Goal: Task Accomplishment & Management: Use online tool/utility

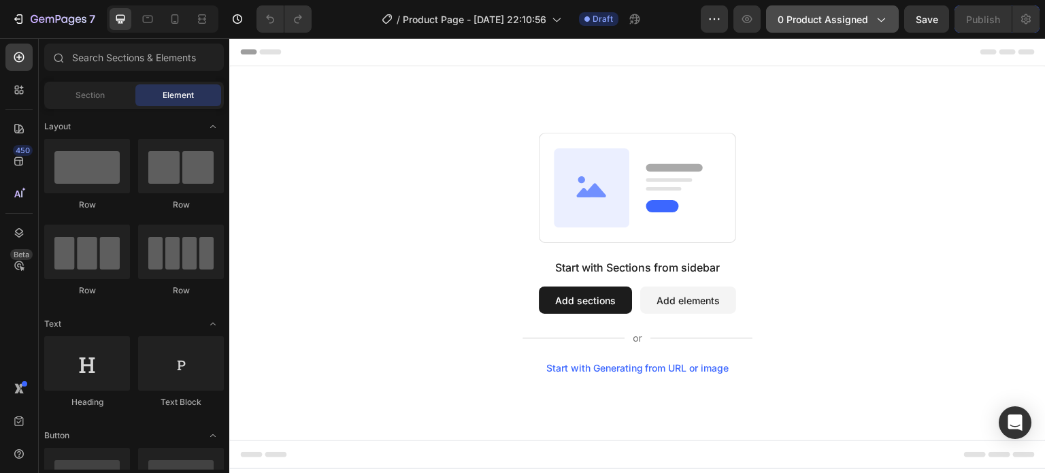
click at [822, 20] on span "0 product assigned" at bounding box center [823, 19] width 91 height 14
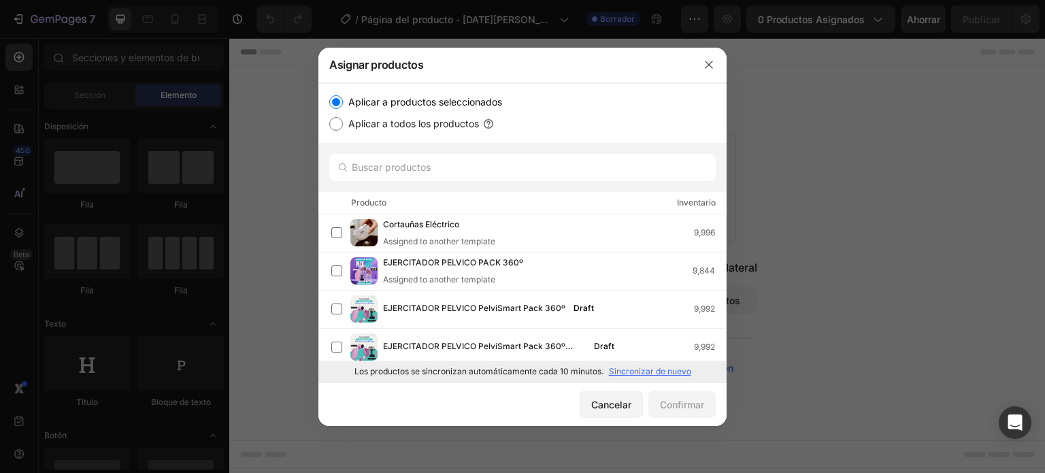
click at [615, 370] on font "Sincronizar de nuevo" at bounding box center [650, 371] width 82 height 10
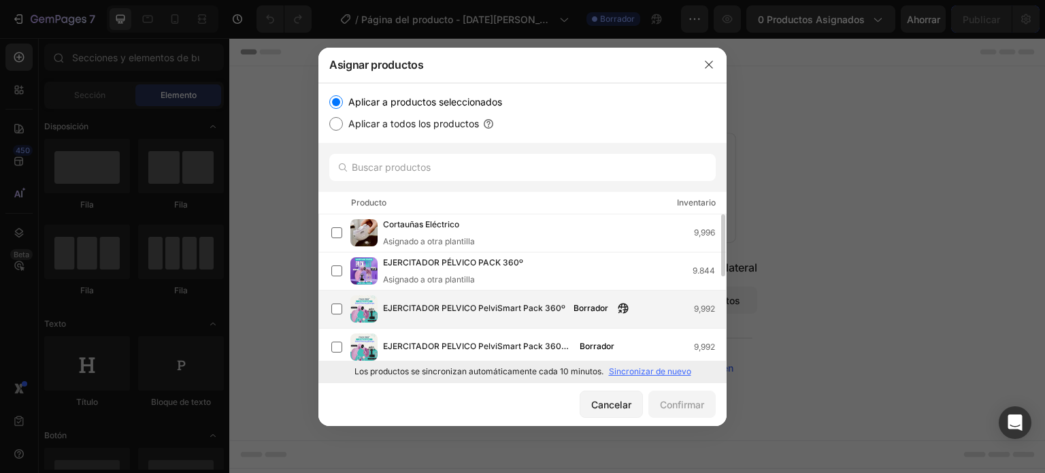
scroll to position [68, 0]
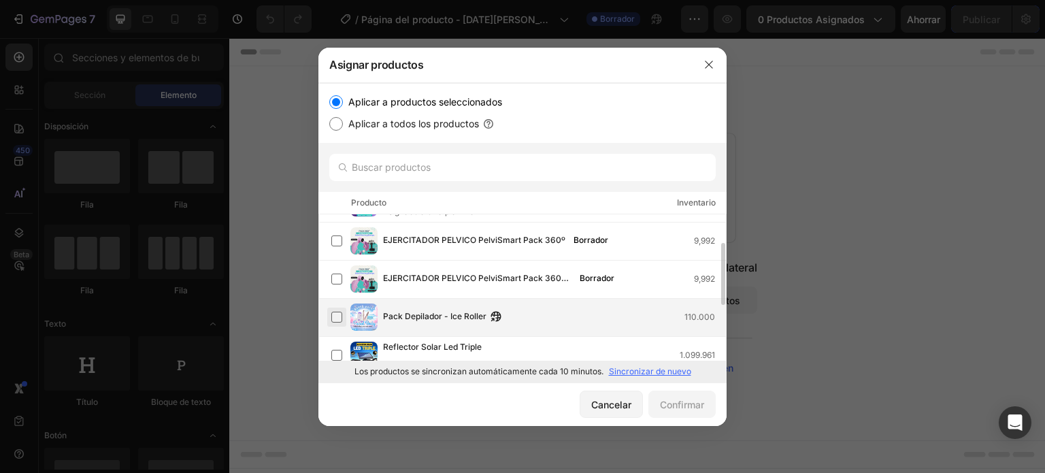
click at [339, 315] on label at bounding box center [336, 317] width 11 height 11
click at [698, 410] on font "Confirmar" at bounding box center [682, 405] width 44 height 12
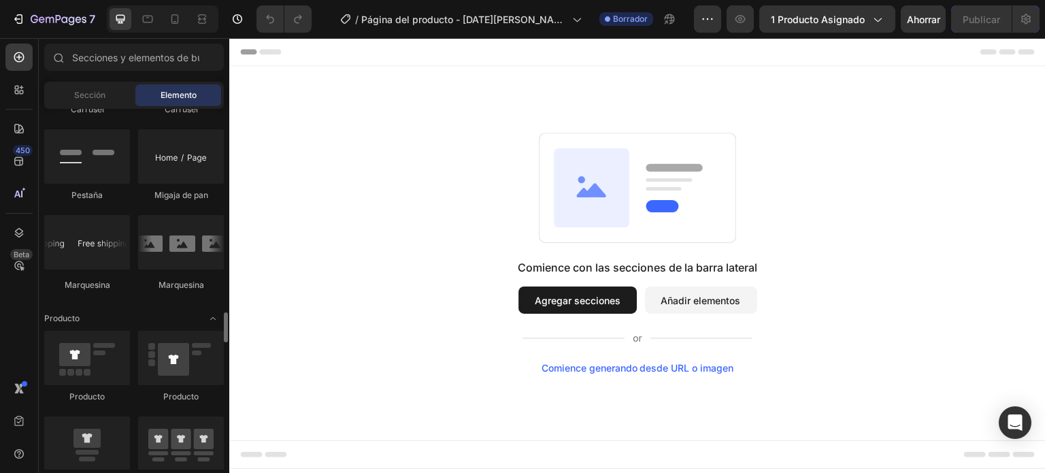
scroll to position [1633, 0]
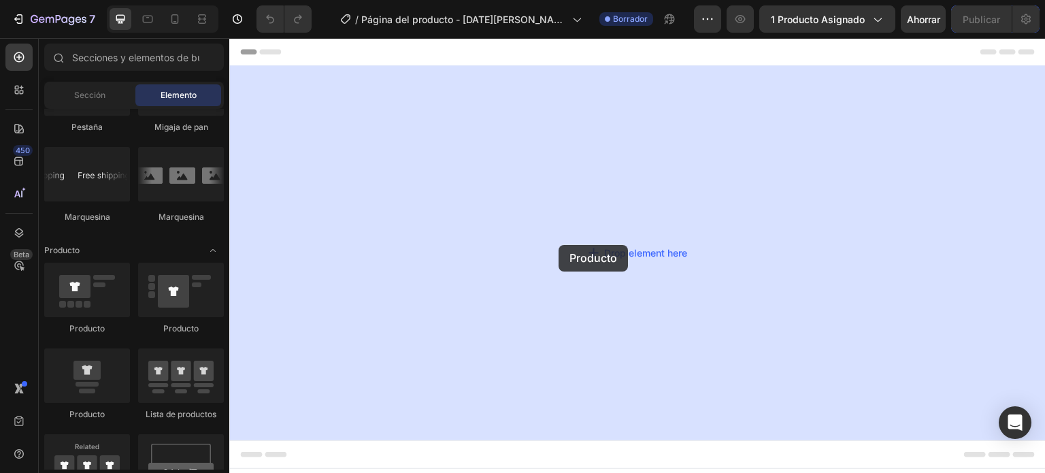
drag, startPoint x: 297, startPoint y: 341, endPoint x: 559, endPoint y: 245, distance: 278.4
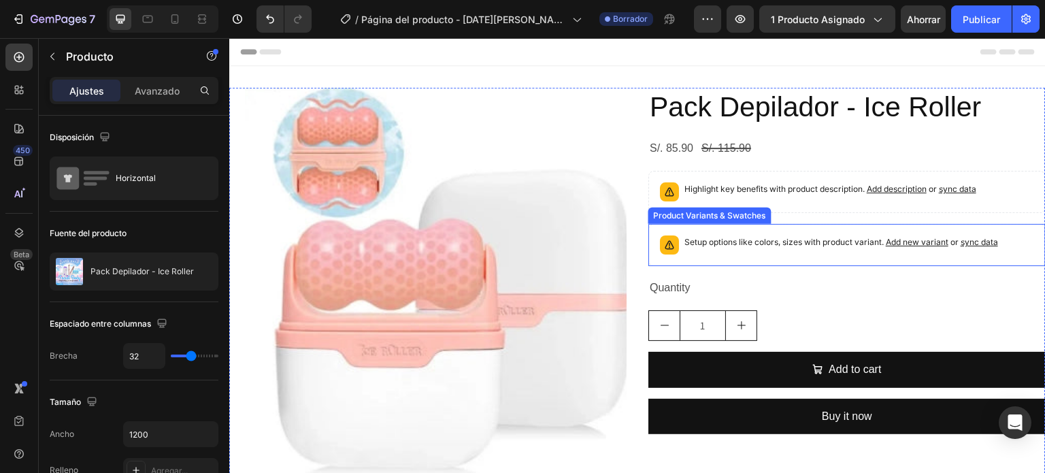
click at [506, 241] on img at bounding box center [443, 286] width 397 height 397
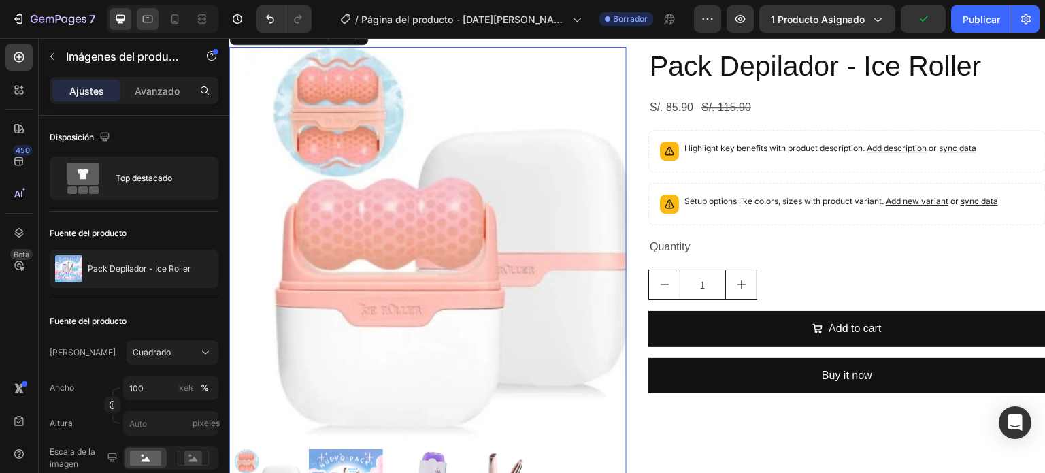
scroll to position [0, 0]
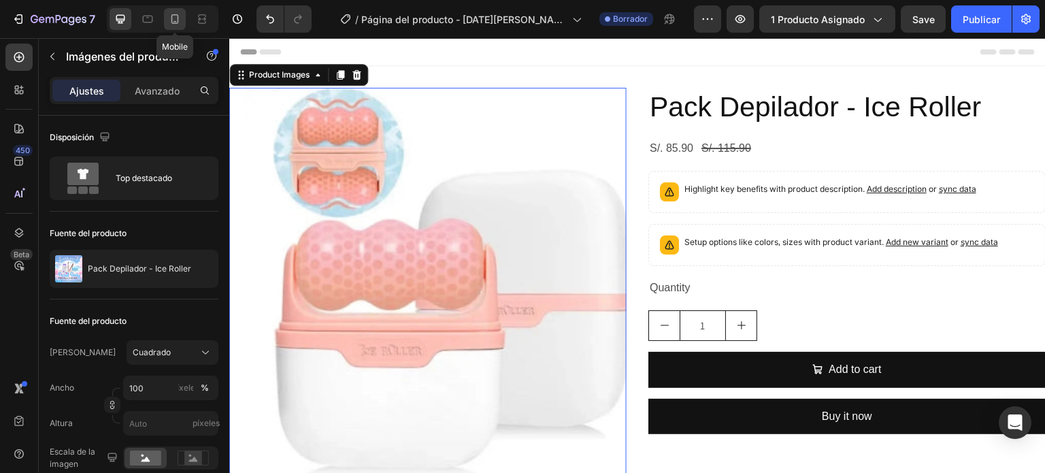
click at [177, 23] on icon at bounding box center [175, 19] width 7 height 10
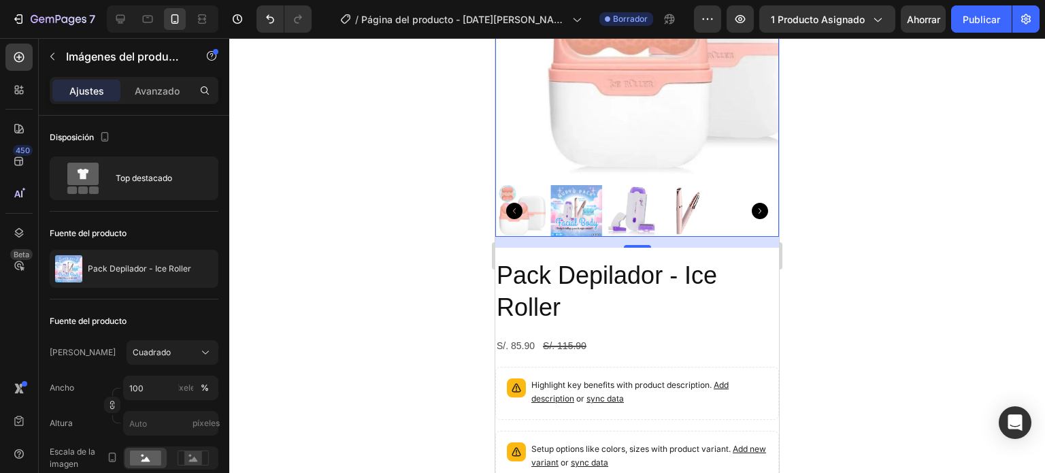
scroll to position [206, 0]
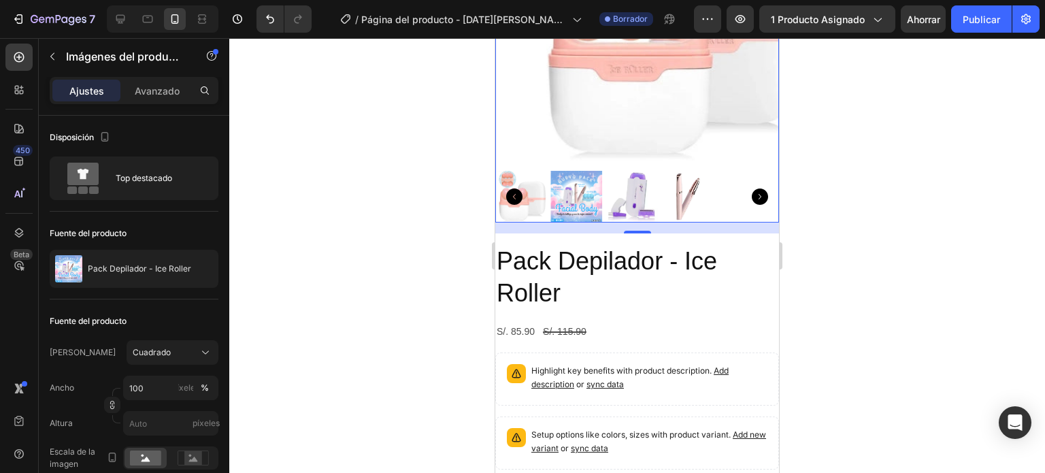
click at [754, 189] on icon "Carousel Next Arrow" at bounding box center [760, 197] width 16 height 16
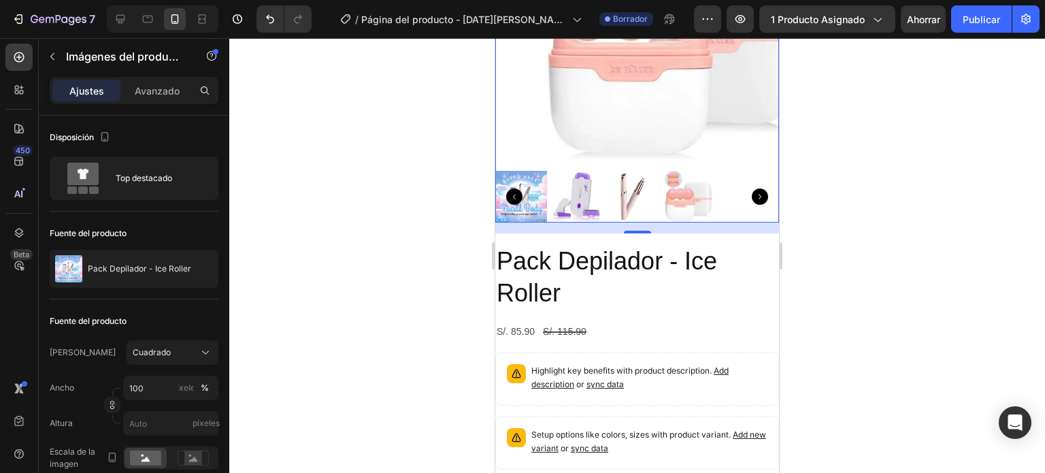
click at [534, 171] on img at bounding box center [521, 197] width 52 height 52
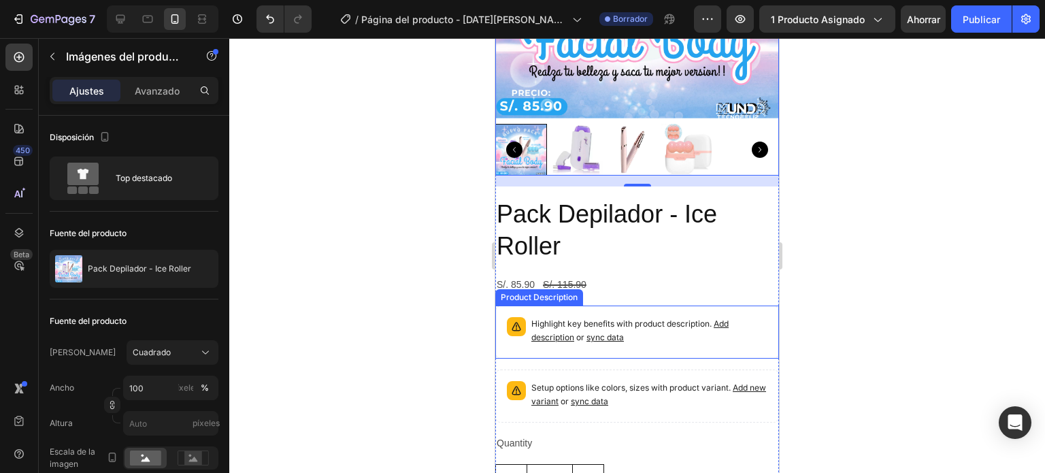
scroll to position [274, 0]
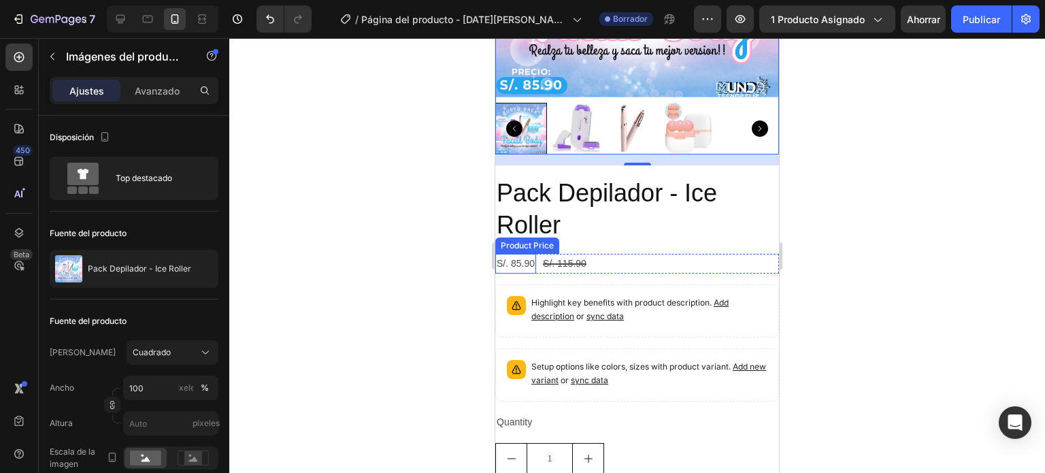
click at [519, 254] on div "S/. 85.90" at bounding box center [515, 264] width 41 height 20
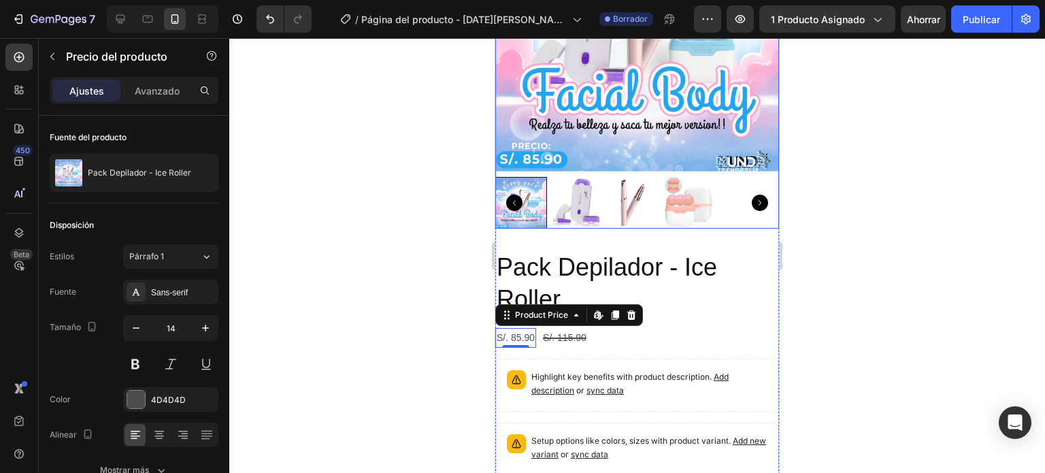
scroll to position [206, 0]
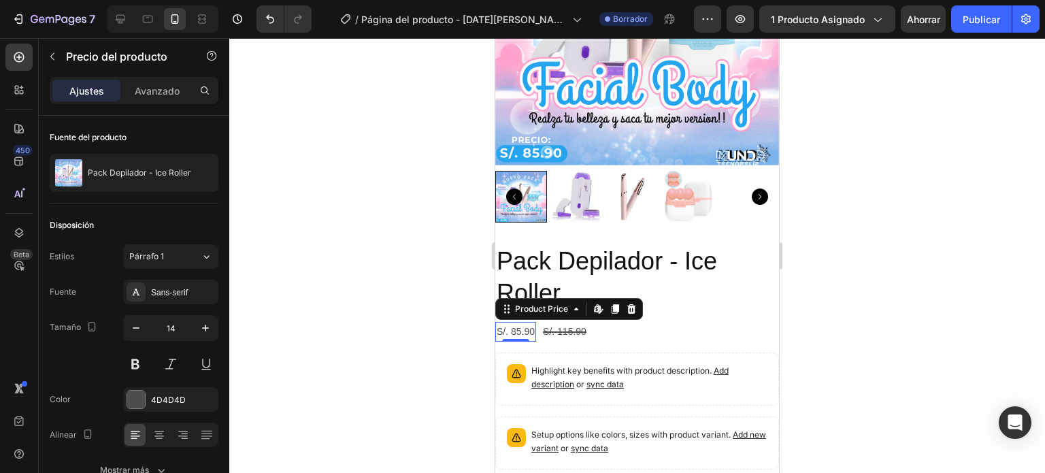
click at [623, 267] on h2 "Pack Depilador - Ice Roller" at bounding box center [637, 277] width 284 height 67
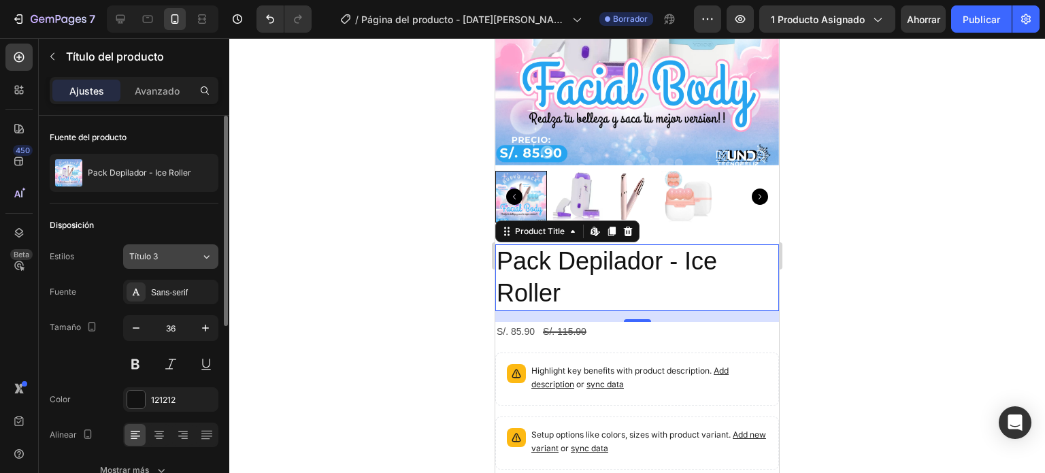
click at [163, 256] on div "Título 3" at bounding box center [156, 256] width 55 height 12
drag, startPoint x: 297, startPoint y: 257, endPoint x: 122, endPoint y: 284, distance: 177.1
click at [295, 255] on div at bounding box center [637, 255] width 816 height 435
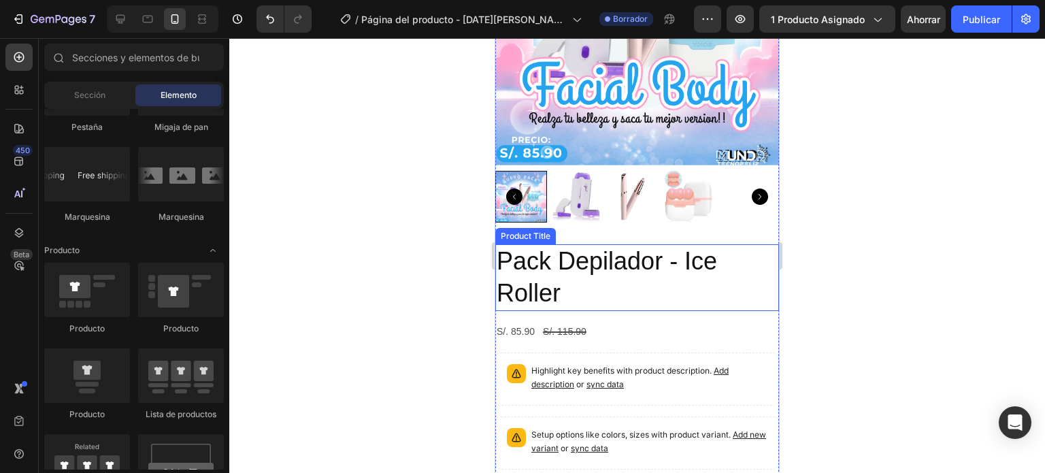
click at [572, 284] on h2 "Pack Depilador - Ice Roller" at bounding box center [637, 277] width 284 height 67
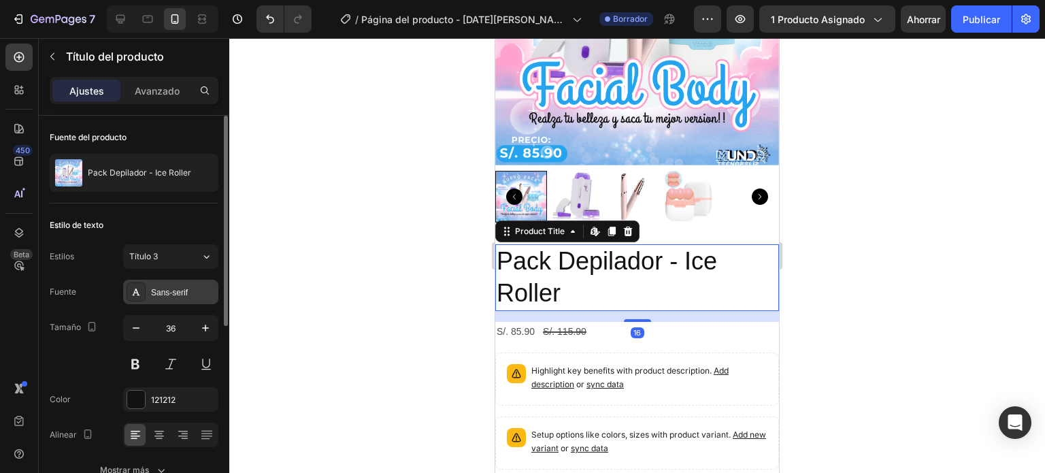
click at [173, 295] on font "Sans-serif" at bounding box center [169, 293] width 37 height 10
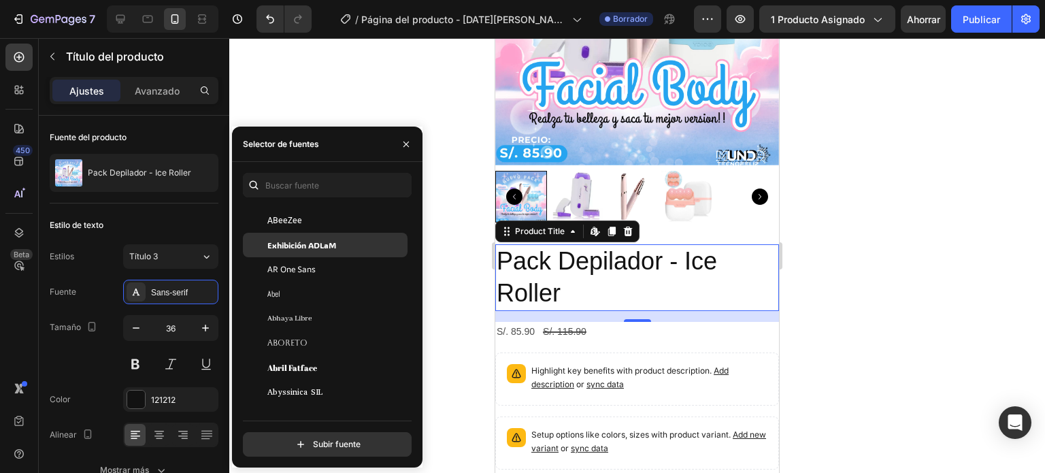
scroll to position [136, 0]
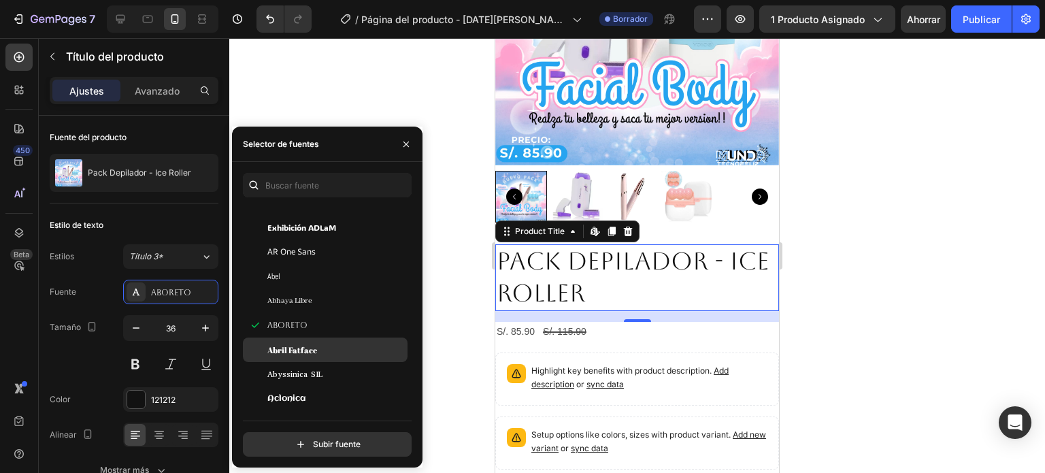
click at [301, 353] on font "Abril Fatface" at bounding box center [292, 349] width 50 height 11
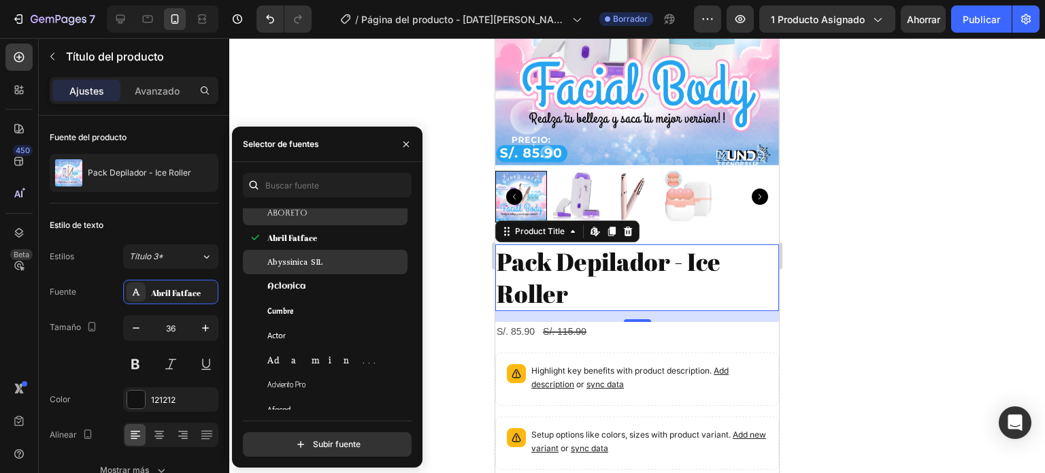
scroll to position [272, 0]
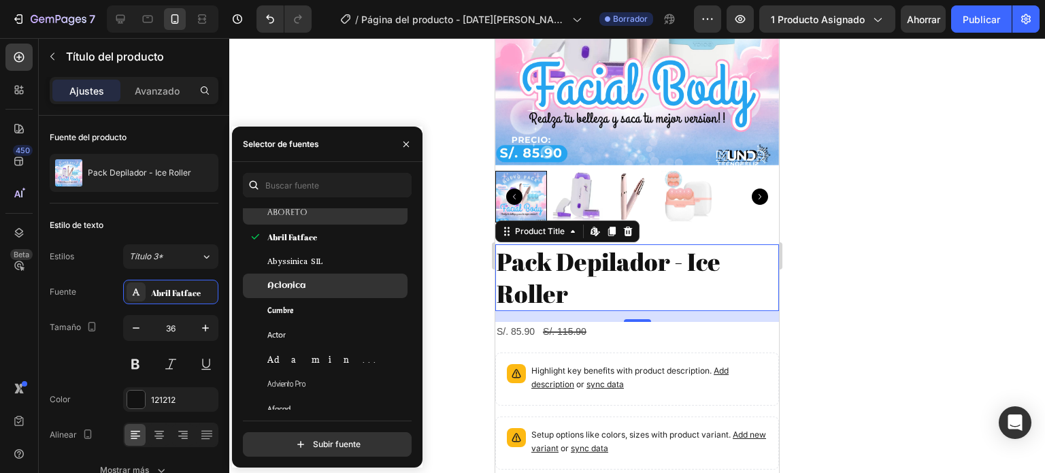
click at [322, 285] on div "Aclonica" at bounding box center [335, 286] width 137 height 12
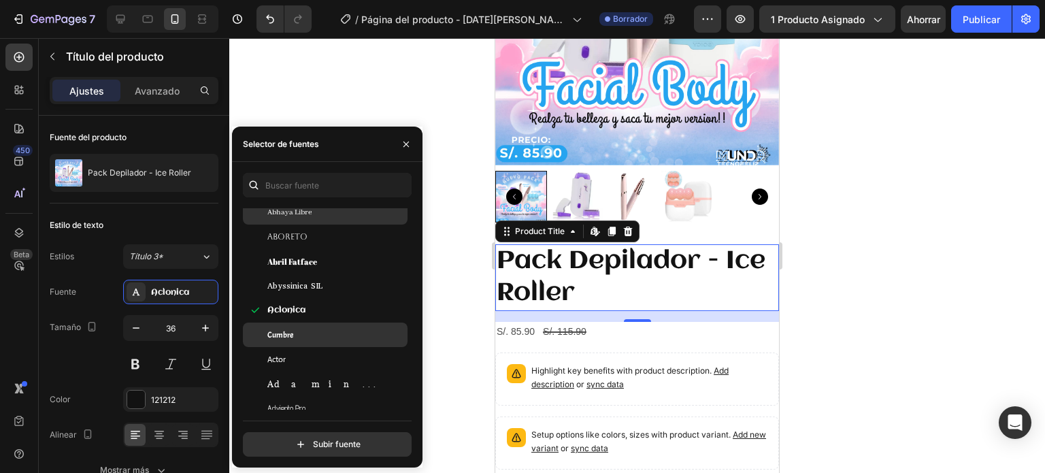
click at [331, 329] on div "Cumbre" at bounding box center [335, 335] width 137 height 12
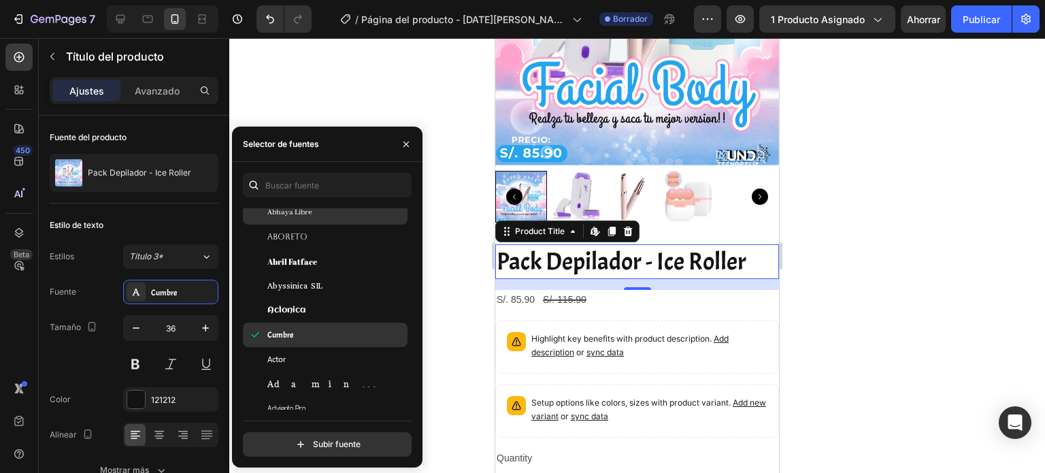
scroll to position [340, 0]
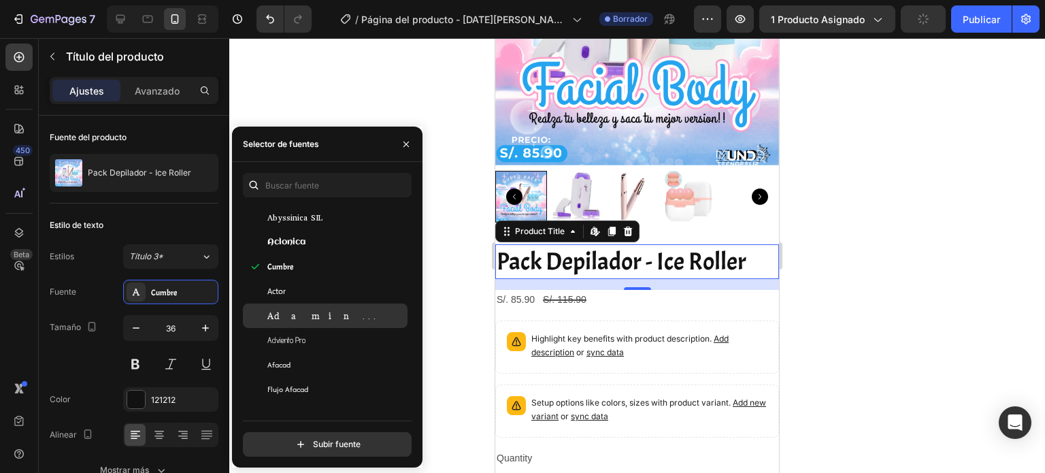
click at [316, 308] on div "Adamina" at bounding box center [325, 316] width 165 height 25
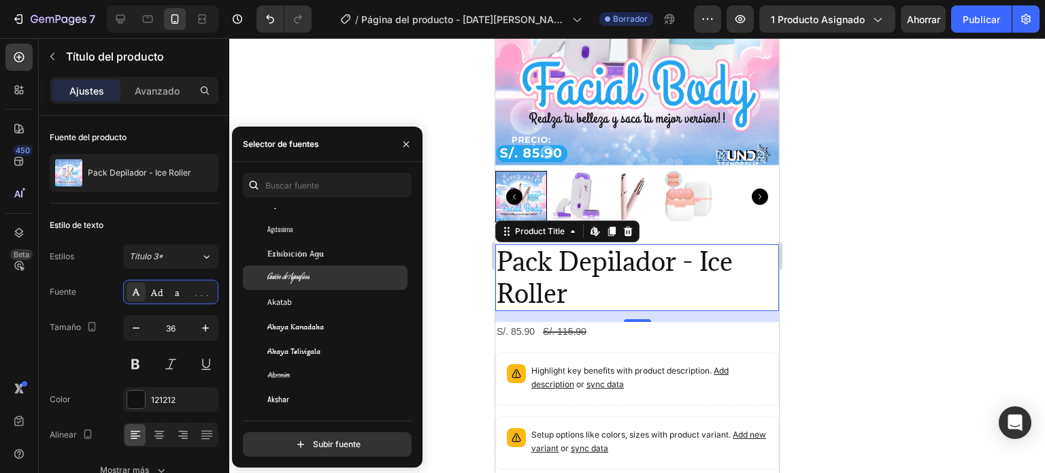
scroll to position [613, 0]
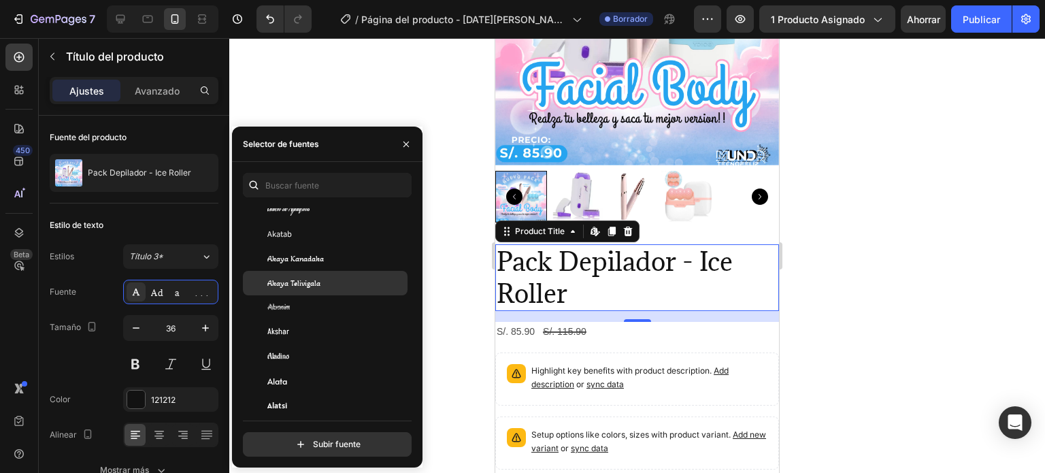
click at [324, 272] on div "Akaya Telivigala" at bounding box center [325, 283] width 165 height 25
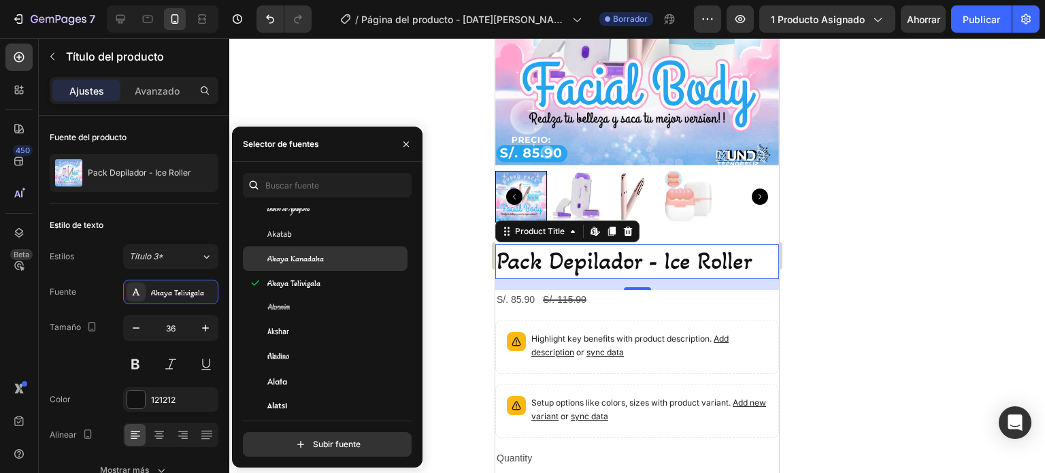
click at [316, 263] on span "Akaya Kanadaka" at bounding box center [295, 259] width 56 height 12
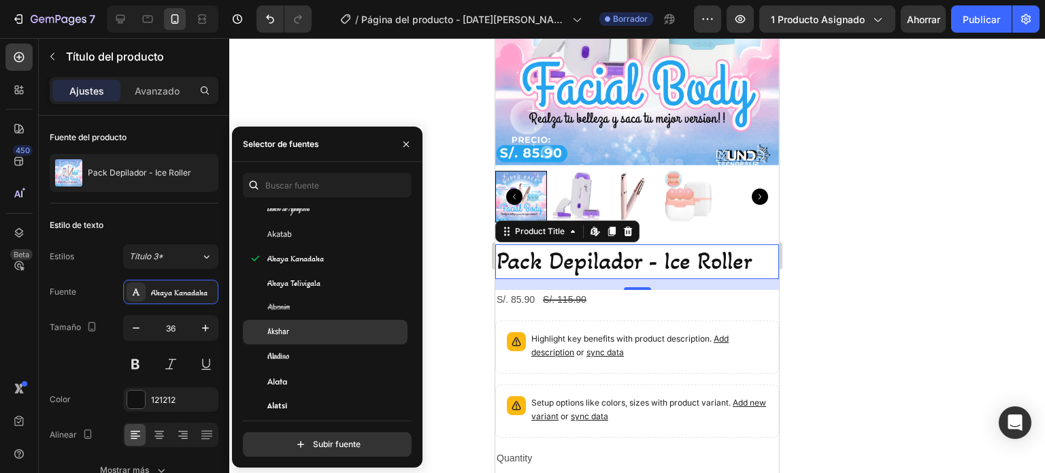
click at [321, 326] on div "Akshar" at bounding box center [335, 332] width 137 height 12
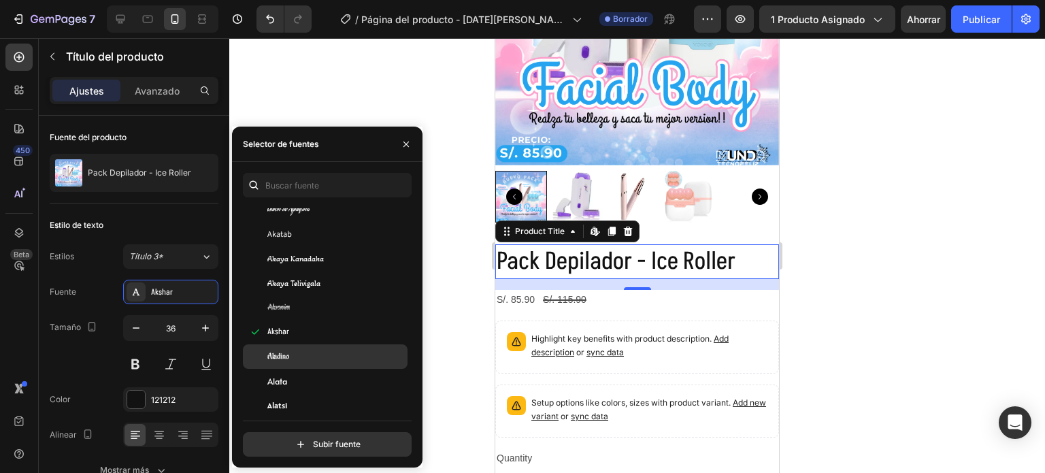
click at [311, 357] on div "Aladino" at bounding box center [335, 357] width 137 height 12
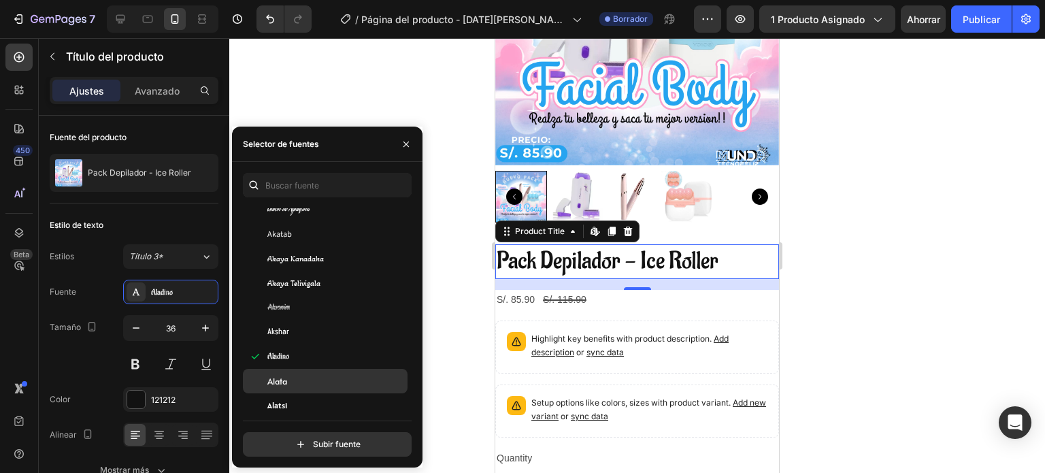
click at [312, 379] on div "Alata" at bounding box center [335, 381] width 137 height 12
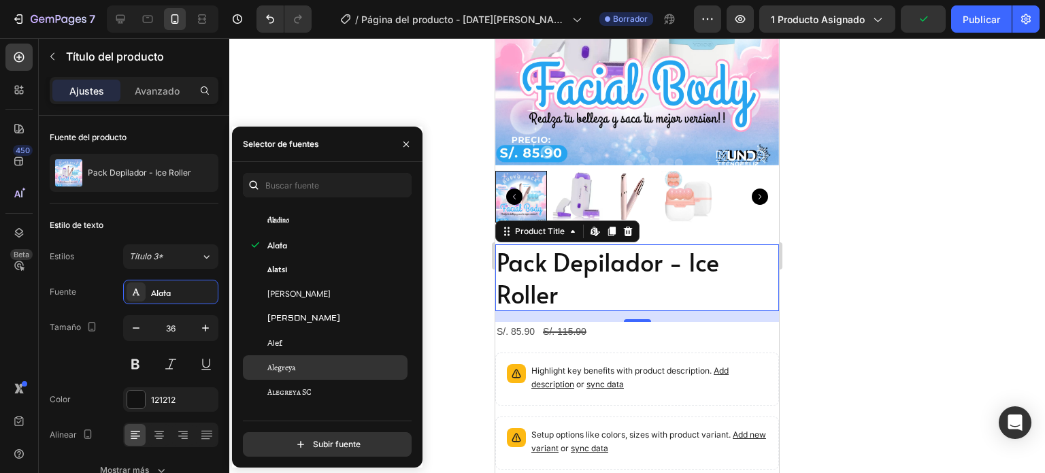
scroll to position [817, 0]
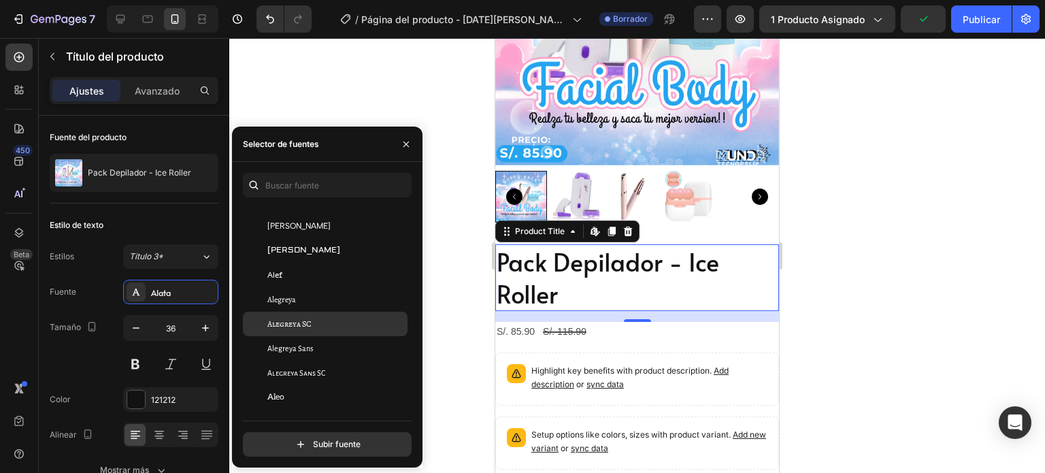
click at [323, 321] on div "Alegreya SC" at bounding box center [335, 324] width 137 height 12
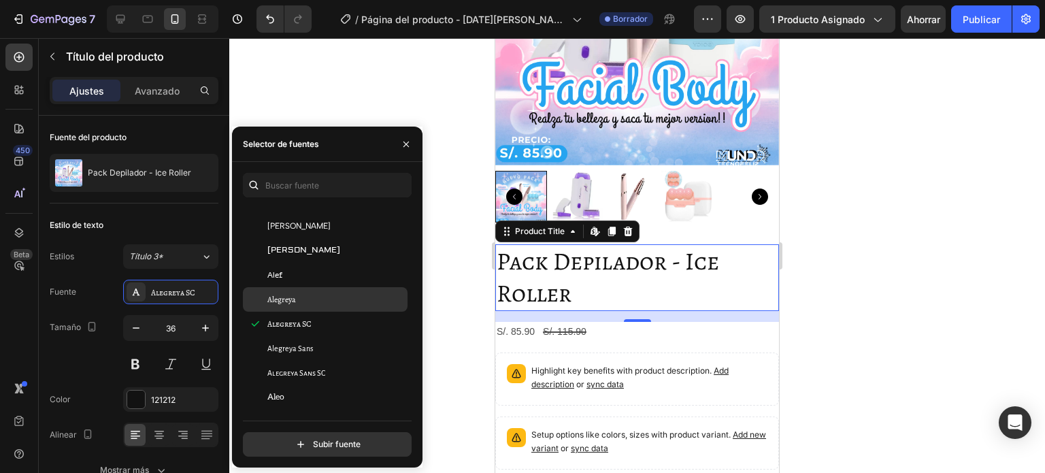
click at [312, 299] on div "Alegreya" at bounding box center [335, 299] width 137 height 12
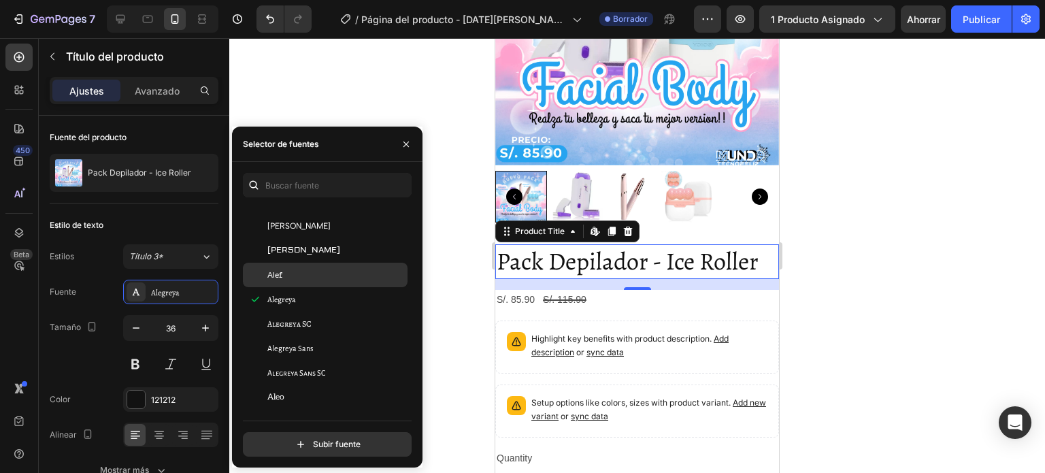
click at [314, 281] on div "Alef" at bounding box center [325, 275] width 165 height 25
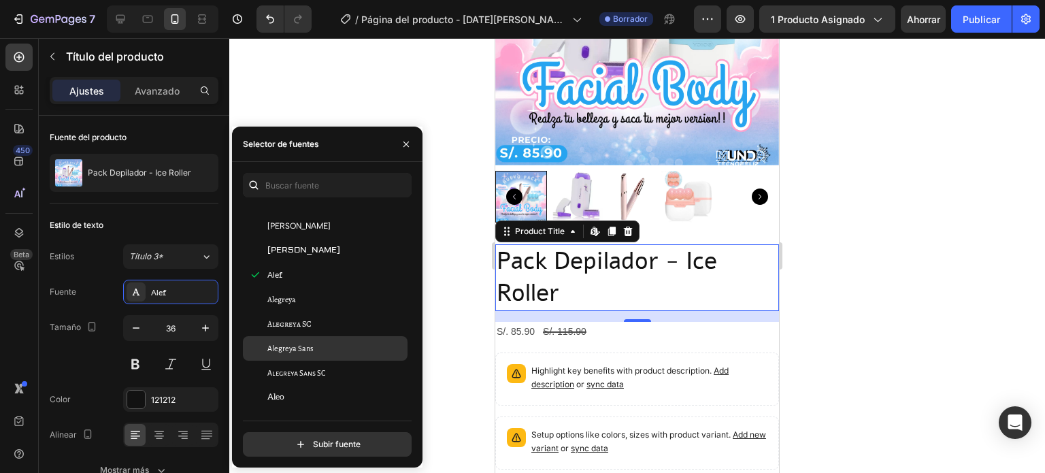
click at [313, 351] on div "Alegreya Sans" at bounding box center [335, 348] width 137 height 12
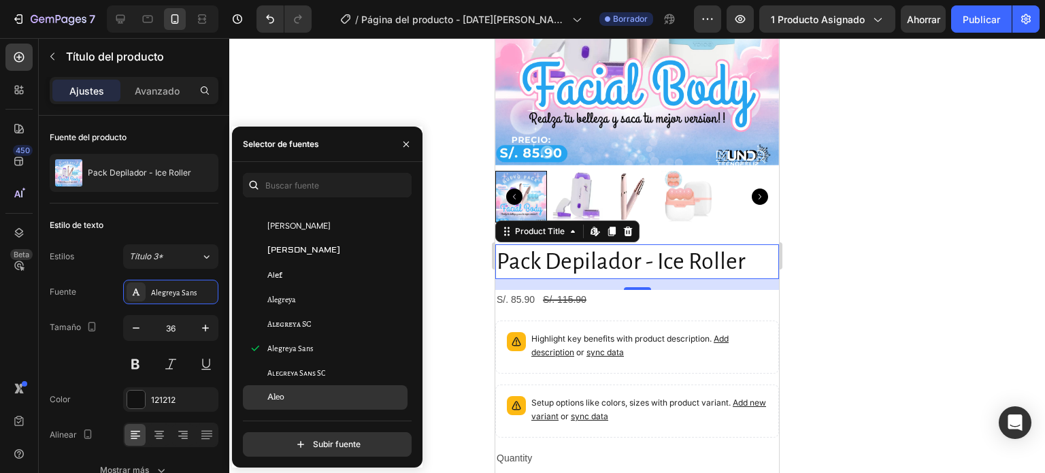
click at [314, 397] on div "Aleo" at bounding box center [335, 397] width 137 height 12
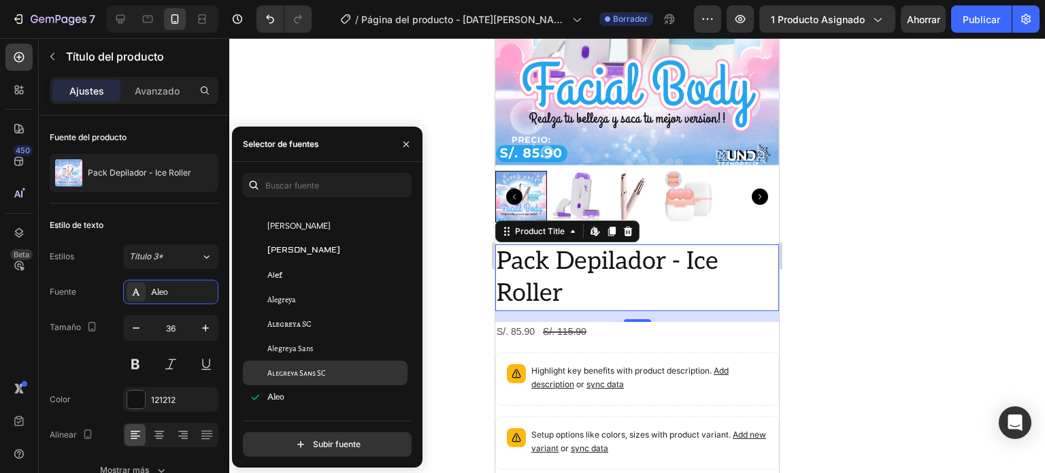
scroll to position [885, 0]
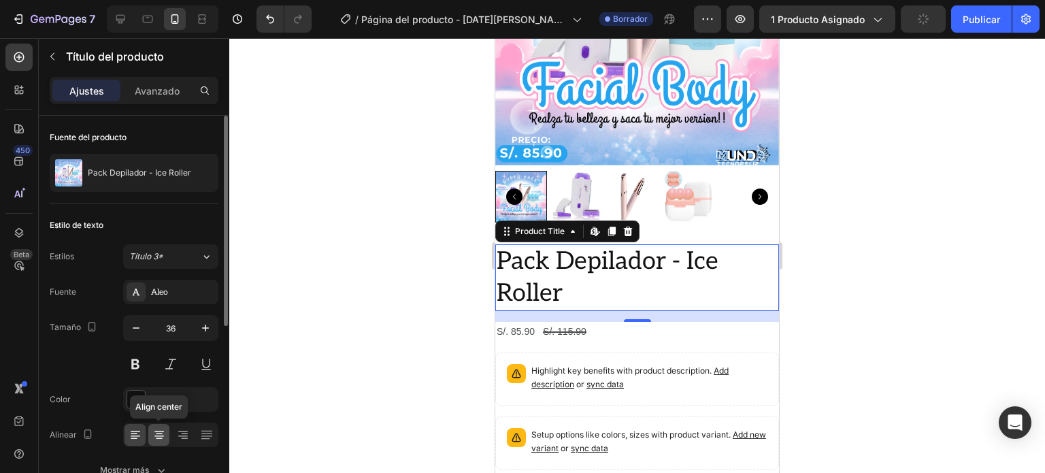
click at [165, 438] on icon at bounding box center [159, 435] width 14 height 14
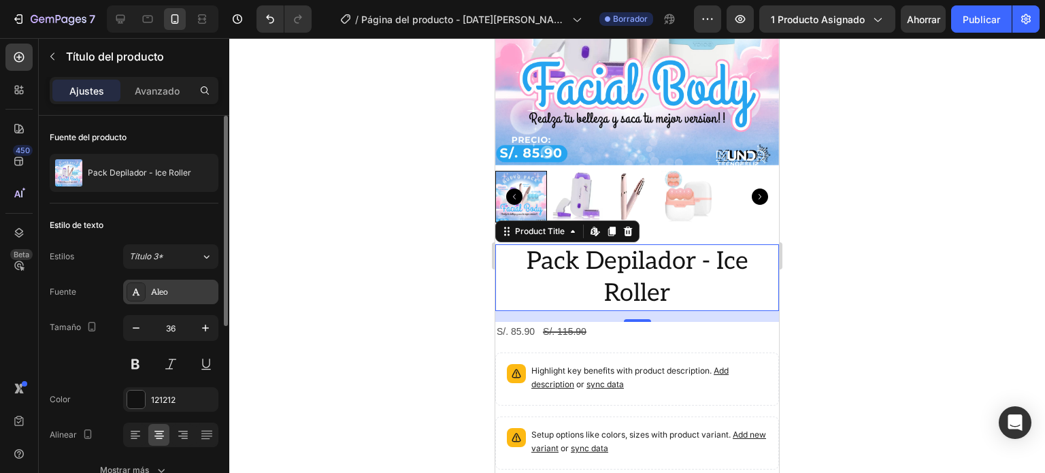
click at [195, 298] on div "Aleo" at bounding box center [170, 292] width 95 height 25
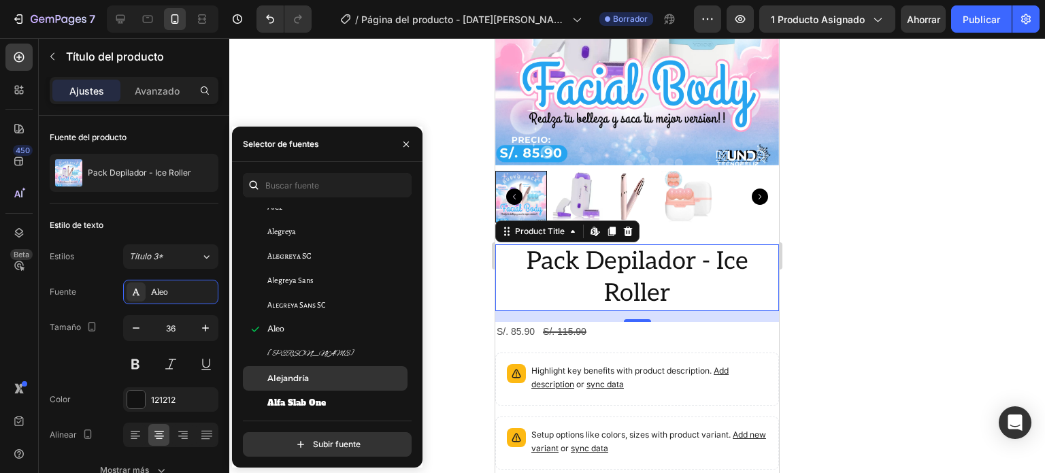
scroll to position [953, 0]
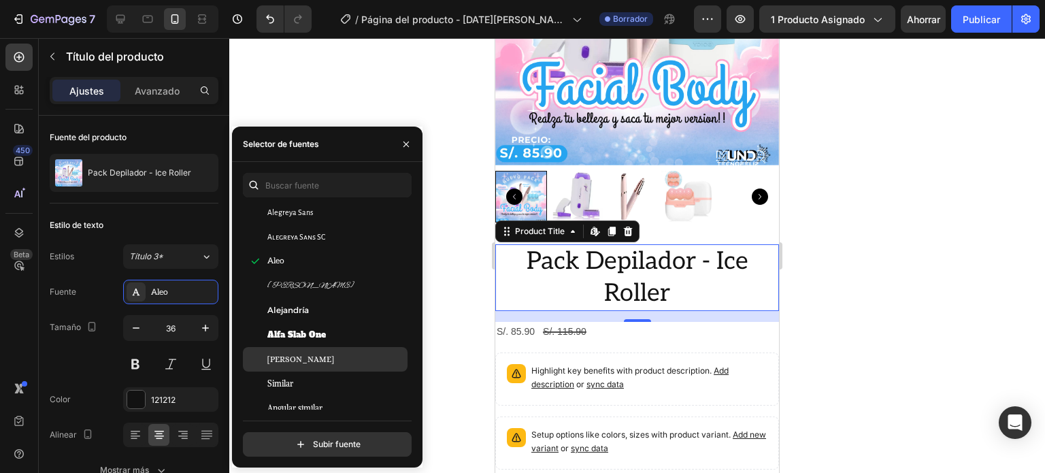
click at [331, 359] on div "[PERSON_NAME]" at bounding box center [335, 359] width 137 height 12
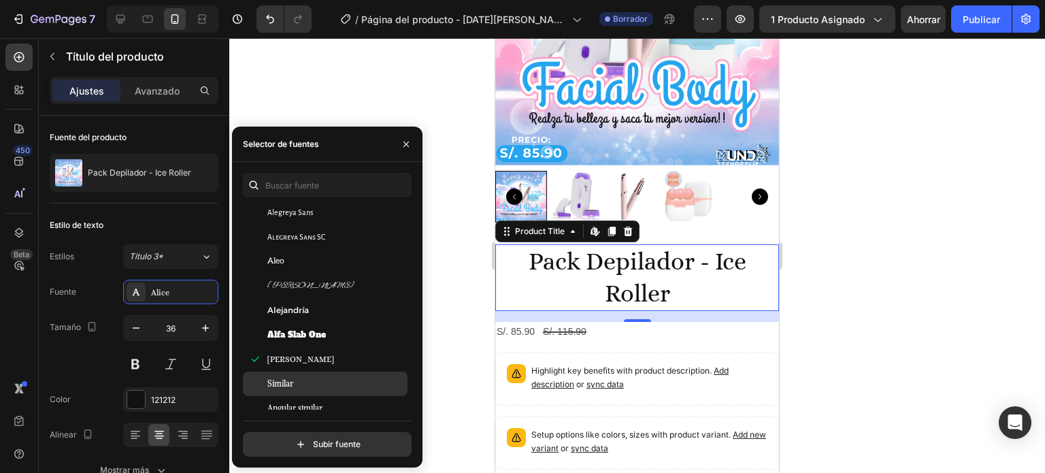
click at [316, 382] on div "Similar" at bounding box center [335, 384] width 137 height 12
click at [654, 263] on h2 "Pack Depilador - Ice Roller" at bounding box center [637, 277] width 284 height 67
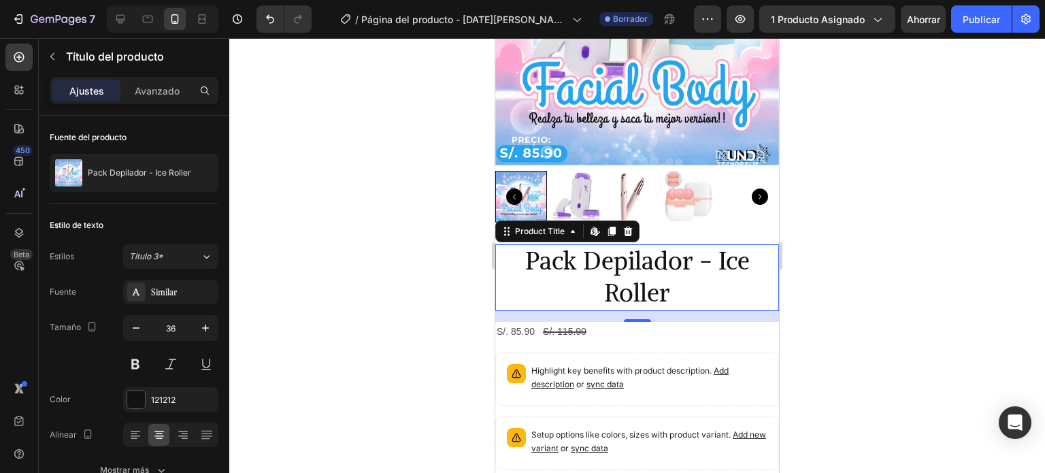
click at [656, 288] on h2 "Pack Depilador - Ice Roller" at bounding box center [637, 277] width 284 height 67
click at [662, 288] on h2 "Pack Depilador - Ice Roller" at bounding box center [637, 277] width 284 height 67
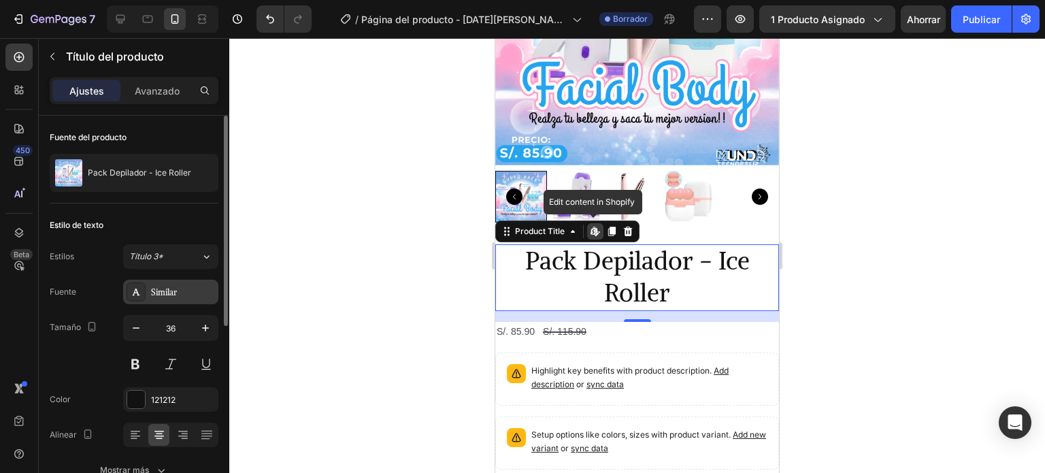
click at [152, 289] on font "Similar" at bounding box center [164, 292] width 26 height 10
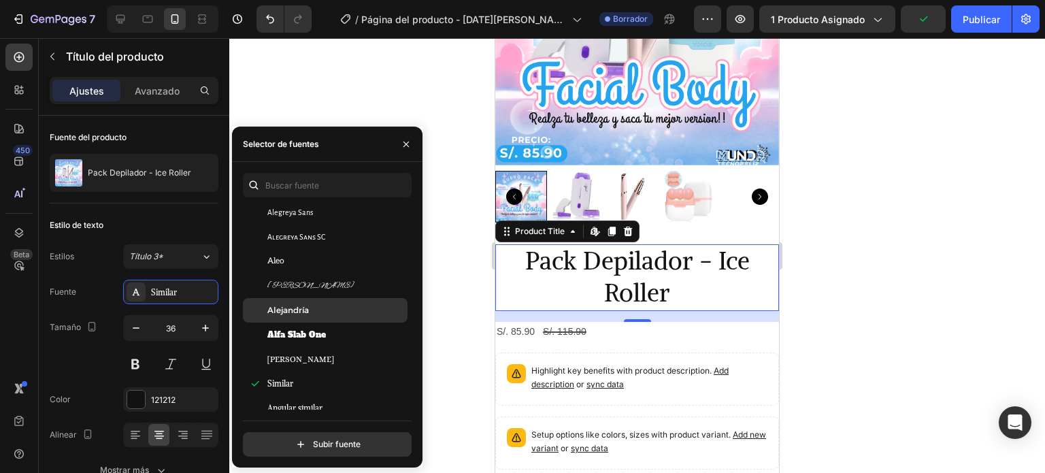
click at [312, 309] on div "Alejandría" at bounding box center [335, 310] width 137 height 12
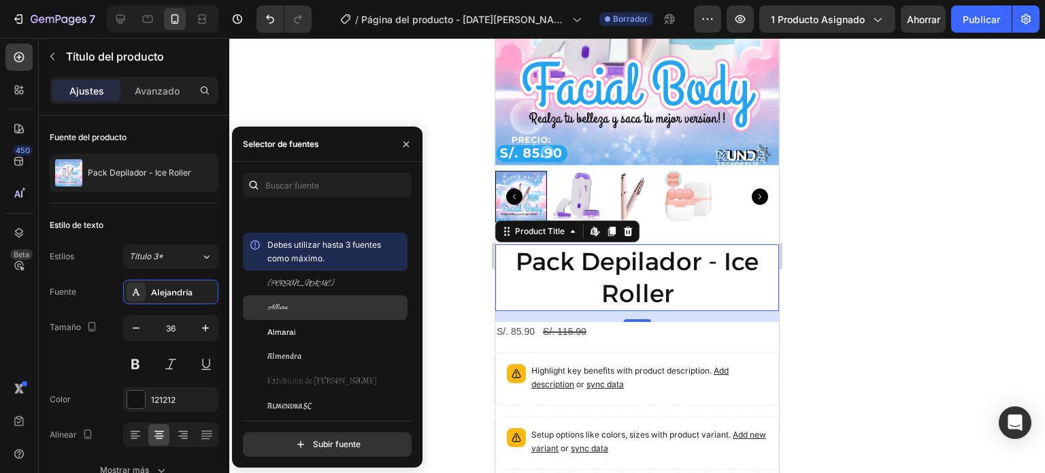
scroll to position [1497, 0]
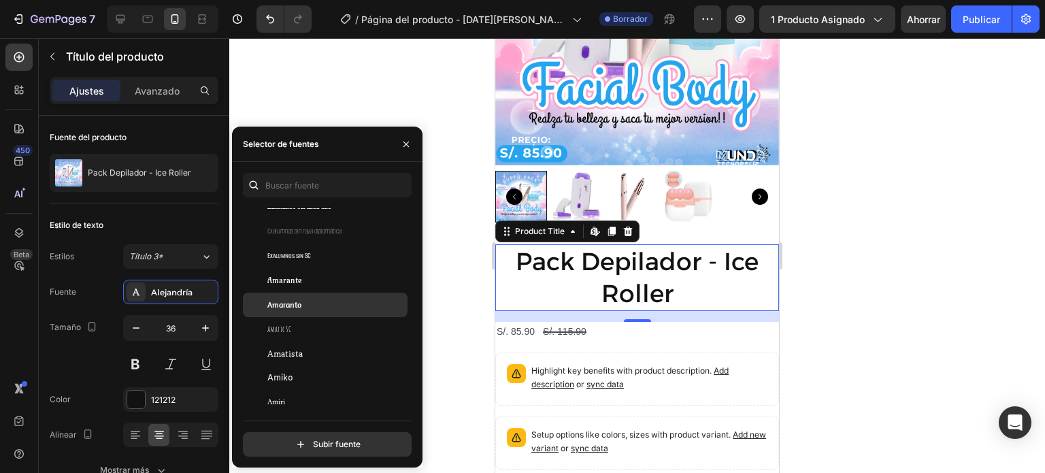
click at [321, 304] on div "Amaranto" at bounding box center [335, 305] width 137 height 12
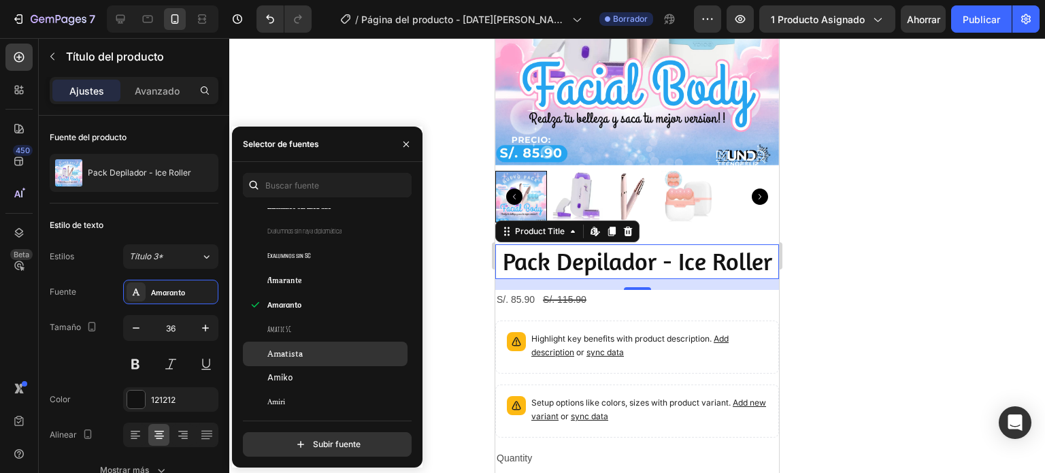
click at [338, 363] on div "Amatista" at bounding box center [325, 354] width 165 height 25
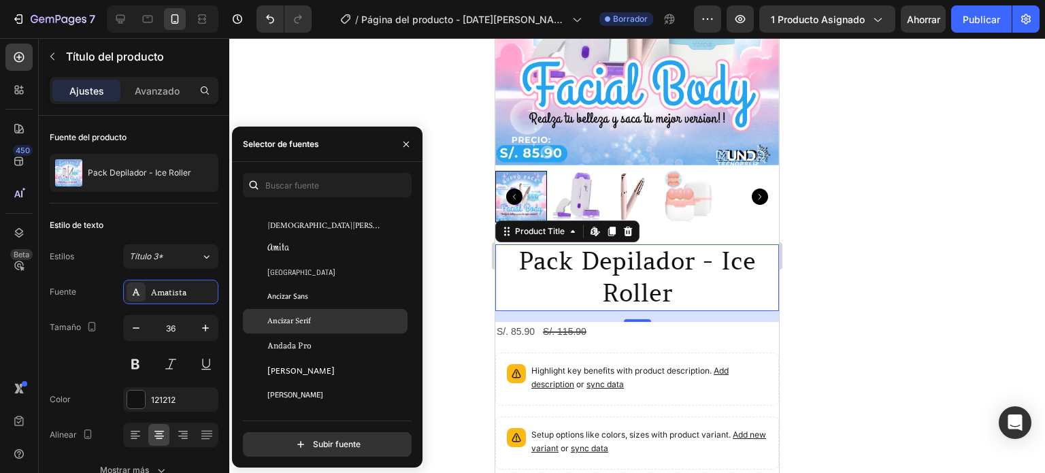
scroll to position [1770, 0]
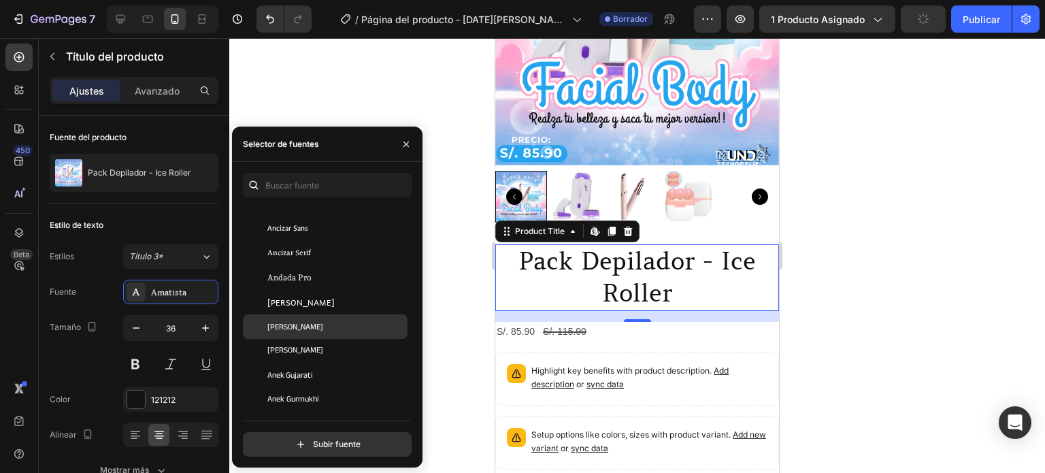
click at [340, 328] on div "[PERSON_NAME]" at bounding box center [335, 327] width 137 height 12
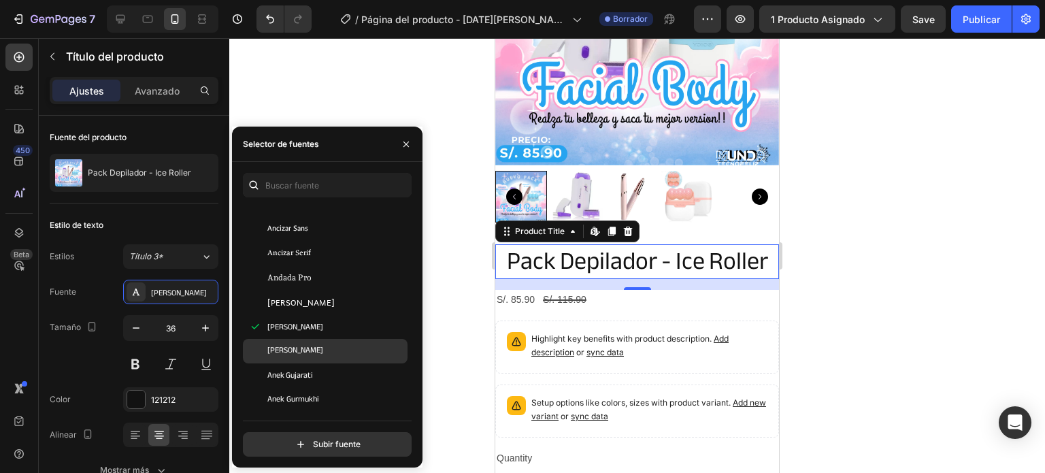
click at [317, 351] on font "[PERSON_NAME]" at bounding box center [295, 351] width 56 height 14
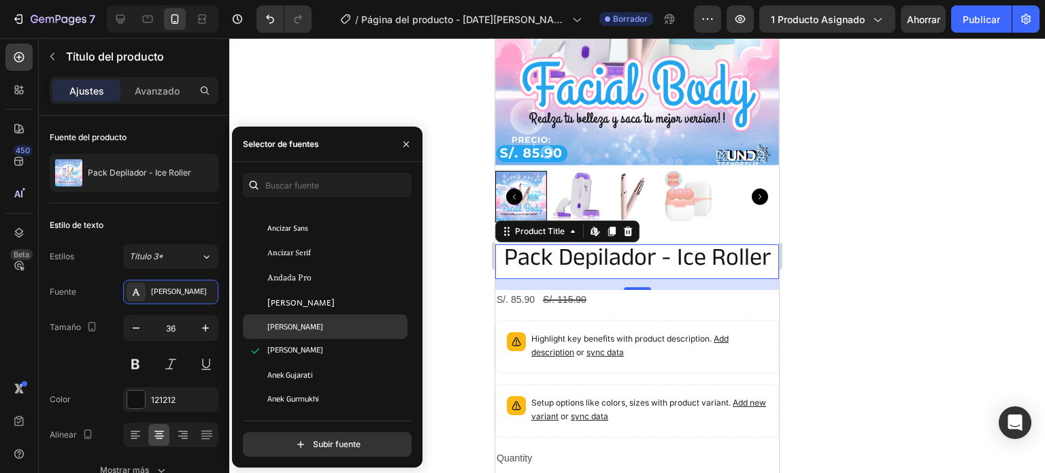
click at [310, 331] on div "[PERSON_NAME]" at bounding box center [335, 327] width 137 height 12
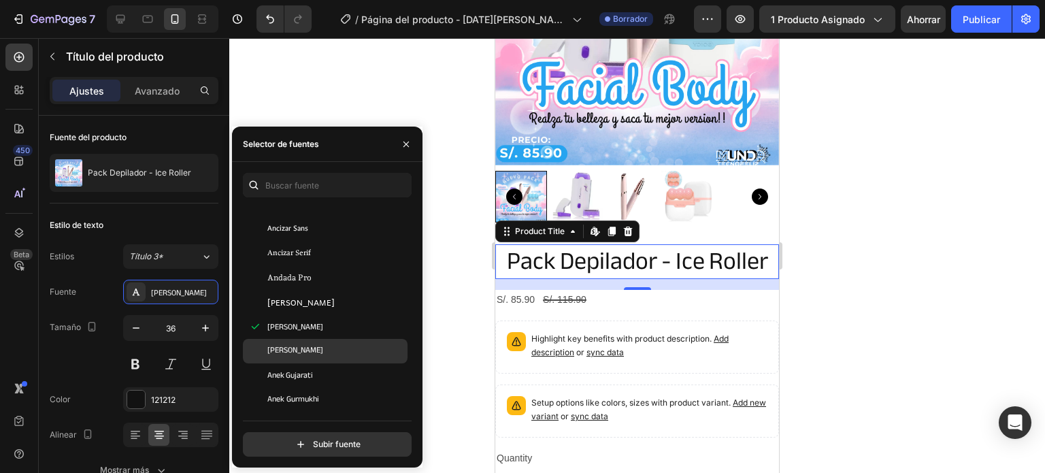
click at [313, 344] on div "[PERSON_NAME]" at bounding box center [325, 351] width 165 height 25
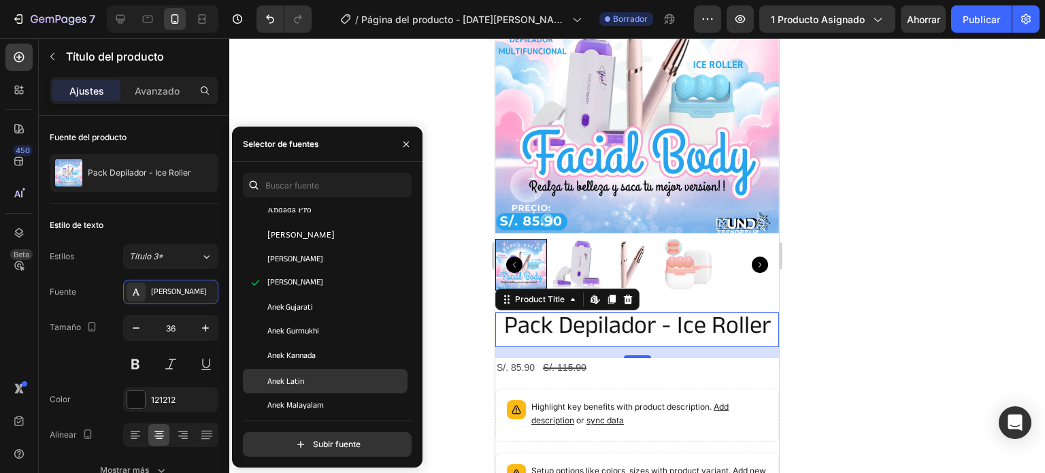
scroll to position [1906, 0]
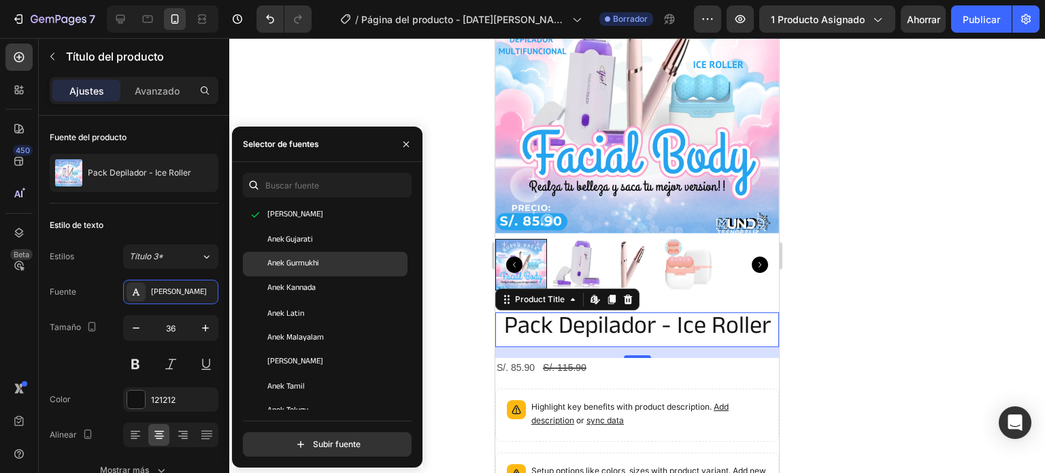
drag, startPoint x: 338, startPoint y: 285, endPoint x: 331, endPoint y: 270, distance: 16.2
click at [337, 284] on div "Anek Kannada" at bounding box center [335, 288] width 137 height 12
click at [329, 266] on div "Anek Gurmukhi" at bounding box center [335, 264] width 137 height 12
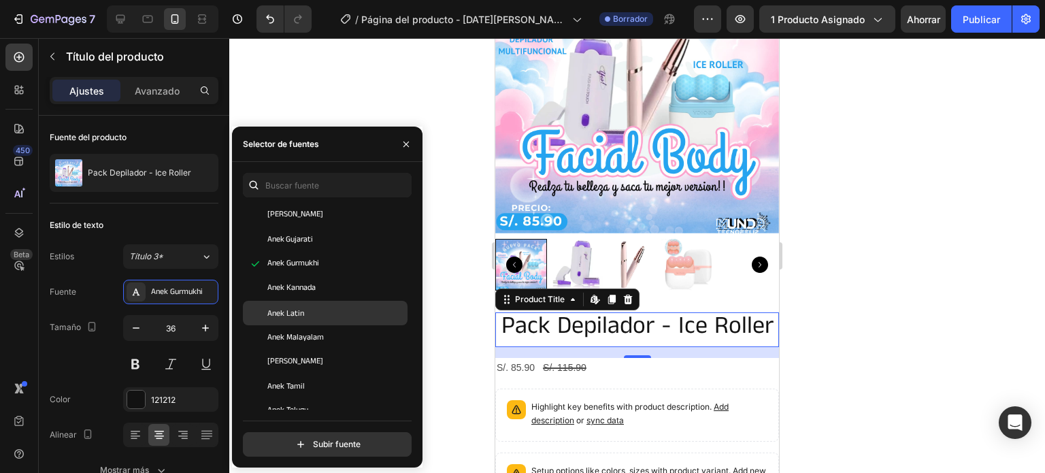
click at [325, 318] on div "Anek Latin" at bounding box center [335, 313] width 137 height 12
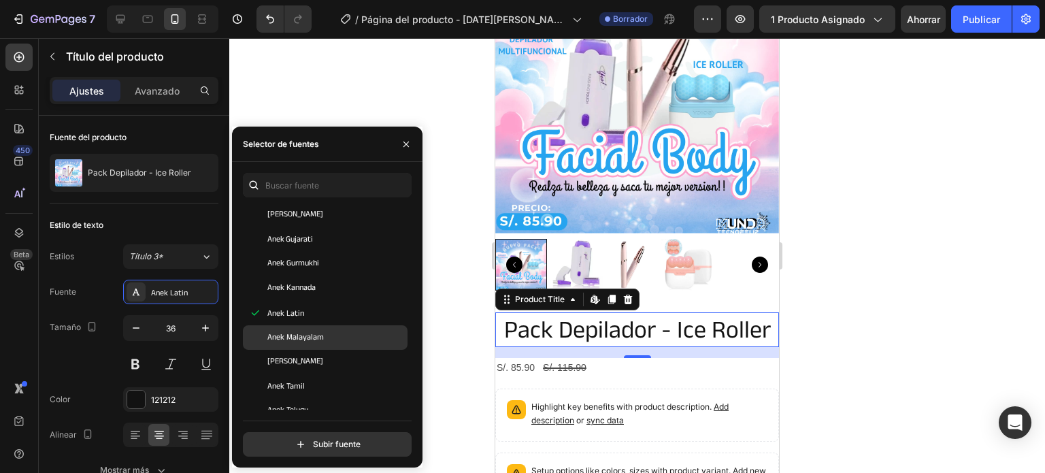
click at [327, 339] on div "Anek Malayalam" at bounding box center [335, 337] width 137 height 12
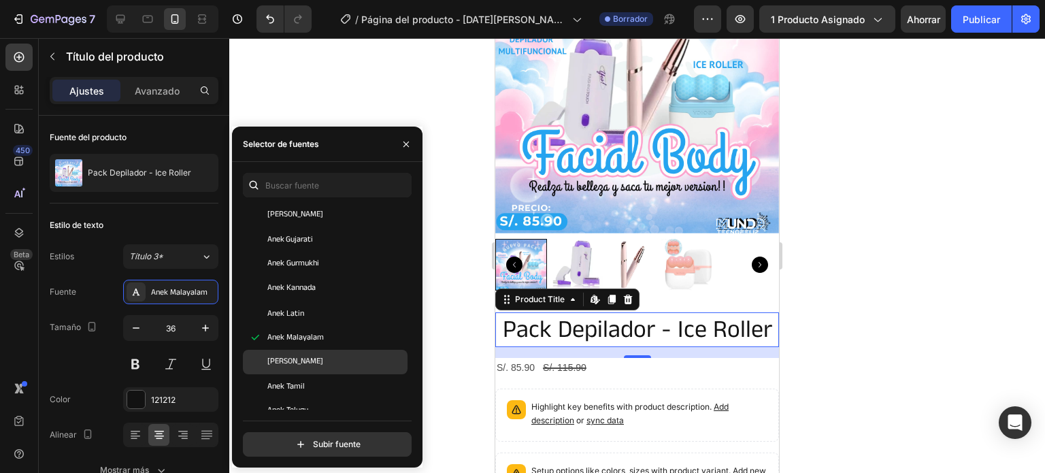
click at [331, 359] on div "[PERSON_NAME]" at bounding box center [335, 362] width 137 height 12
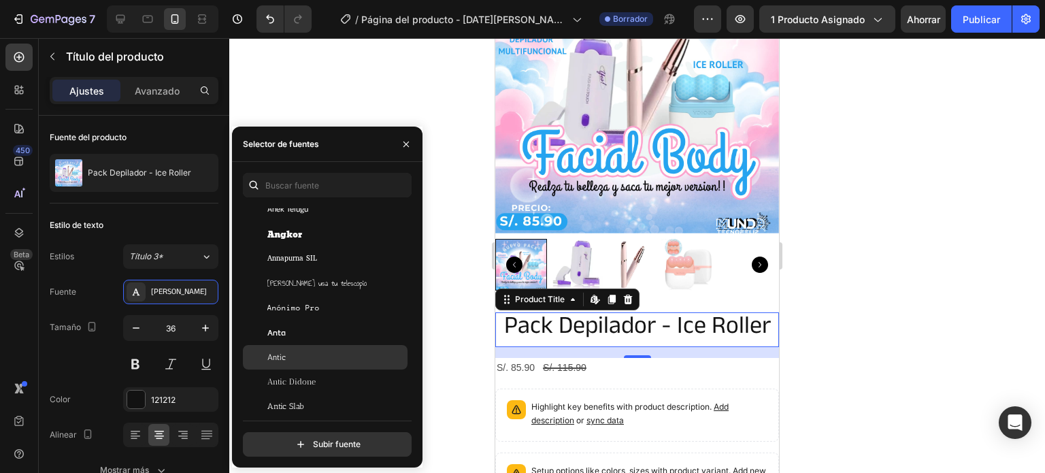
scroll to position [2110, 0]
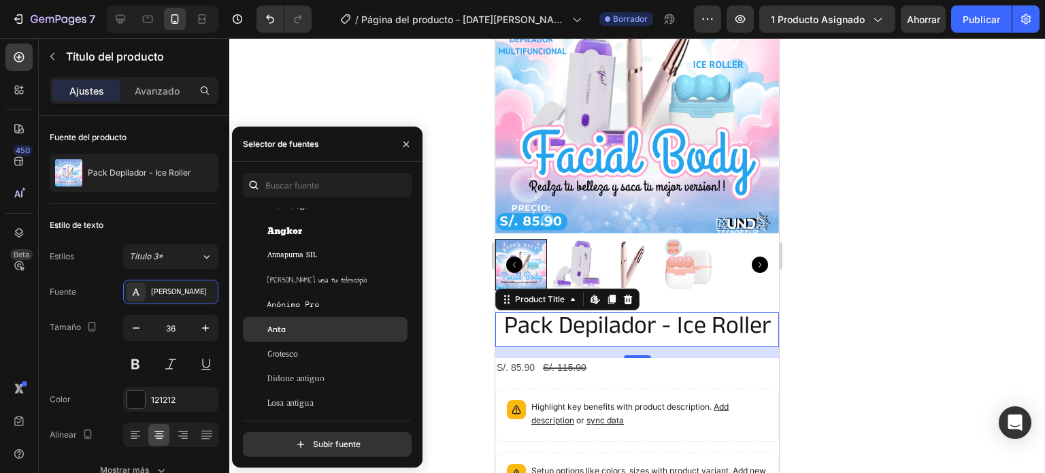
click at [336, 336] on div "Anta" at bounding box center [325, 329] width 165 height 25
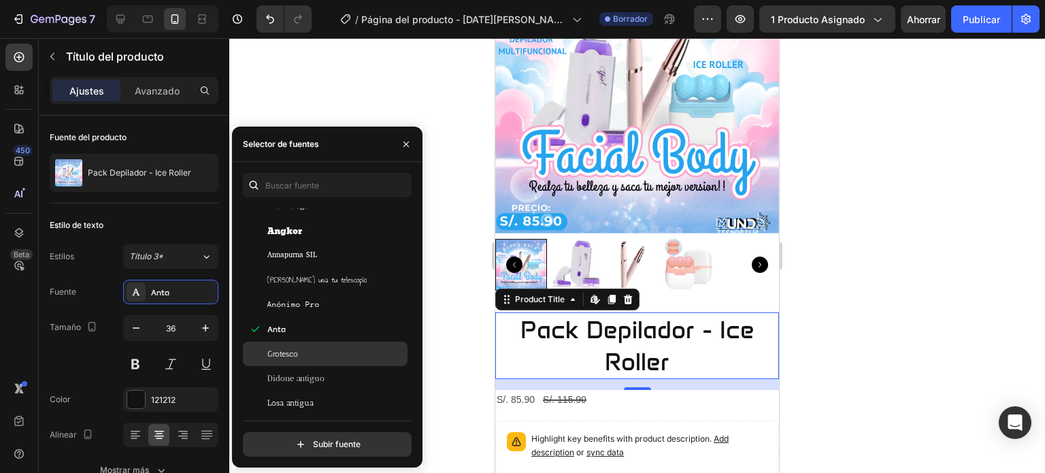
scroll to position [2178, 0]
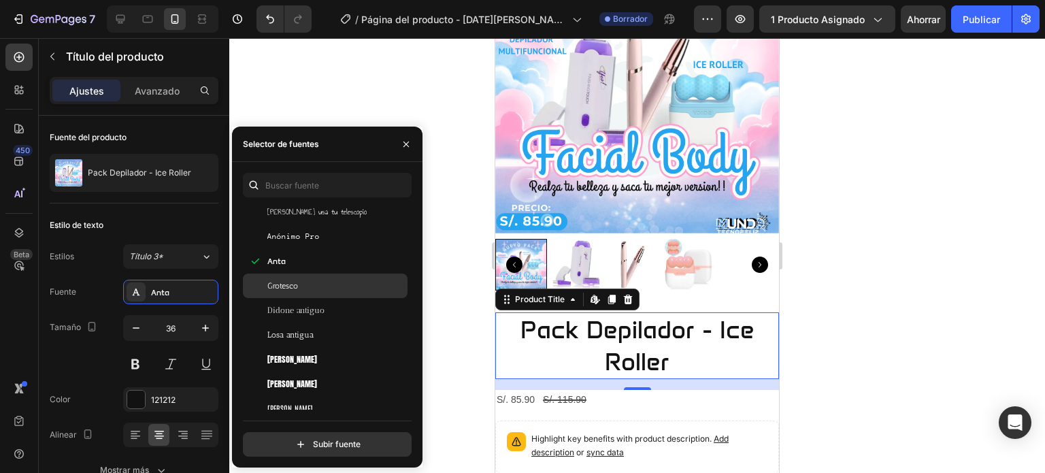
click at [323, 295] on div "Grotesco" at bounding box center [325, 286] width 165 height 25
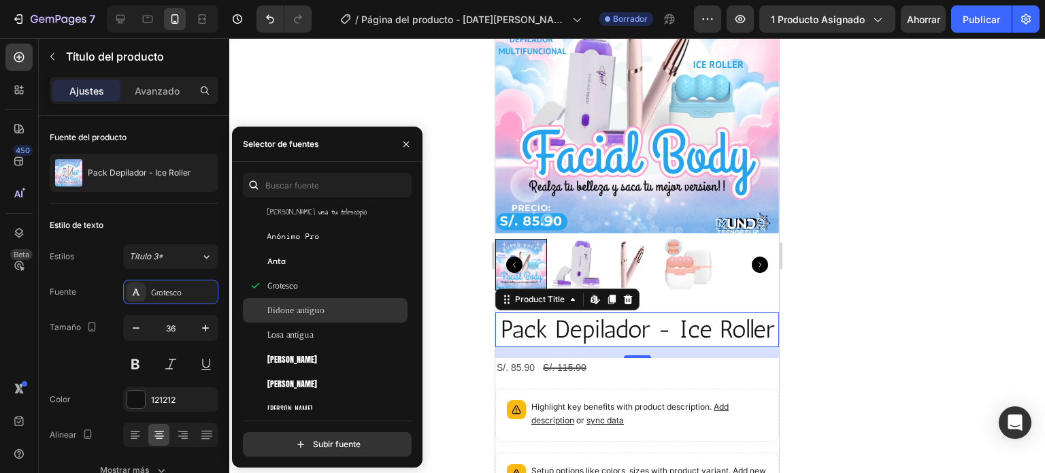
click at [314, 316] on span "Didone antiguo" at bounding box center [295, 310] width 57 height 12
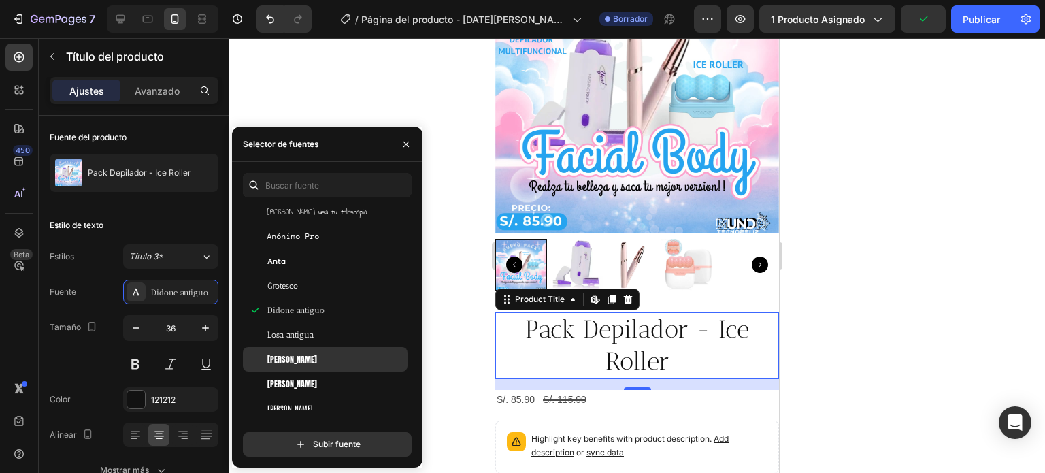
scroll to position [2246, 0]
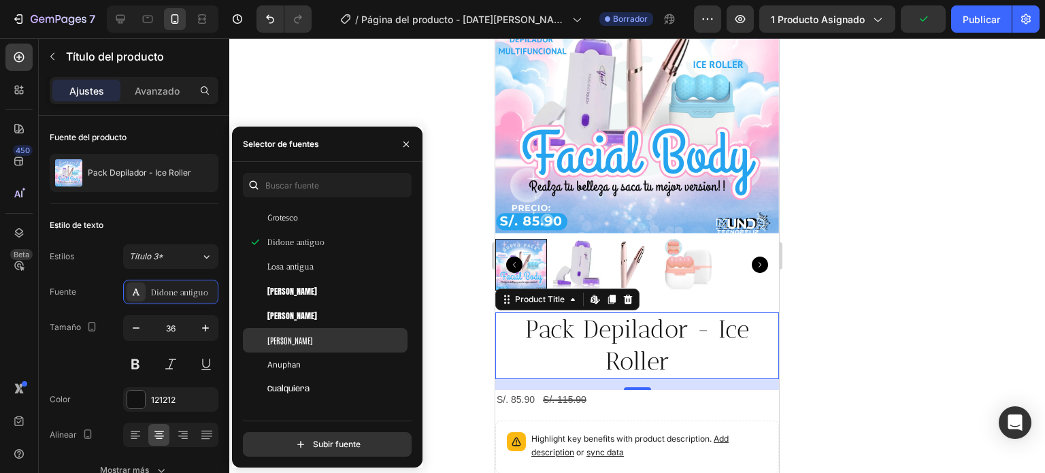
click at [319, 343] on div "[PERSON_NAME]" at bounding box center [335, 340] width 137 height 12
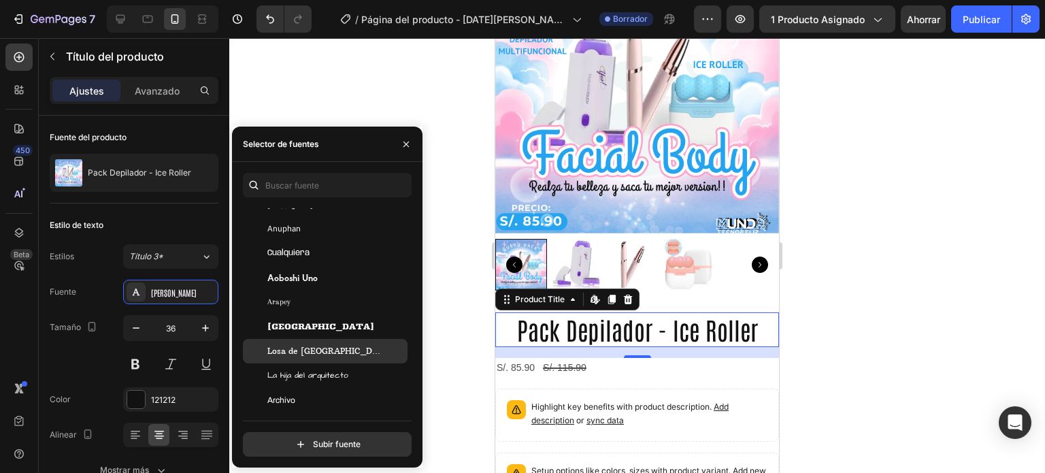
scroll to position [2450, 0]
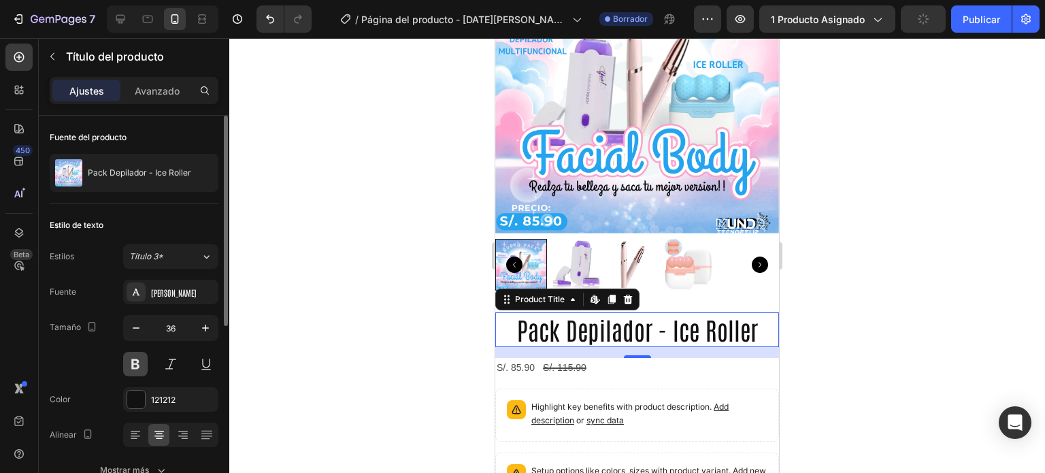
click at [123, 367] on button at bounding box center [135, 364] width 25 height 25
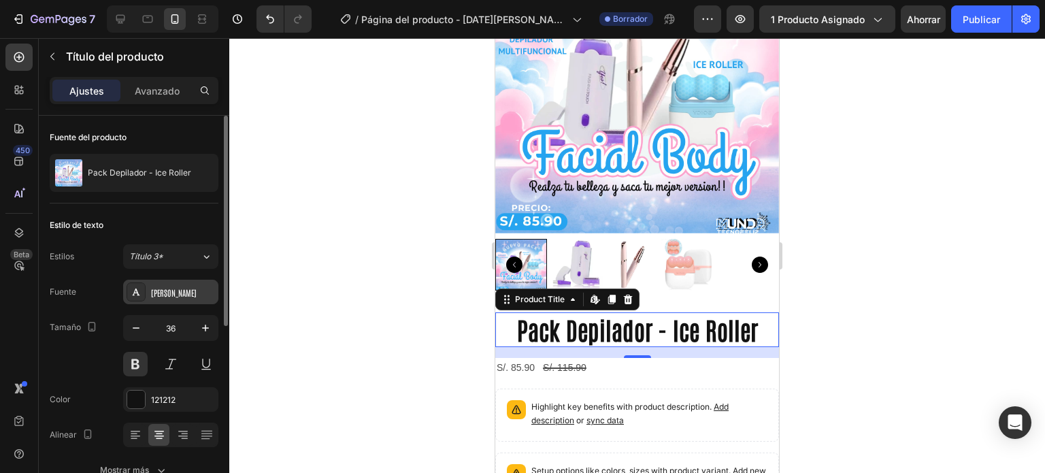
click at [172, 302] on div "[PERSON_NAME]" at bounding box center [170, 292] width 95 height 25
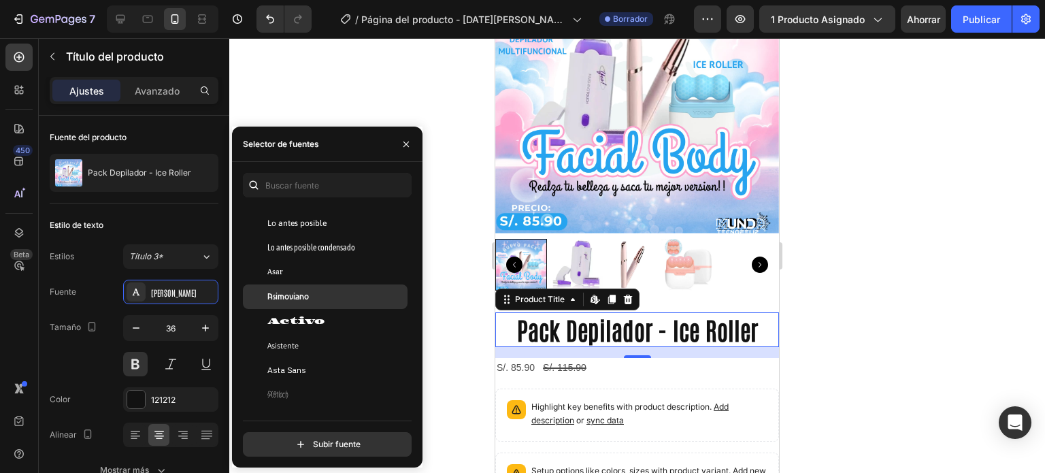
scroll to position [2859, 0]
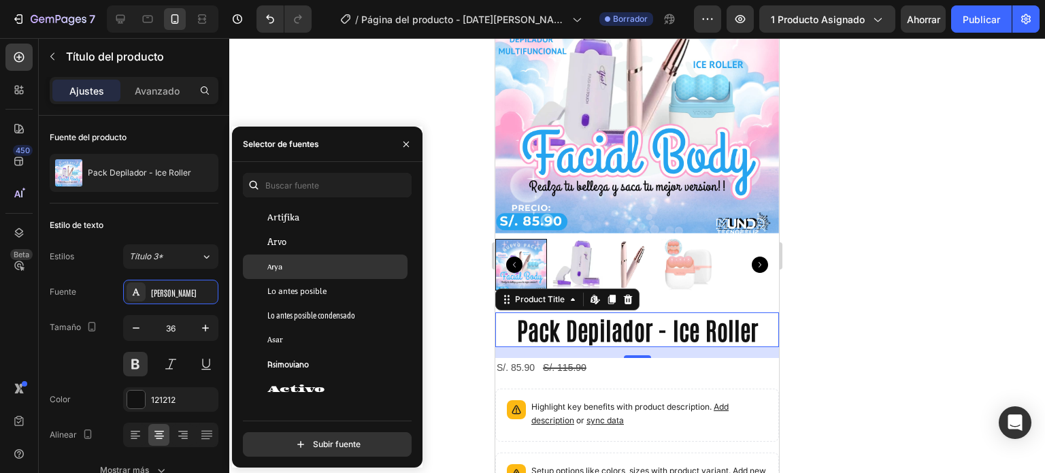
click at [322, 262] on div "Arya" at bounding box center [335, 267] width 137 height 12
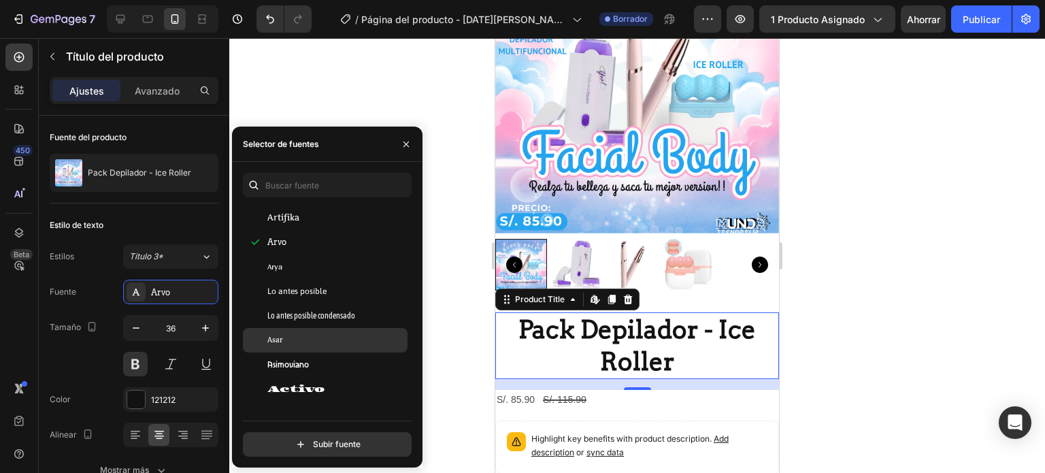
click at [321, 340] on div "Asar" at bounding box center [335, 340] width 137 height 12
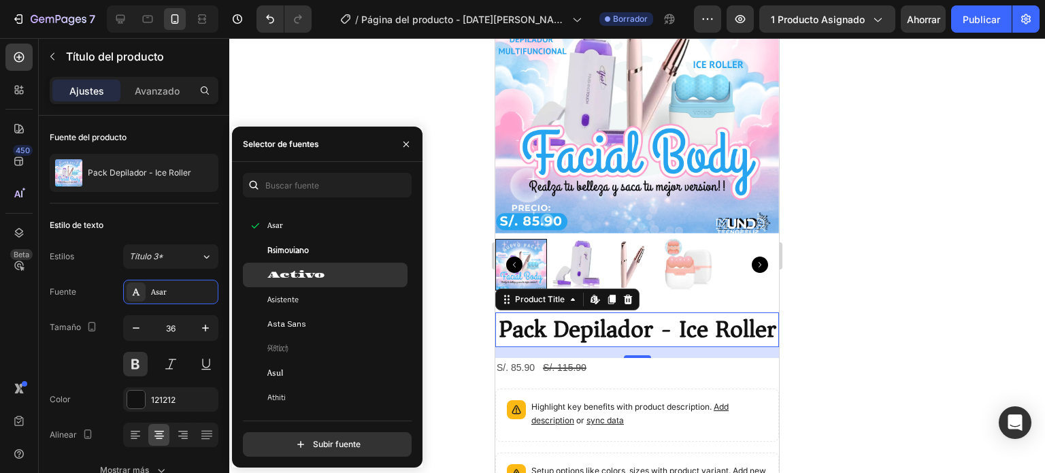
scroll to position [2995, 0]
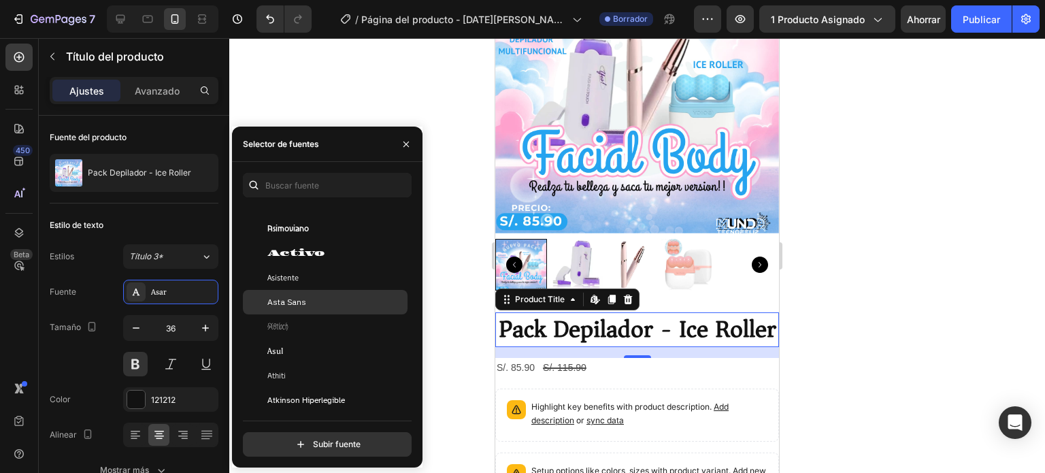
click at [309, 299] on div "Asta Sans" at bounding box center [335, 302] width 137 height 12
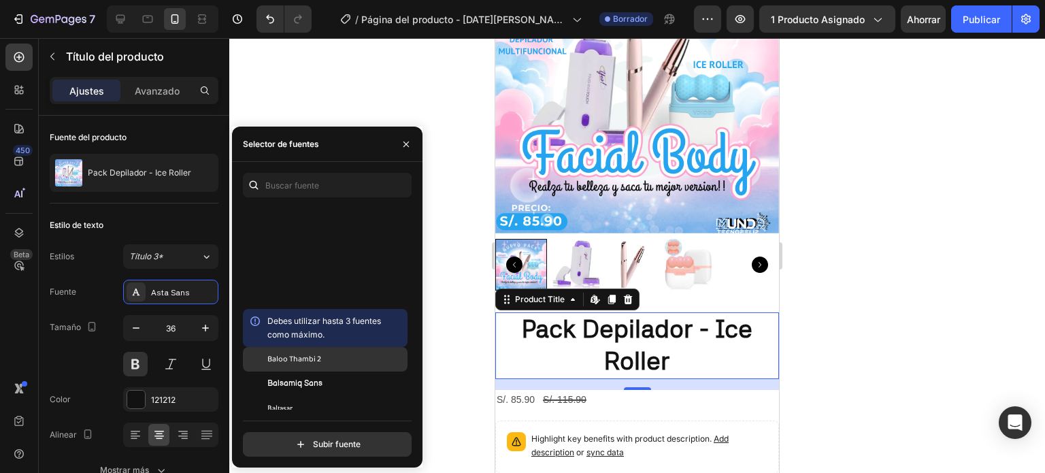
scroll to position [4356, 0]
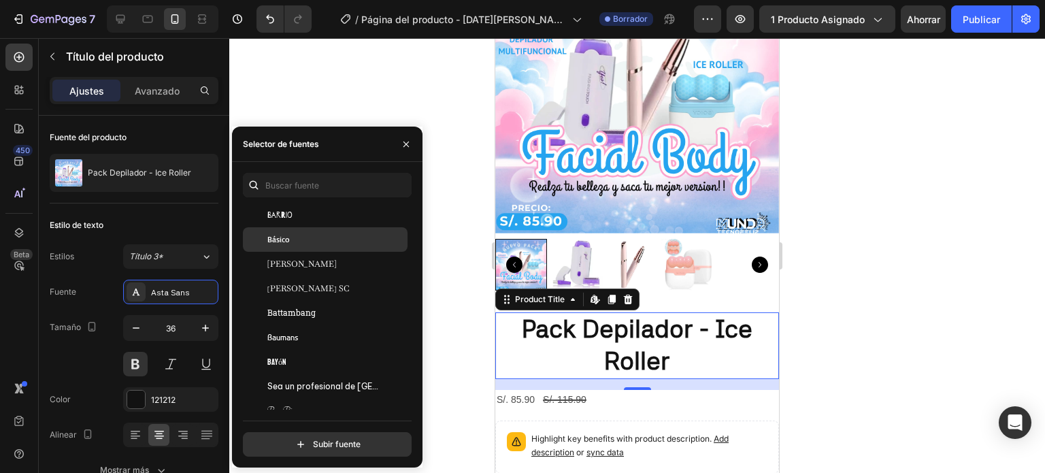
click at [310, 240] on div "Básico" at bounding box center [335, 239] width 137 height 12
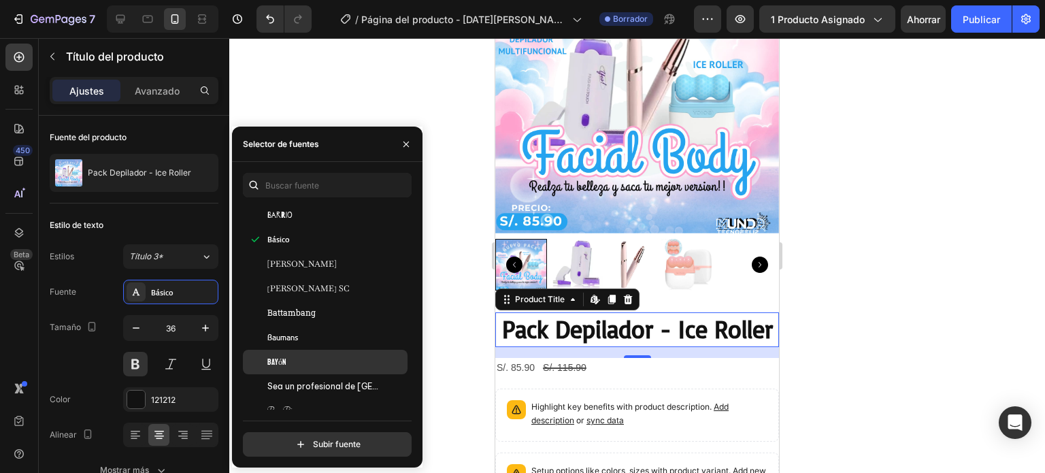
scroll to position [4492, 0]
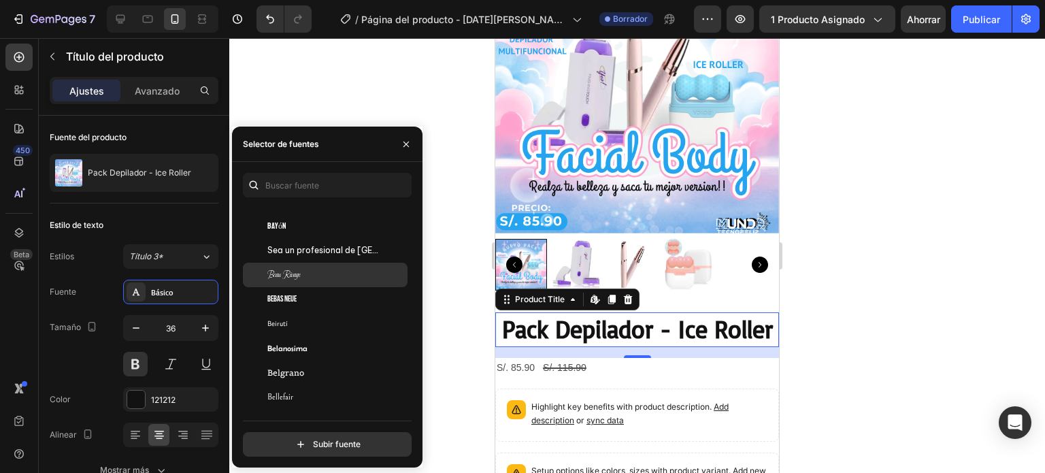
click at [319, 287] on div "Beau Rivage" at bounding box center [325, 275] width 165 height 25
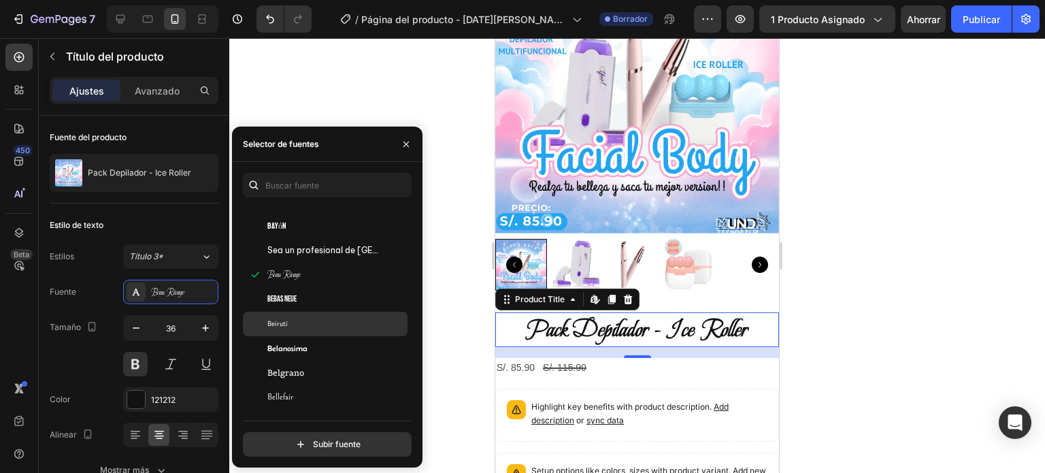
click at [307, 321] on div "Beirutí" at bounding box center [335, 324] width 137 height 12
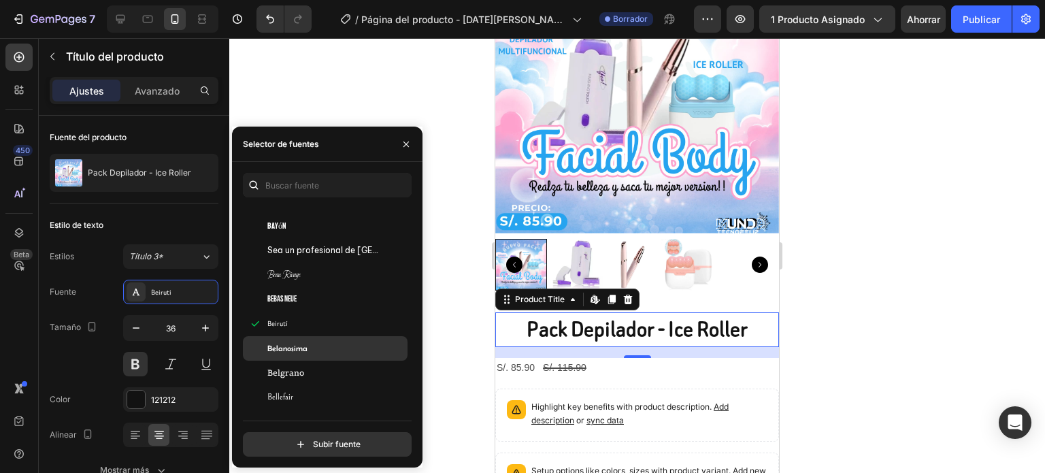
click at [306, 347] on font "Belanosima" at bounding box center [287, 348] width 40 height 9
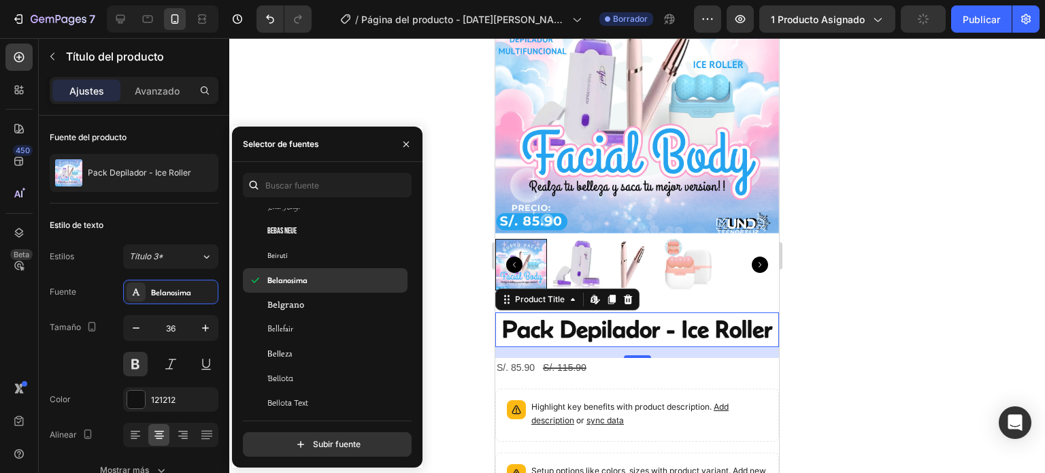
scroll to position [4628, 0]
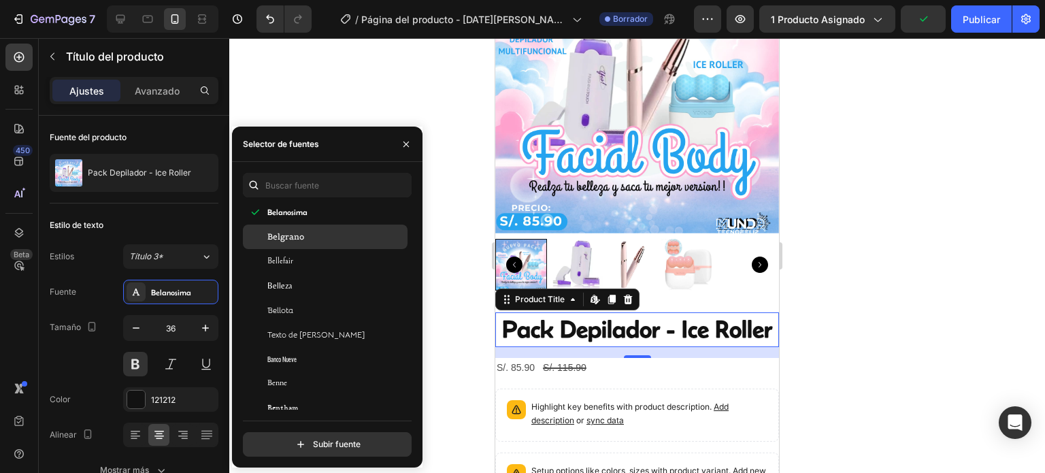
click at [305, 236] on div "Belgrano" at bounding box center [335, 237] width 137 height 12
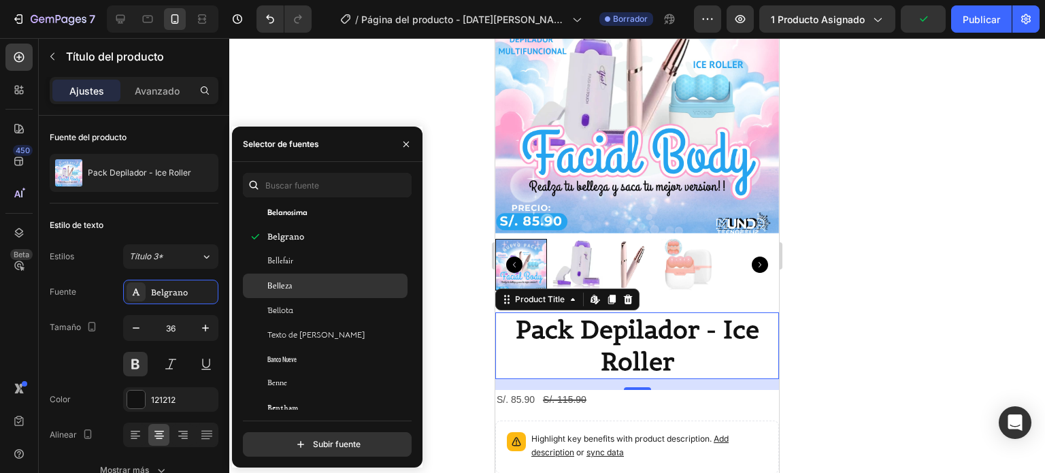
click at [294, 285] on div "Belleza" at bounding box center [335, 286] width 137 height 12
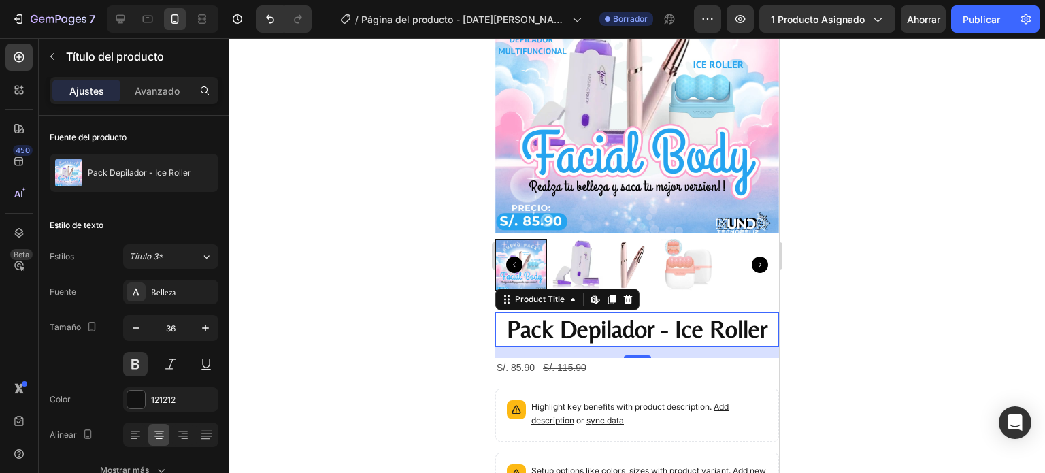
click at [899, 280] on div at bounding box center [637, 255] width 816 height 435
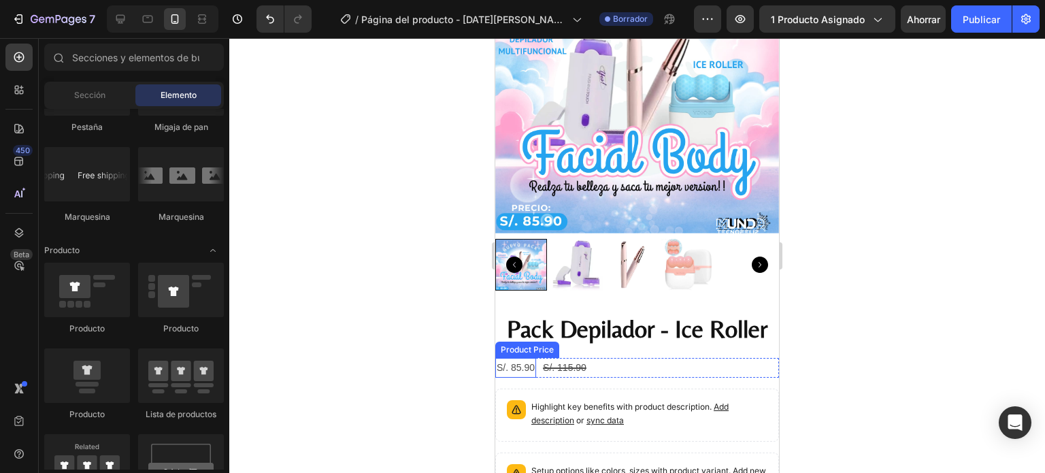
click at [504, 358] on div "S/. 85.90" at bounding box center [515, 368] width 41 height 20
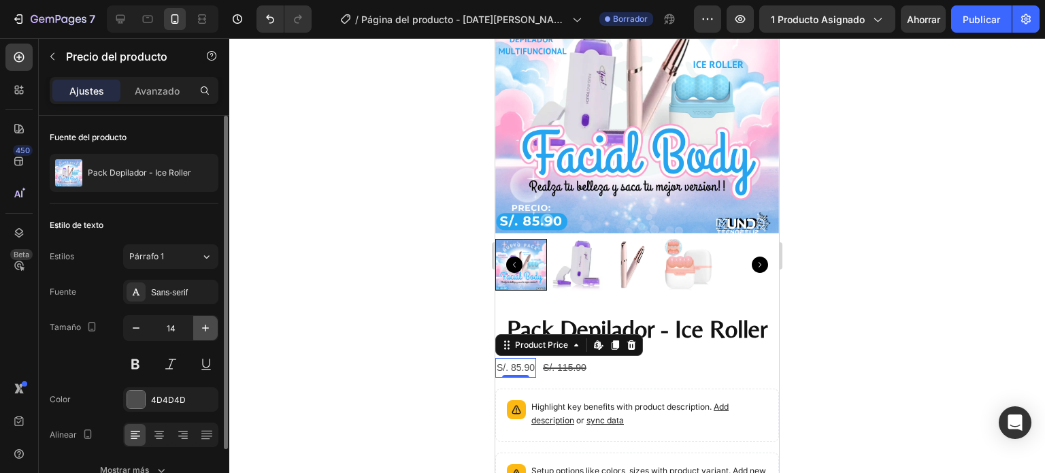
click at [212, 333] on icon "button" at bounding box center [206, 328] width 14 height 14
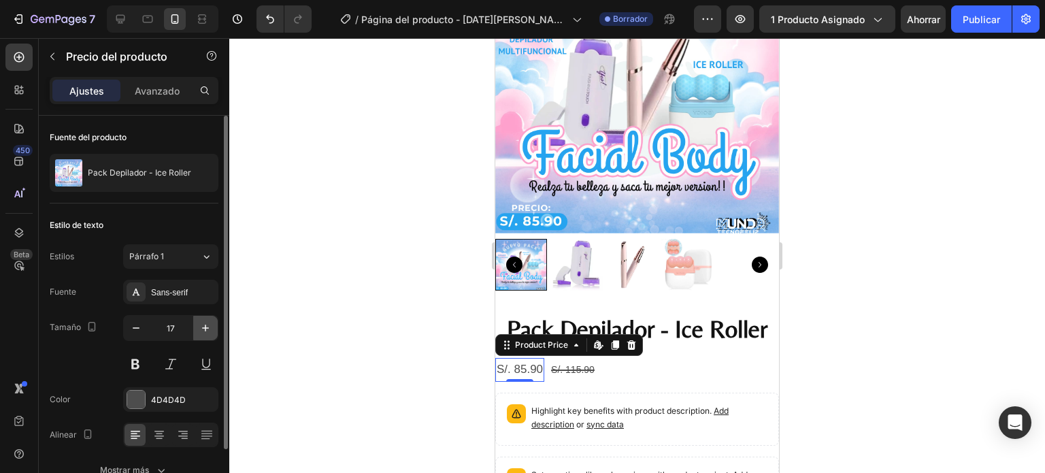
click at [212, 333] on icon "button" at bounding box center [206, 328] width 14 height 14
type input "20"
click at [140, 400] on div at bounding box center [136, 400] width 18 height 18
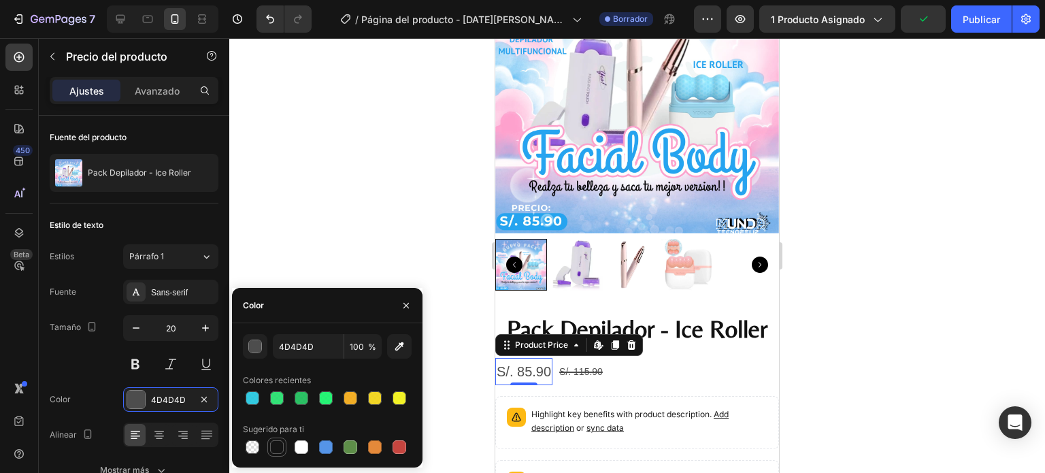
click at [271, 450] on div at bounding box center [277, 447] width 14 height 14
type input "151515"
click at [578, 363] on div "S/. 115.90" at bounding box center [581, 372] width 46 height 20
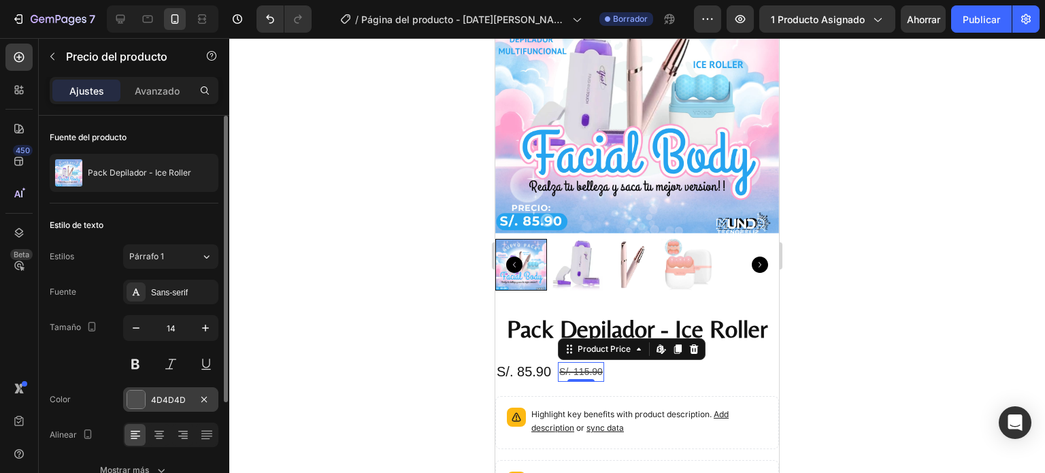
click at [130, 400] on div at bounding box center [136, 400] width 18 height 18
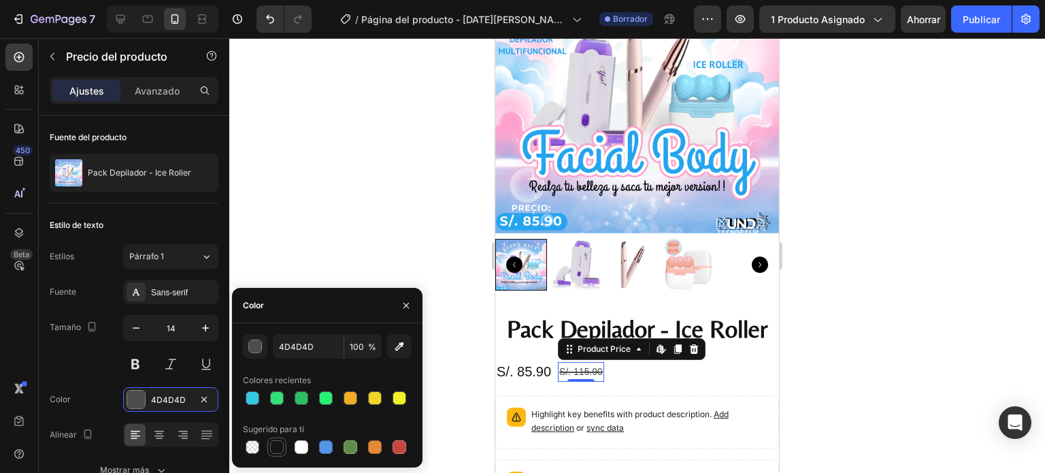
click at [272, 443] on div at bounding box center [277, 447] width 14 height 14
type input "151515"
click at [921, 364] on div at bounding box center [637, 255] width 816 height 435
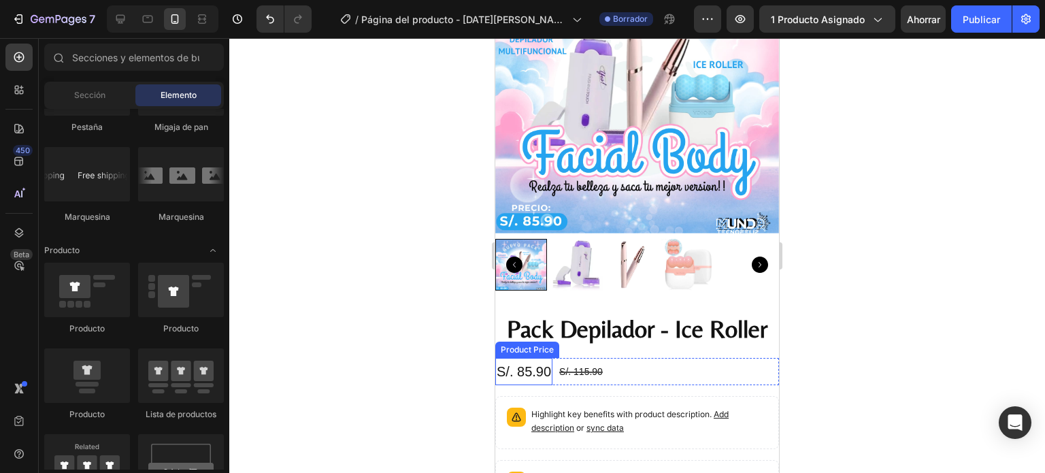
click at [526, 359] on div "S/. 85.90" at bounding box center [523, 371] width 57 height 27
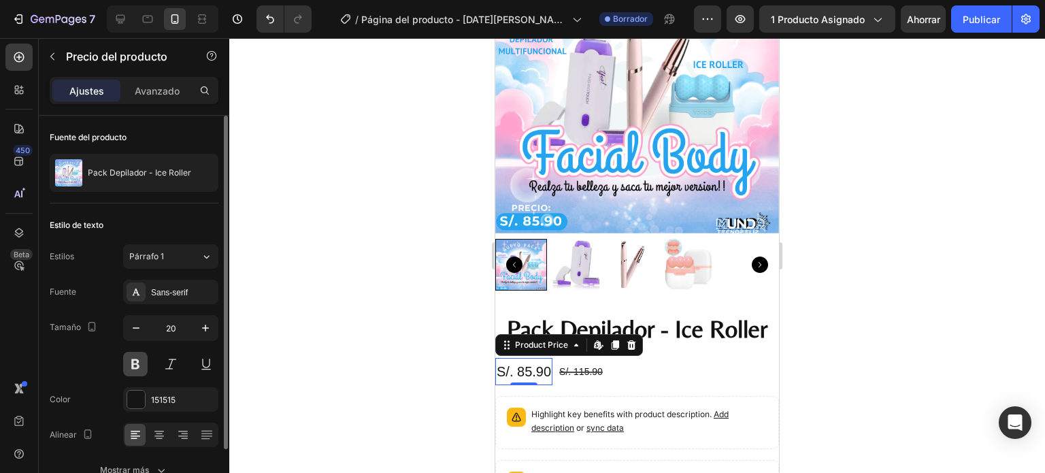
click at [131, 368] on button at bounding box center [135, 364] width 25 height 25
click at [203, 334] on button "button" at bounding box center [205, 328] width 25 height 25
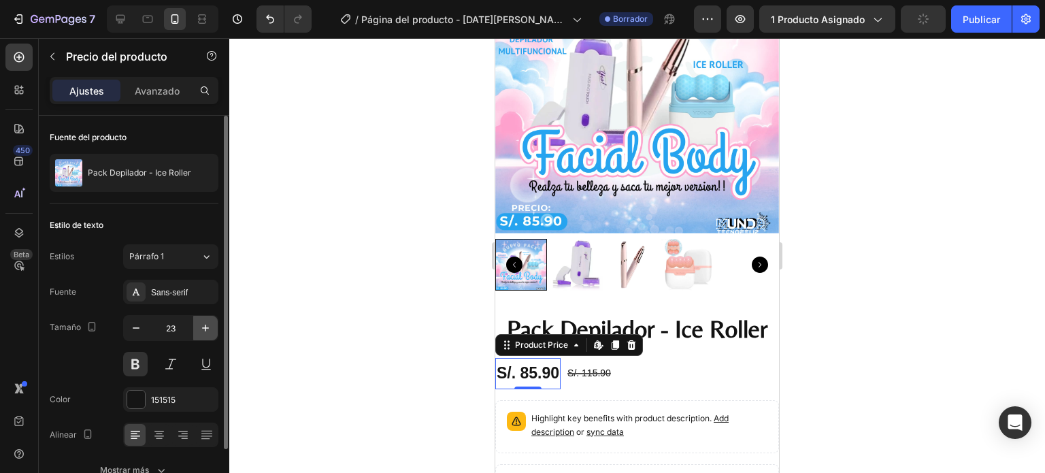
click at [203, 334] on button "button" at bounding box center [205, 328] width 25 height 25
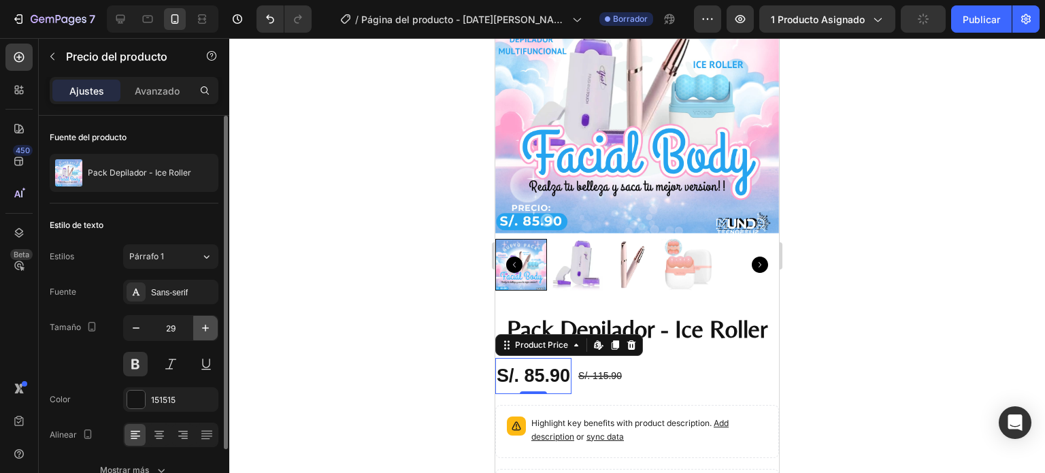
click at [203, 334] on button "button" at bounding box center [205, 328] width 25 height 25
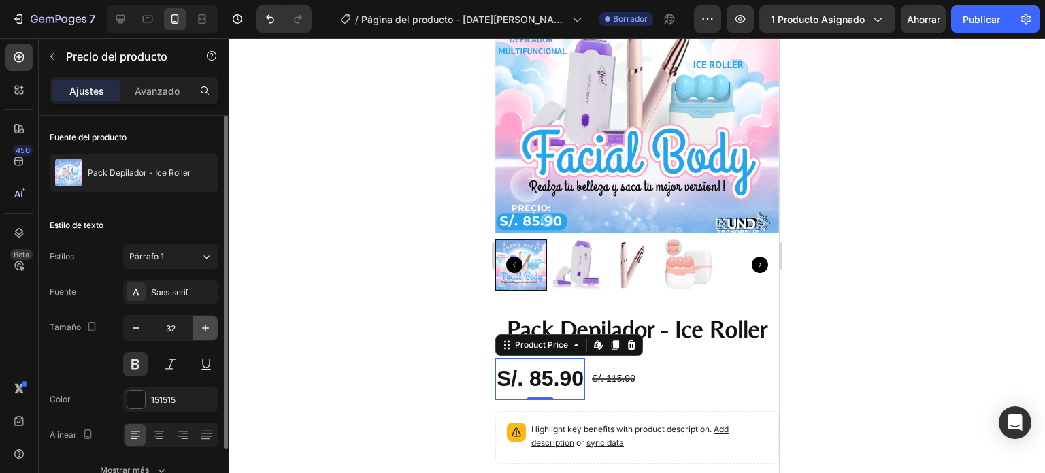
click at [203, 334] on button "button" at bounding box center [205, 328] width 25 height 25
type input "34"
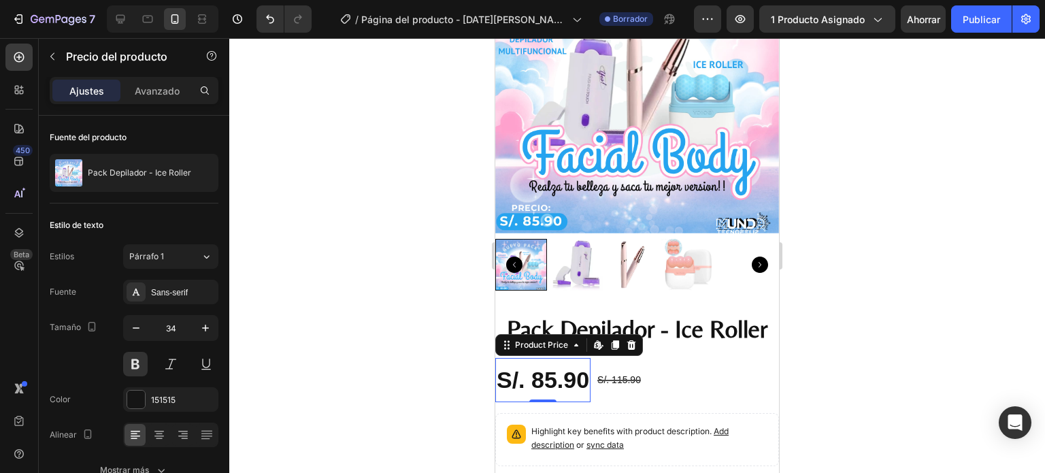
click at [880, 350] on div at bounding box center [637, 255] width 816 height 435
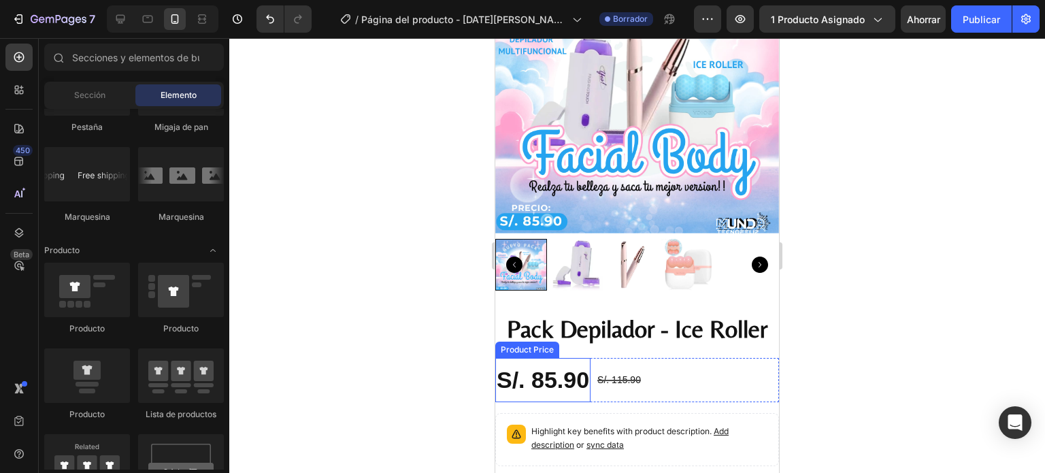
click at [536, 370] on div "S/. 85.90" at bounding box center [542, 380] width 95 height 44
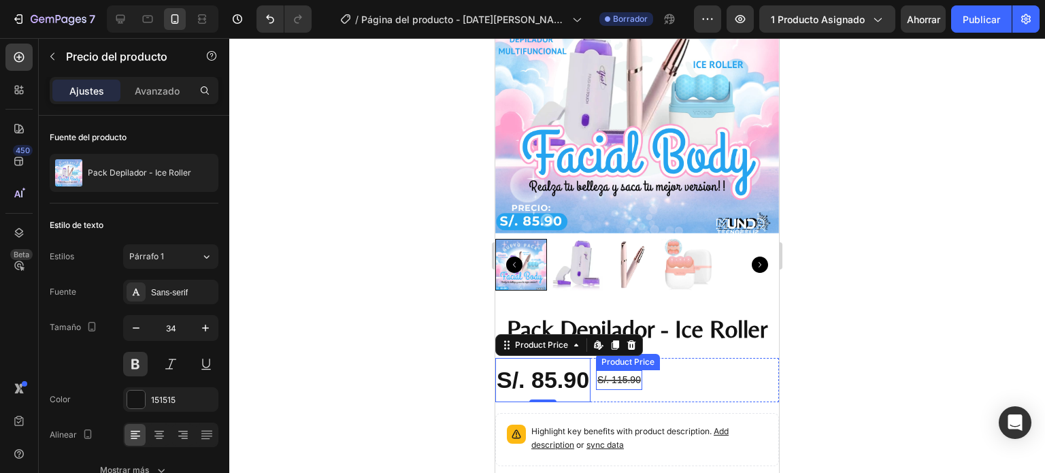
click at [668, 359] on div "S/. 85.90 Product Price Edit content in Shopify 0 Product Price Edit content in…" at bounding box center [637, 380] width 284 height 44
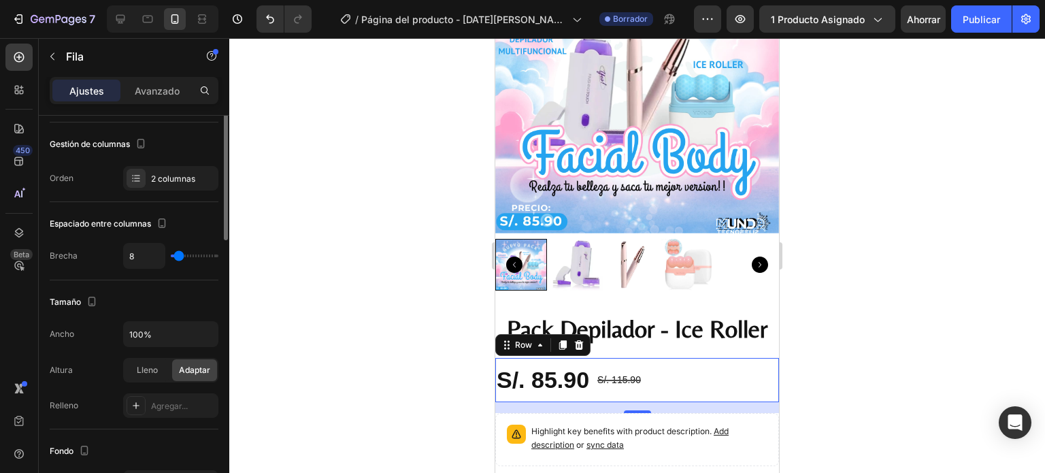
scroll to position [0, 0]
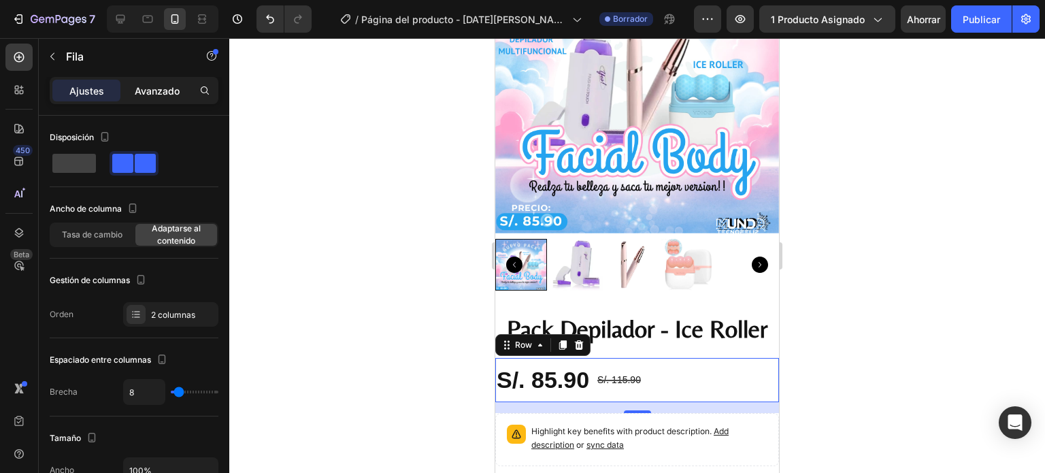
click at [164, 96] on p "Avanzado" at bounding box center [157, 91] width 45 height 14
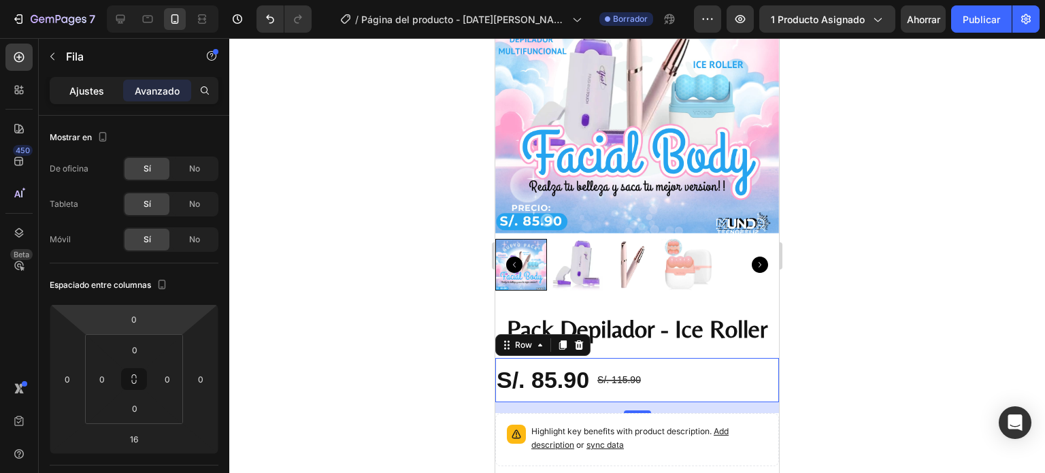
click at [88, 85] on font "Ajustes" at bounding box center [86, 91] width 35 height 12
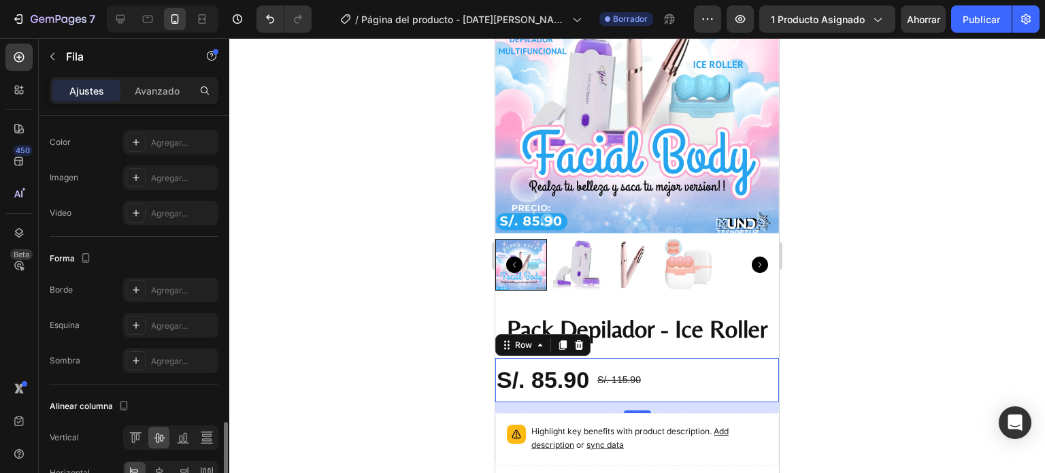
scroll to position [552, 0]
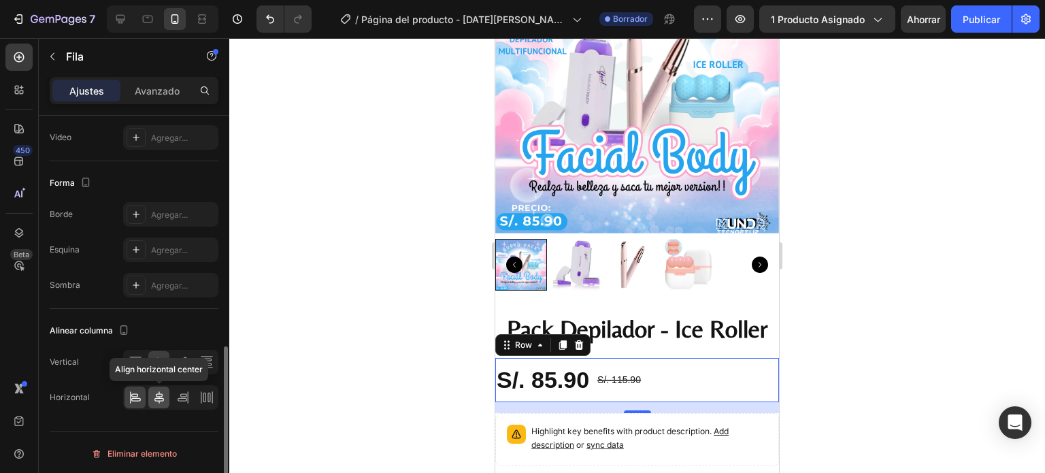
click at [150, 396] on div at bounding box center [158, 398] width 21 height 22
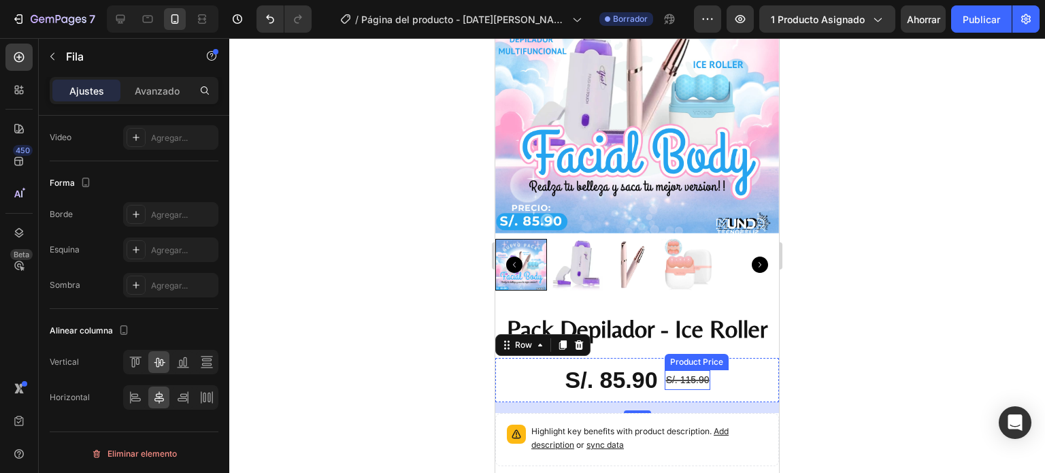
click at [704, 370] on div "S/. 115.90" at bounding box center [688, 380] width 46 height 20
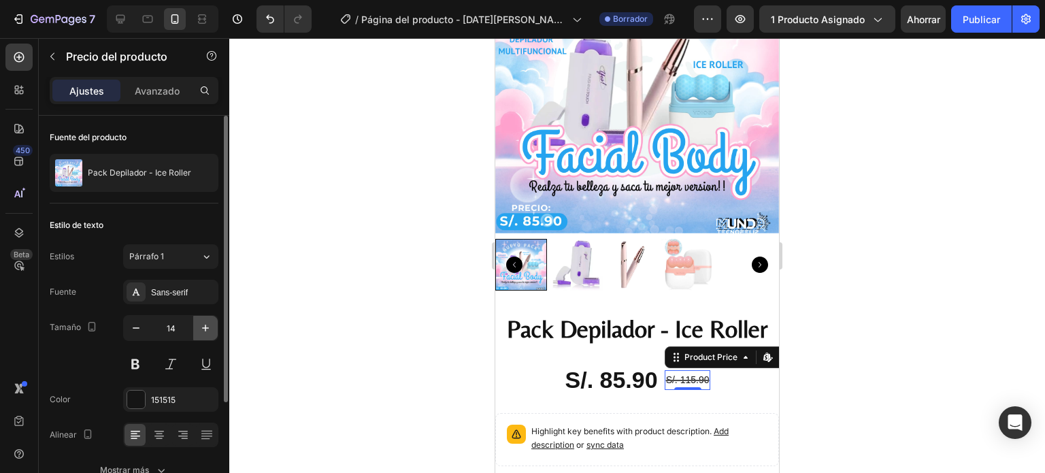
click at [199, 332] on icon "button" at bounding box center [206, 328] width 14 height 14
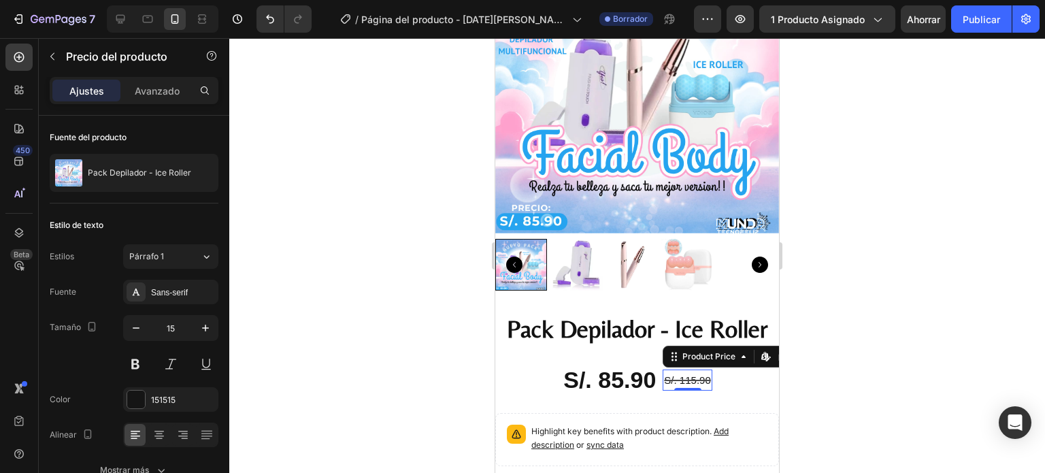
type input "16"
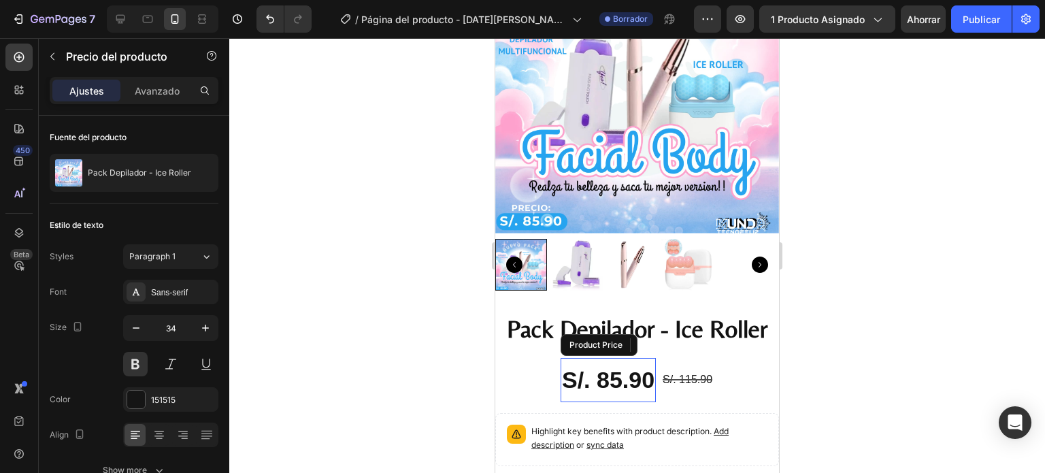
click at [598, 360] on div "S/. 85.90" at bounding box center [608, 380] width 95 height 44
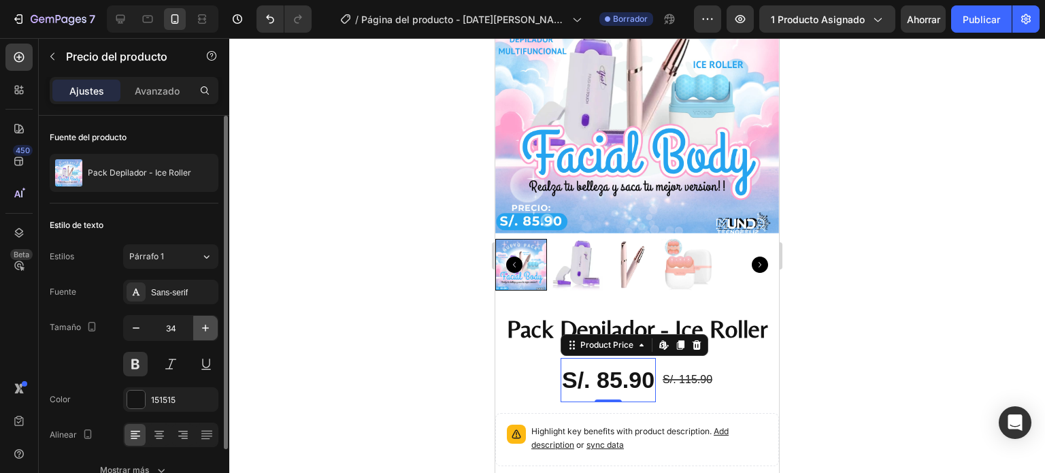
click at [196, 334] on button "button" at bounding box center [205, 328] width 25 height 25
type input "35"
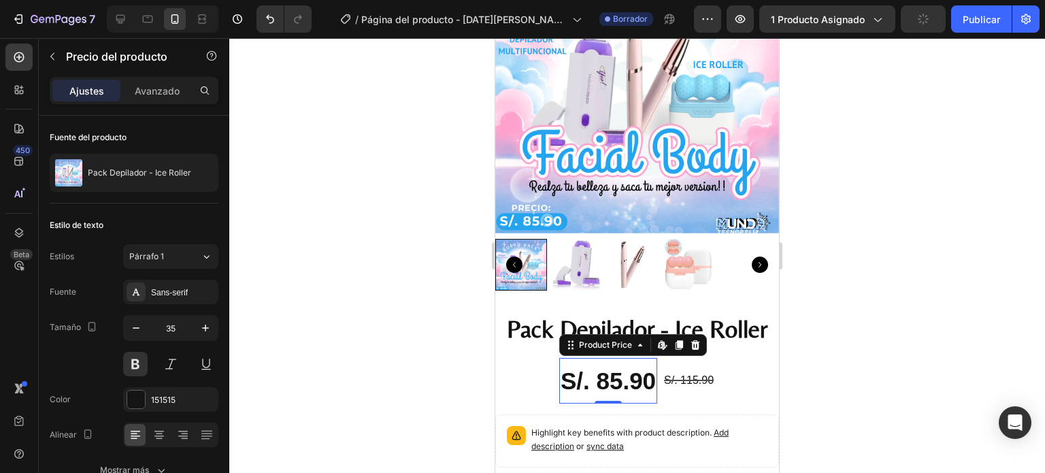
click at [909, 364] on div at bounding box center [637, 255] width 816 height 435
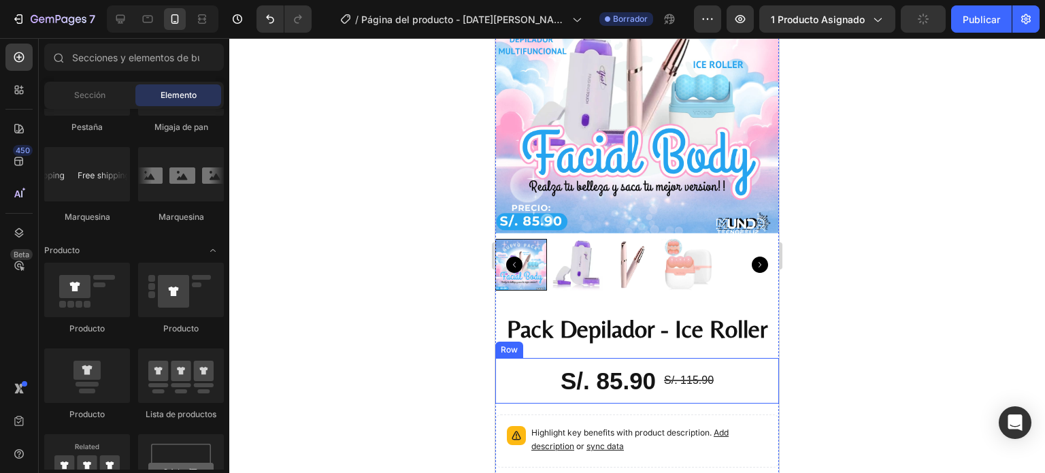
click at [657, 370] on div "S/. 85.90 Product Price Product Price S/. 115.90 Product Price Product Price Row" at bounding box center [637, 381] width 284 height 46
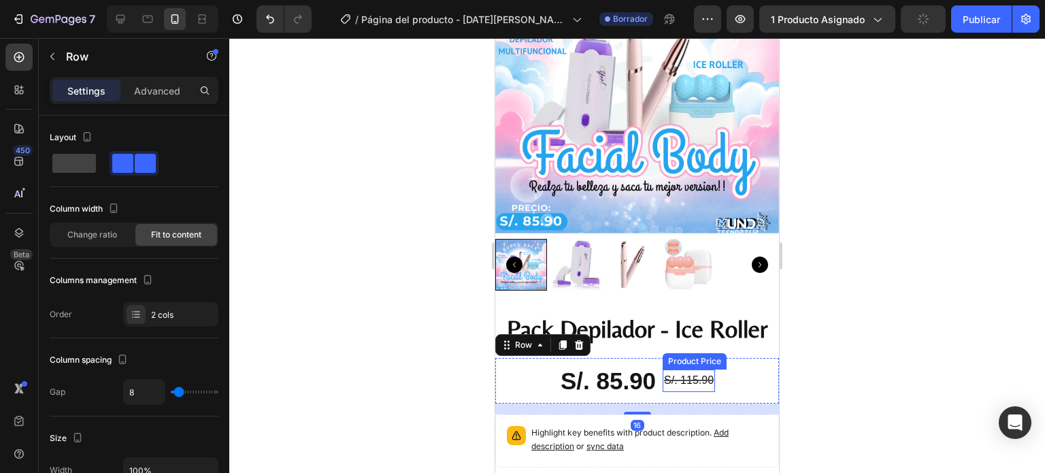
click at [670, 375] on div "S/. 115.90" at bounding box center [689, 381] width 52 height 22
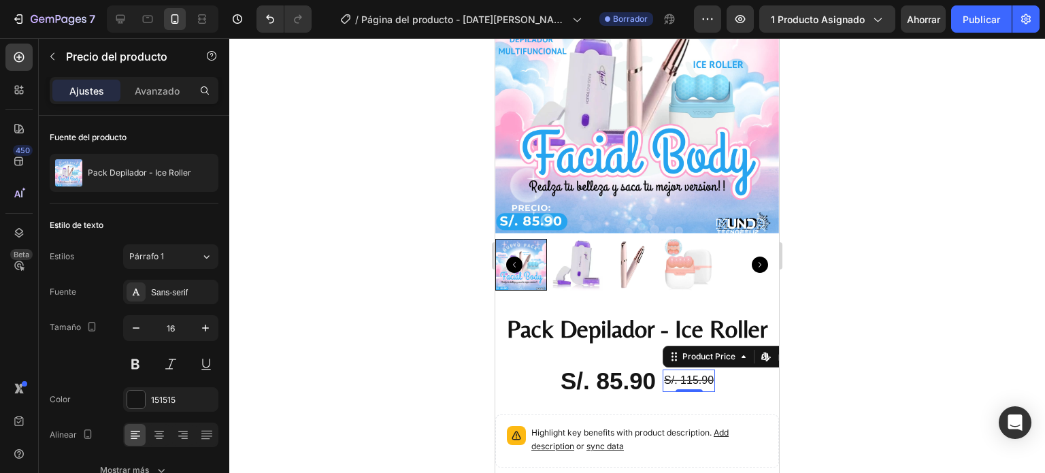
click at [966, 361] on div at bounding box center [637, 255] width 816 height 435
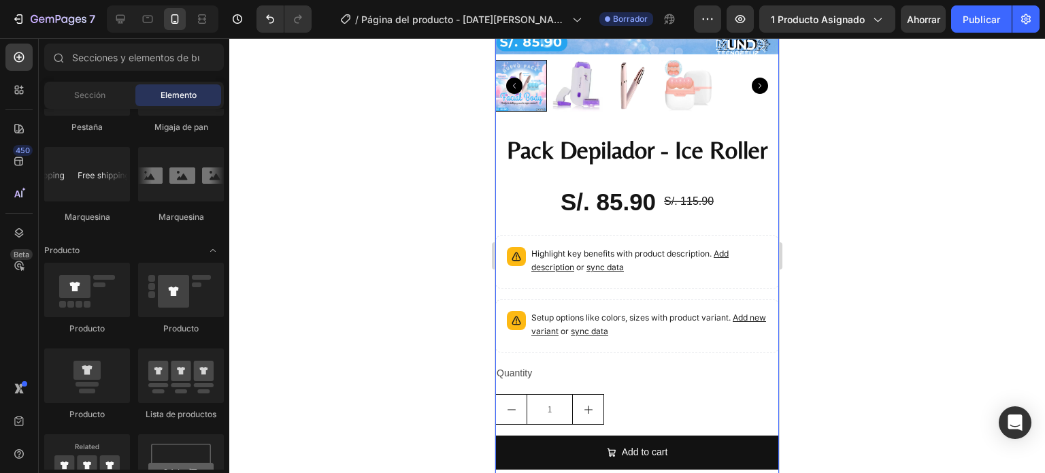
scroll to position [340, 0]
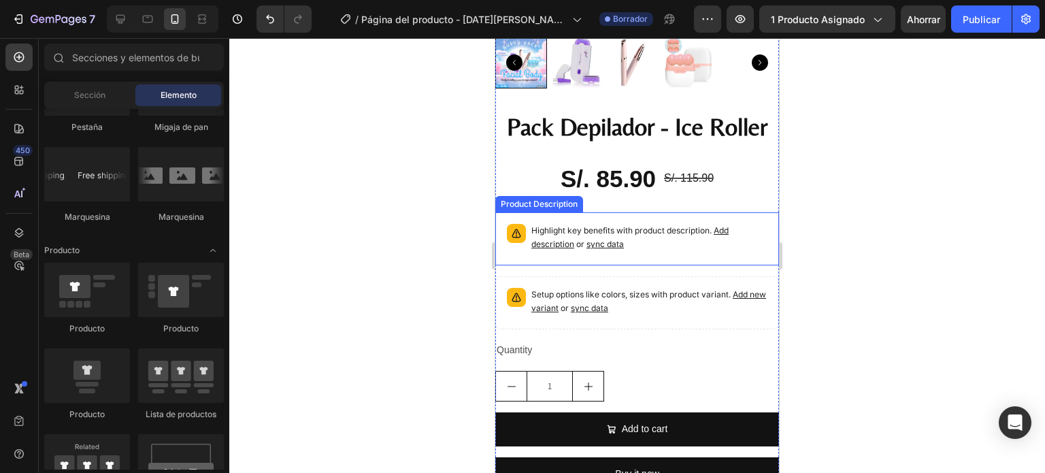
click at [643, 231] on p "Highlight key benefits with product description. Add description or sync data" at bounding box center [650, 237] width 236 height 27
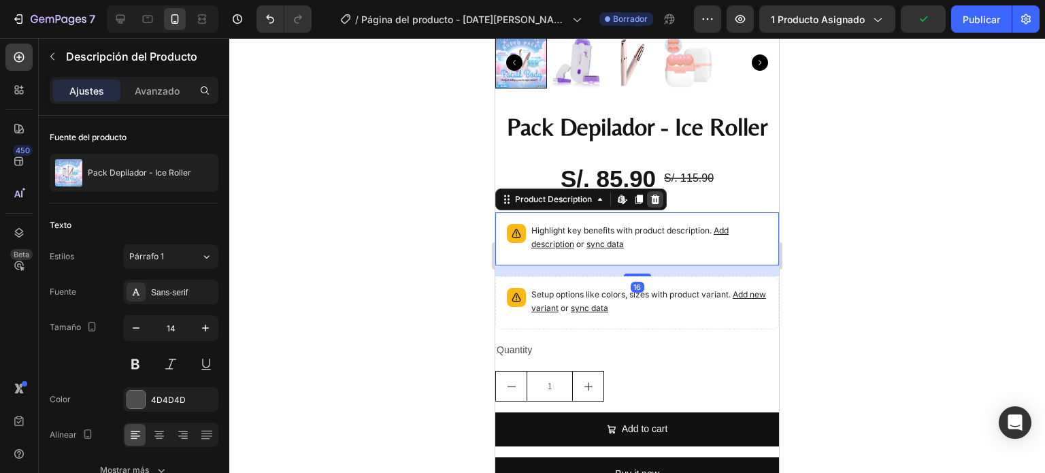
click at [650, 194] on icon at bounding box center [655, 199] width 11 height 11
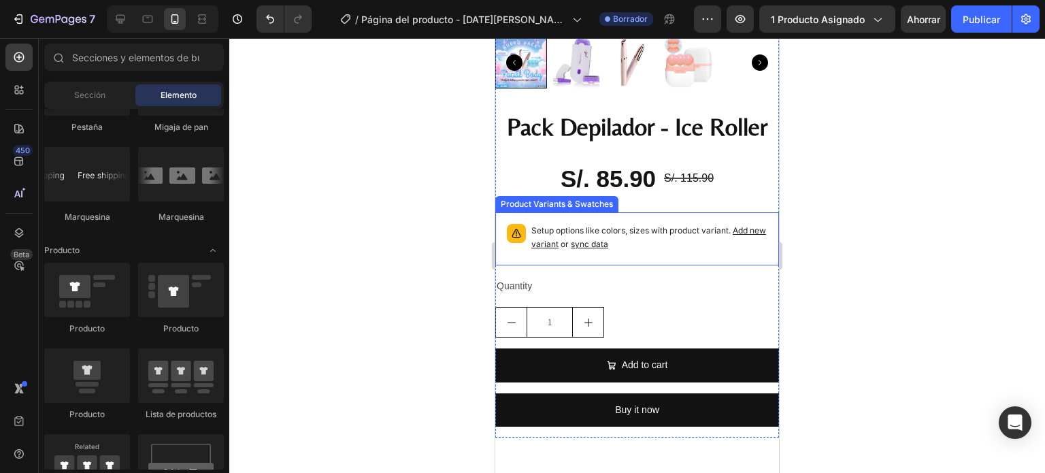
click at [661, 250] on div "Setup options like colors, sizes with product variant. Add new variant or sync …" at bounding box center [637, 238] width 284 height 53
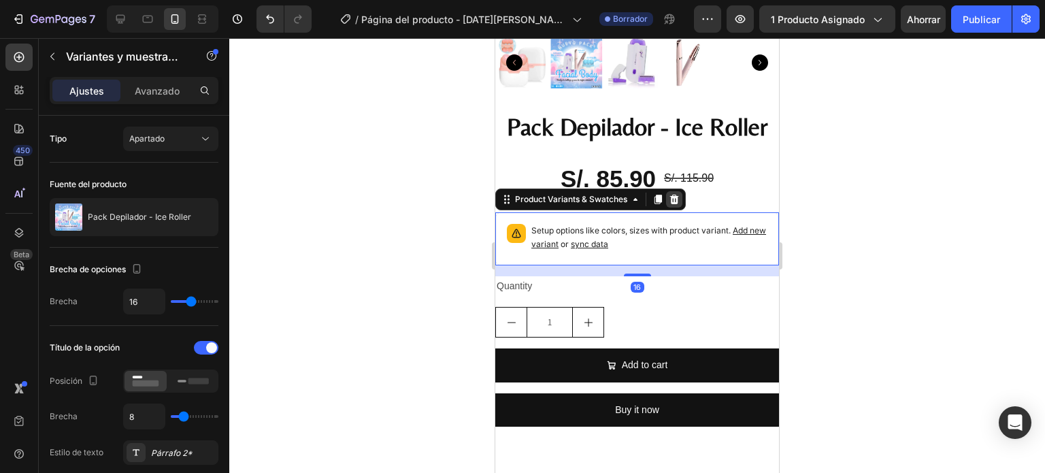
click at [672, 195] on icon at bounding box center [674, 200] width 9 height 10
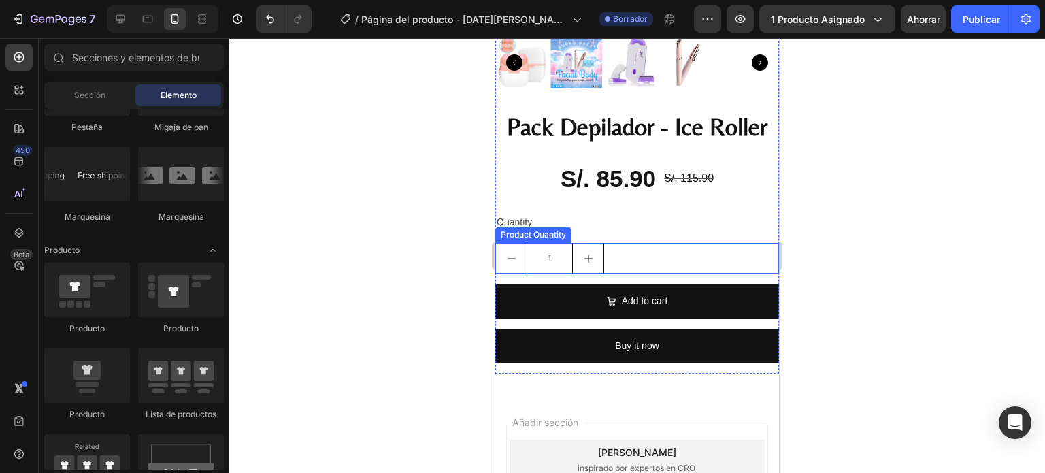
click at [642, 243] on div "1" at bounding box center [637, 258] width 284 height 31
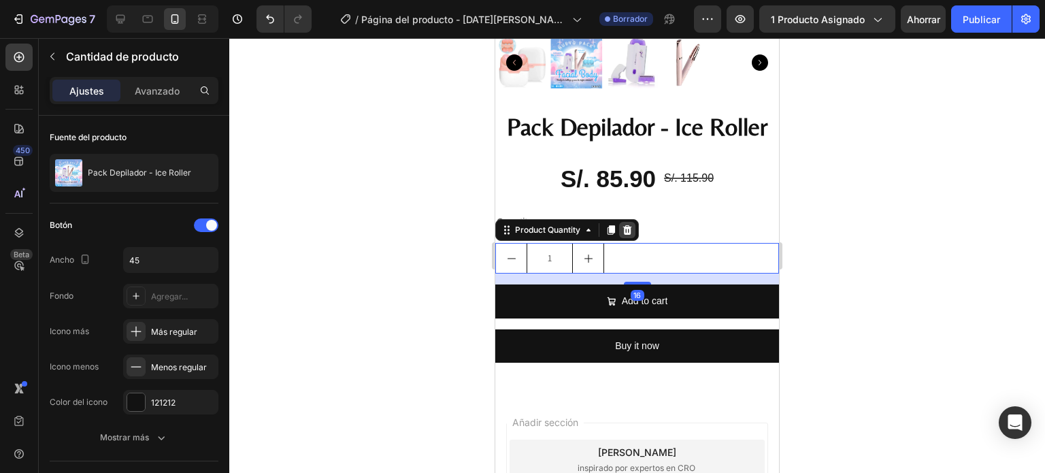
click at [634, 223] on div at bounding box center [627, 230] width 16 height 16
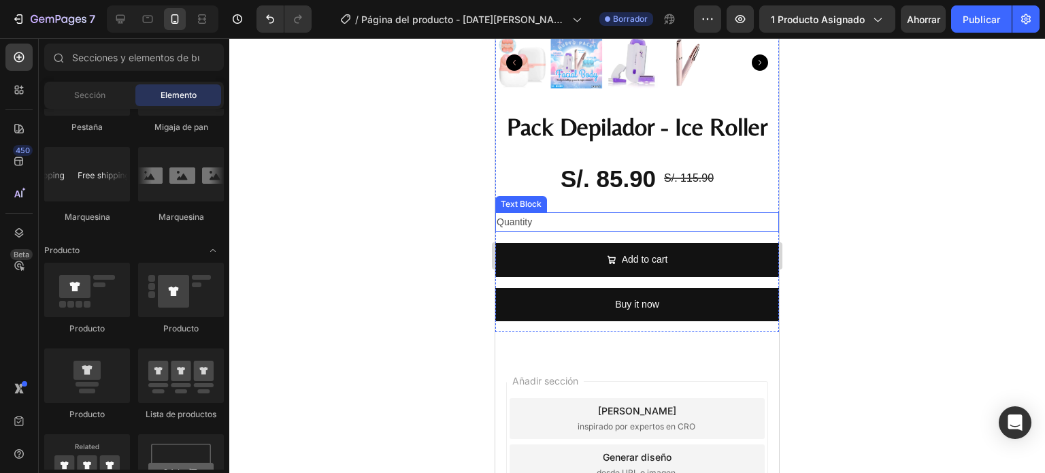
click at [580, 214] on div "Quantity" at bounding box center [637, 222] width 284 height 20
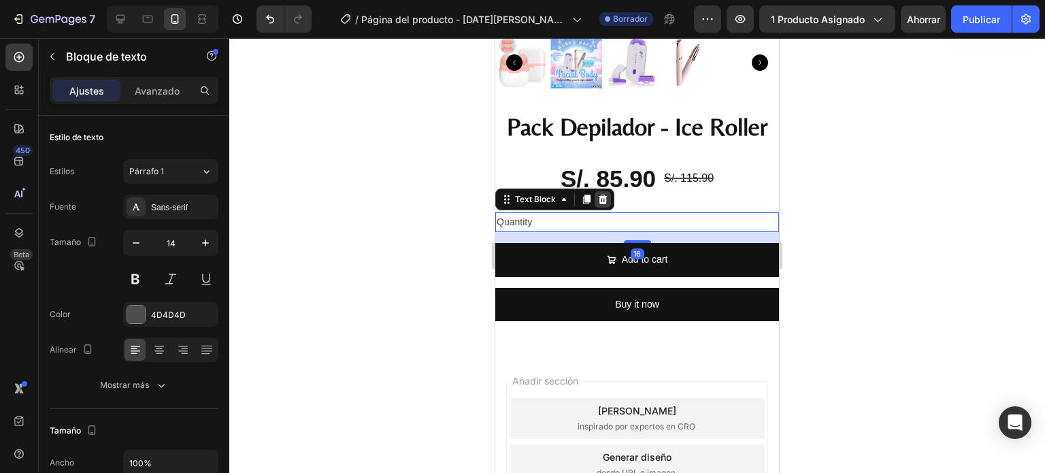
click at [600, 195] on icon at bounding box center [603, 200] width 9 height 10
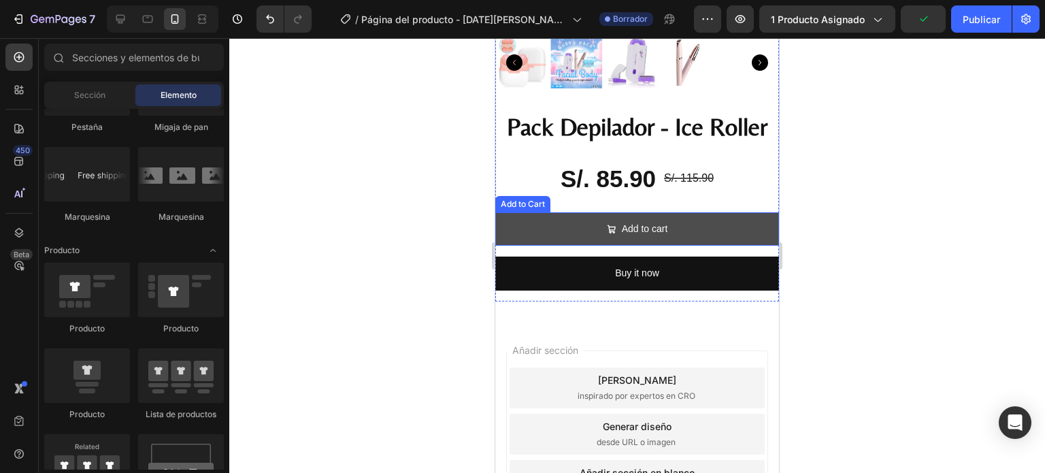
click at [574, 226] on button "Add to cart" at bounding box center [637, 228] width 284 height 33
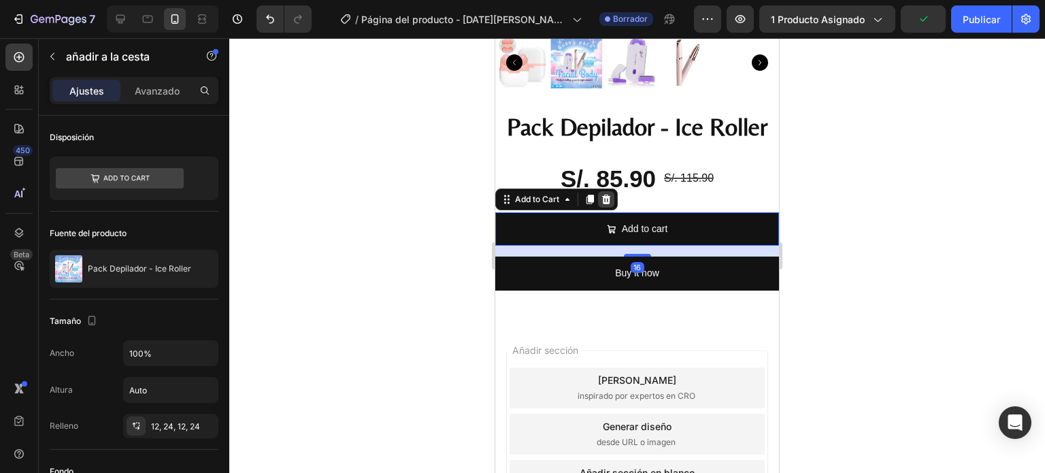
click at [605, 194] on icon at bounding box center [606, 199] width 11 height 11
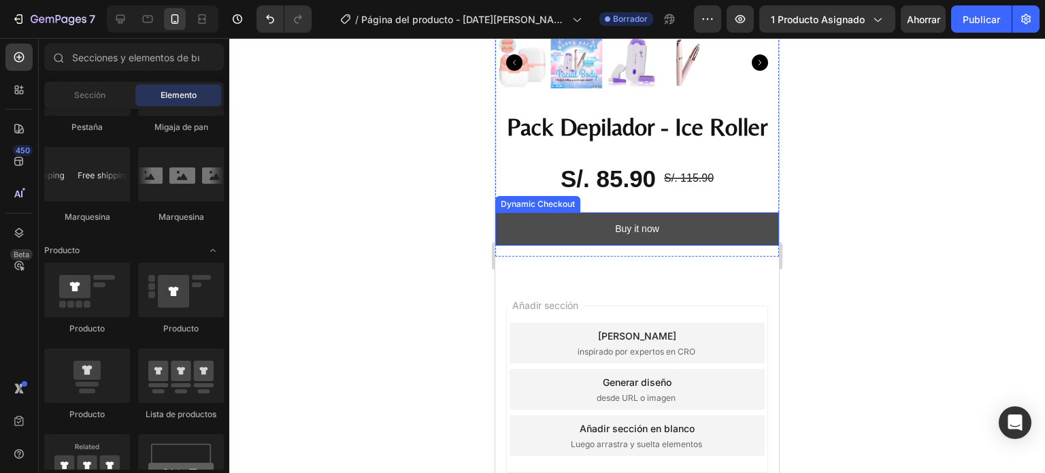
click at [595, 220] on button "Buy it now" at bounding box center [637, 228] width 284 height 33
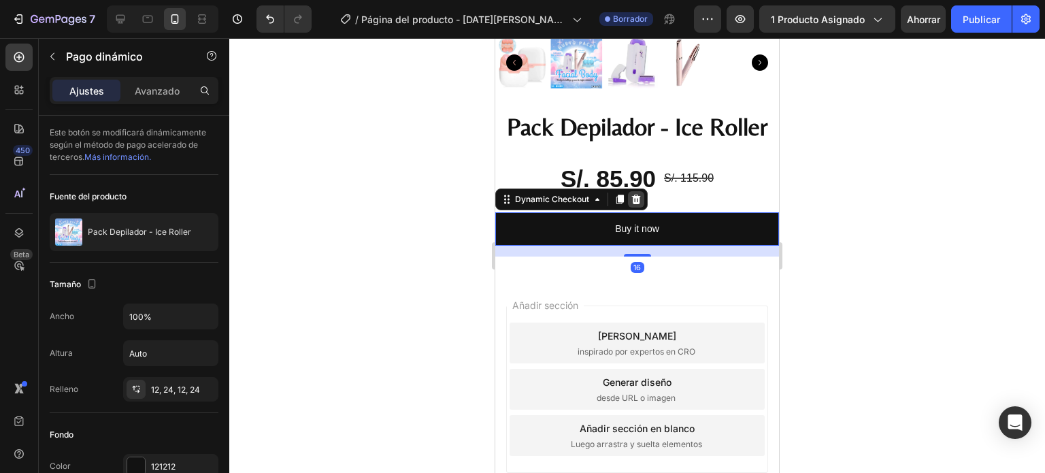
click at [631, 194] on icon at bounding box center [636, 199] width 11 height 11
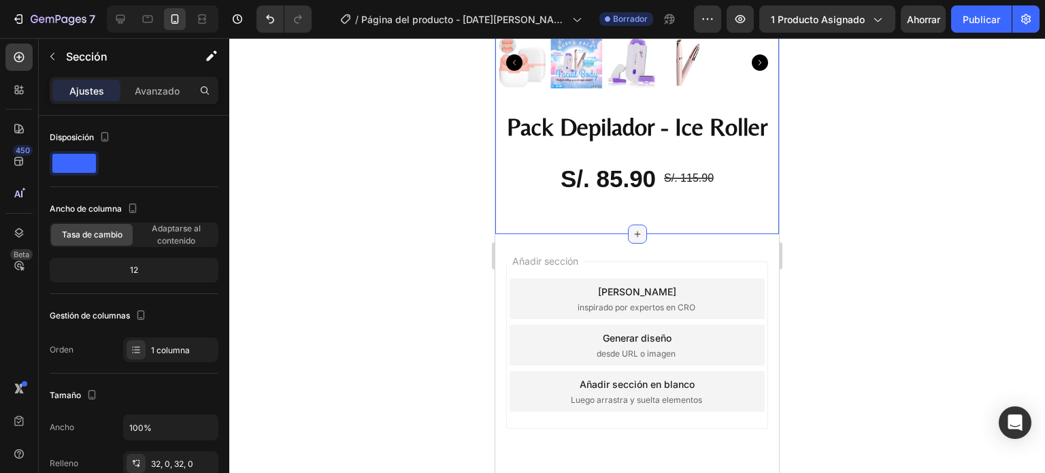
click at [632, 229] on icon at bounding box center [637, 234] width 11 height 11
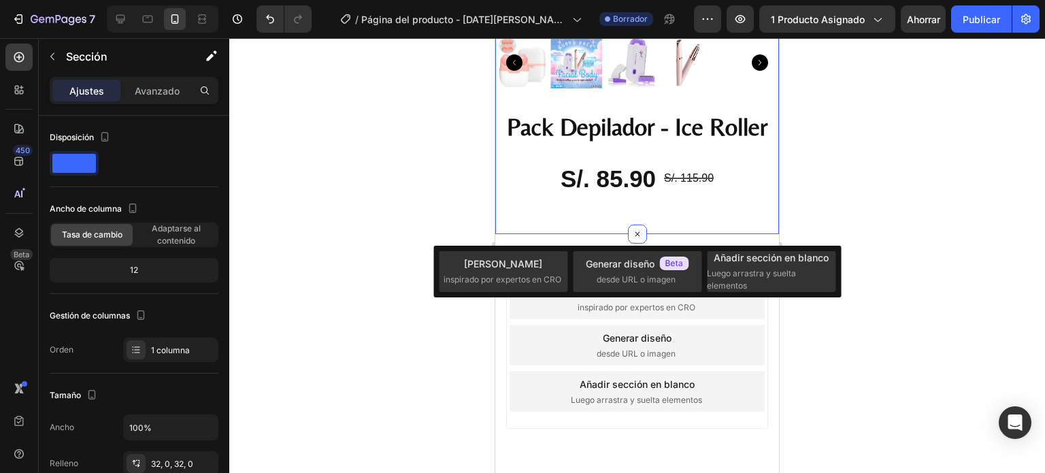
click at [932, 223] on div at bounding box center [637, 255] width 816 height 435
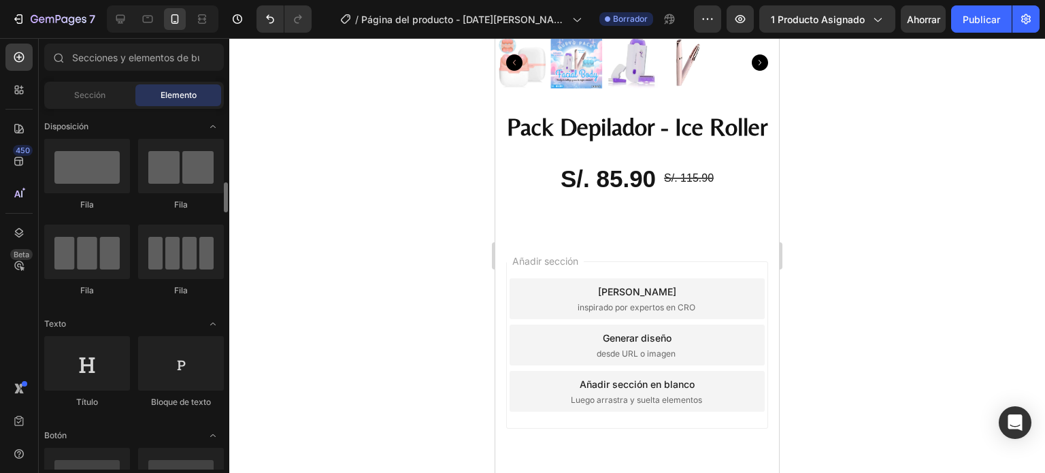
scroll to position [68, 0]
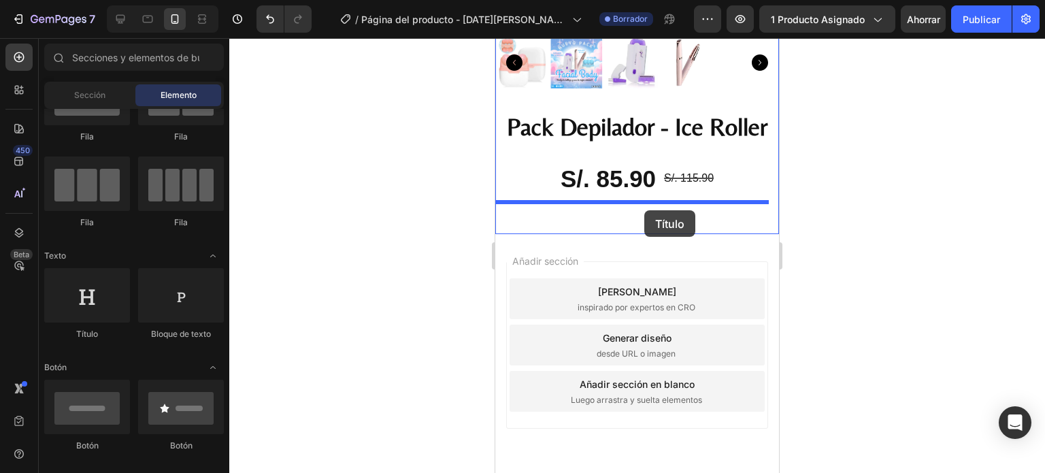
drag, startPoint x: 580, startPoint y: 332, endPoint x: 645, endPoint y: 210, distance: 137.9
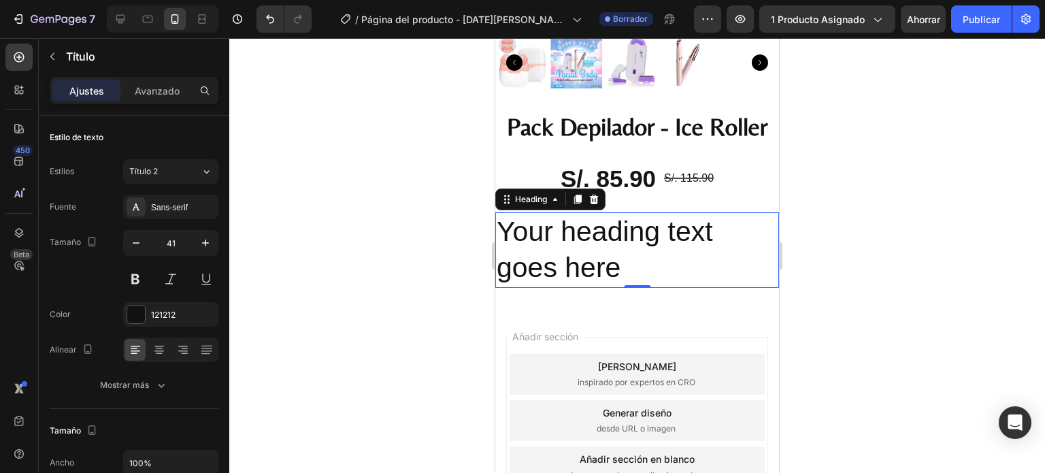
click at [604, 246] on h2 "Your heading text goes here" at bounding box center [637, 250] width 284 height 76
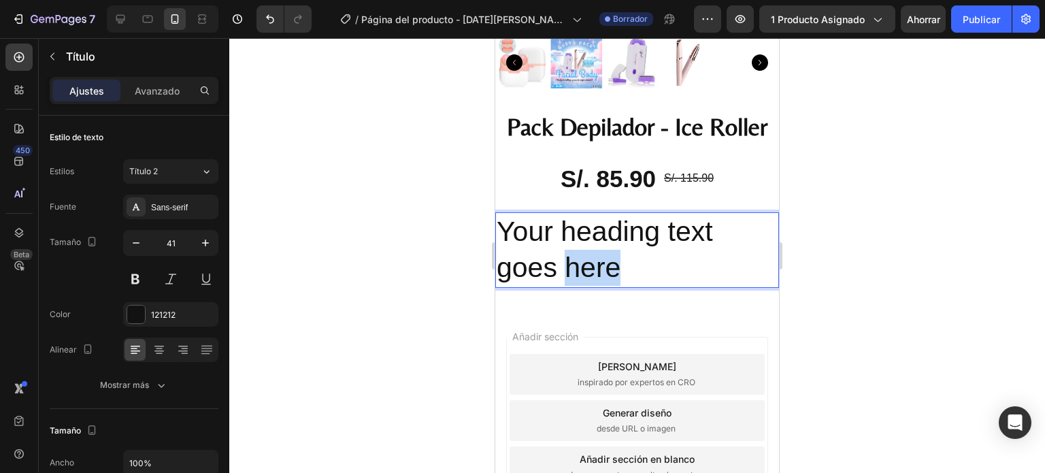
click at [604, 246] on p "Your heading text goes here" at bounding box center [637, 250] width 281 height 73
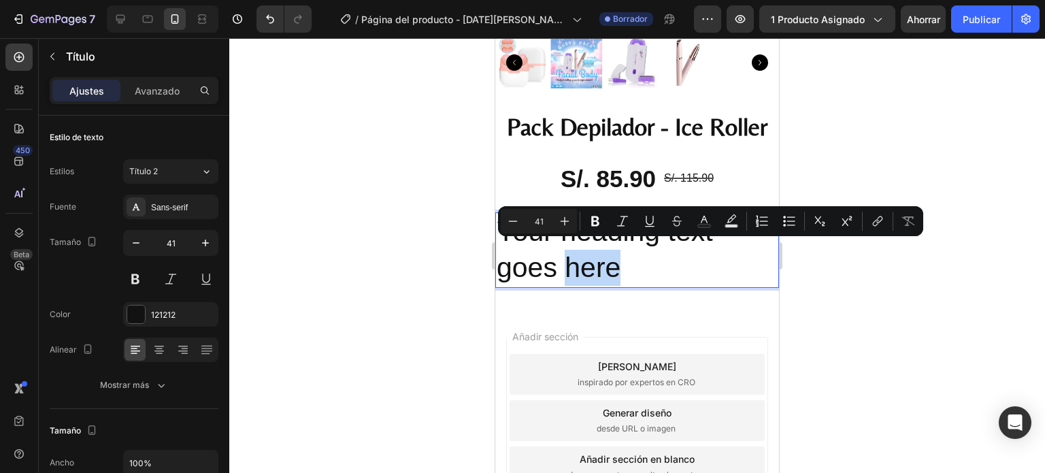
click at [617, 255] on p "Your heading text goes here" at bounding box center [637, 250] width 281 height 73
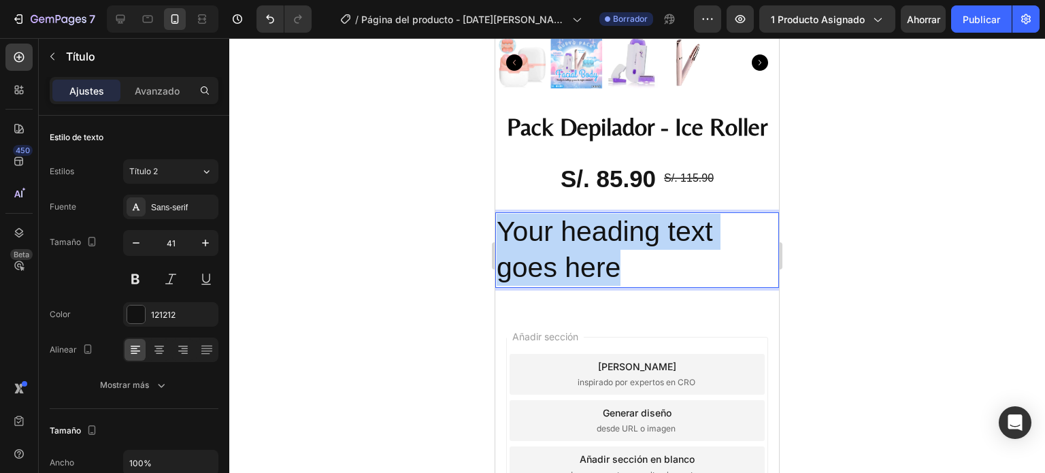
drag, startPoint x: 622, startPoint y: 259, endPoint x: 504, endPoint y: 225, distance: 123.0
click at [504, 225] on p "Your heading text goes here" at bounding box center [637, 250] width 281 height 73
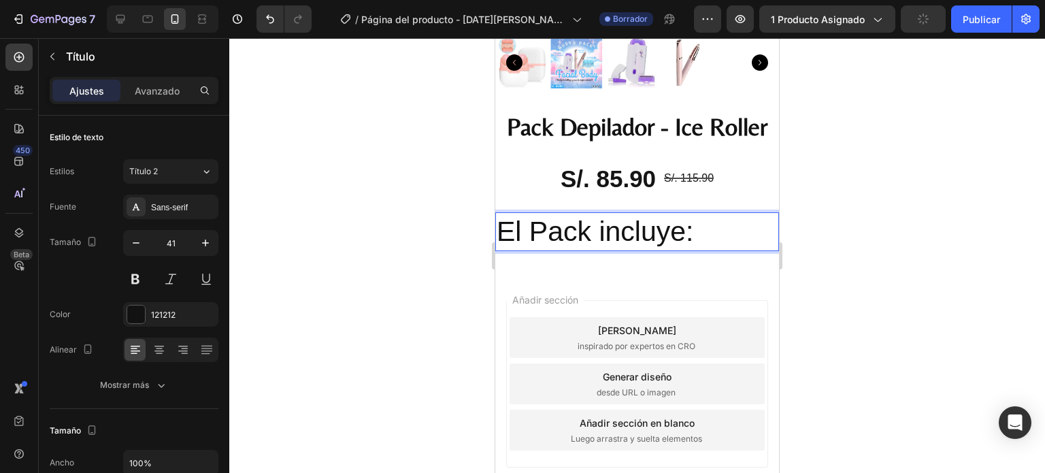
click at [692, 218] on p "El Pack incluye:" at bounding box center [637, 232] width 281 height 36
click at [687, 228] on p "El Pack incluye:" at bounding box center [637, 232] width 281 height 36
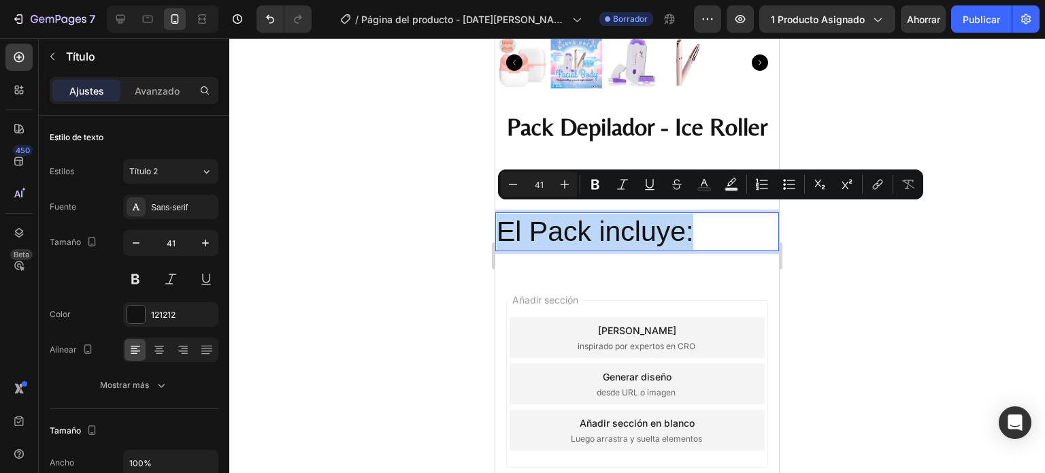
drag, startPoint x: 694, startPoint y: 228, endPoint x: 504, endPoint y: 216, distance: 190.2
click at [501, 231] on p "El Pack incluye:" at bounding box center [637, 232] width 281 height 36
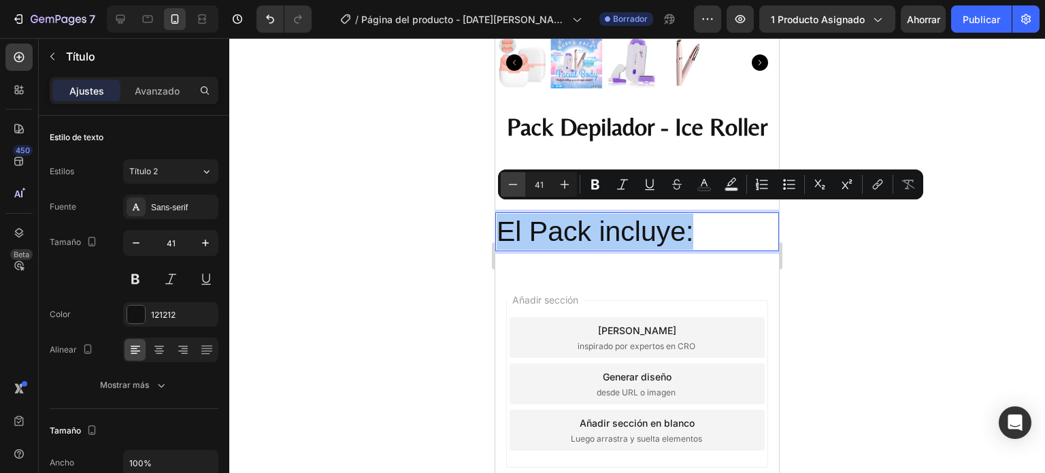
click at [513, 187] on icon "Editor contextual toolbar" at bounding box center [513, 185] width 14 height 14
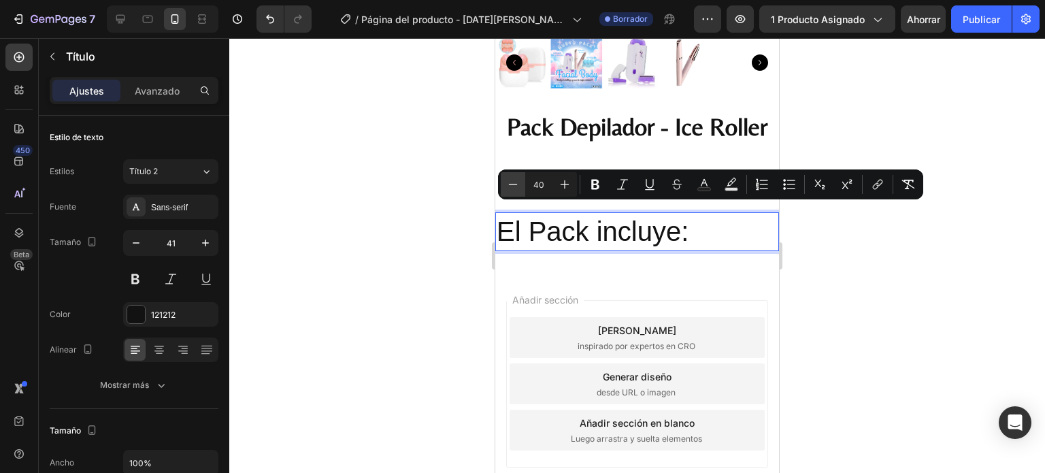
click at [513, 187] on icon "Editor contextual toolbar" at bounding box center [513, 185] width 14 height 14
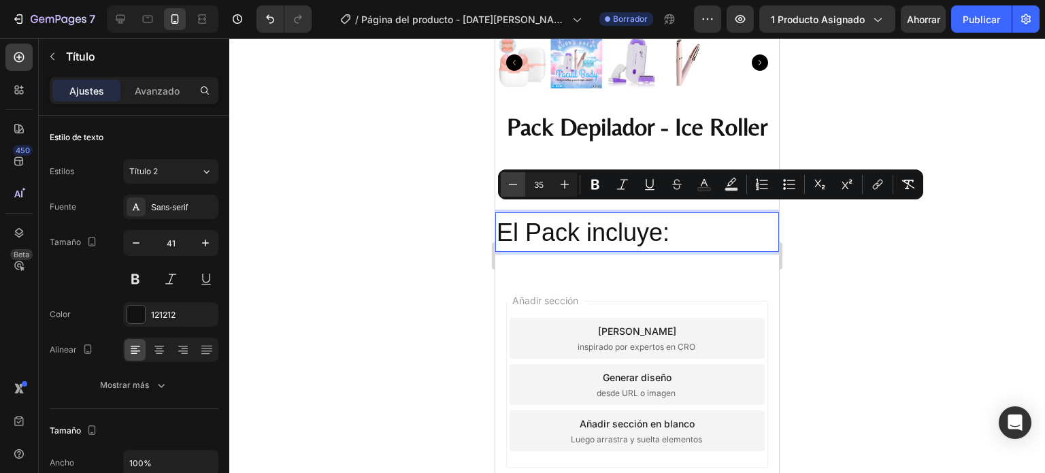
click at [513, 187] on icon "Editor contextual toolbar" at bounding box center [513, 185] width 14 height 14
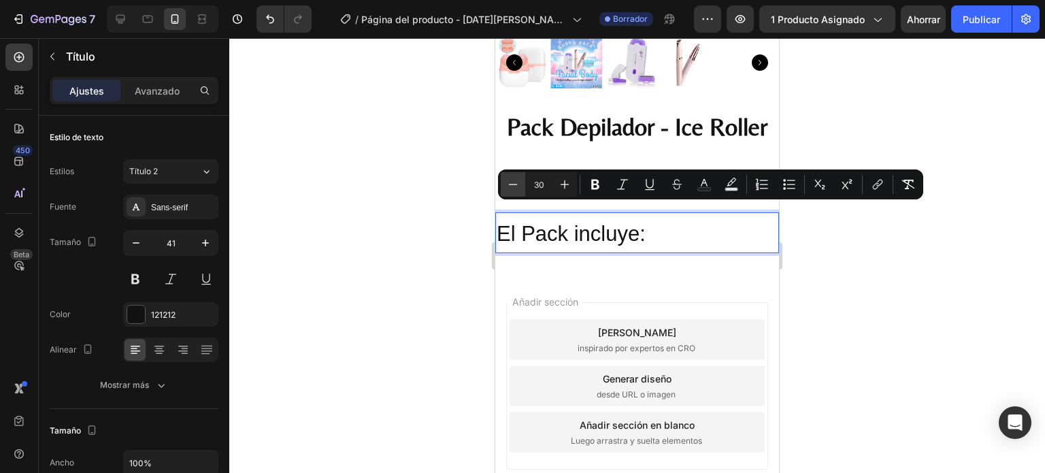
click at [513, 187] on icon "Editor contextual toolbar" at bounding box center [513, 185] width 14 height 14
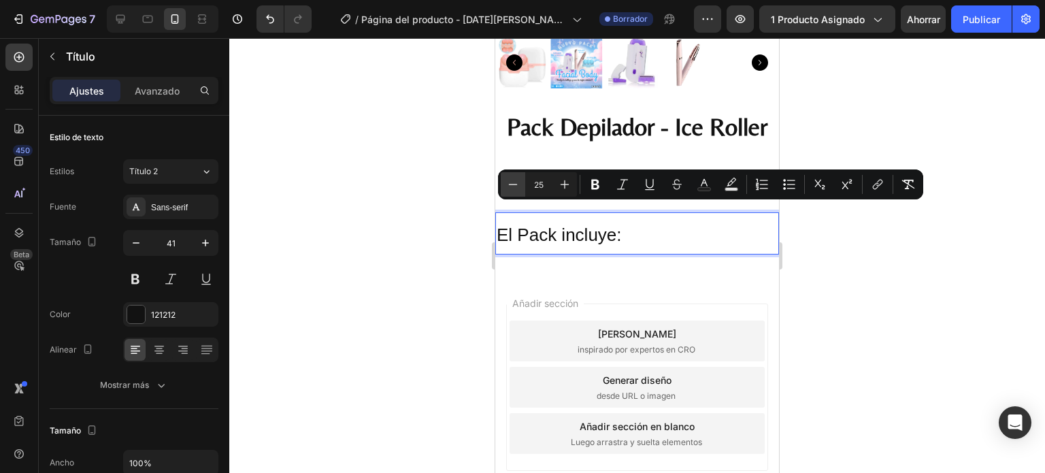
click at [513, 187] on icon "Editor contextual toolbar" at bounding box center [513, 185] width 14 height 14
type input "24"
drag, startPoint x: 169, startPoint y: 201, endPoint x: 166, endPoint y: 214, distance: 13.9
click at [168, 200] on div "Sans-serif" at bounding box center [170, 207] width 95 height 25
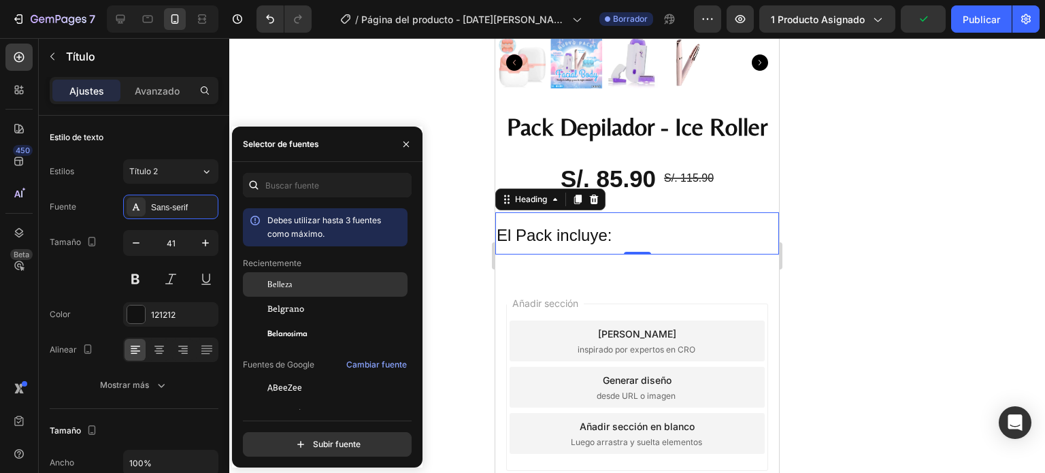
click at [329, 287] on div "Belleza" at bounding box center [335, 284] width 137 height 12
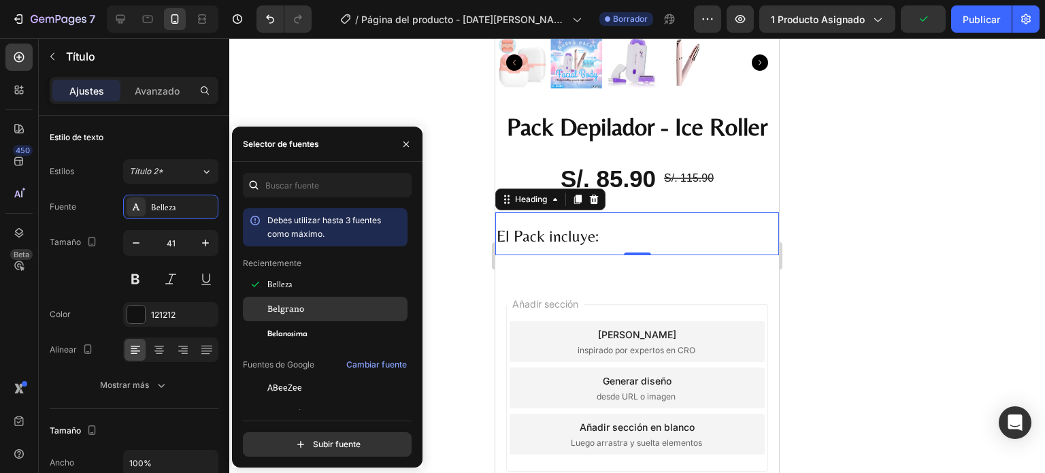
click at [314, 307] on div "Belgrano" at bounding box center [335, 309] width 137 height 12
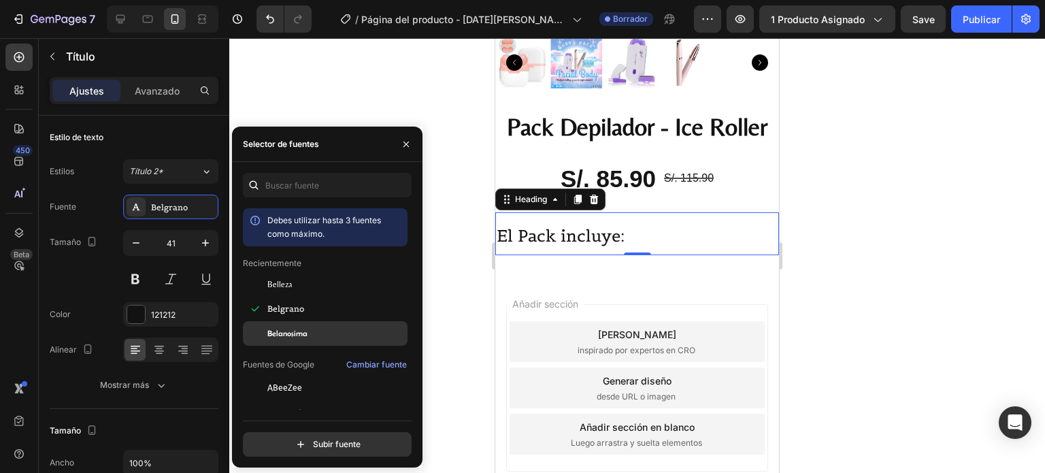
click at [308, 337] on div "Belanosima" at bounding box center [335, 333] width 137 height 12
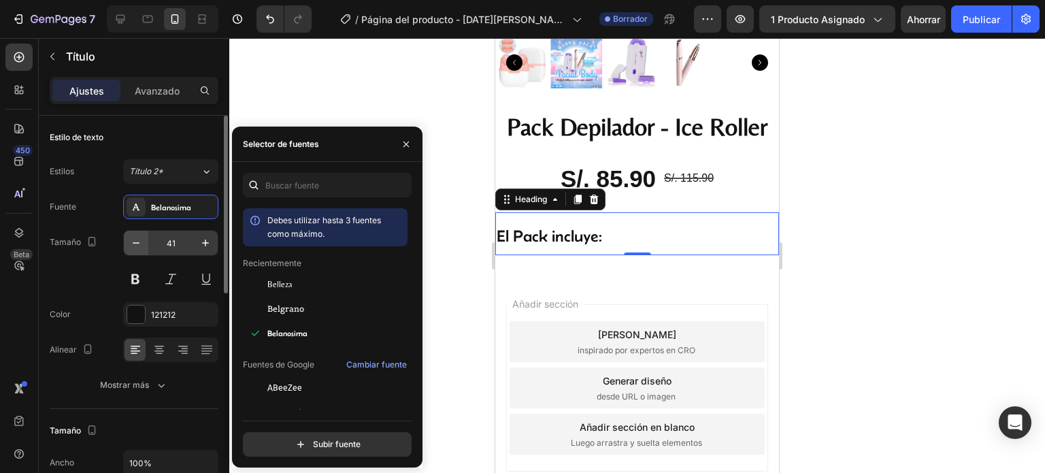
click at [136, 242] on icon "button" at bounding box center [136, 243] width 14 height 14
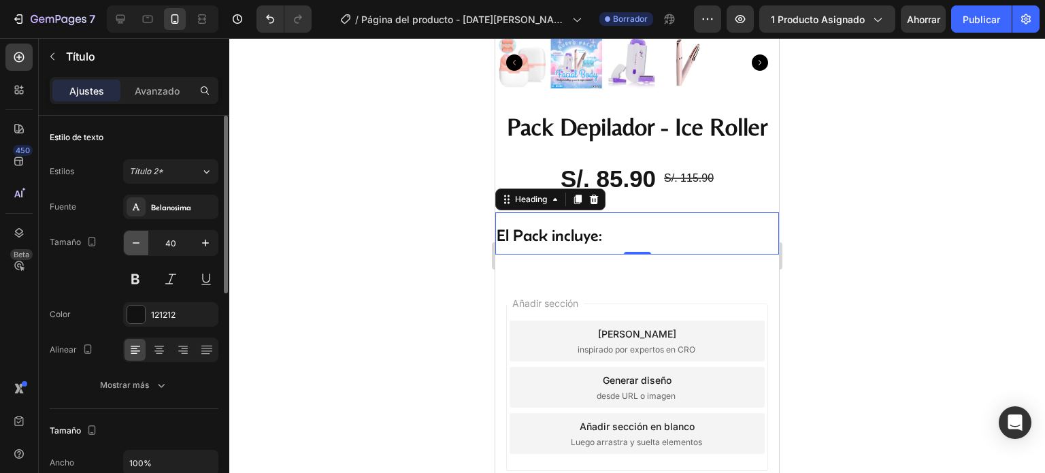
click at [136, 242] on icon "button" at bounding box center [136, 242] width 7 height 1
click at [136, 244] on icon "button" at bounding box center [136, 243] width 14 height 14
click at [136, 239] on icon "button" at bounding box center [136, 243] width 14 height 14
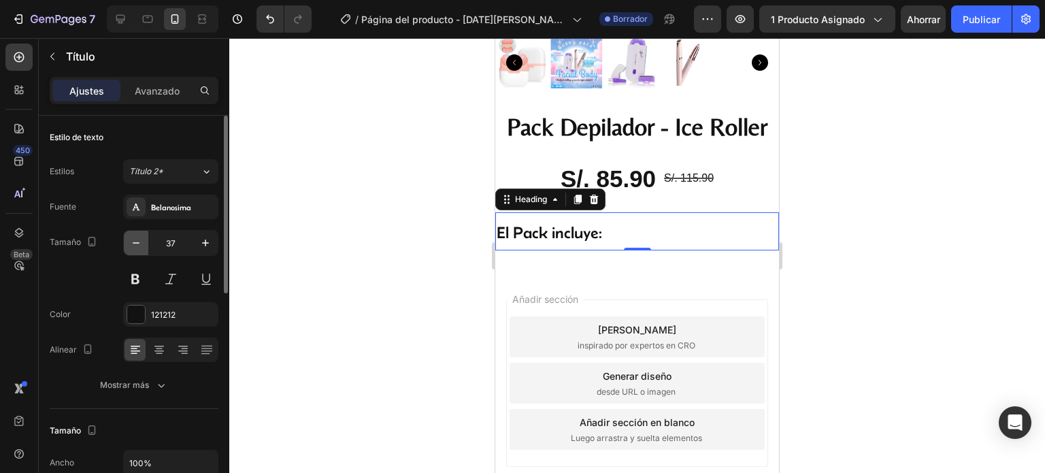
click at [136, 239] on icon "button" at bounding box center [136, 243] width 14 height 14
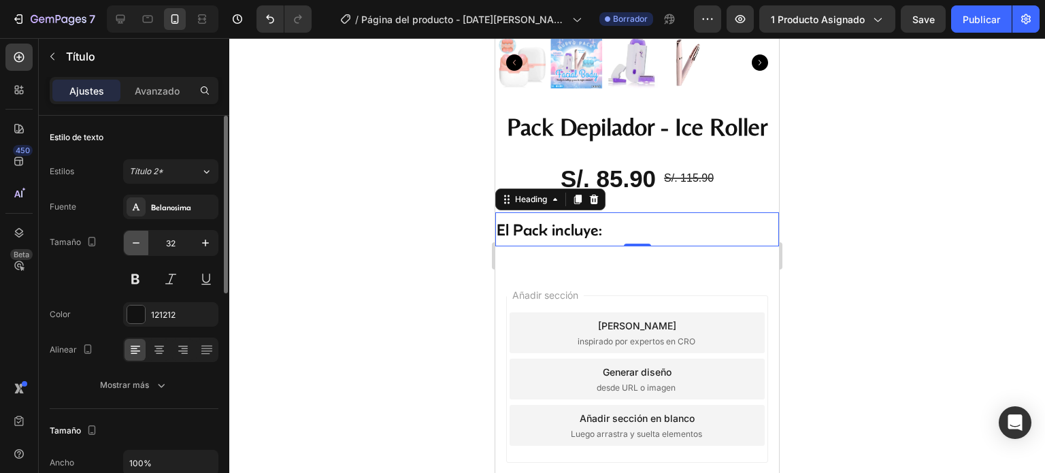
click at [136, 239] on icon "button" at bounding box center [136, 243] width 14 height 14
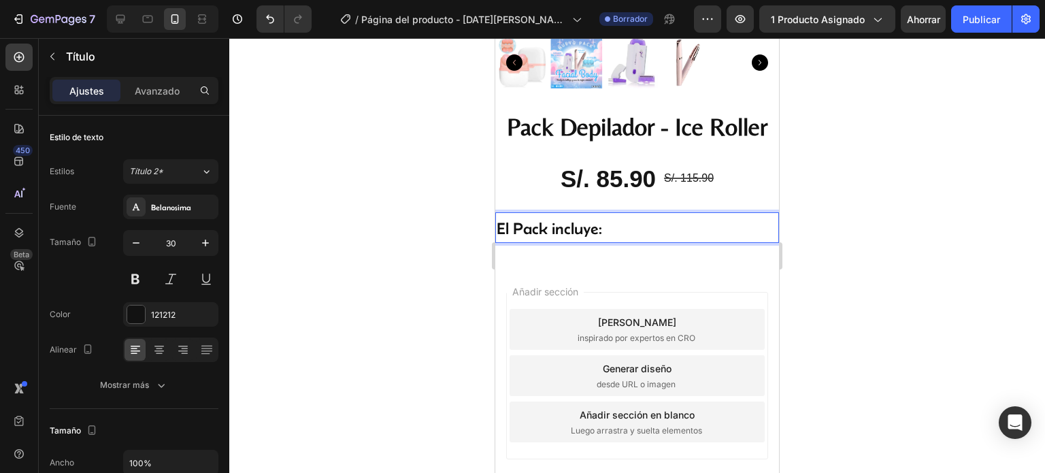
click at [566, 219] on span "El Pack incluye:" at bounding box center [549, 228] width 105 height 18
drag, startPoint x: 621, startPoint y: 217, endPoint x: 975, endPoint y: 265, distance: 357.1
click at [495, 213] on html "Mobile ( 417 px) iPhone 13 Mini iPhone 13 Pro iPhone 11 Pro Max iPhone 15 Pro M…" at bounding box center [637, 126] width 284 height 856
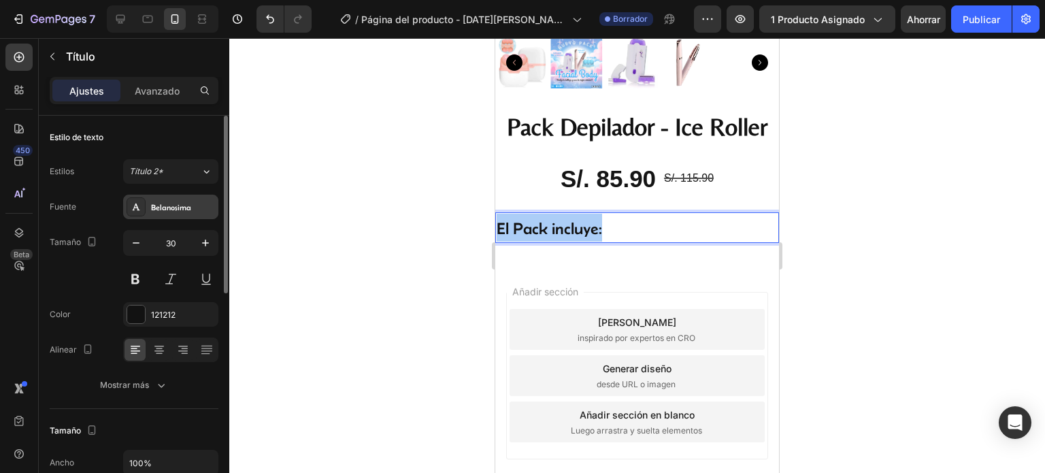
click at [176, 211] on font "Belanosima" at bounding box center [171, 207] width 40 height 9
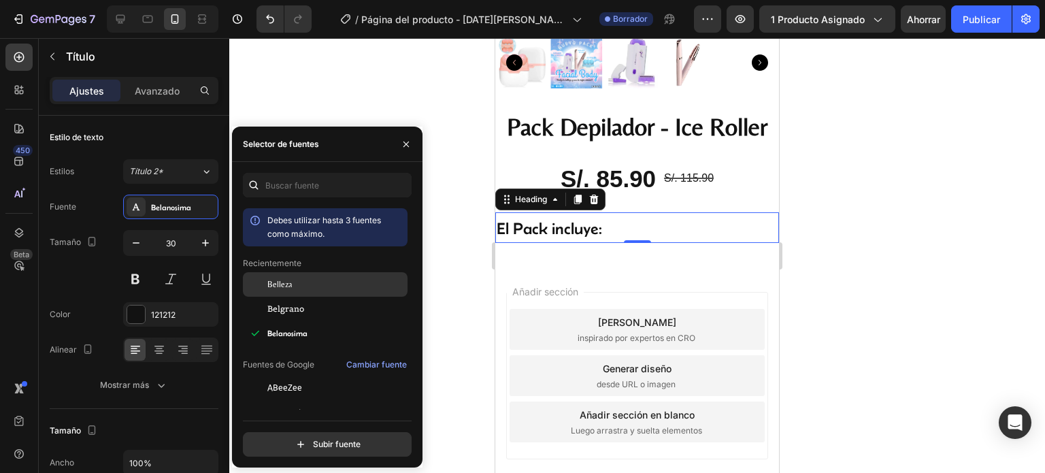
click at [308, 289] on div "Belleza" at bounding box center [335, 284] width 137 height 12
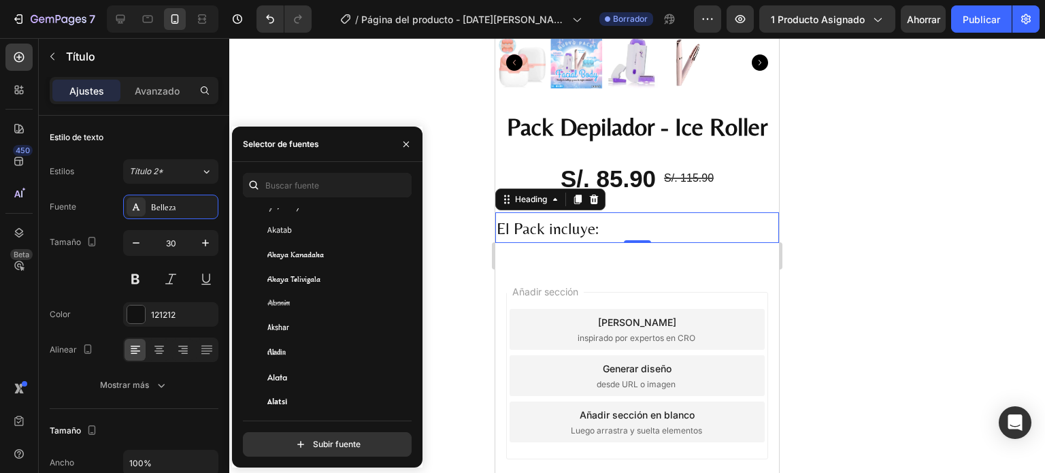
scroll to position [681, 0]
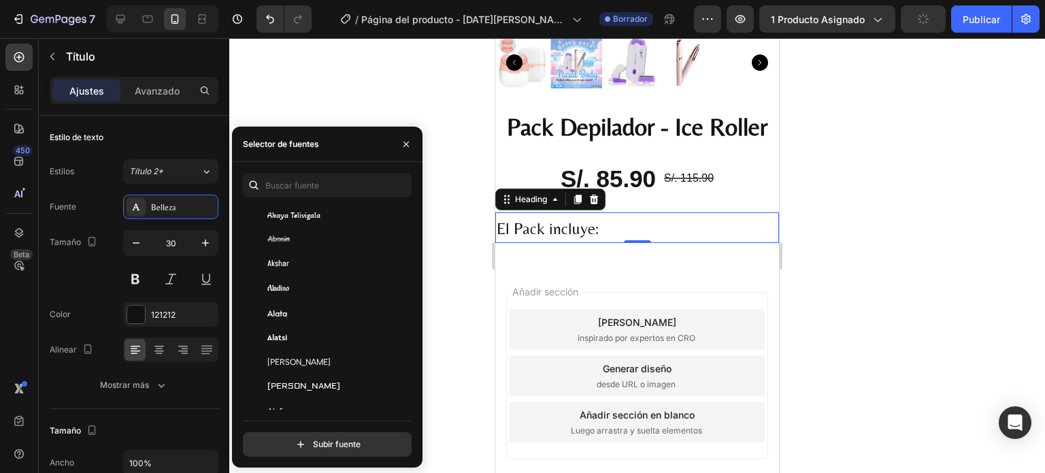
click at [324, 323] on div "Alata" at bounding box center [325, 313] width 165 height 25
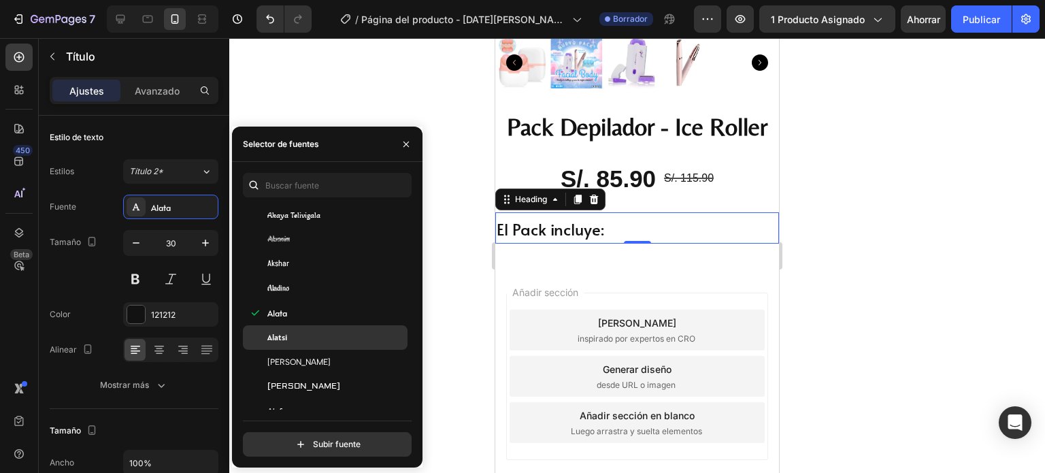
click at [316, 341] on div "Alatsi" at bounding box center [335, 337] width 137 height 12
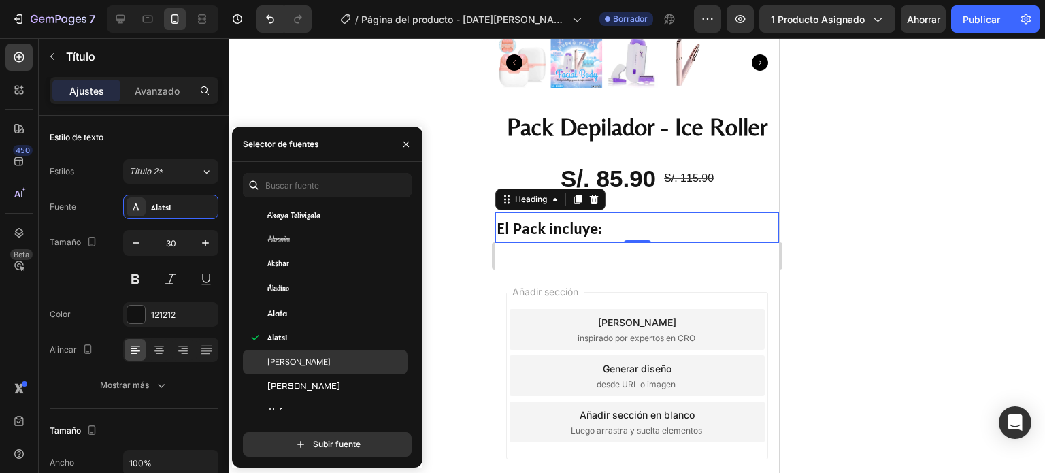
click at [308, 365] on font "[PERSON_NAME]" at bounding box center [298, 362] width 63 height 10
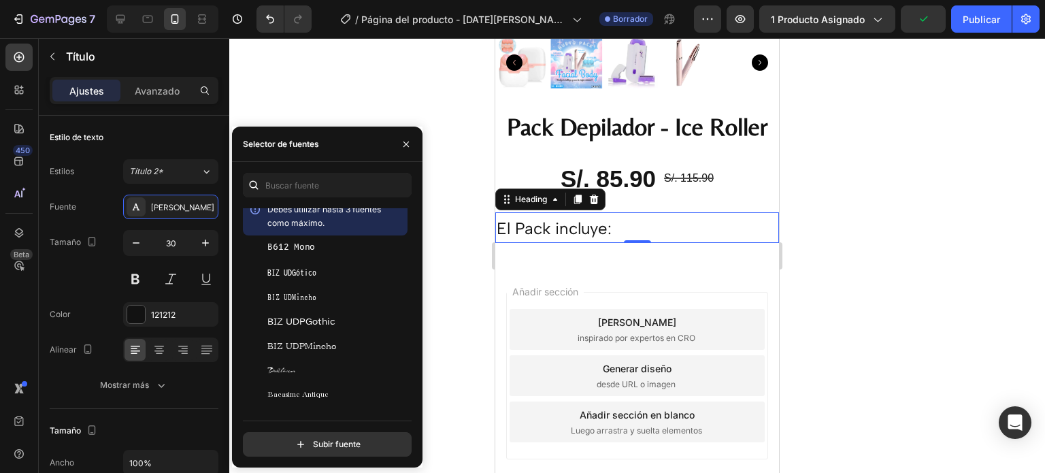
scroll to position [3811, 0]
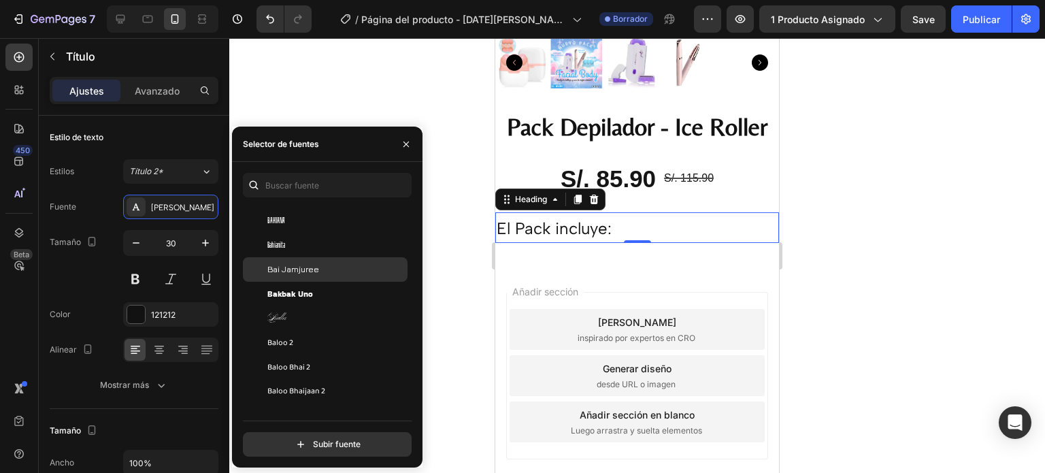
click at [327, 261] on div "Bai Jamjuree" at bounding box center [325, 269] width 165 height 25
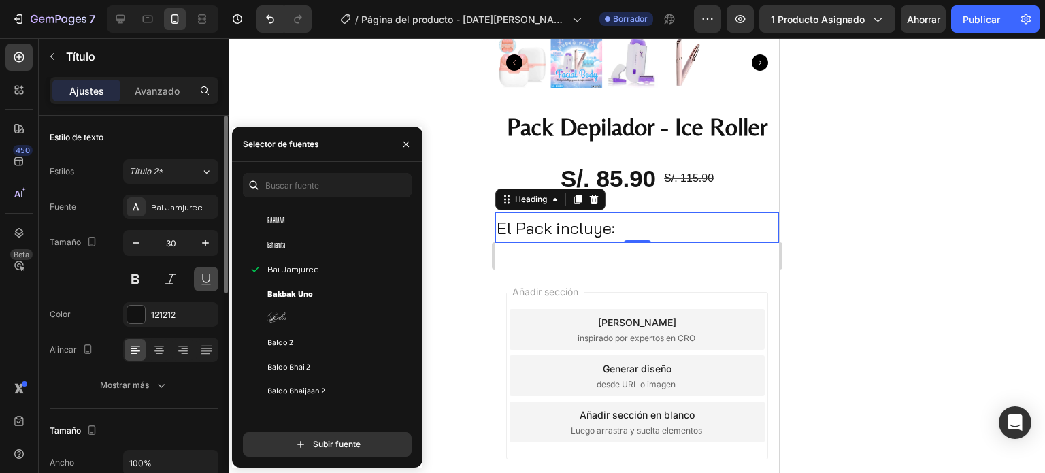
click at [199, 274] on button at bounding box center [206, 279] width 25 height 25
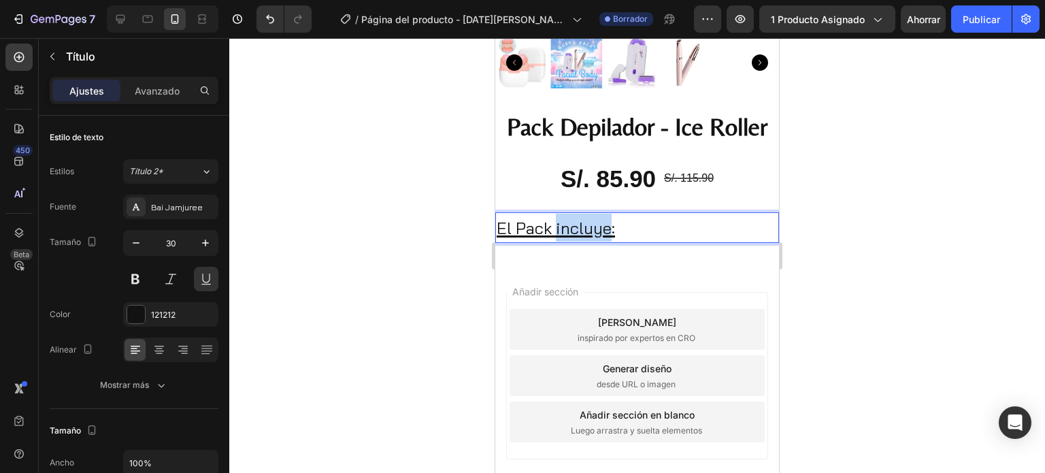
click at [569, 223] on span "El Pack incluye:" at bounding box center [556, 228] width 118 height 20
click at [633, 219] on p "El Pack incluye:" at bounding box center [637, 228] width 281 height 28
drag, startPoint x: 623, startPoint y: 222, endPoint x: 481, endPoint y: 222, distance: 141.6
click at [495, 222] on html "Mobile ( 417 px) iPhone 13 Mini iPhone 13 Pro iPhone 11 Pro Max iPhone 15 Pro M…" at bounding box center [637, 126] width 284 height 856
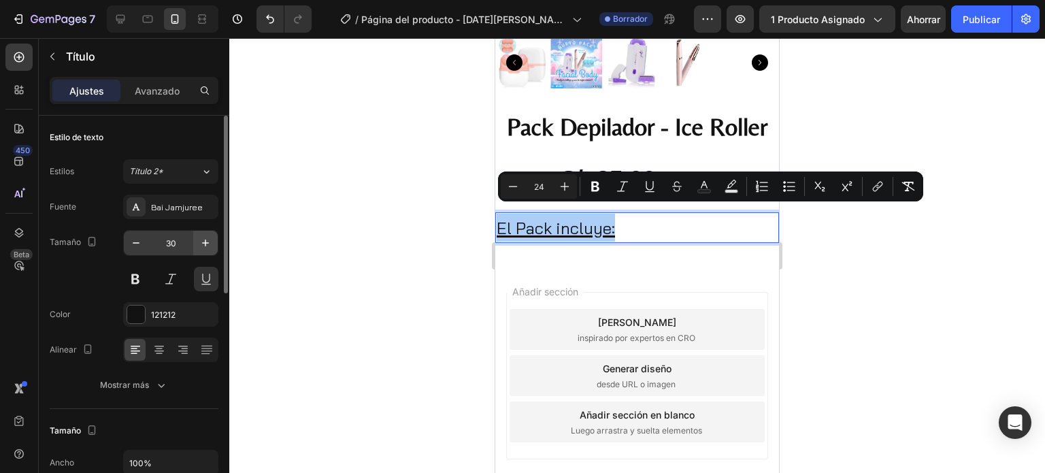
click at [197, 208] on font "Bai Jamjuree" at bounding box center [177, 207] width 52 height 10
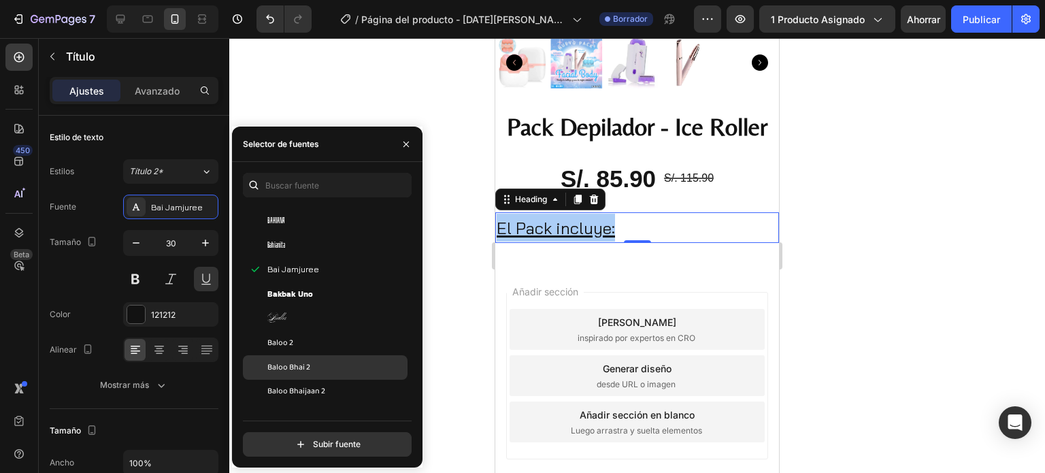
scroll to position [3879, 0]
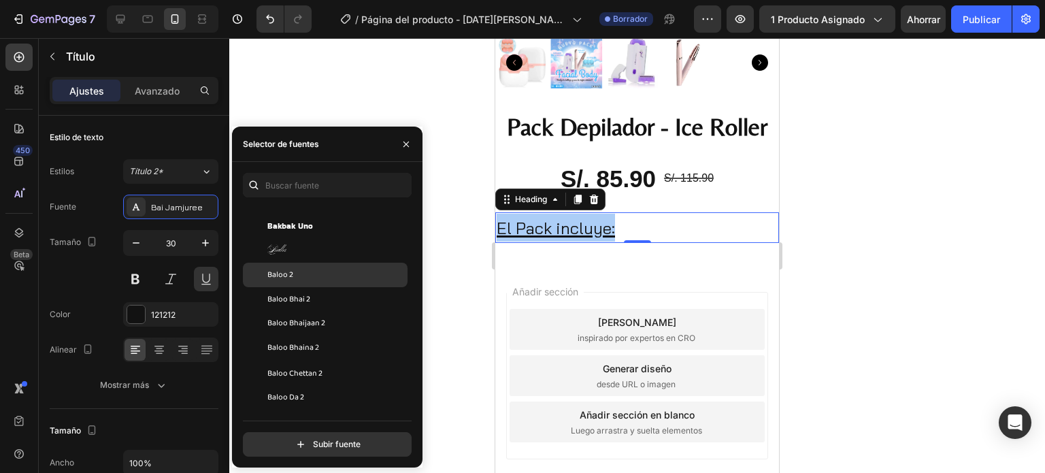
click at [299, 264] on div "Baloo 2" at bounding box center [325, 275] width 165 height 25
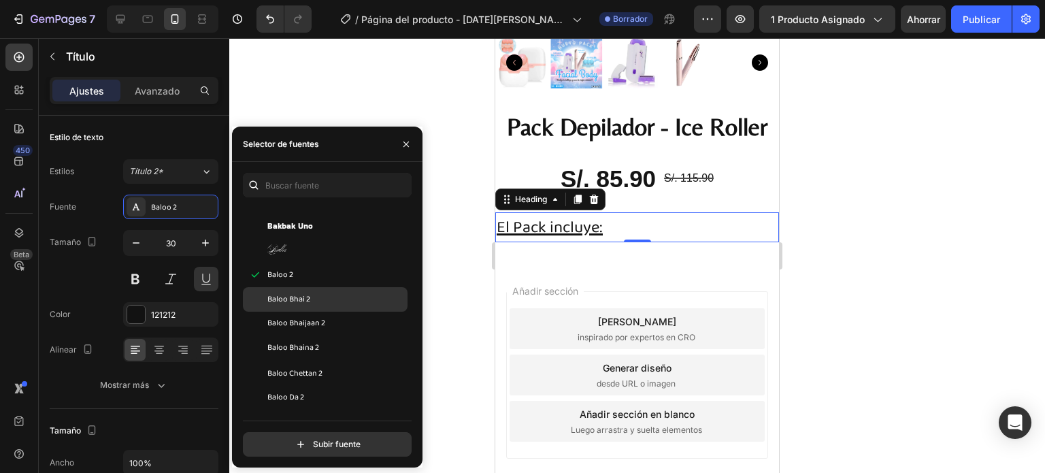
click at [296, 293] on div "Baloo Bhai 2" at bounding box center [325, 299] width 165 height 25
click at [295, 310] on div "Baloo Bhai 2" at bounding box center [325, 299] width 165 height 25
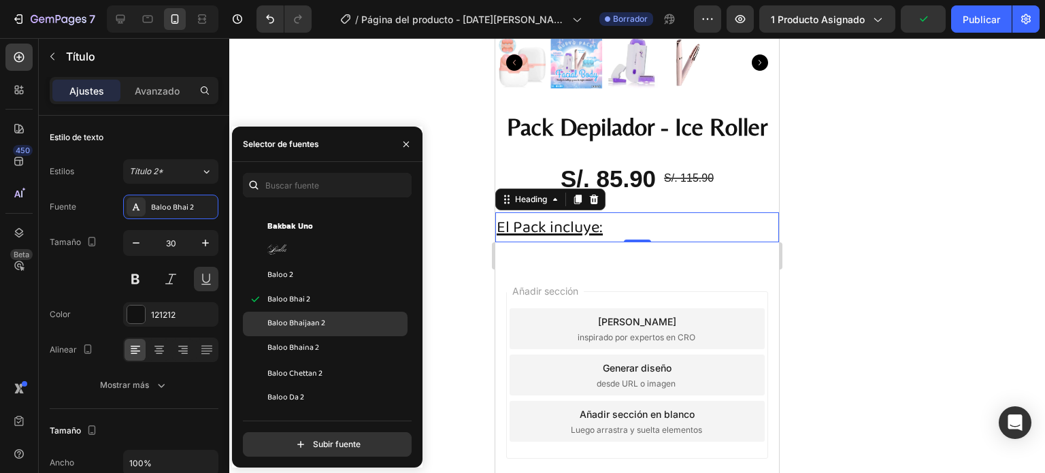
click at [298, 320] on font "Baloo Bhaijaan 2" at bounding box center [296, 323] width 58 height 14
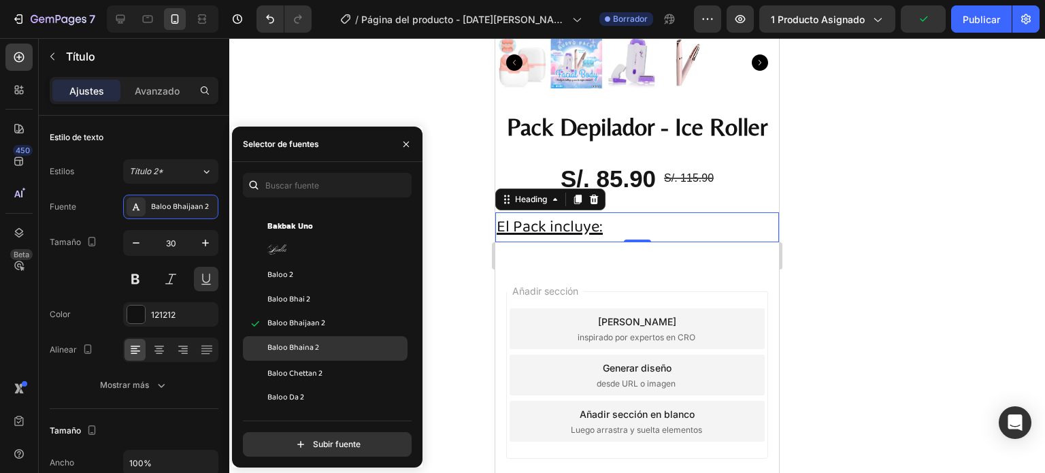
click at [298, 340] on div "Baloo Bhaina 2" at bounding box center [325, 348] width 165 height 25
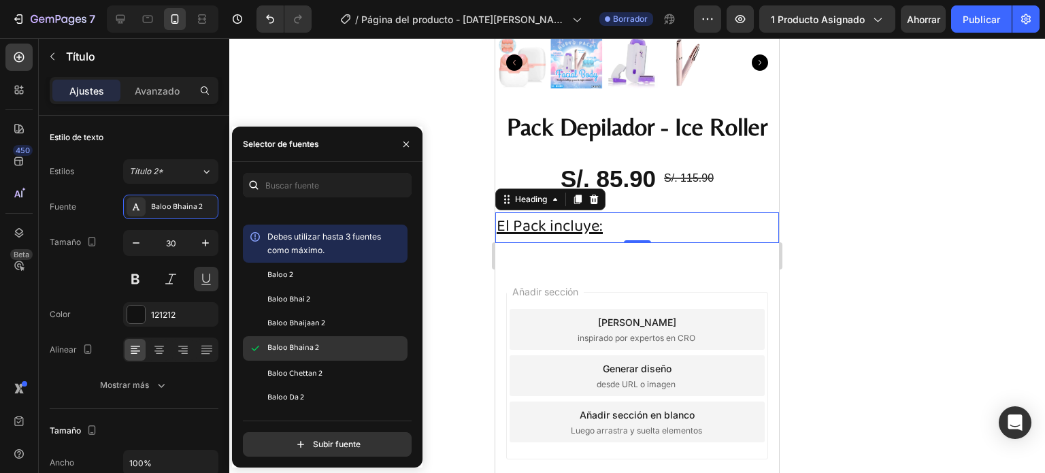
scroll to position [4220, 0]
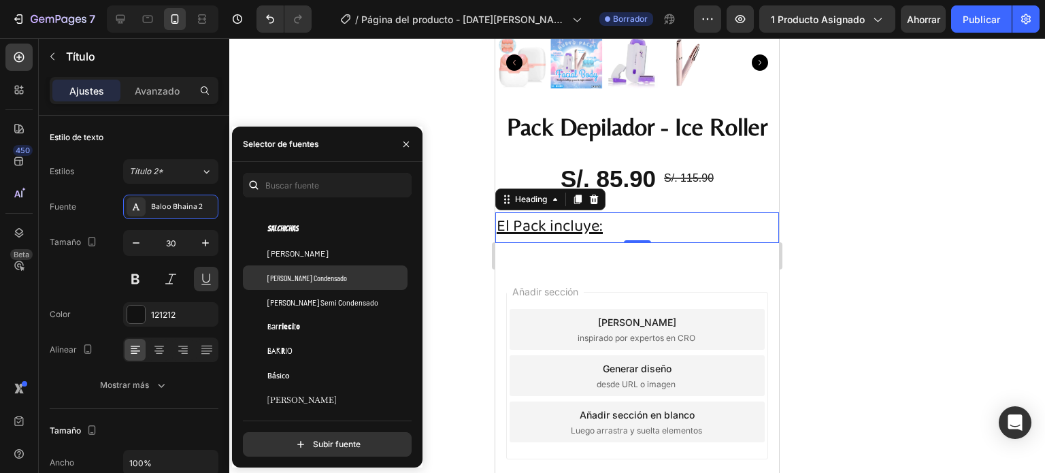
click at [314, 278] on font "[PERSON_NAME] Condensado" at bounding box center [307, 278] width 80 height 10
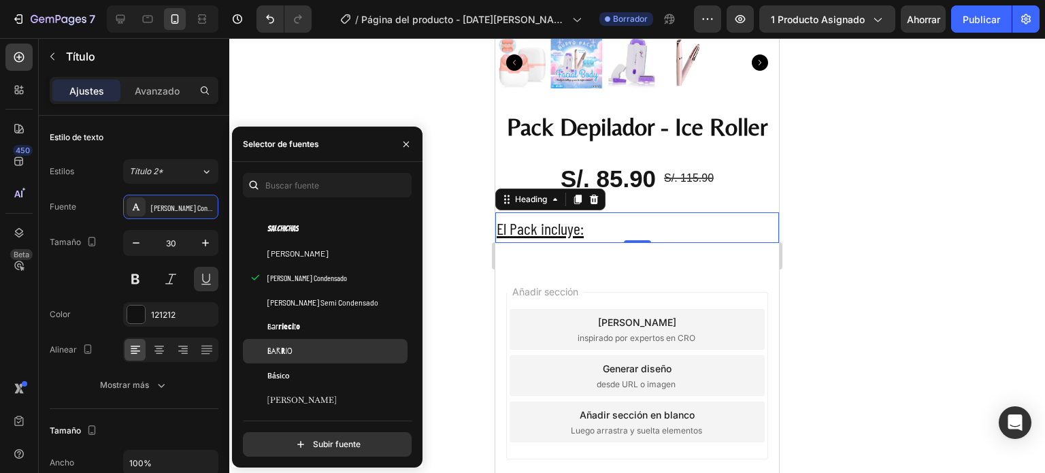
scroll to position [4288, 0]
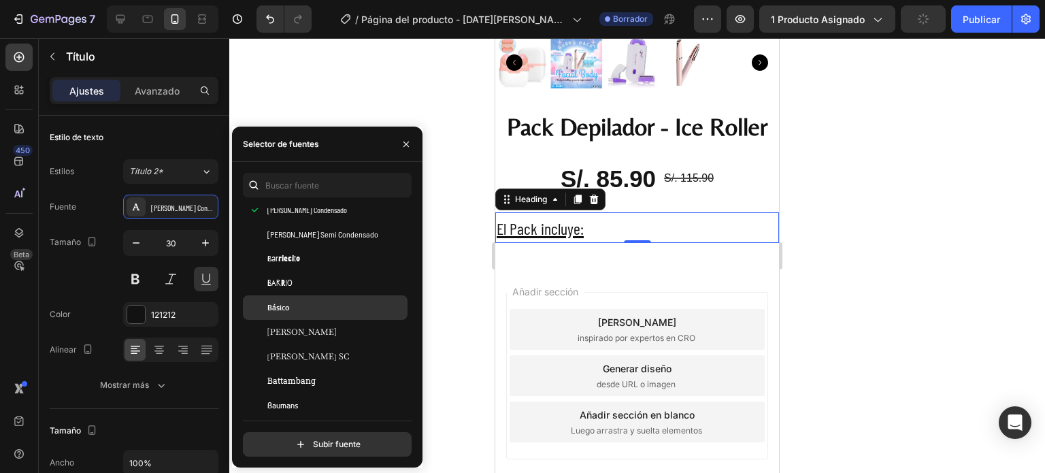
click at [289, 314] on div "Básico" at bounding box center [325, 307] width 165 height 25
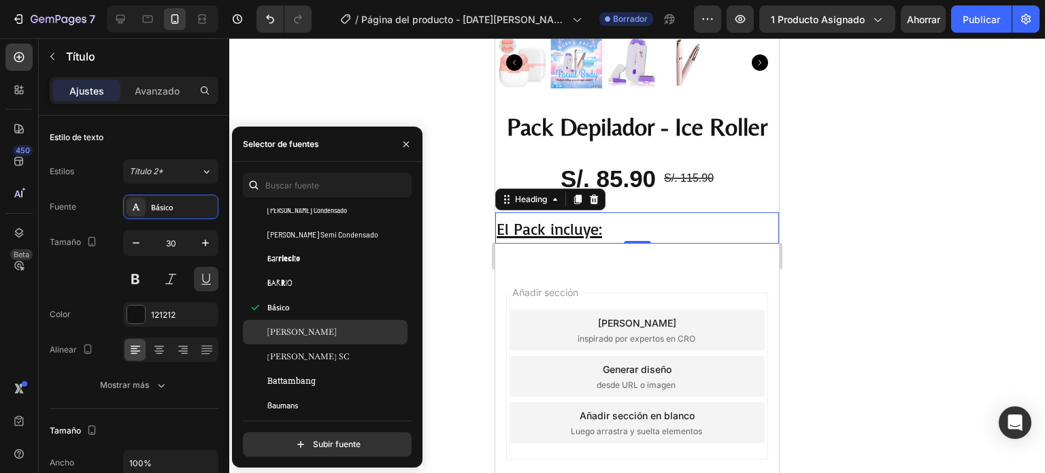
click at [308, 331] on div "[PERSON_NAME]" at bounding box center [335, 332] width 137 height 12
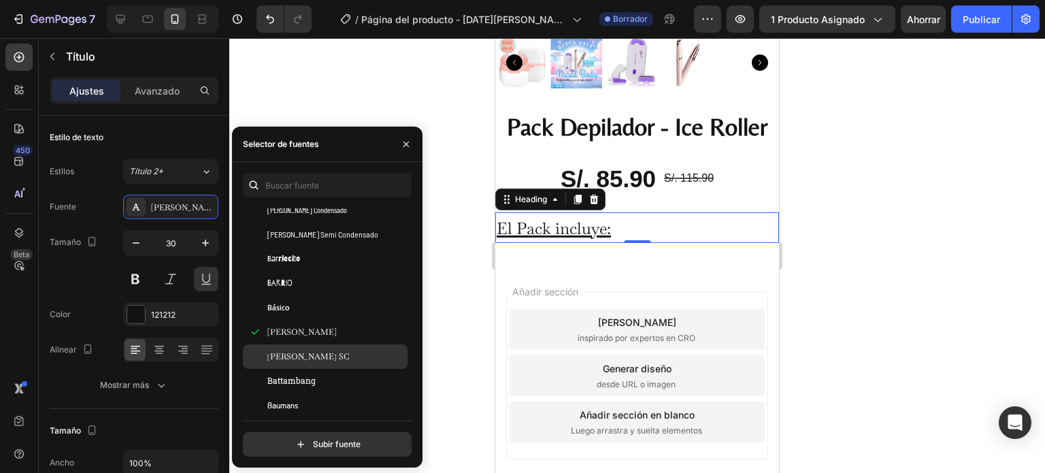
click at [313, 364] on div "[PERSON_NAME] SC" at bounding box center [325, 356] width 165 height 25
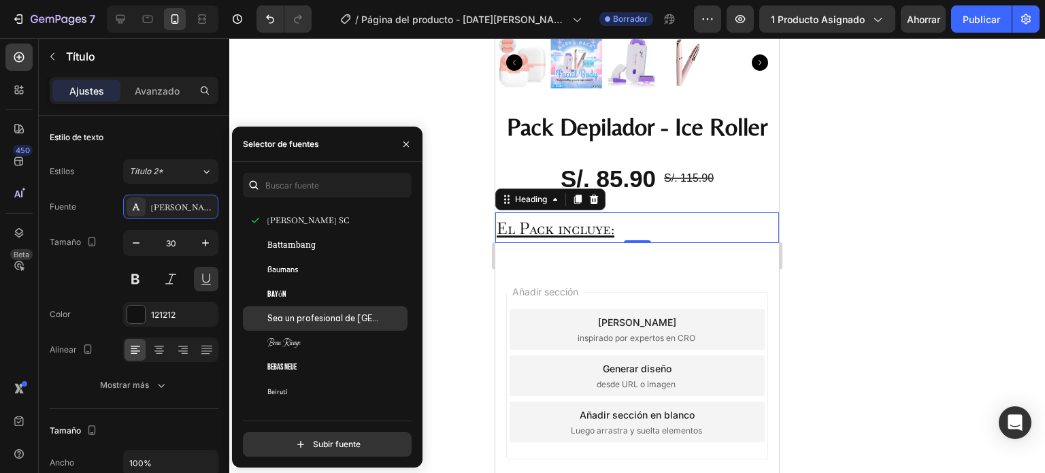
scroll to position [4628, 0]
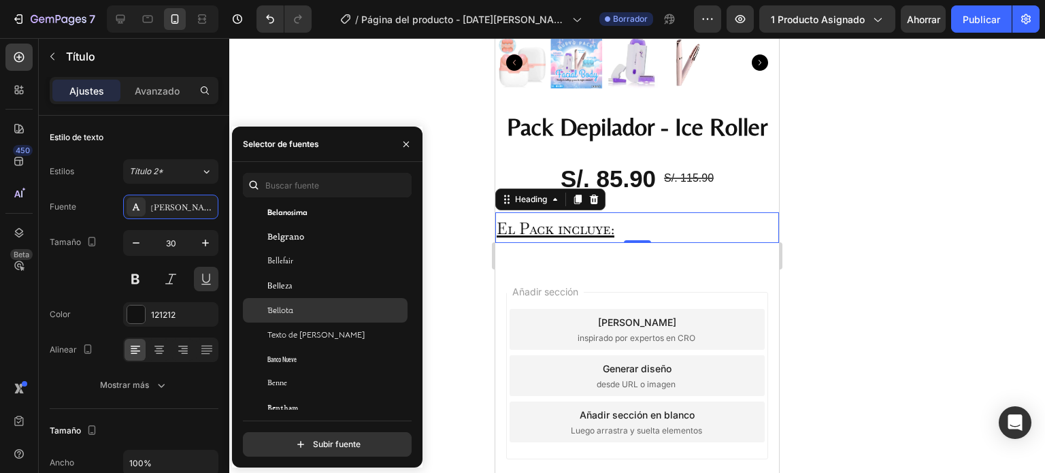
click at [299, 306] on div "Bellota" at bounding box center [335, 310] width 137 height 12
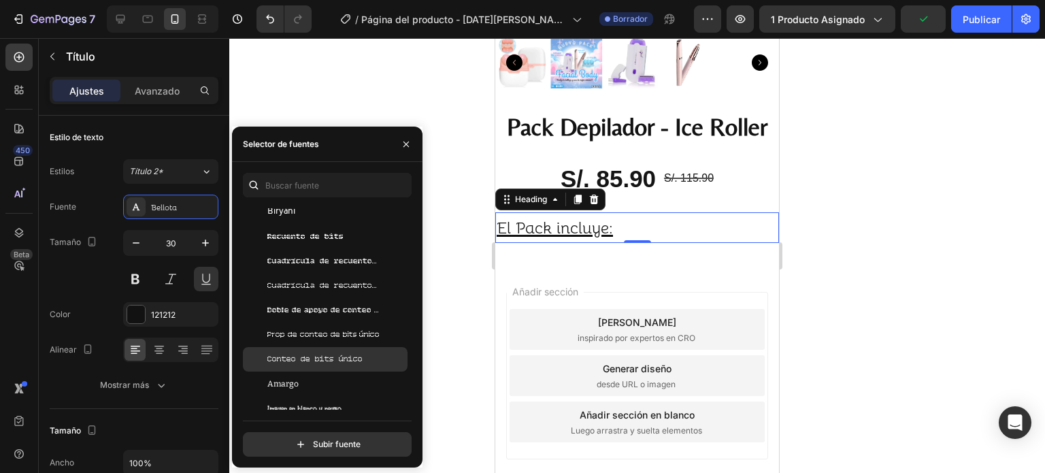
scroll to position [5581, 0]
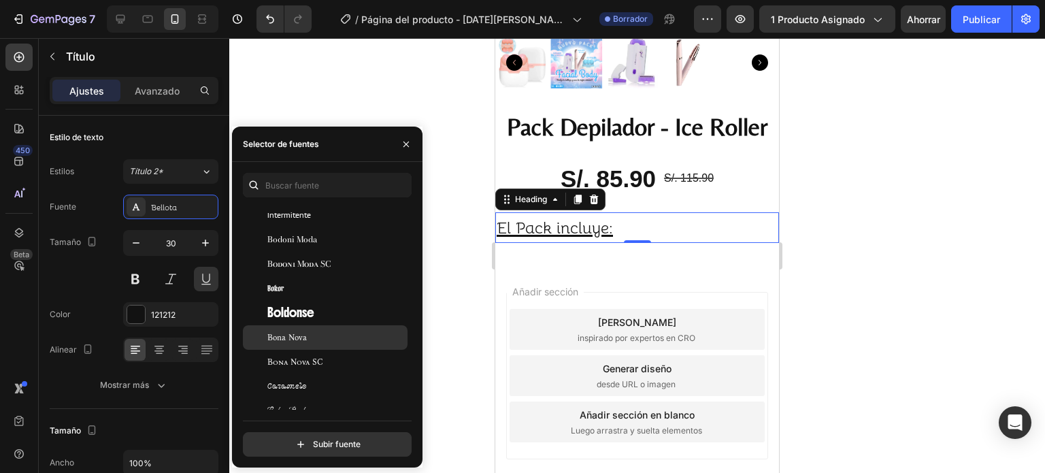
click at [329, 339] on div "Bona Nova" at bounding box center [335, 337] width 137 height 12
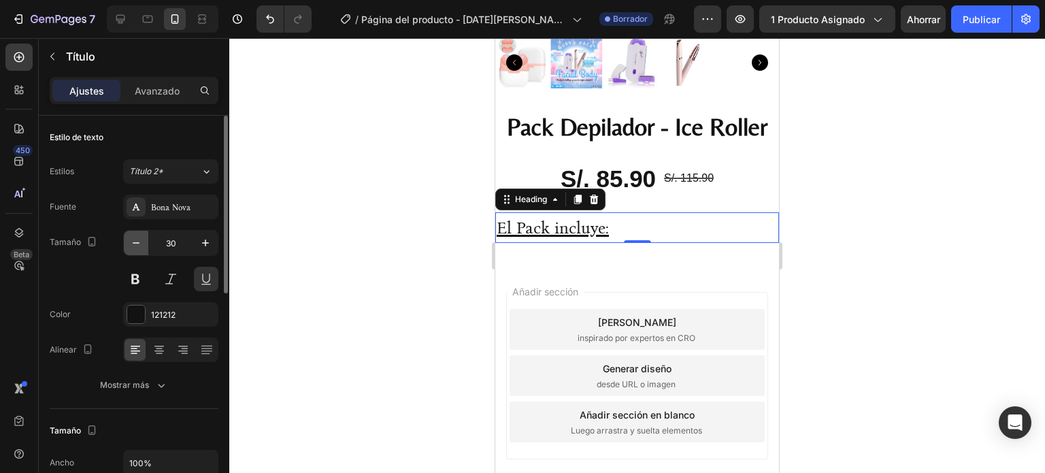
click at [140, 238] on icon "button" at bounding box center [136, 243] width 14 height 14
click at [147, 238] on button "button" at bounding box center [136, 243] width 25 height 25
click at [145, 238] on button "button" at bounding box center [136, 243] width 25 height 25
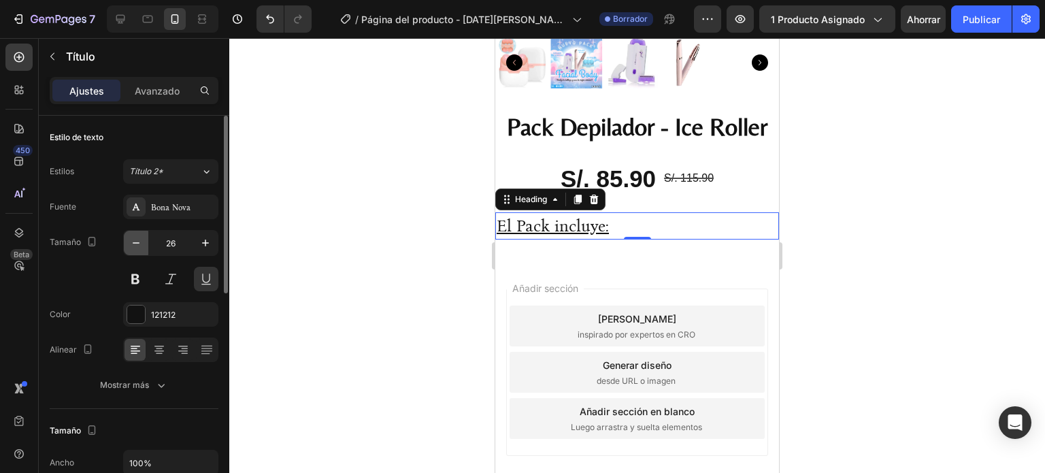
type input "25"
click at [565, 215] on span "El Pack incluye:" at bounding box center [553, 224] width 112 height 19
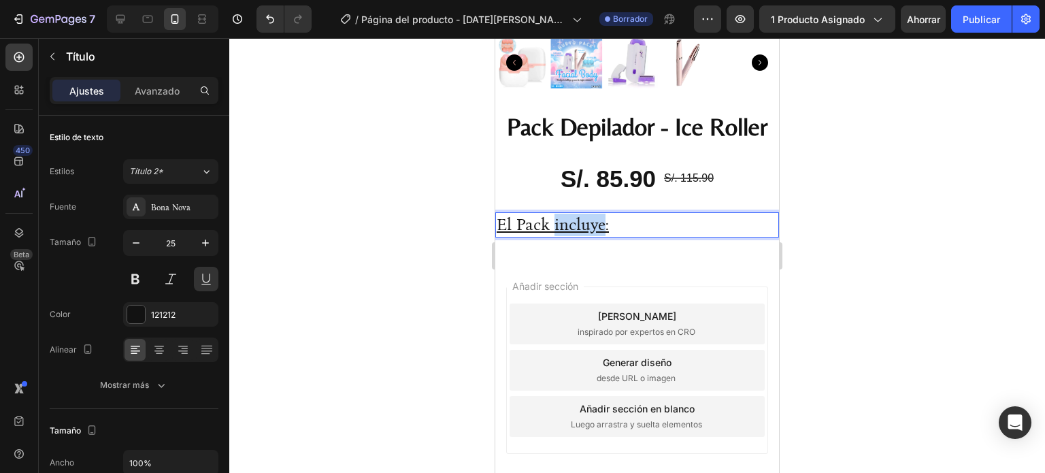
click at [566, 215] on span "El Pack incluye:" at bounding box center [553, 224] width 112 height 19
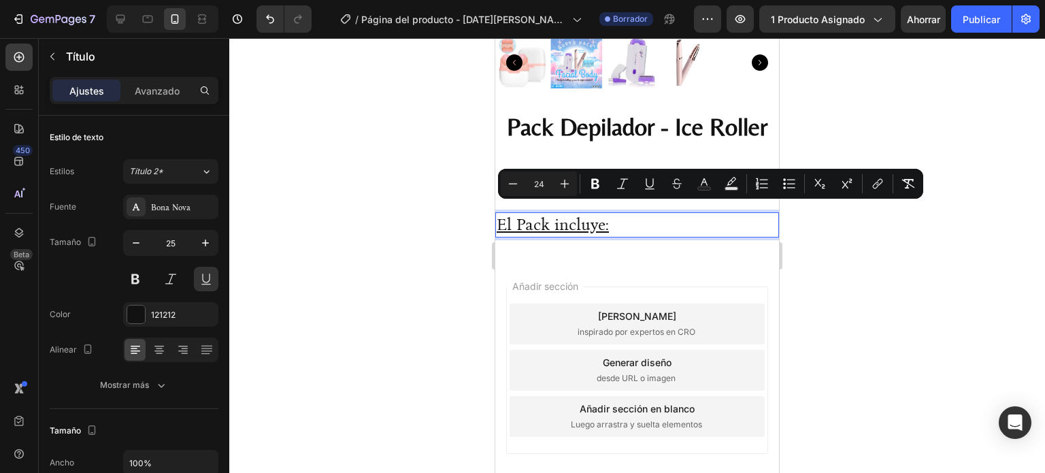
click at [619, 215] on p "El Pack incluye:" at bounding box center [637, 225] width 281 height 22
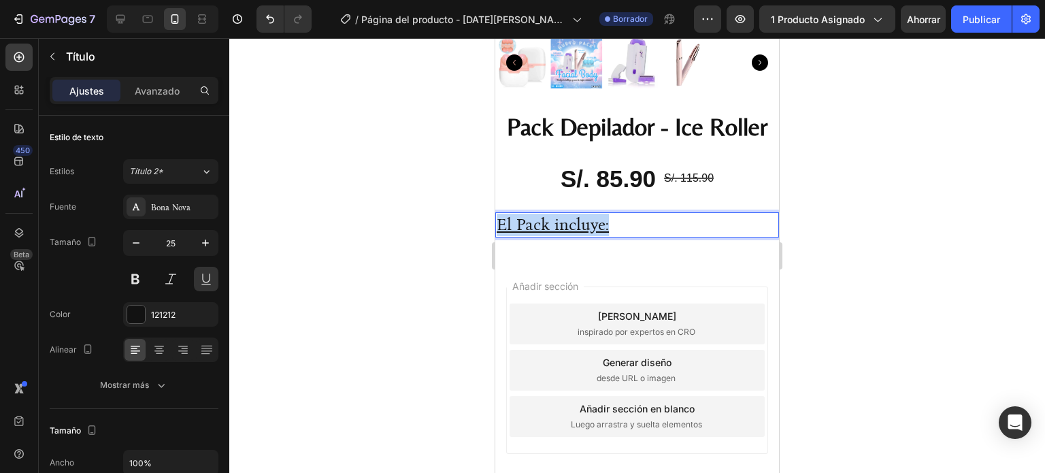
drag, startPoint x: 623, startPoint y: 215, endPoint x: 497, endPoint y: 214, distance: 126.6
click at [495, 217] on html "Mobile ( 417 px) iPhone 13 Mini iPhone 13 Pro iPhone 11 Pro Max iPhone 15 Pro M…" at bounding box center [637, 123] width 284 height 850
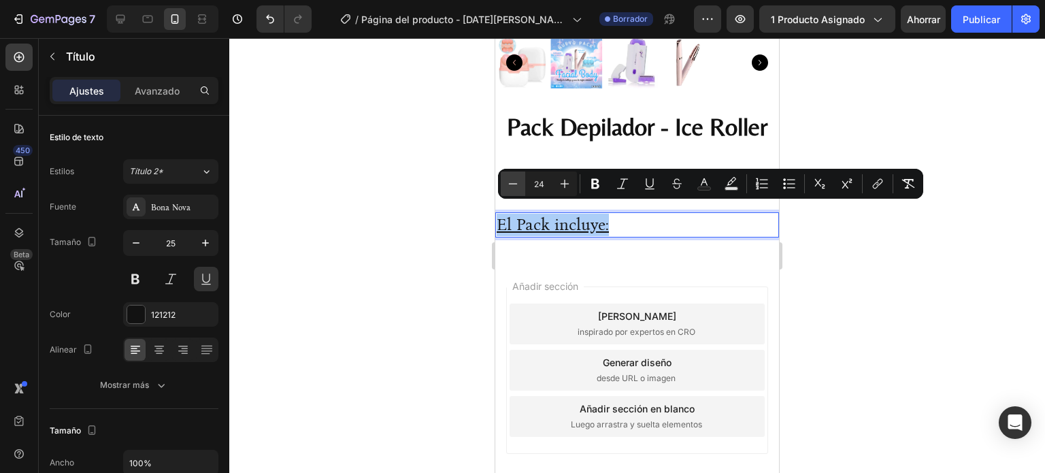
click at [519, 182] on icon "Barra de herramientas contextual del editor" at bounding box center [513, 184] width 14 height 14
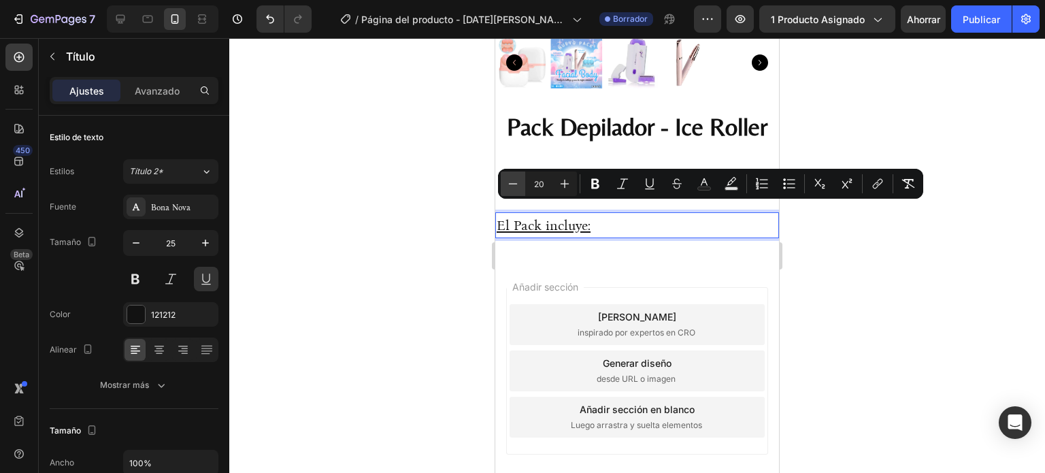
type input "19"
click at [615, 214] on p "El Pack incluye:" at bounding box center [637, 226] width 281 height 24
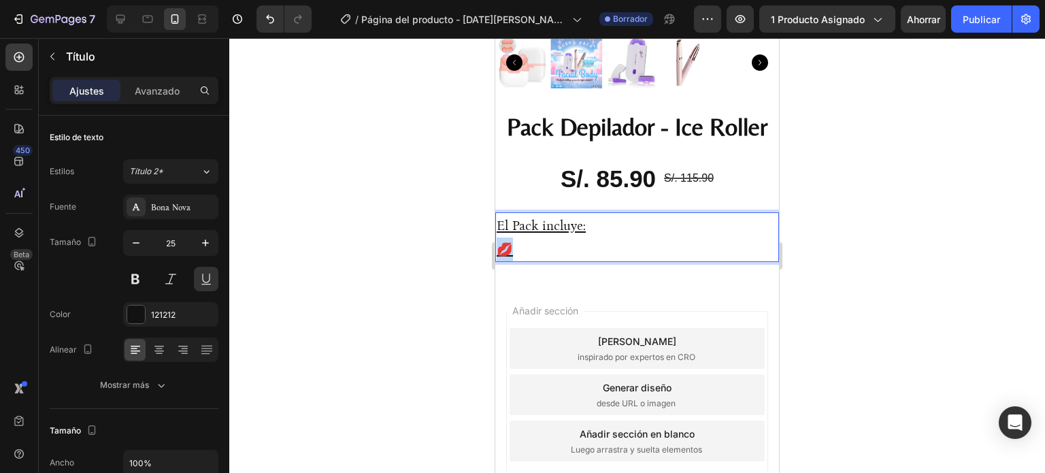
drag, startPoint x: 528, startPoint y: 244, endPoint x: 500, endPoint y: 241, distance: 28.1
click at [500, 241] on p "El Pack incluye: 💋" at bounding box center [637, 237] width 281 height 47
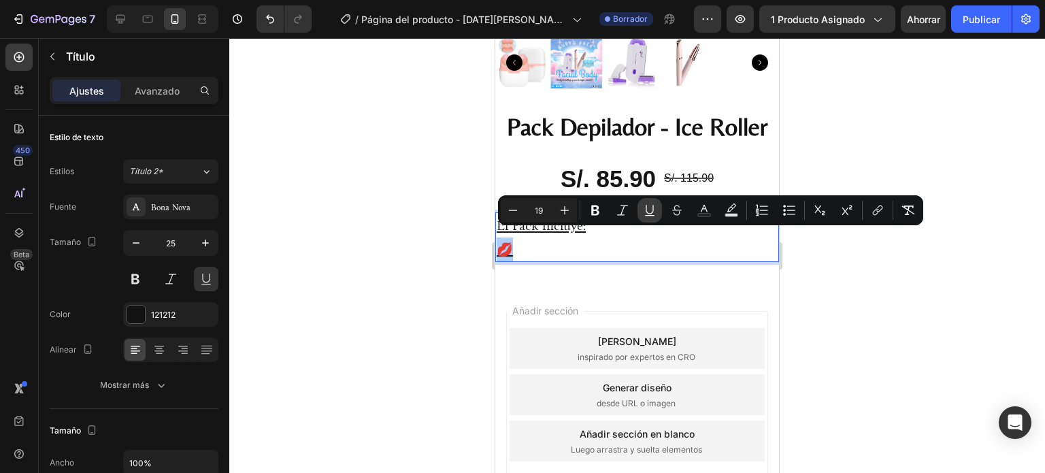
click at [645, 210] on icon "Barra de herramientas contextual del editor" at bounding box center [650, 210] width 14 height 14
click at [389, 258] on div at bounding box center [637, 255] width 816 height 435
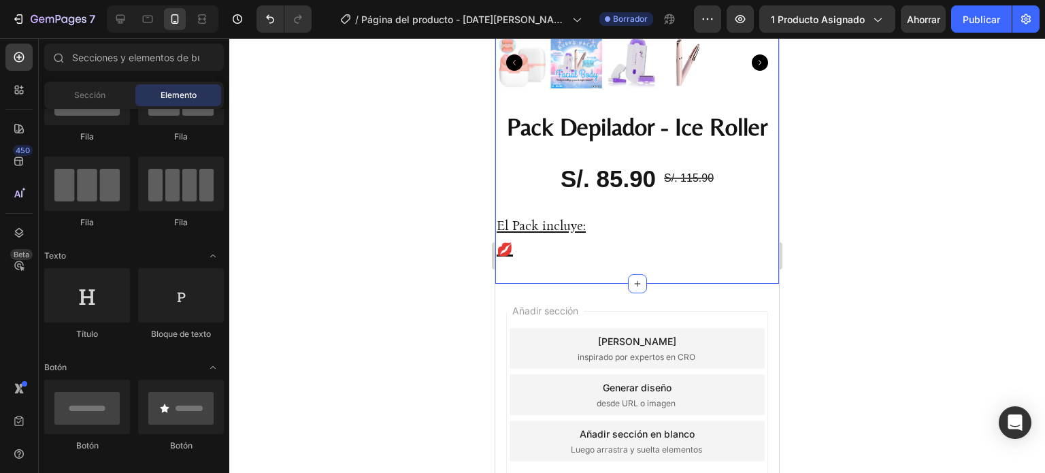
click at [547, 239] on p "⁠⁠⁠⁠⁠⁠⁠ El Pack incluye: 💋" at bounding box center [637, 237] width 281 height 47
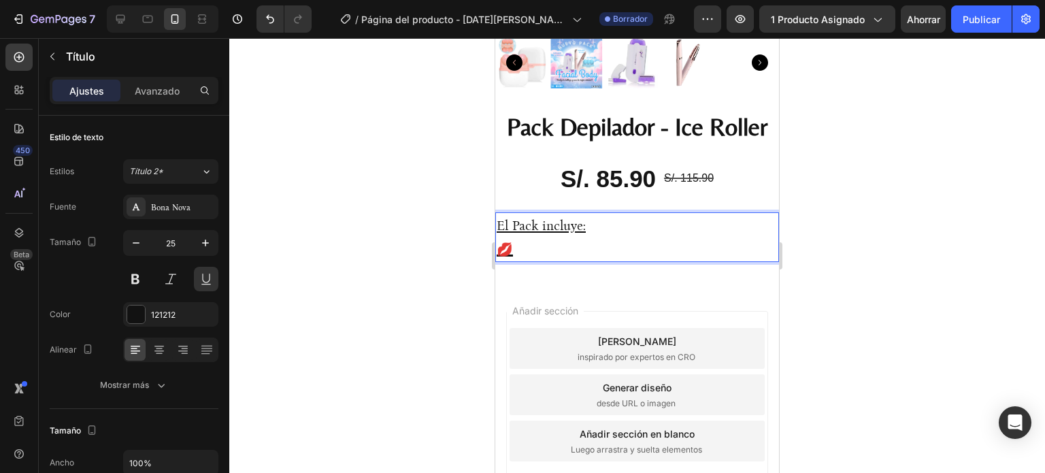
click at [542, 239] on p "El Pack incluye: 💋" at bounding box center [637, 237] width 281 height 47
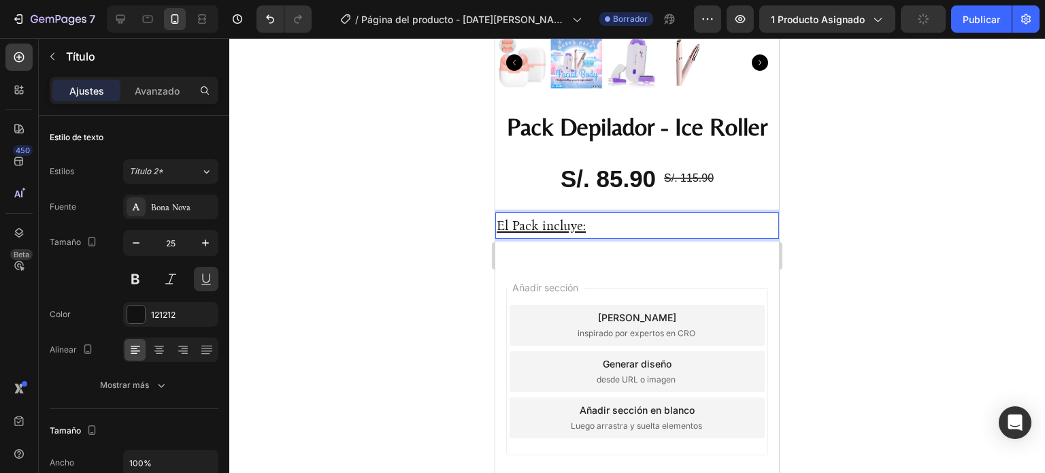
click at [945, 228] on div at bounding box center [637, 255] width 816 height 435
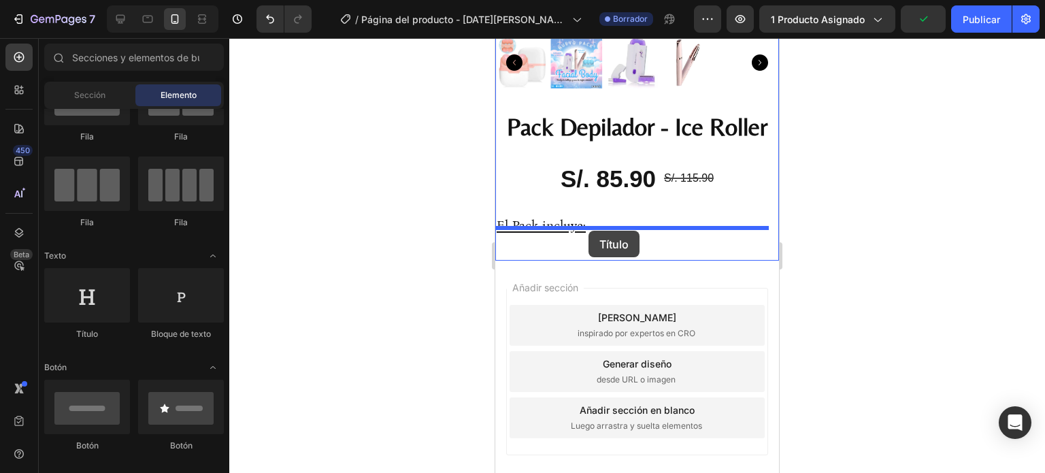
drag, startPoint x: 686, startPoint y: 359, endPoint x: 589, endPoint y: 231, distance: 160.8
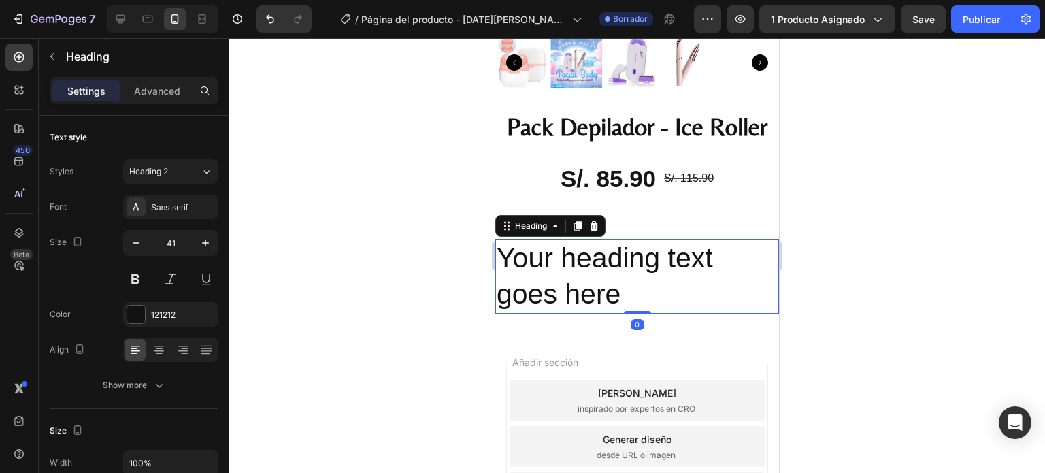
click at [598, 274] on h2 "Your heading text goes here" at bounding box center [637, 277] width 284 height 76
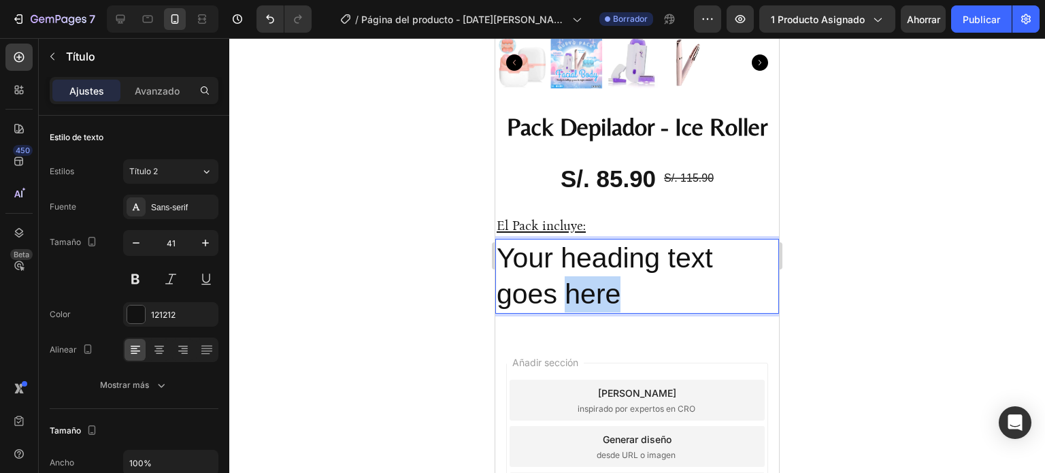
click at [598, 274] on p "Your heading text goes here" at bounding box center [637, 276] width 281 height 73
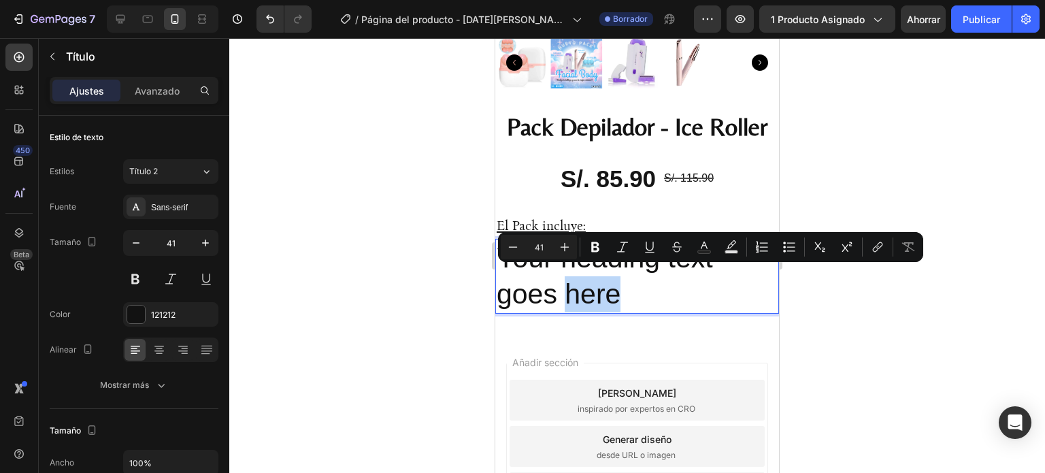
click at [638, 279] on p "Your heading text goes here" at bounding box center [637, 276] width 281 height 73
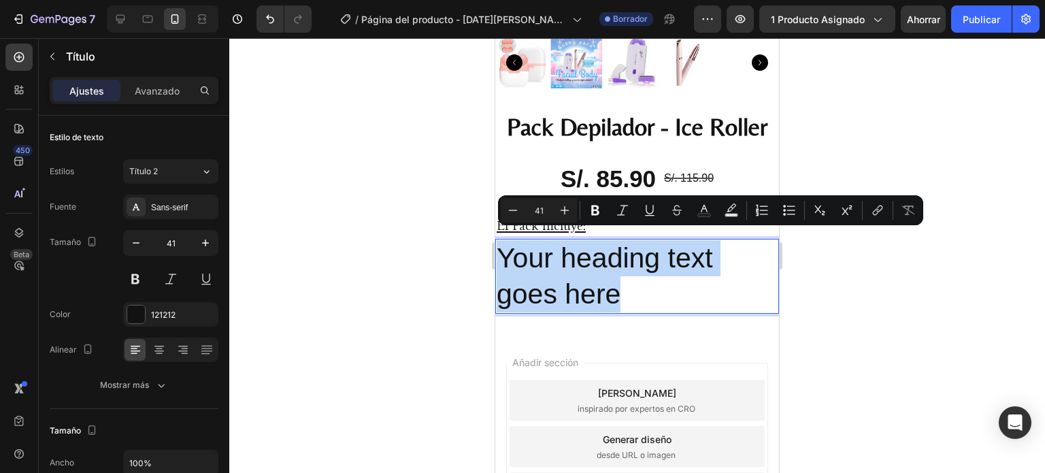
drag, startPoint x: 635, startPoint y: 291, endPoint x: 502, endPoint y: 255, distance: 138.2
click at [502, 255] on p "Your heading text goes here" at bounding box center [637, 276] width 281 height 73
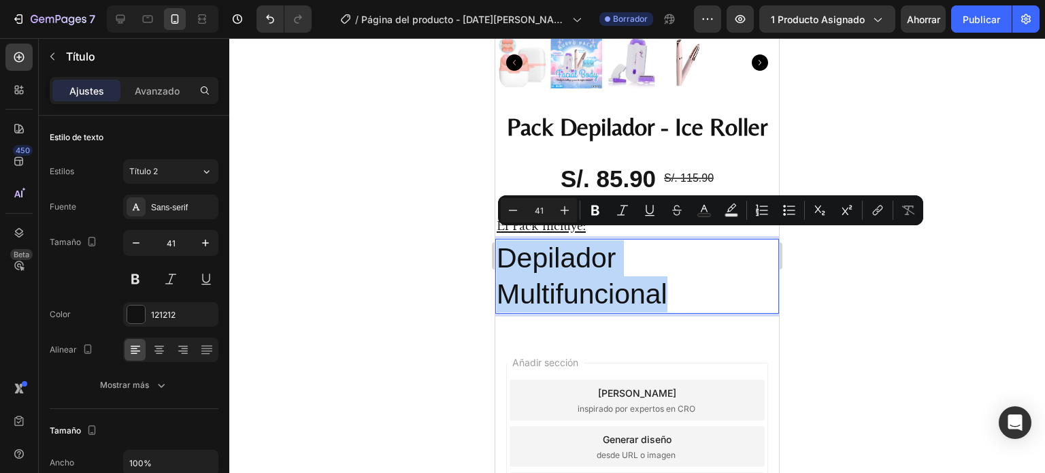
drag, startPoint x: 676, startPoint y: 296, endPoint x: 502, endPoint y: 250, distance: 179.6
click at [502, 250] on p "Depilador Multifuncional" at bounding box center [637, 276] width 281 height 73
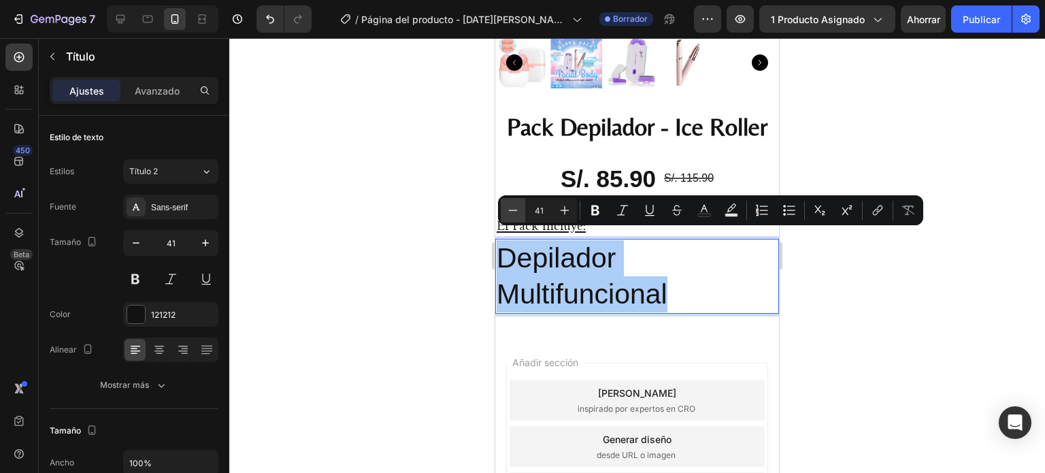
click at [519, 206] on icon "Editor contextual toolbar" at bounding box center [513, 210] width 14 height 14
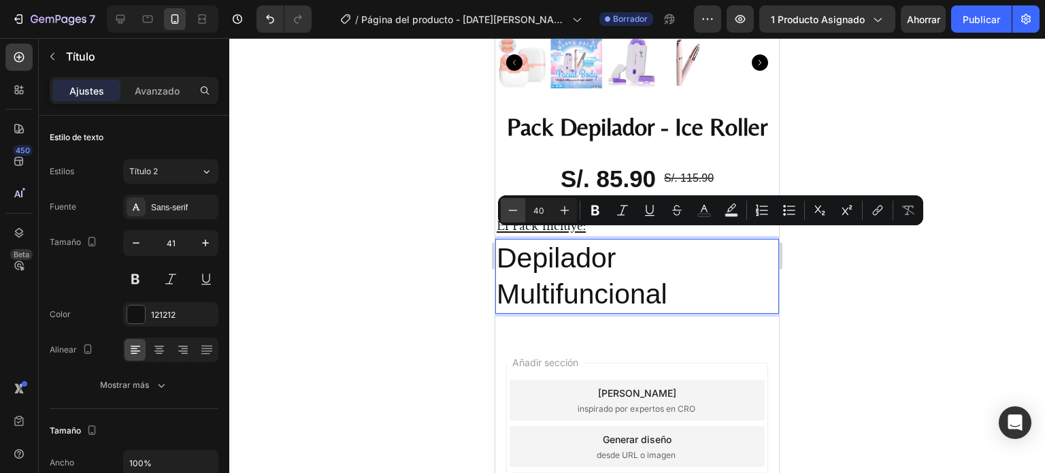
click at [519, 206] on icon "Editor contextual toolbar" at bounding box center [513, 210] width 14 height 14
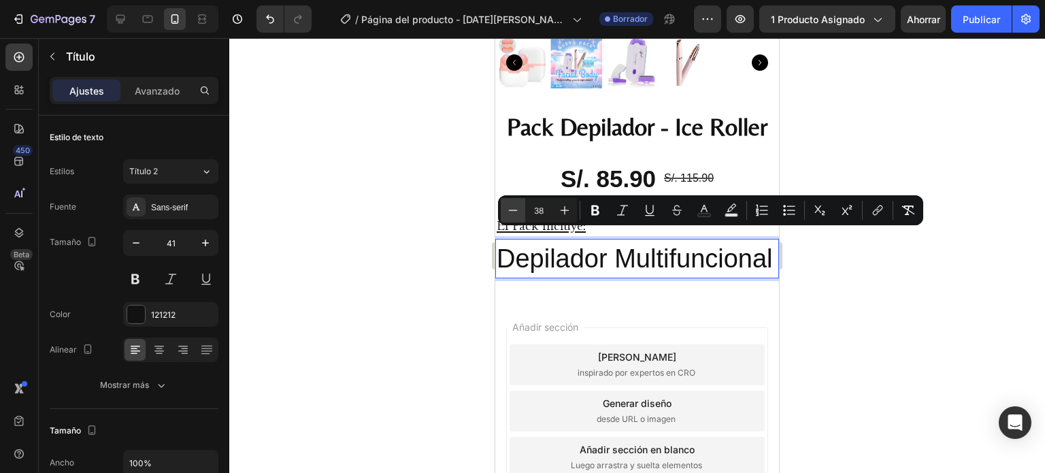
click at [519, 206] on icon "Editor contextual toolbar" at bounding box center [513, 210] width 14 height 14
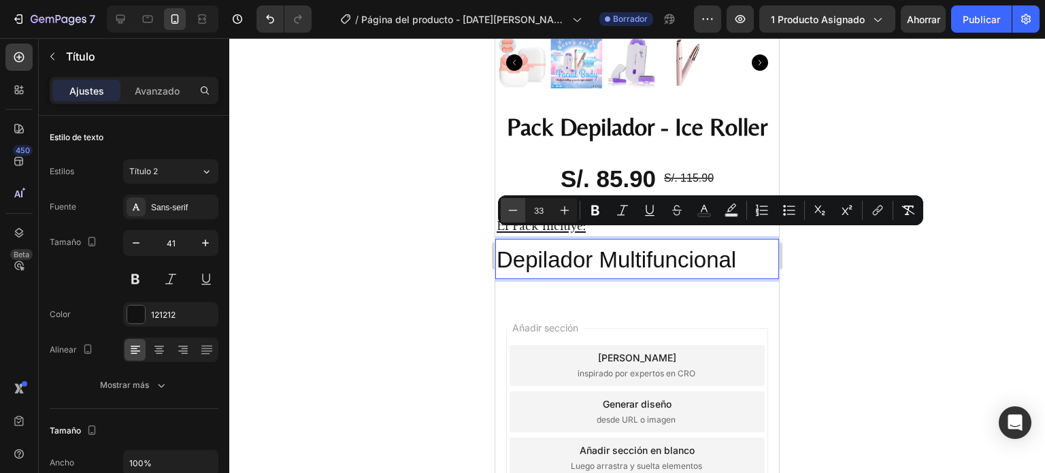
click at [519, 206] on icon "Editor contextual toolbar" at bounding box center [513, 210] width 14 height 14
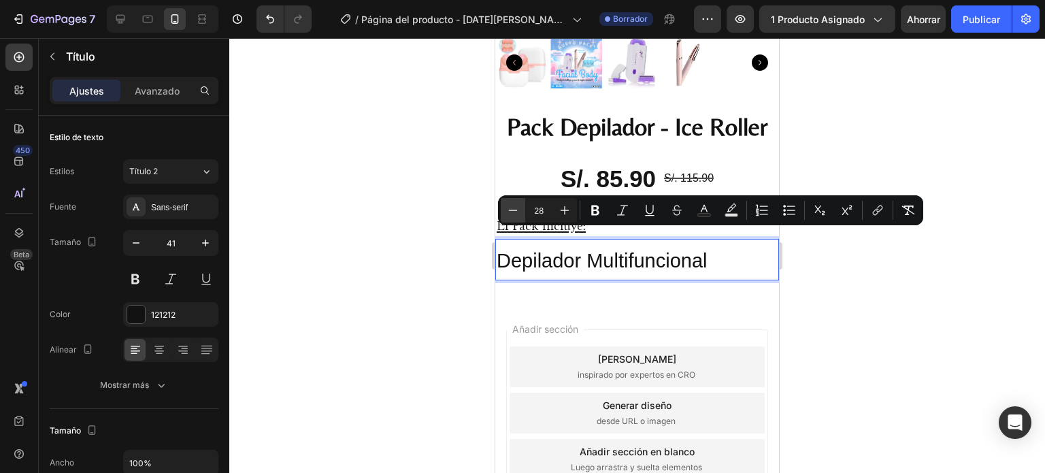
click at [519, 206] on icon "Editor contextual toolbar" at bounding box center [513, 210] width 14 height 14
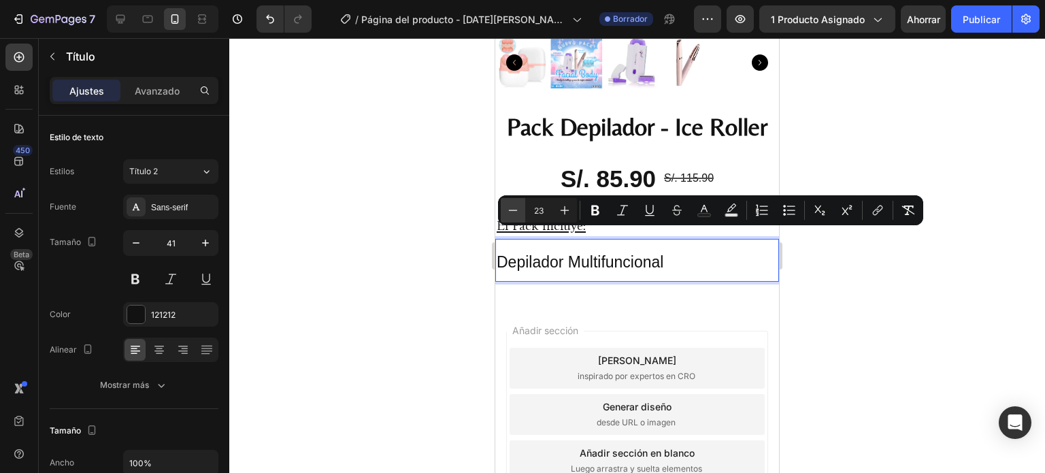
click at [519, 205] on icon "Editor contextual toolbar" at bounding box center [513, 210] width 14 height 14
type input "21"
click at [139, 239] on icon "button" at bounding box center [136, 243] width 14 height 14
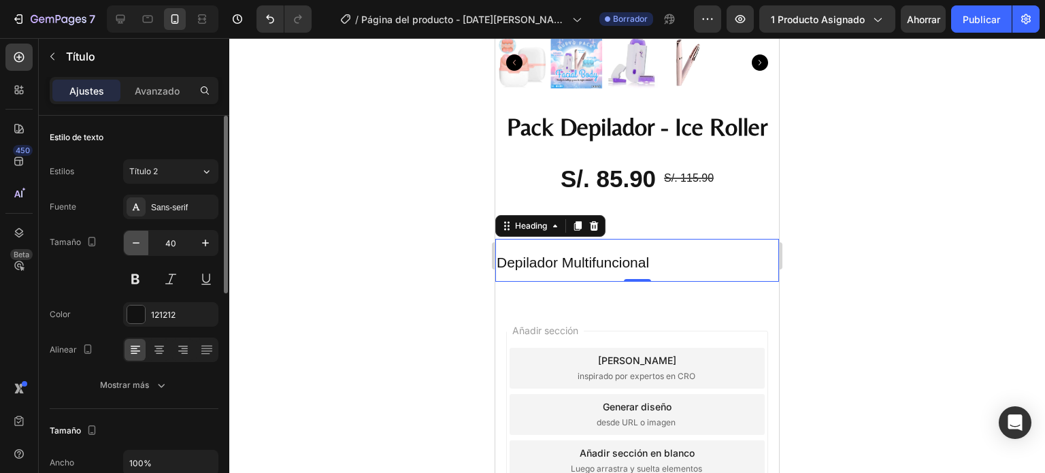
click at [139, 239] on icon "button" at bounding box center [136, 243] width 14 height 14
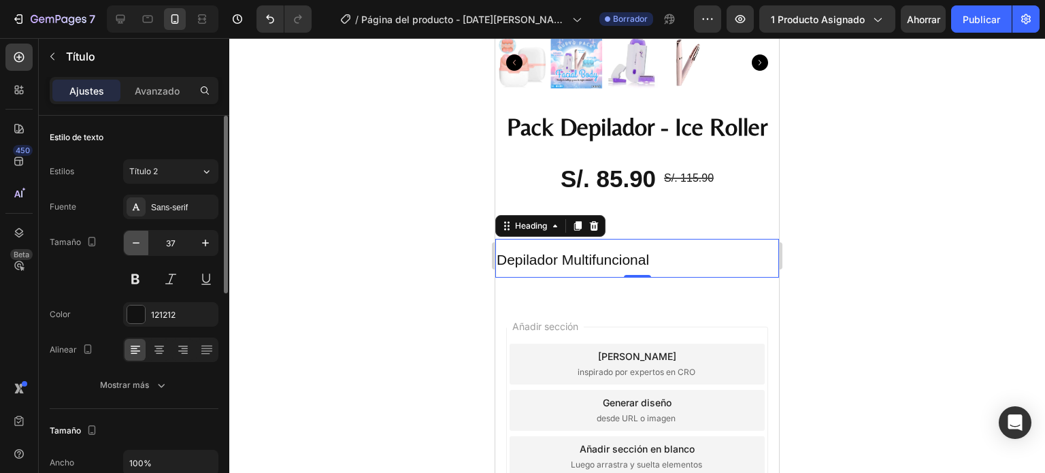
click at [139, 239] on icon "button" at bounding box center [136, 243] width 14 height 14
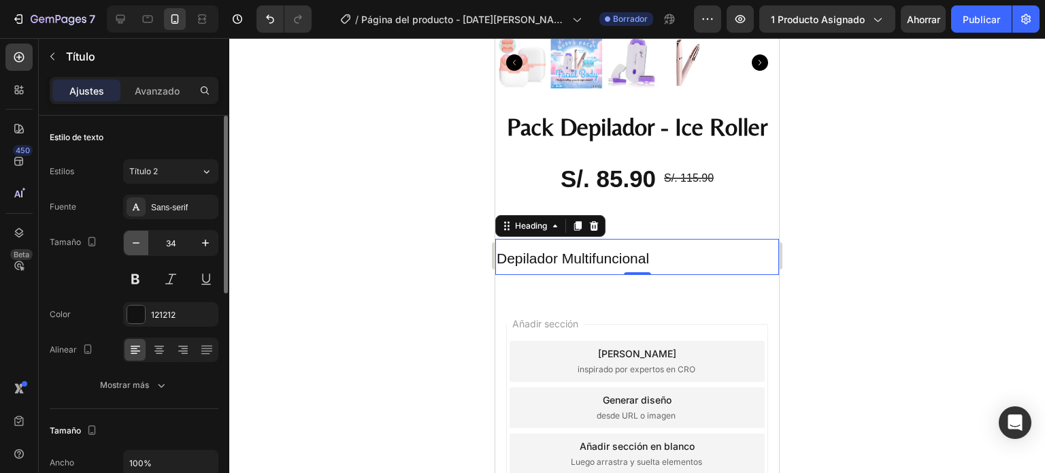
click at [139, 239] on icon "button" at bounding box center [136, 243] width 14 height 14
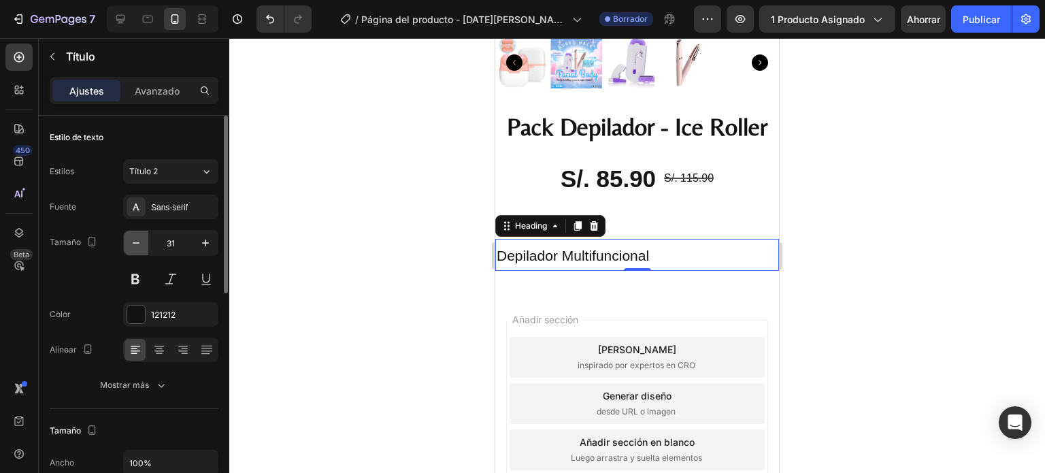
click at [139, 239] on icon "button" at bounding box center [136, 243] width 14 height 14
type input "27"
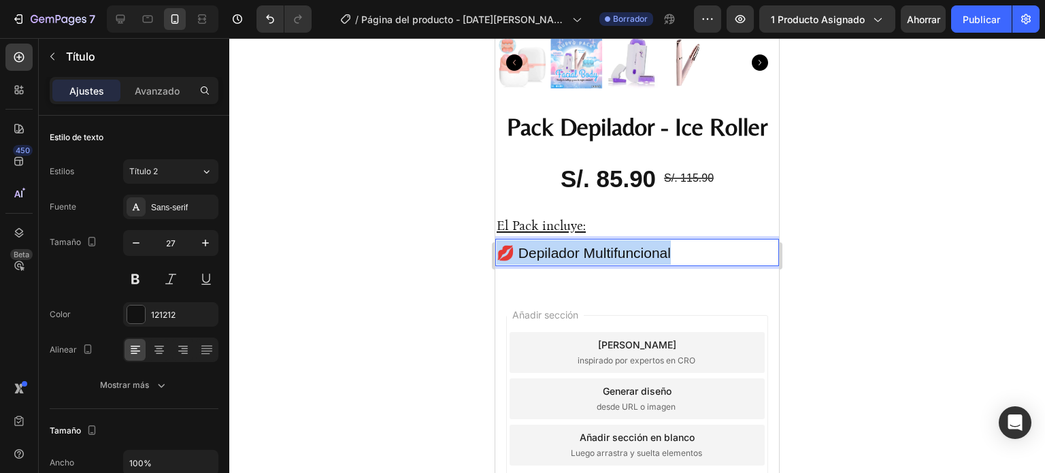
drag, startPoint x: 686, startPoint y: 242, endPoint x: 502, endPoint y: 247, distance: 184.5
click at [502, 247] on p "💋 Depilador Multifuncional" at bounding box center [637, 252] width 281 height 25
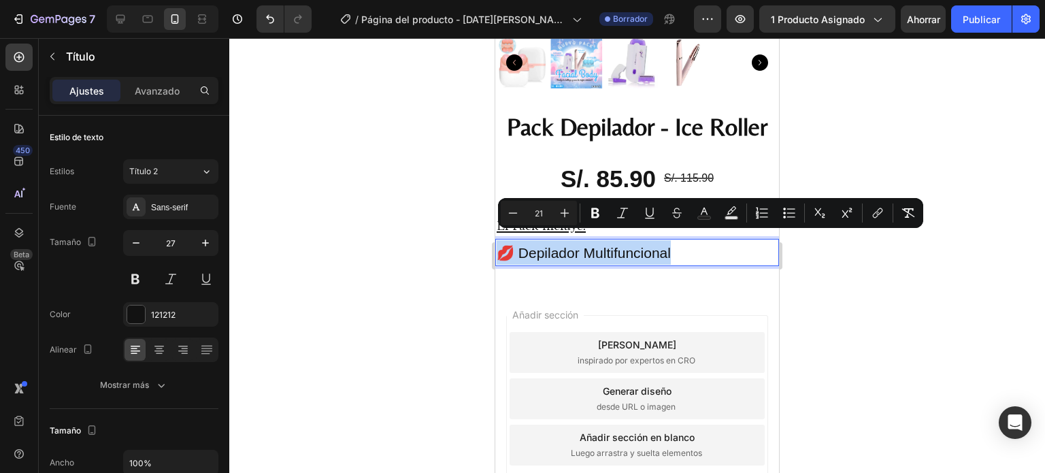
click at [574, 247] on span "💋 Depilador Multifuncional" at bounding box center [584, 253] width 174 height 16
drag, startPoint x: 679, startPoint y: 248, endPoint x: 503, endPoint y: 257, distance: 176.5
click at [503, 257] on div "Product Images Pack Depilador - Ice Roller Product Title S/. 85.90 Product Pric…" at bounding box center [637, 7] width 284 height 562
click at [395, 287] on div at bounding box center [637, 255] width 816 height 435
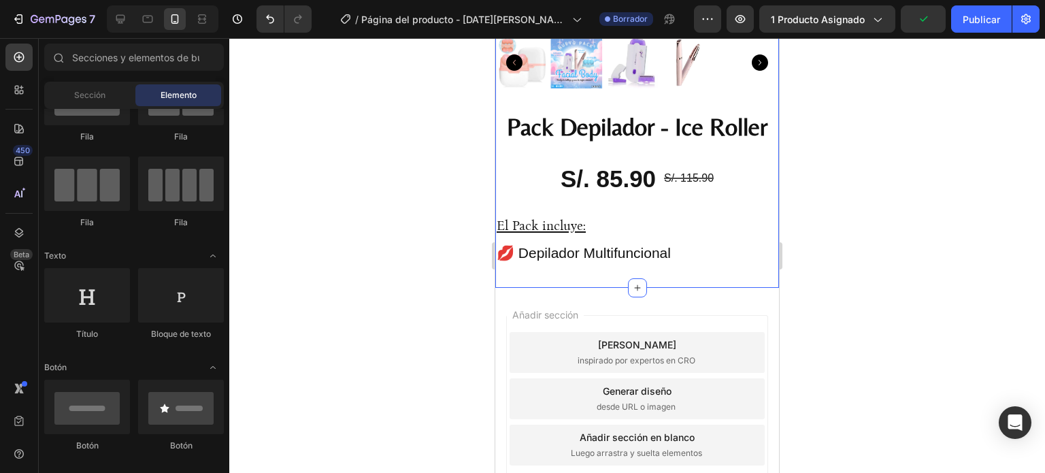
click at [568, 252] on p "⁠⁠⁠⁠⁠⁠⁠ 💋 Depilador Multifuncional" at bounding box center [637, 252] width 281 height 25
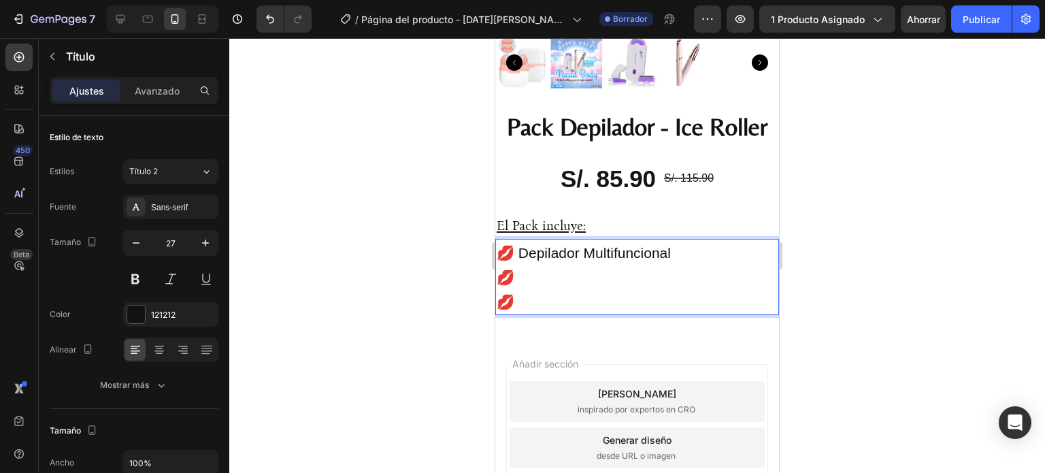
click at [583, 261] on p "💋 Depilador Multifuncional 💋 💋" at bounding box center [637, 277] width 281 height 74
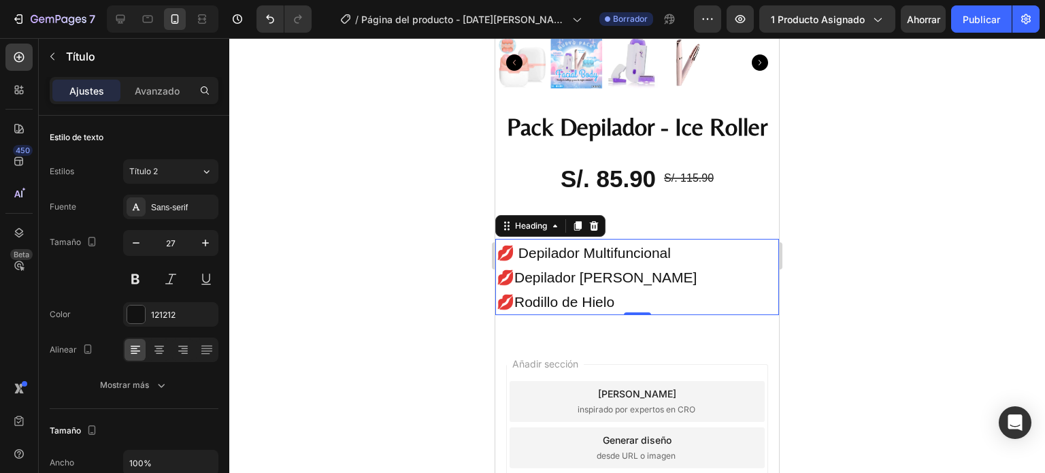
click at [913, 320] on div at bounding box center [637, 255] width 816 height 435
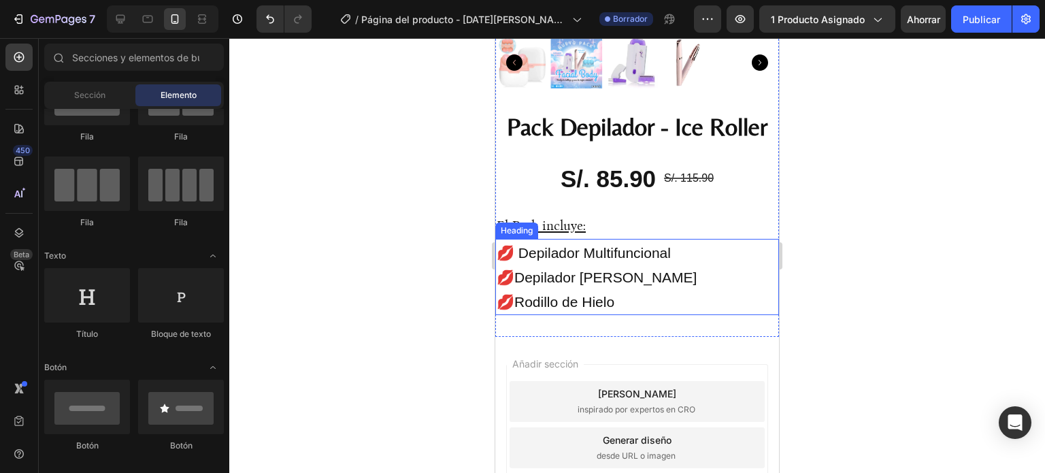
click at [585, 248] on span "💋 Depilador Multifuncional" at bounding box center [584, 253] width 174 height 16
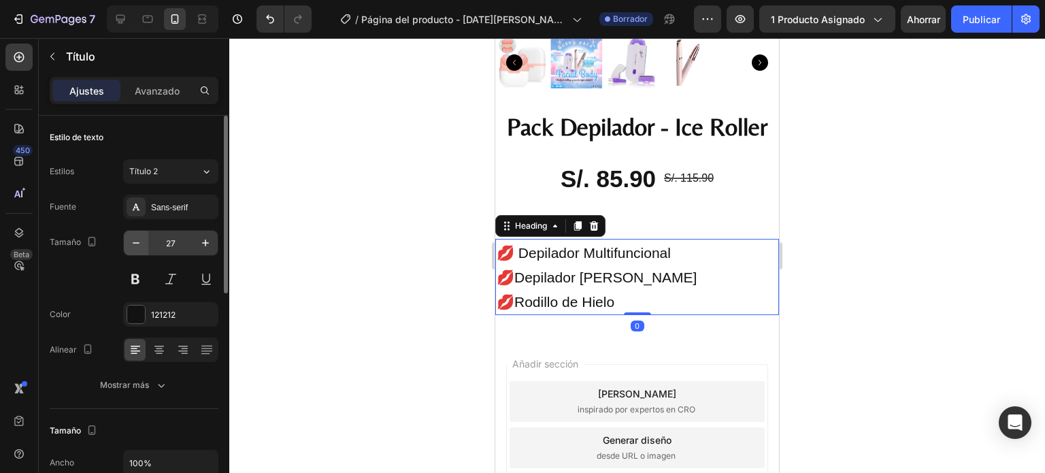
click at [145, 240] on button "button" at bounding box center [136, 243] width 25 height 25
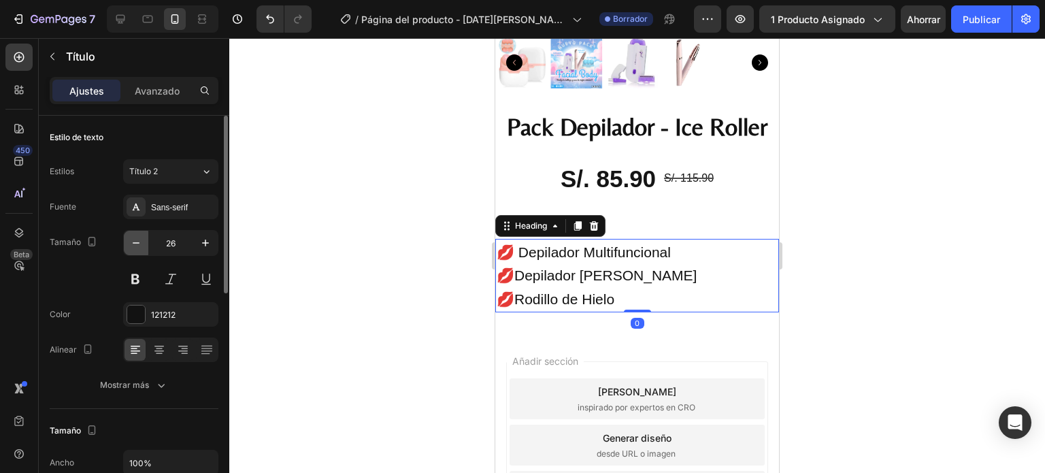
click at [141, 240] on icon "button" at bounding box center [136, 243] width 14 height 14
click at [210, 242] on icon "button" at bounding box center [206, 243] width 14 height 14
type input "26"
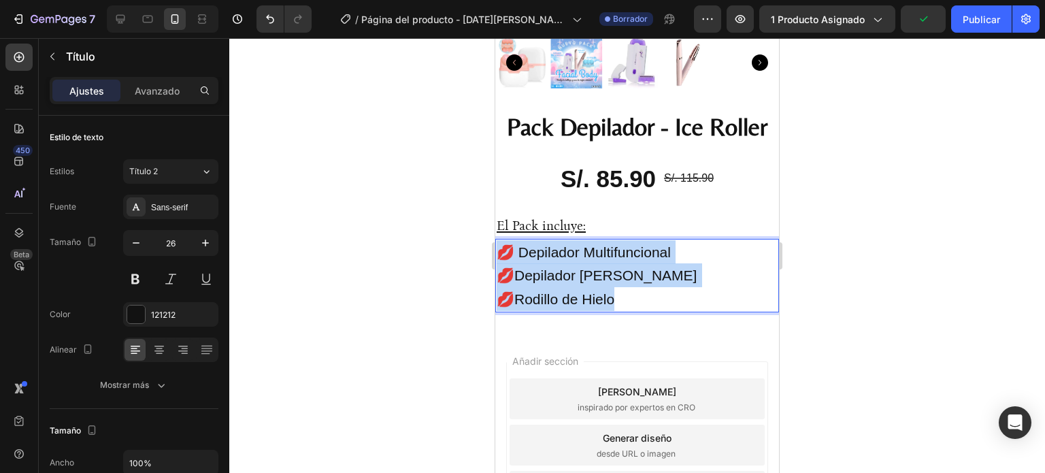
drag, startPoint x: 621, startPoint y: 296, endPoint x: 982, endPoint y: 285, distance: 361.6
click at [495, 247] on html "Mobile ( 417 px) iPhone 13 Mini iPhone 13 Pro iPhone 11 Pro Max iPhone 15 Pro M…" at bounding box center [637, 160] width 284 height 925
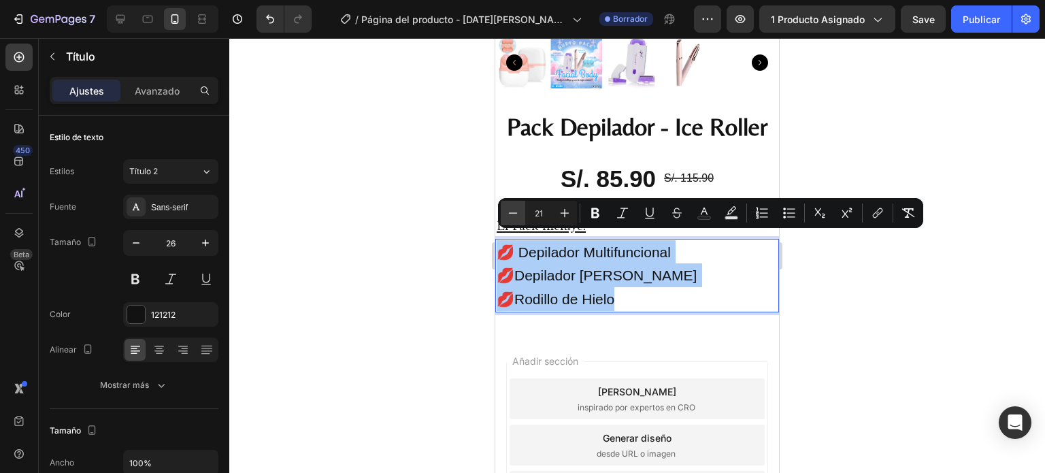
click at [513, 211] on icon "Barra de herramientas contextual del editor" at bounding box center [513, 213] width 14 height 14
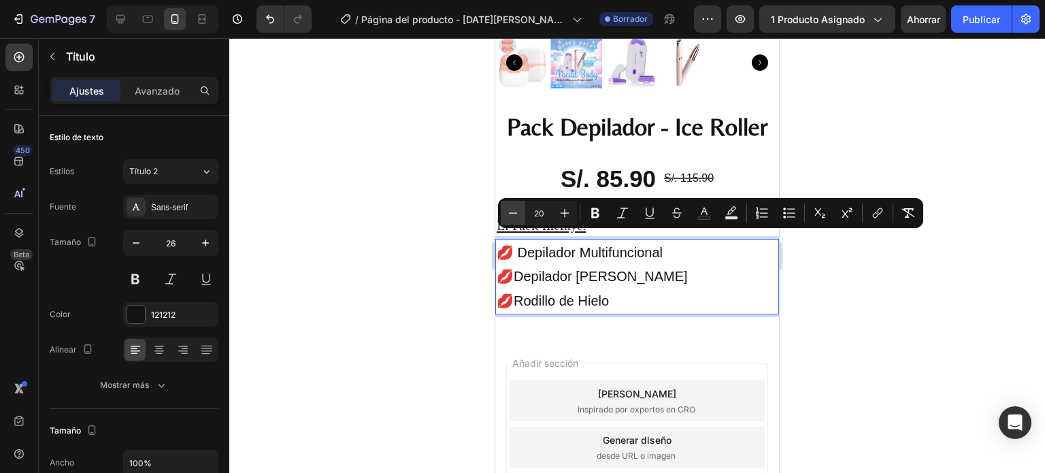
click at [512, 211] on icon "Barra de herramientas contextual del editor" at bounding box center [513, 213] width 14 height 14
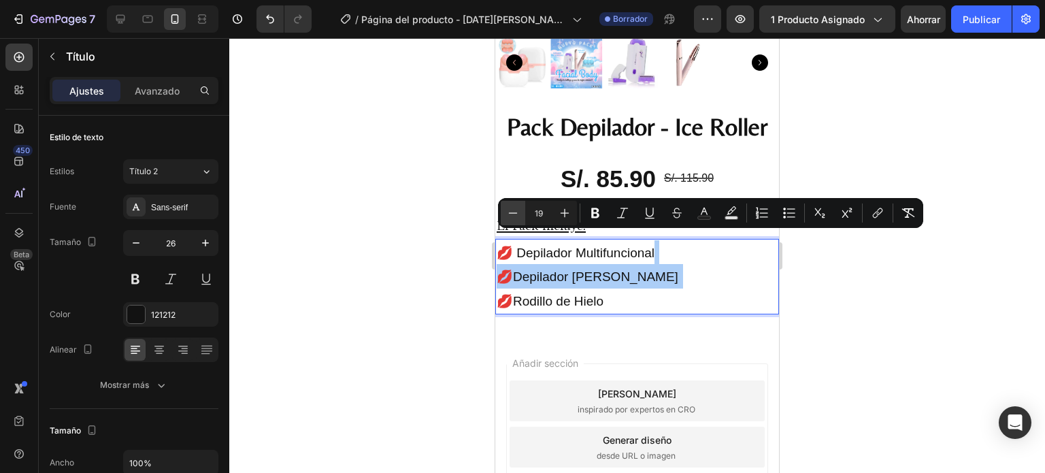
click at [512, 211] on icon "Barra de herramientas contextual del editor" at bounding box center [513, 213] width 14 height 14
type input "17"
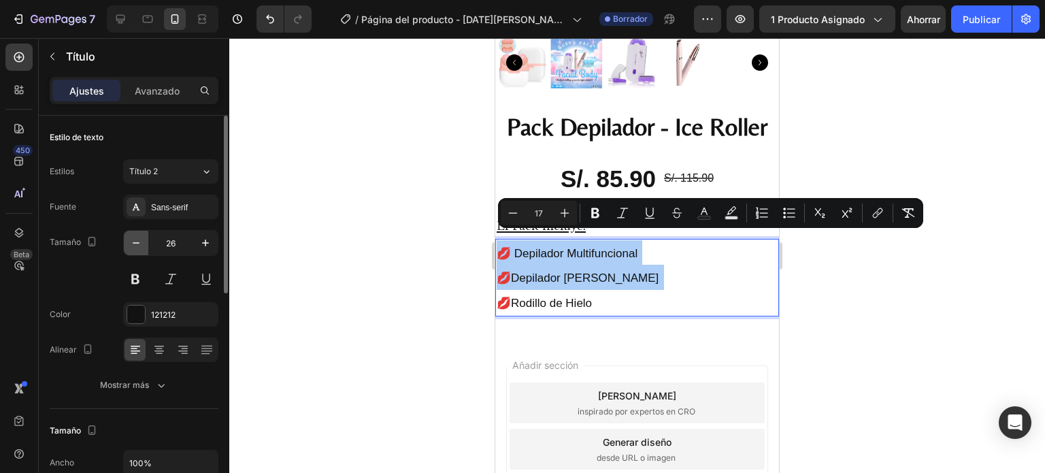
click at [132, 249] on icon "button" at bounding box center [136, 243] width 14 height 14
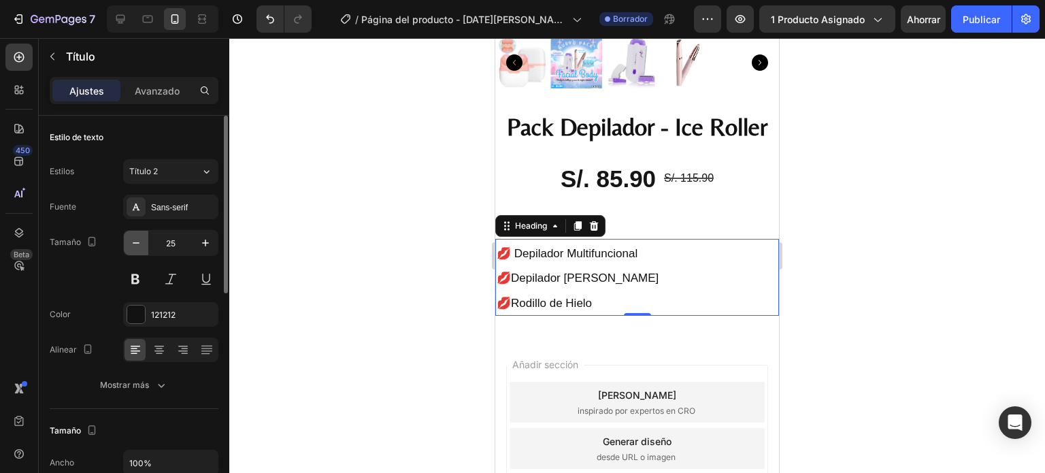
click at [132, 249] on icon "button" at bounding box center [136, 243] width 14 height 14
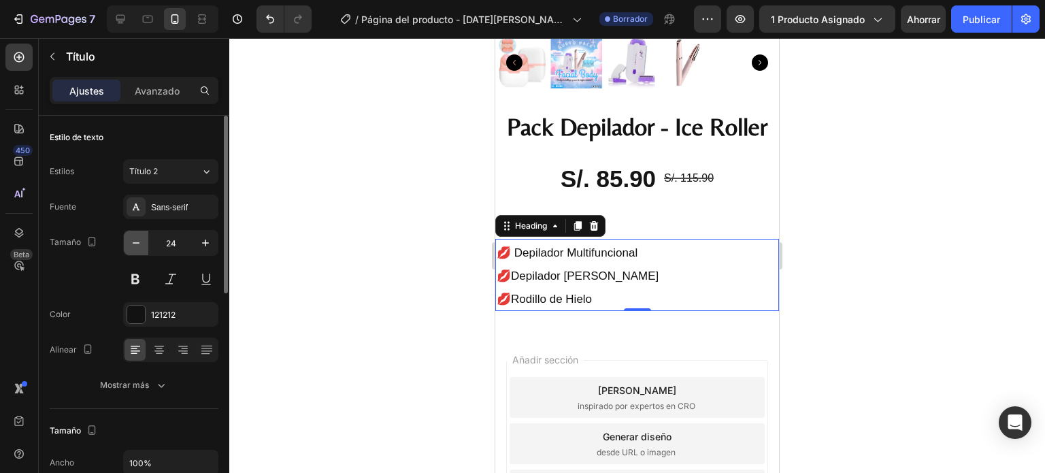
click at [132, 249] on icon "button" at bounding box center [136, 243] width 14 height 14
type input "23"
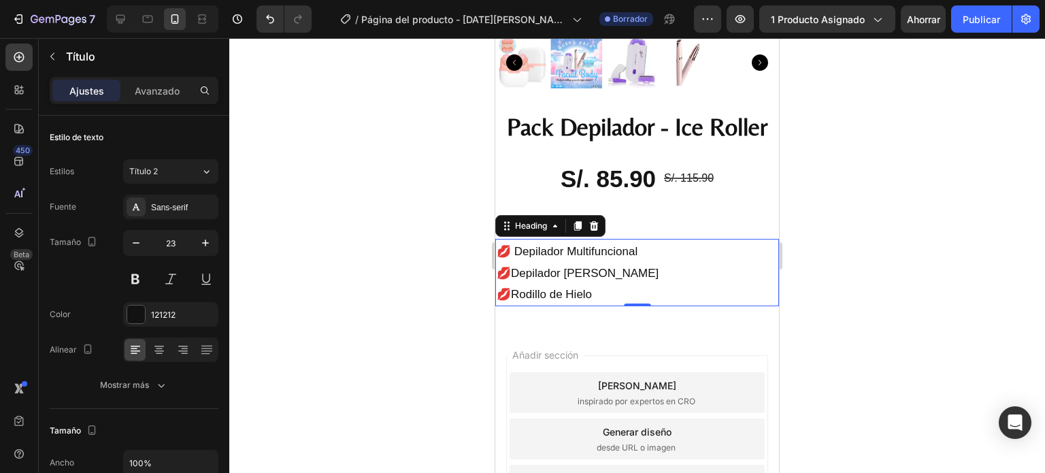
click at [621, 274] on p "💋 Depilador Multifuncional 💋Depilador [PERSON_NAME] 💋Rodillo de Hielo" at bounding box center [637, 272] width 281 height 65
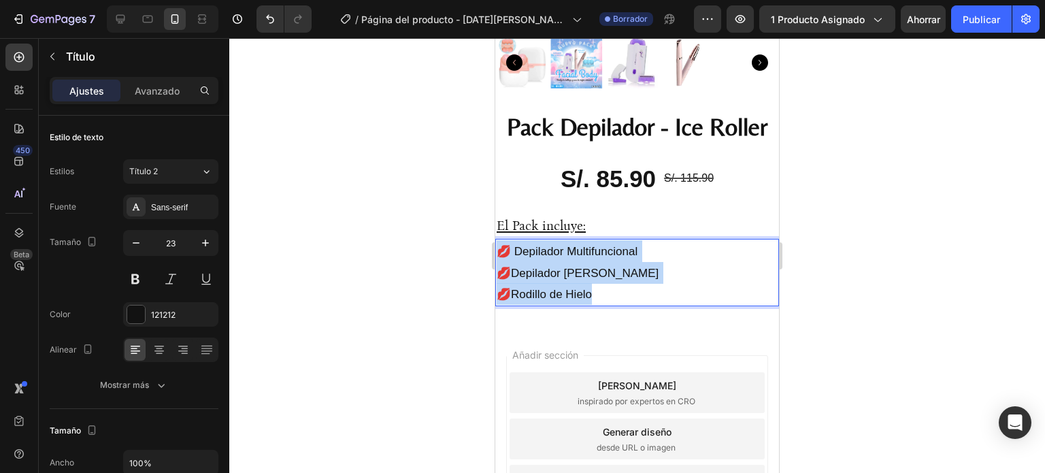
drag, startPoint x: 615, startPoint y: 280, endPoint x: 984, endPoint y: 284, distance: 368.9
click at [495, 244] on html "Mobile ( 417 px) iPhone 13 Mini iPhone 13 Pro iPhone 11 Pro Max iPhone 15 Pro M…" at bounding box center [637, 157] width 284 height 919
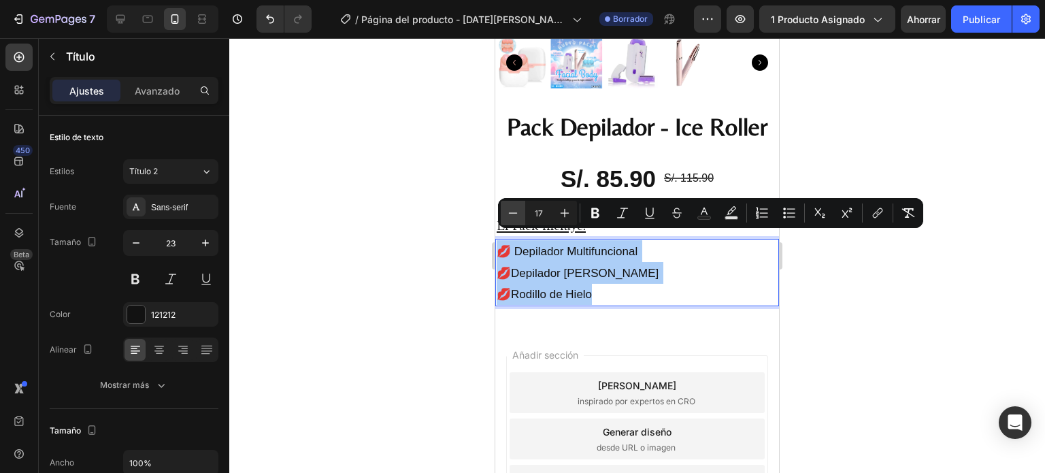
click at [517, 202] on button "Menos" at bounding box center [513, 213] width 25 height 25
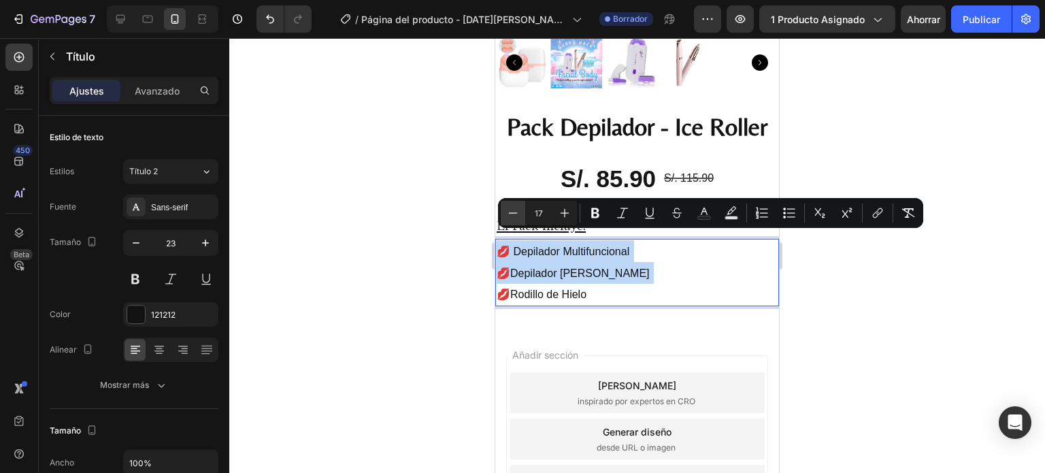
type input "16"
click at [534, 267] on span "💋Depilador [PERSON_NAME]" at bounding box center [573, 273] width 153 height 12
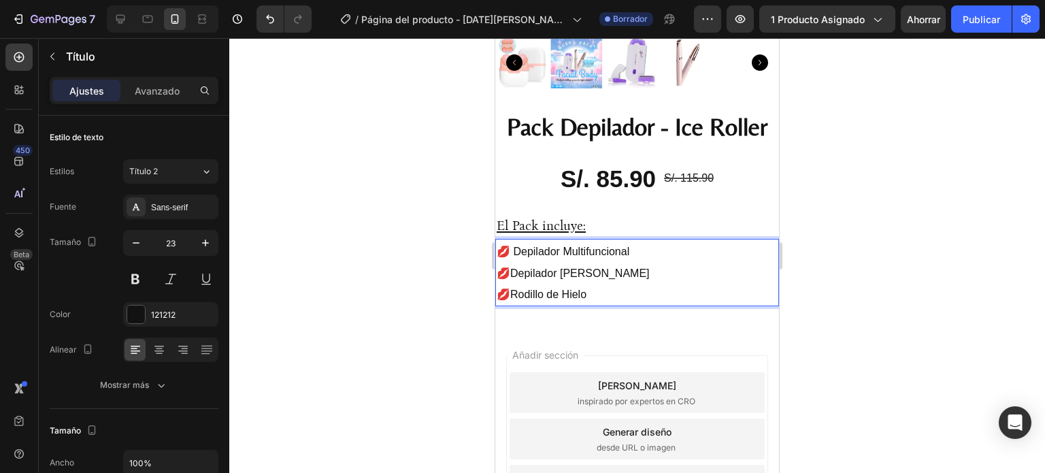
click at [511, 246] on span "💋 Depilador Multifuncional" at bounding box center [563, 252] width 133 height 12
click at [513, 246] on span "💋 Depilador Multifuncional" at bounding box center [563, 252] width 133 height 12
click at [515, 267] on span "💋Depilador [PERSON_NAME]" at bounding box center [573, 273] width 153 height 12
click at [507, 267] on span "💋Depilador [PERSON_NAME]" at bounding box center [573, 273] width 153 height 12
drag, startPoint x: 511, startPoint y: 266, endPoint x: 504, endPoint y: 266, distance: 7.5
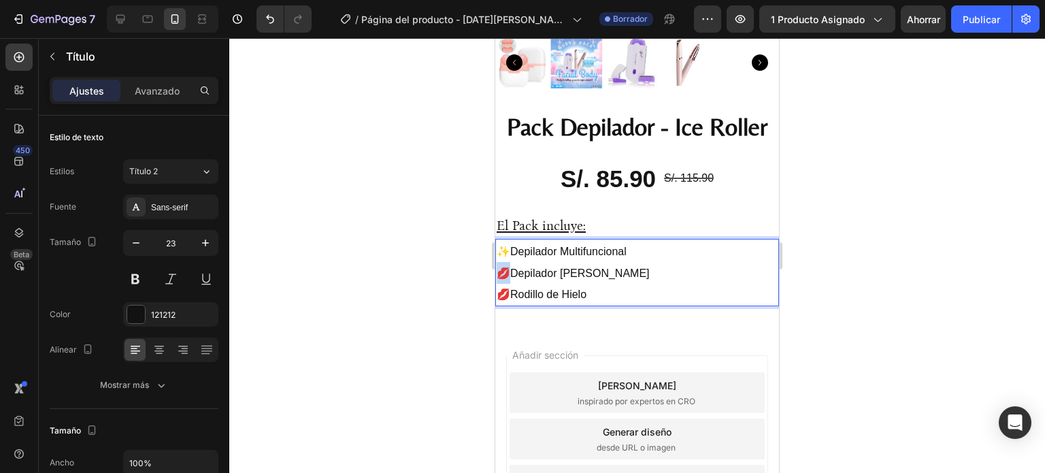
click at [504, 267] on span "💋Depilador [PERSON_NAME]" at bounding box center [573, 273] width 153 height 12
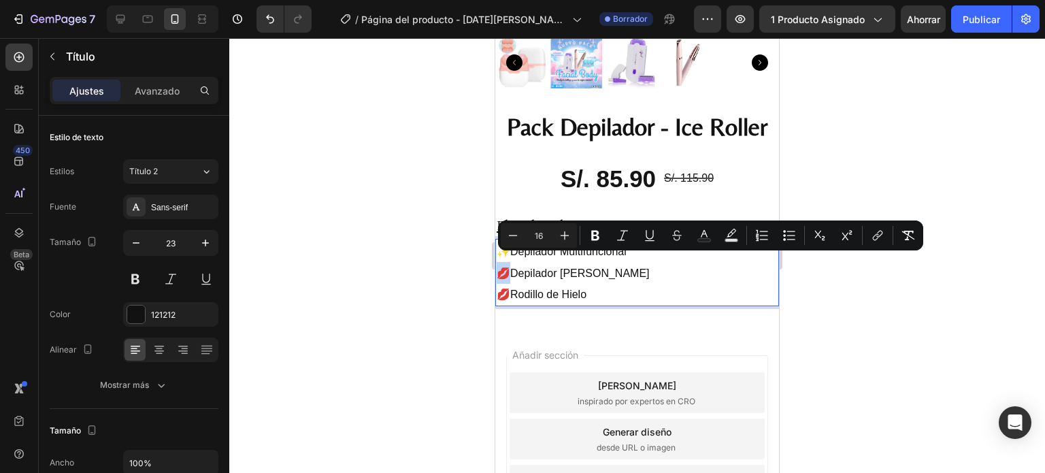
copy span "💋D"
click at [567, 267] on span "💋Depilador [PERSON_NAME]" at bounding box center [573, 273] width 153 height 12
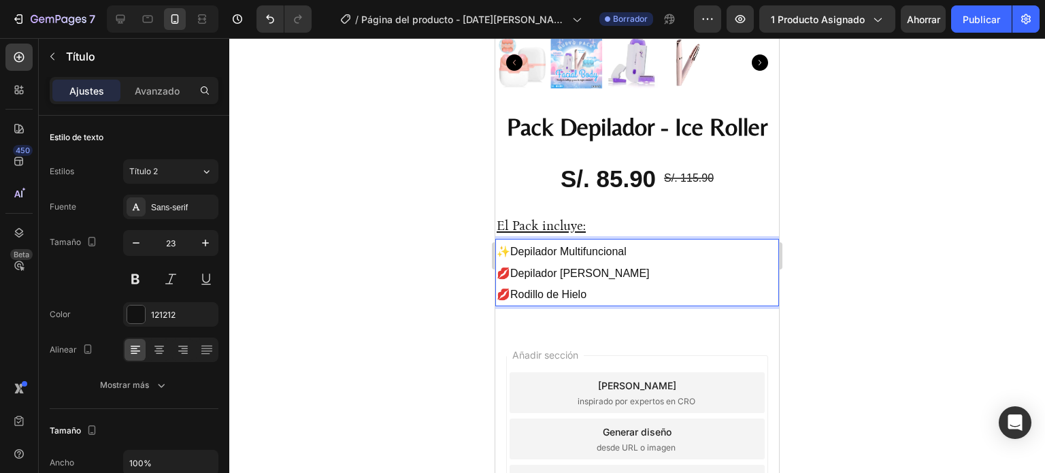
click at [512, 246] on span "✨Depilador Multifuncional" at bounding box center [562, 252] width 130 height 12
click at [826, 244] on div at bounding box center [637, 255] width 816 height 435
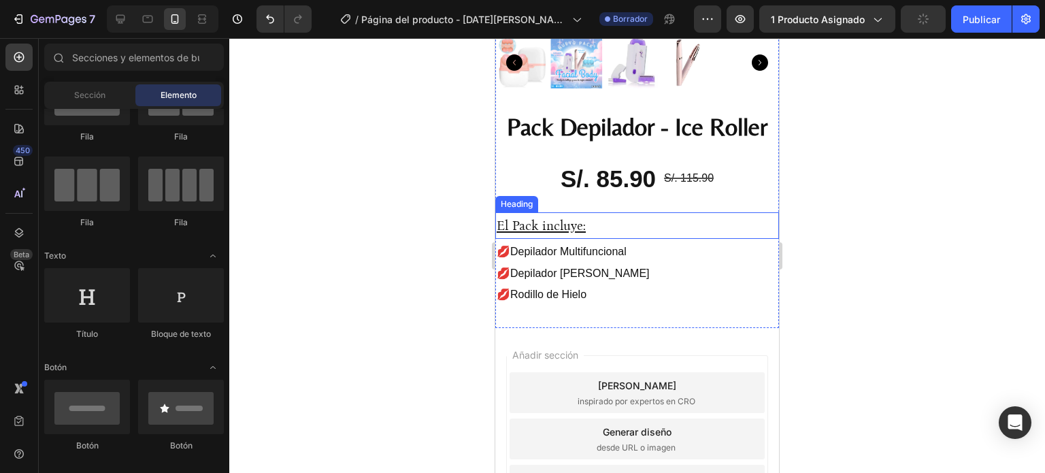
click at [574, 218] on span "El Pack incluye:" at bounding box center [541, 226] width 89 height 16
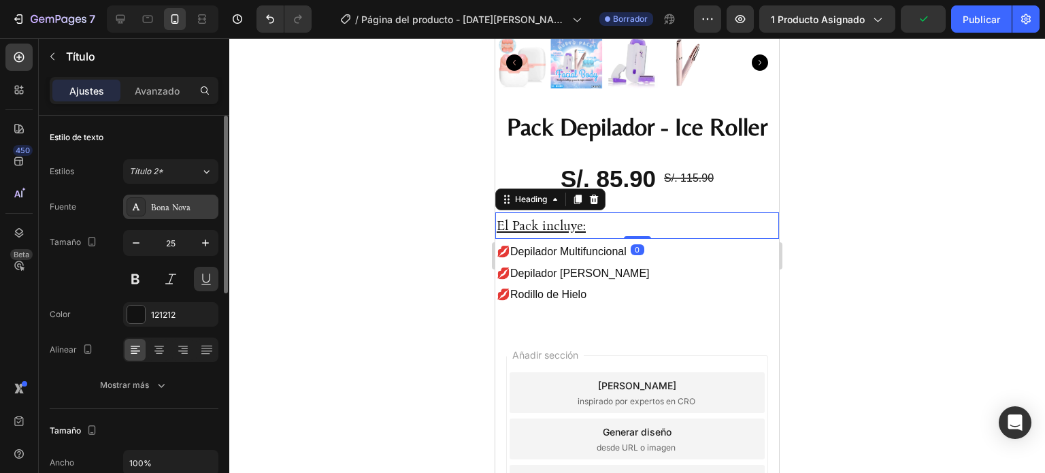
click at [201, 211] on div "Bona Nova" at bounding box center [183, 207] width 64 height 12
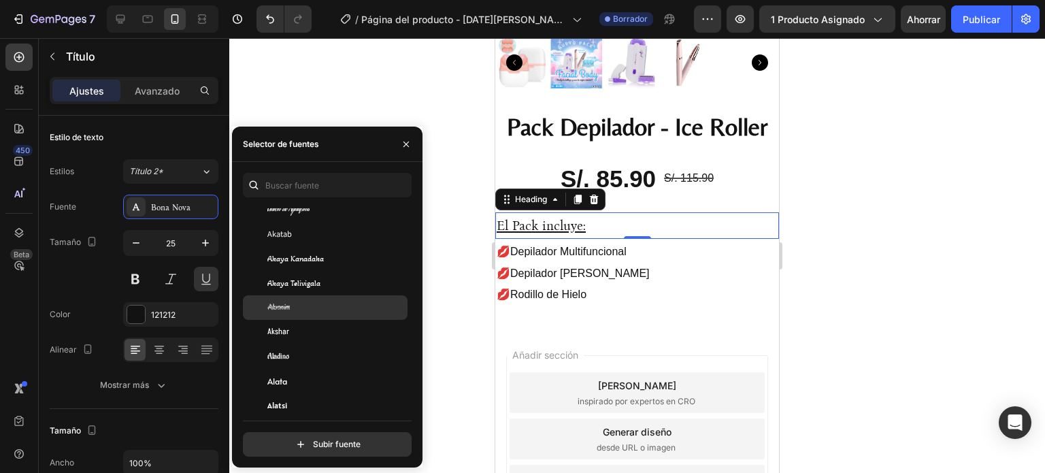
scroll to position [953, 0]
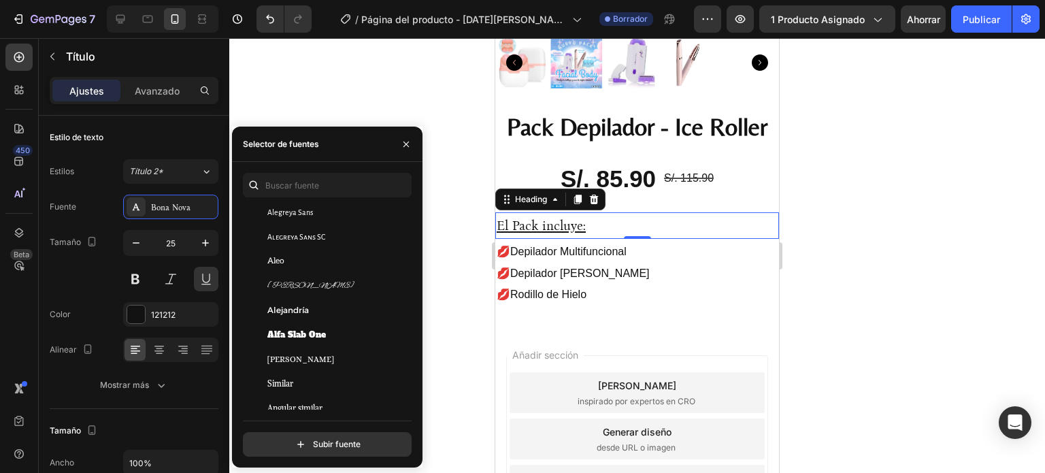
click at [340, 312] on div "Alejandría" at bounding box center [335, 310] width 137 height 12
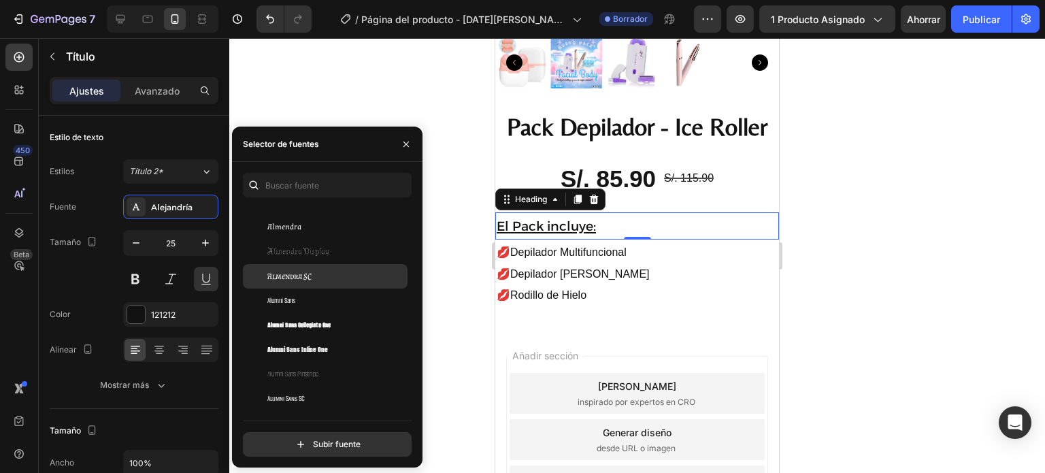
scroll to position [1361, 0]
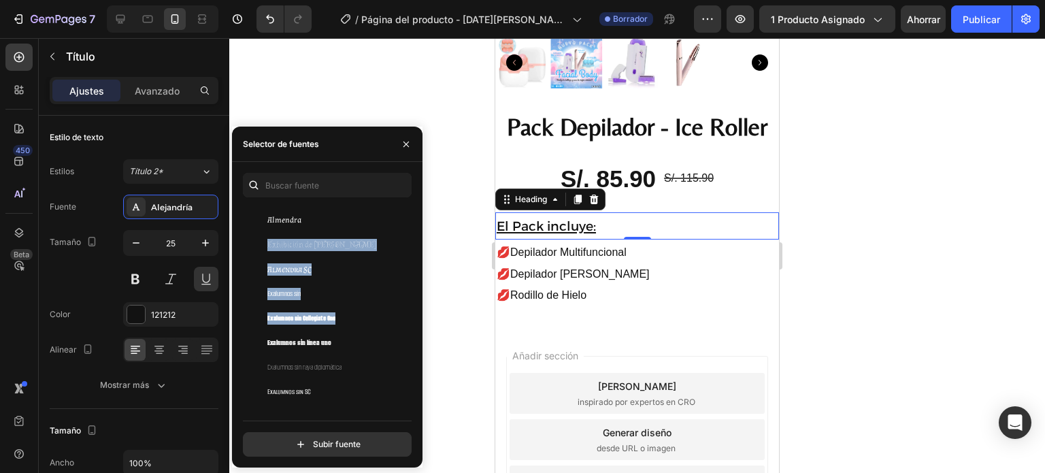
drag, startPoint x: 412, startPoint y: 223, endPoint x: 408, endPoint y: 308, distance: 85.2
click at [408, 308] on div "Debes utilizar hasta 3 fuentes como máximo. Alkalami Alkatra [PERSON_NAME] Alle…" at bounding box center [327, 315] width 191 height 284
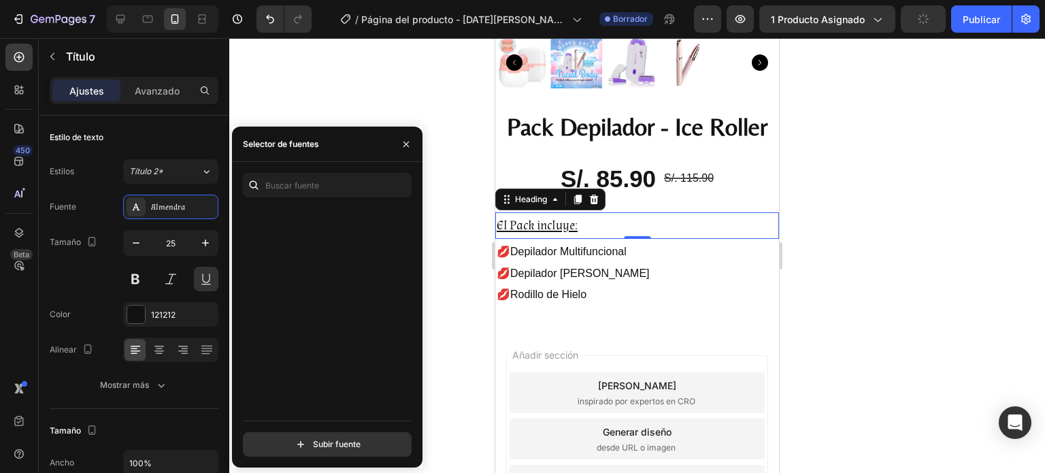
scroll to position [5717, 0]
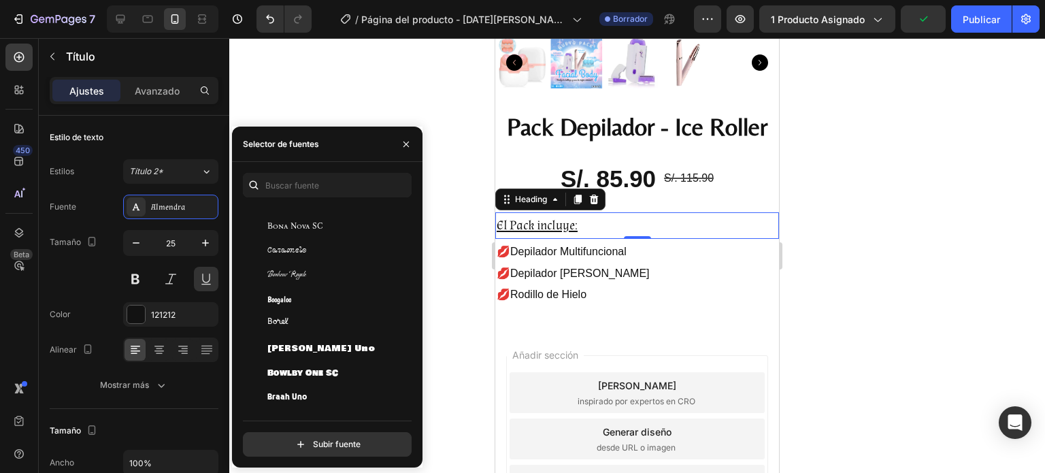
click at [351, 299] on div "Boogaloo" at bounding box center [335, 299] width 137 height 12
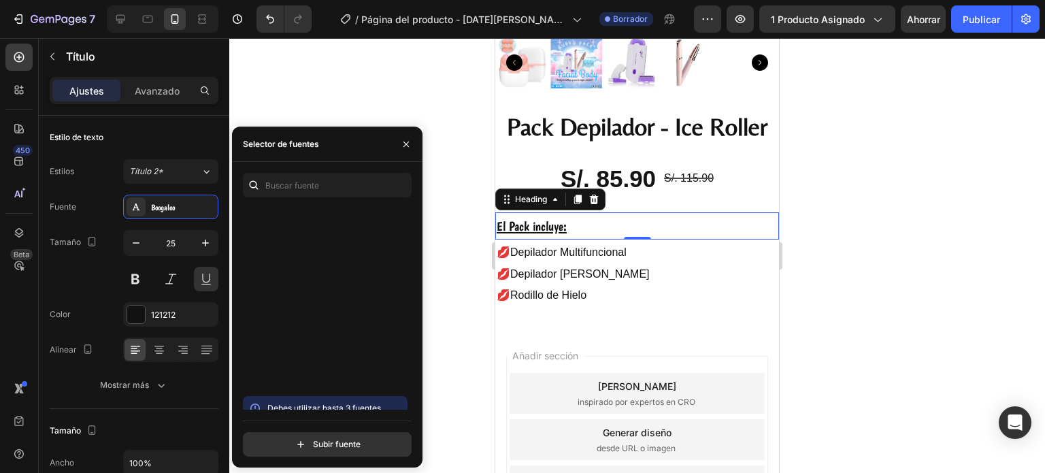
scroll to position [6125, 0]
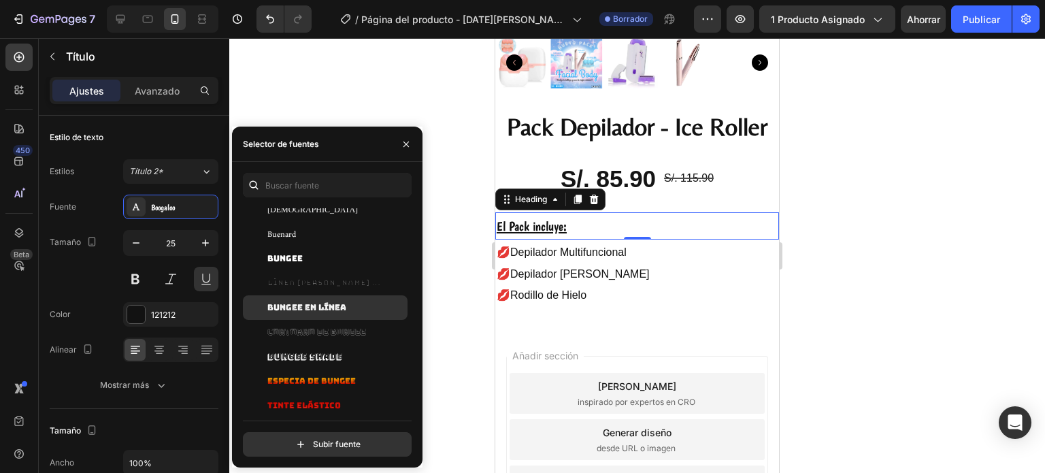
click at [336, 316] on div "Bungee en línea" at bounding box center [325, 307] width 165 height 25
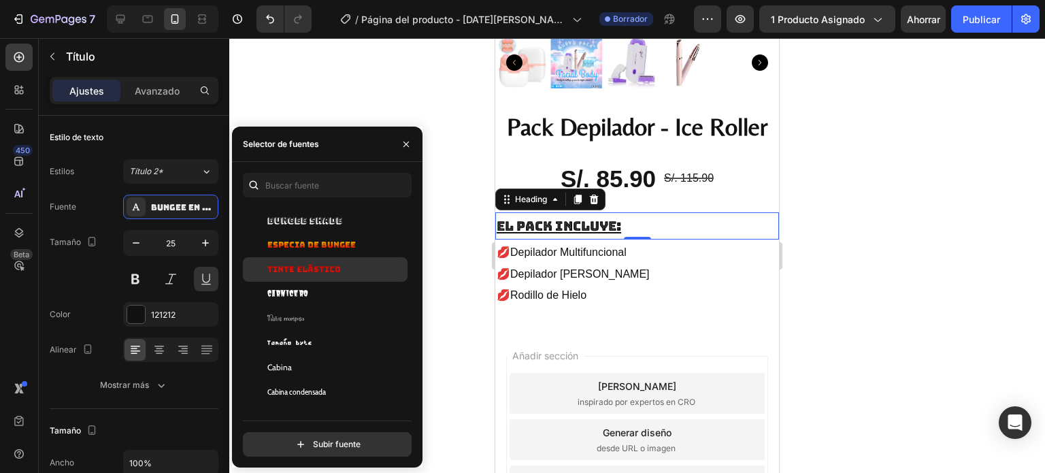
click at [333, 276] on div "Tinte elástico" at bounding box center [325, 269] width 165 height 25
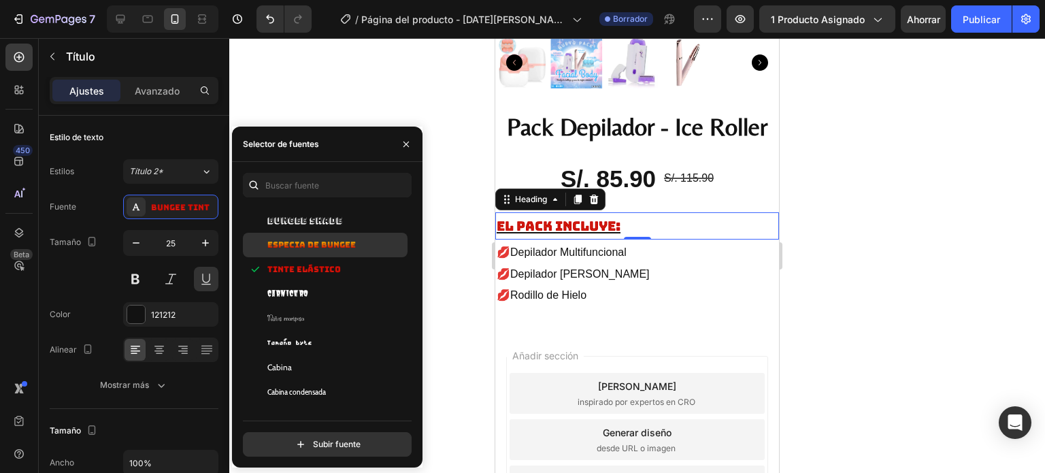
click at [324, 246] on font "Especia de bungee" at bounding box center [311, 245] width 88 height 11
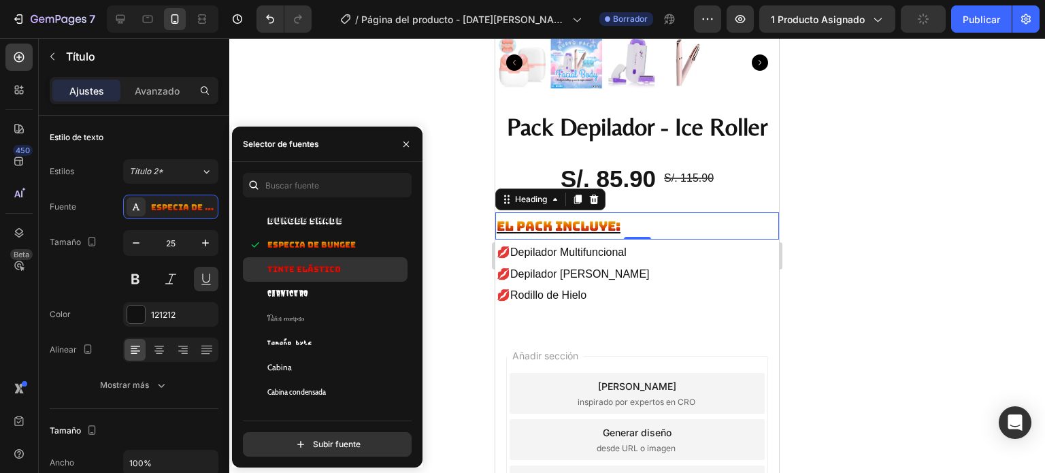
click at [331, 276] on div "Tinte elástico" at bounding box center [325, 269] width 165 height 25
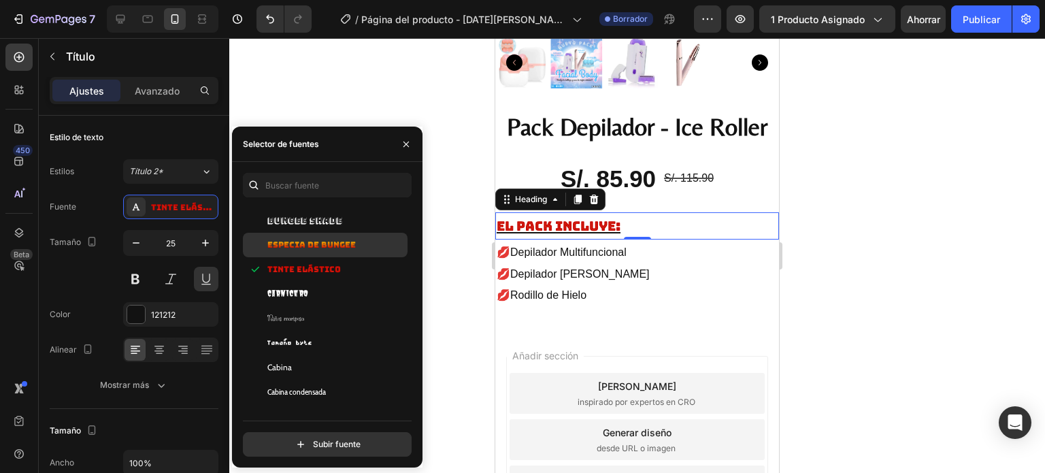
click at [291, 250] on font "Especia de bungee" at bounding box center [311, 245] width 88 height 11
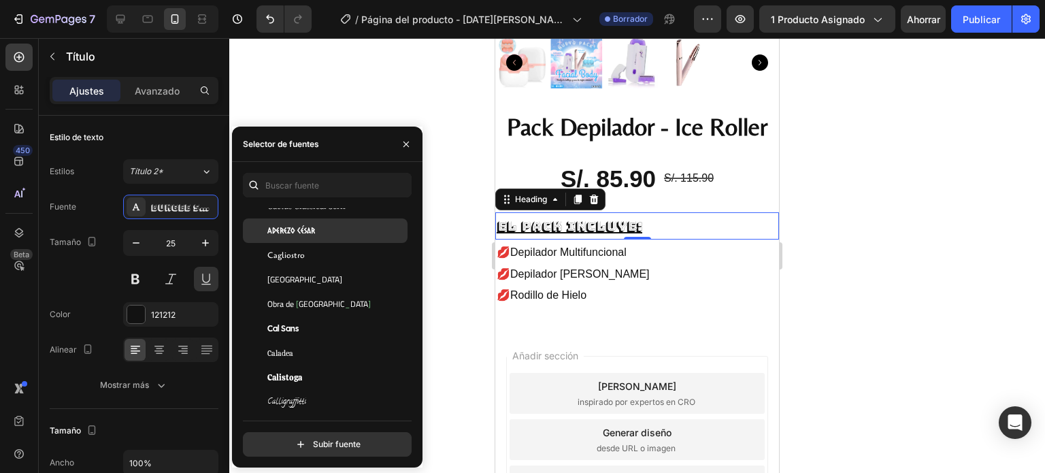
scroll to position [6602, 0]
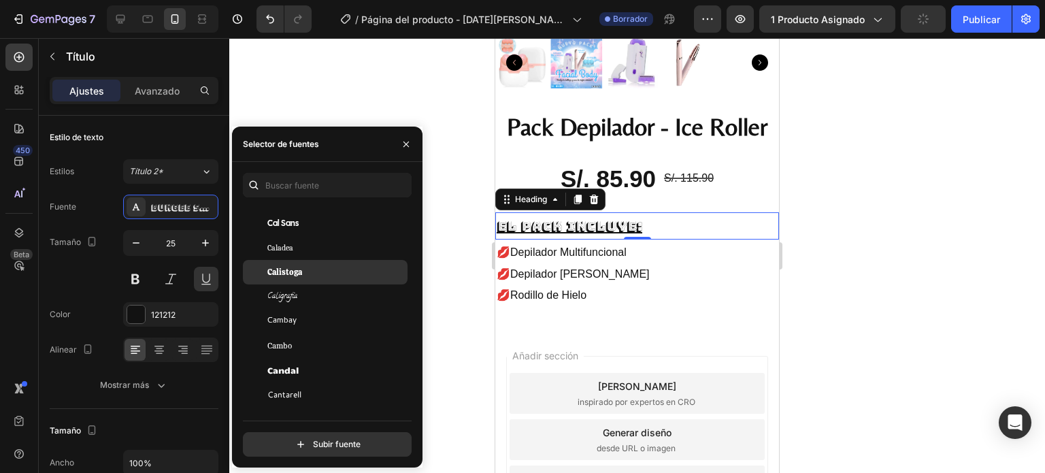
click at [313, 269] on div "Calistoga" at bounding box center [335, 272] width 137 height 12
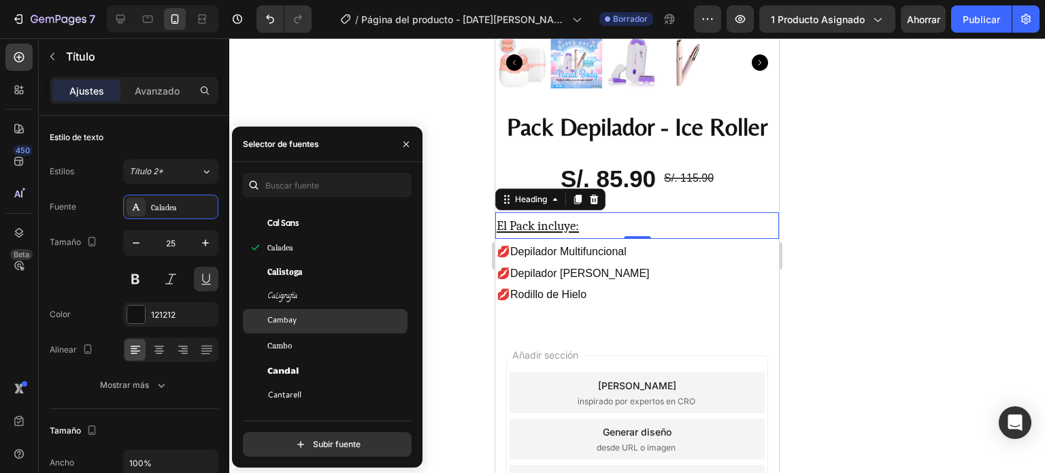
click at [310, 321] on div "Cambay" at bounding box center [335, 321] width 137 height 12
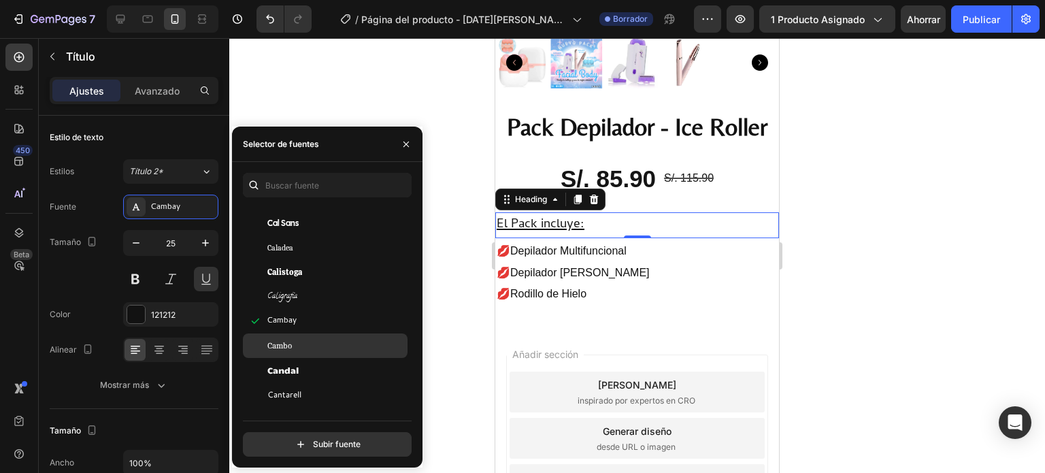
click at [311, 342] on div "Cambo" at bounding box center [335, 346] width 137 height 12
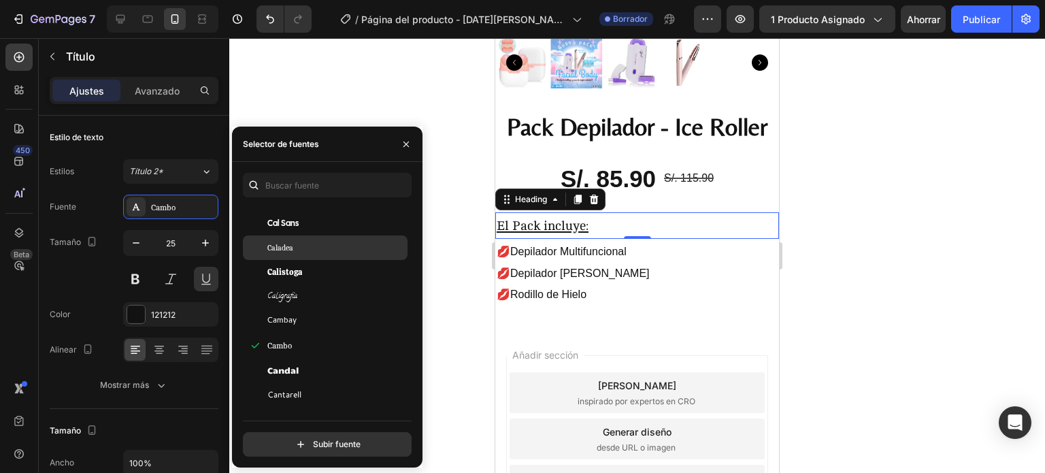
click at [320, 251] on div "Caladea" at bounding box center [335, 248] width 137 height 12
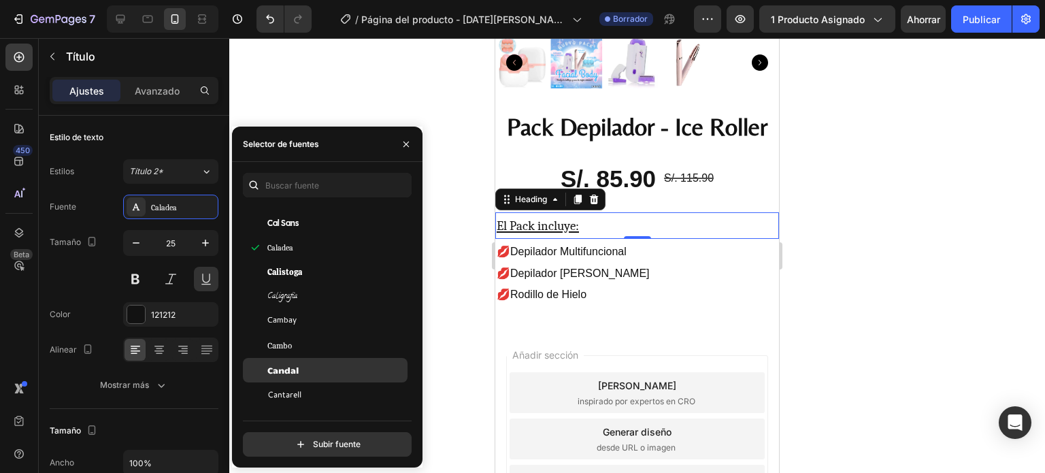
click at [308, 370] on div "Candal" at bounding box center [335, 370] width 137 height 12
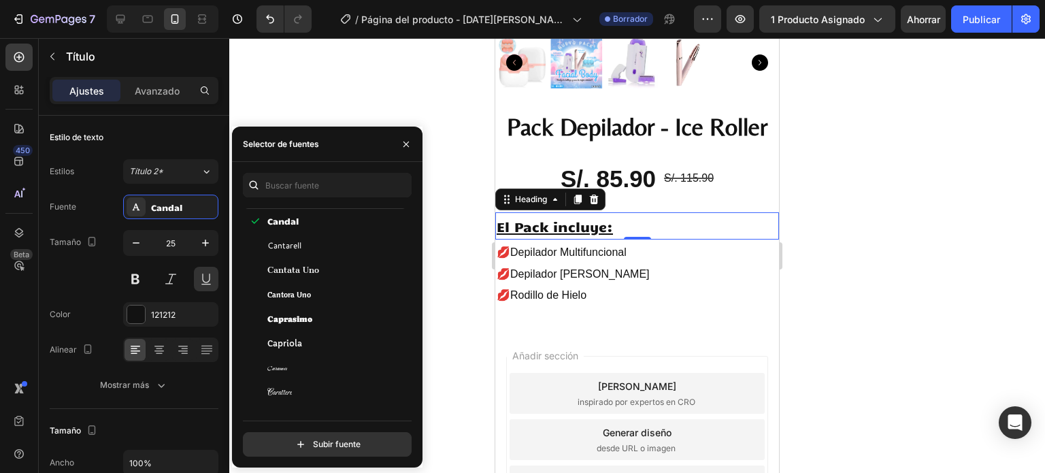
scroll to position [6806, 0]
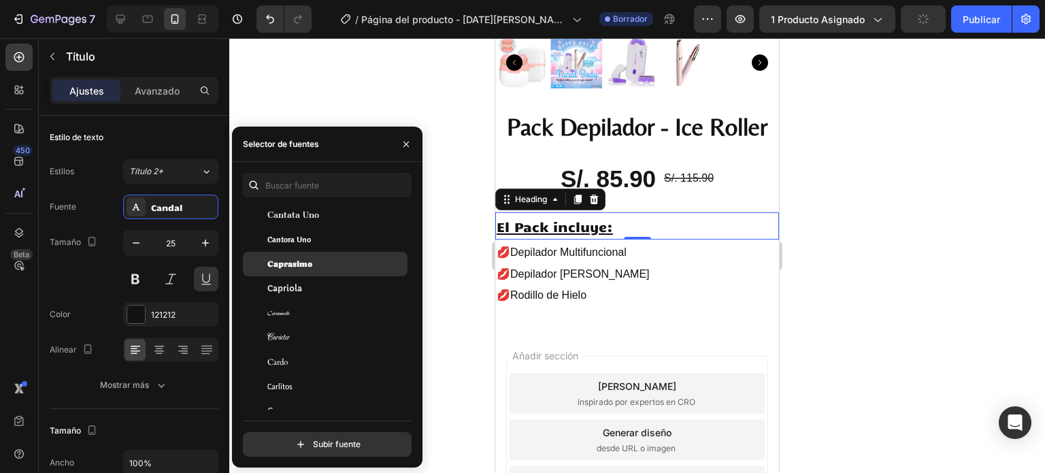
click at [321, 262] on div "Caprasimo" at bounding box center [335, 264] width 137 height 12
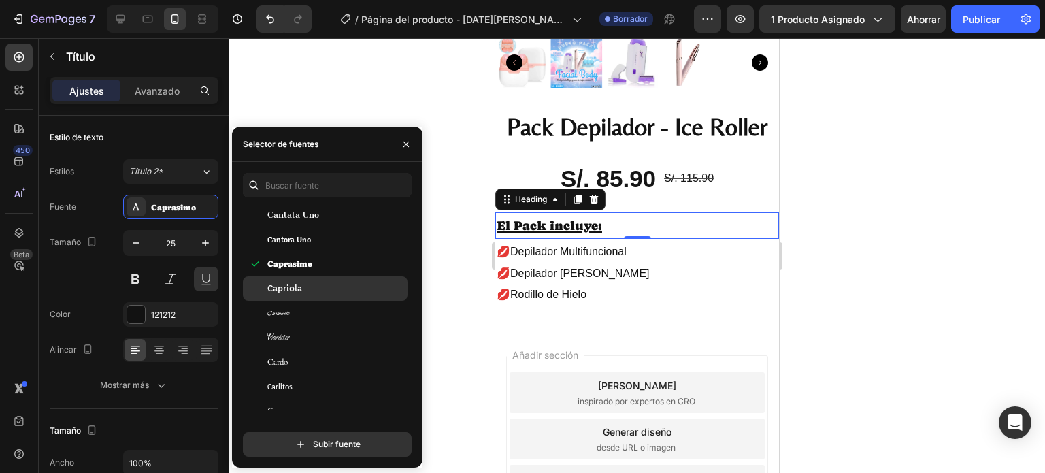
click at [308, 291] on div "Capriola" at bounding box center [335, 288] width 137 height 12
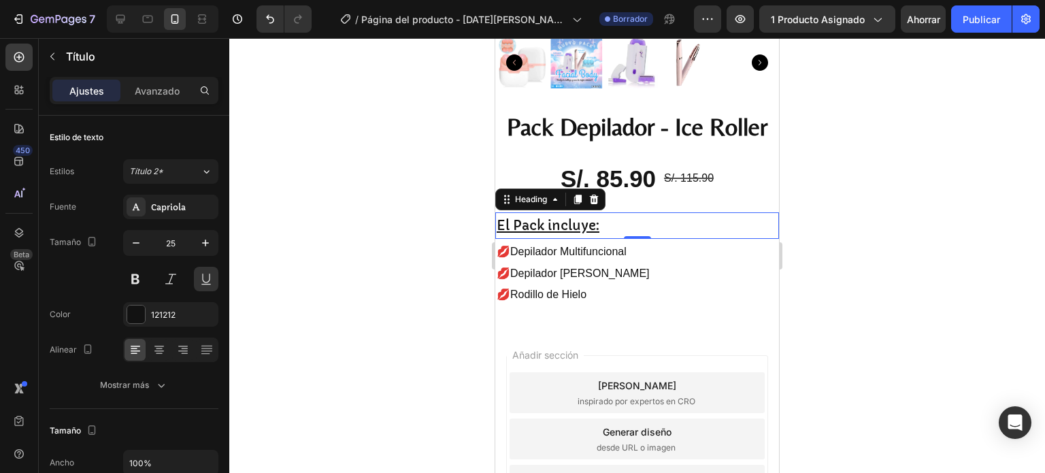
click at [963, 223] on div at bounding box center [637, 255] width 816 height 435
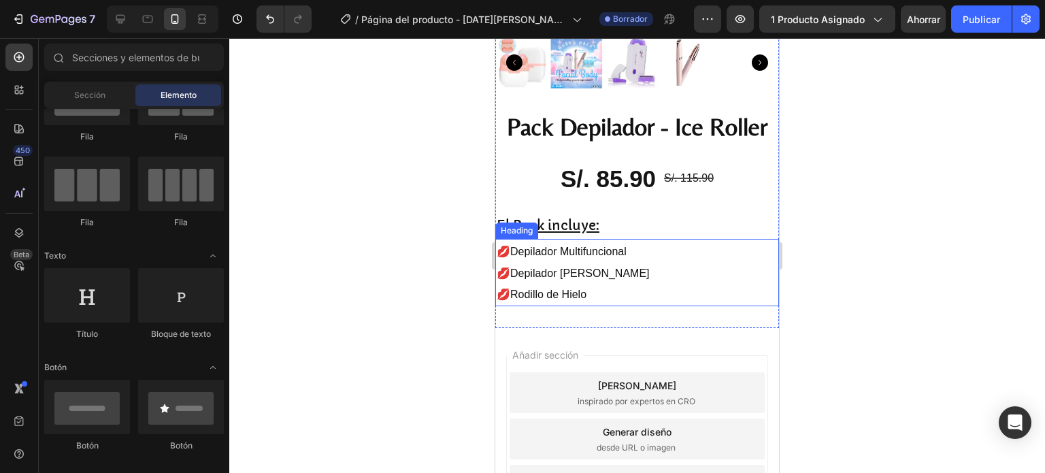
click at [564, 252] on p "⁠⁠⁠⁠⁠⁠⁠ 💋Depilador Multifuncional 💋Depilador [PERSON_NAME] 💋Rodillo de Hielo" at bounding box center [637, 272] width 281 height 65
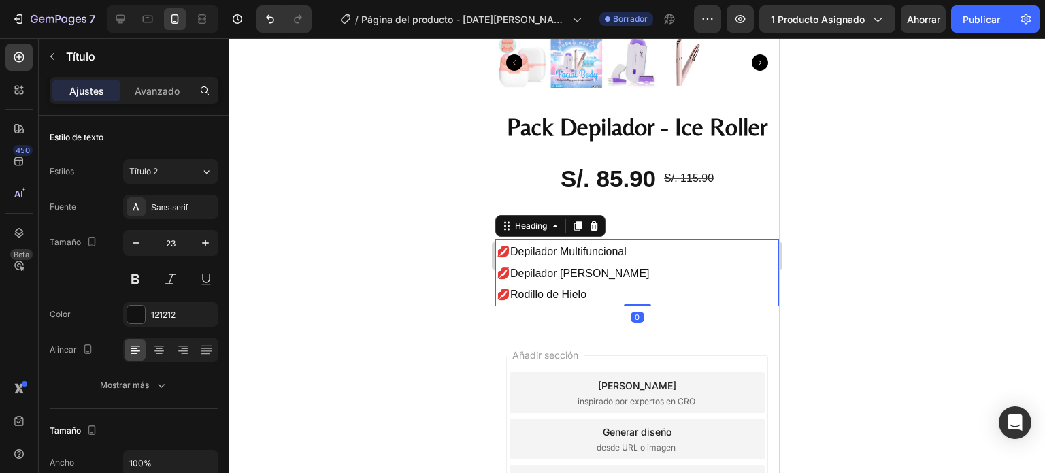
click at [923, 247] on div at bounding box center [637, 255] width 816 height 435
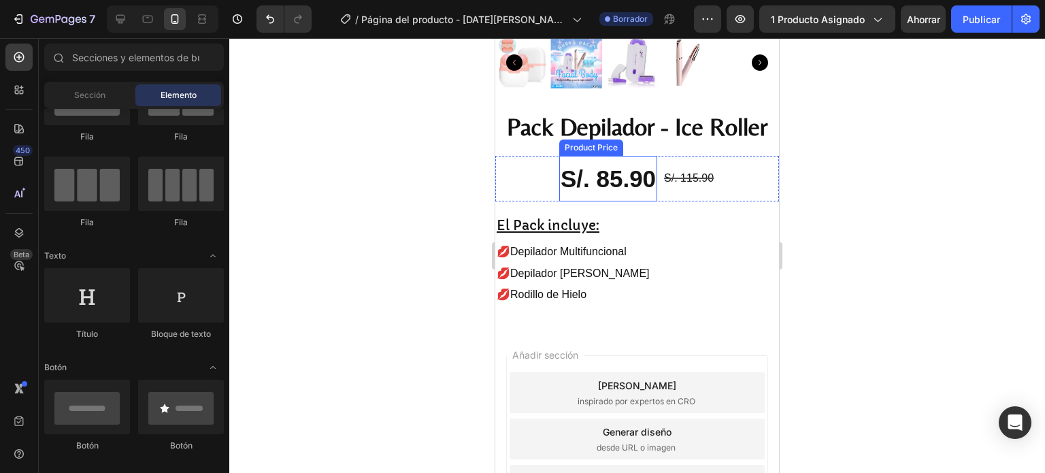
click at [581, 190] on div "S/. 85.90" at bounding box center [608, 179] width 98 height 46
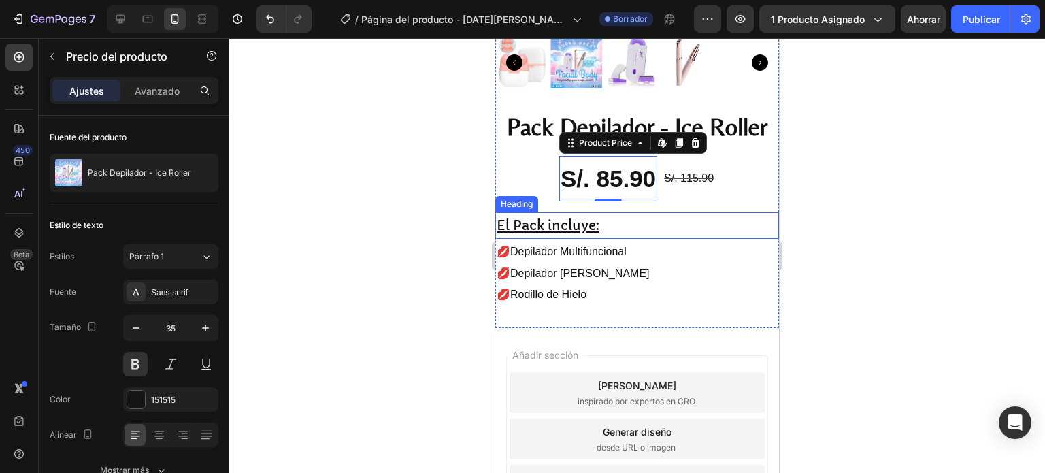
click at [614, 215] on p "⁠⁠⁠⁠⁠⁠⁠ El Pack incluye:" at bounding box center [637, 226] width 281 height 24
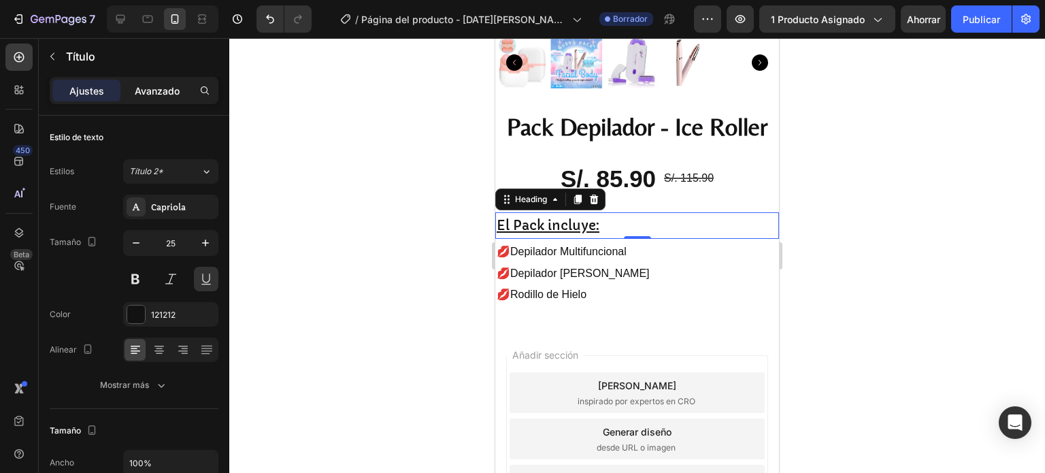
click at [152, 87] on font "Avanzado" at bounding box center [157, 91] width 45 height 12
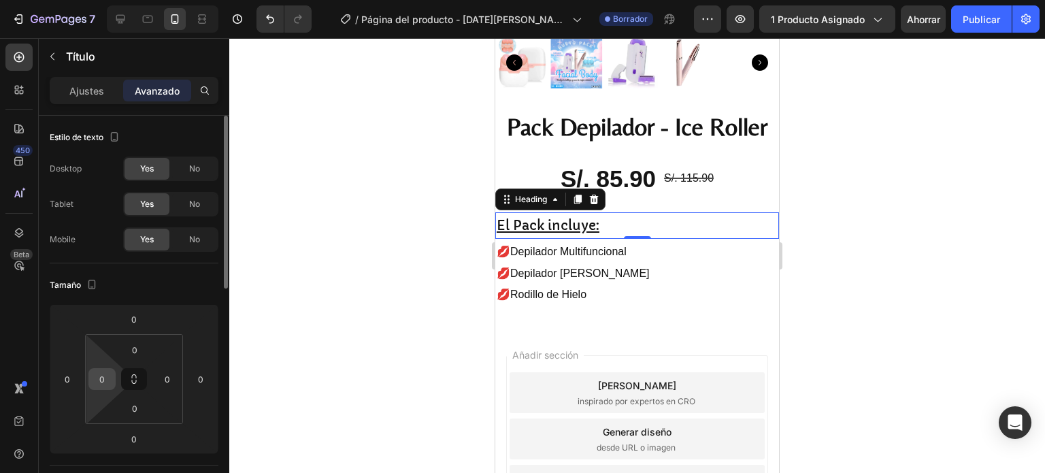
click at [94, 374] on input "0" at bounding box center [102, 379] width 20 height 20
type input "8"
click at [397, 314] on div at bounding box center [637, 255] width 816 height 435
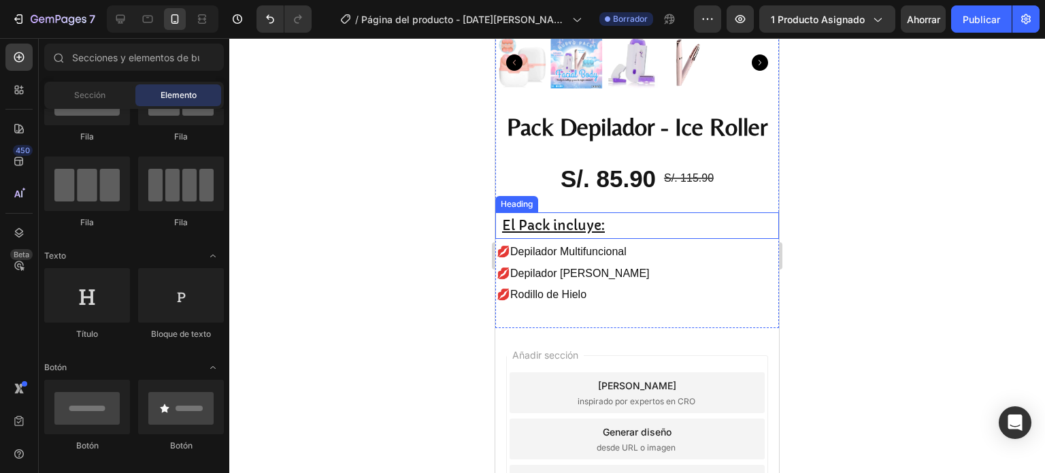
click at [580, 222] on span "El Pack incluye:" at bounding box center [553, 226] width 103 height 16
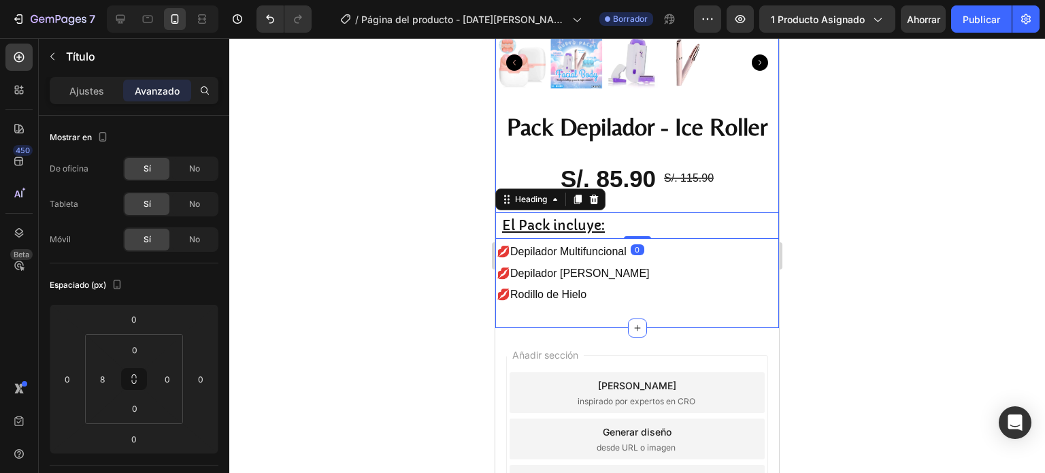
click at [551, 291] on p "⁠⁠⁠⁠⁠⁠⁠ 💋Depilador Multifuncional 💋Depilador [PERSON_NAME] 💋Rodillo de Hielo" at bounding box center [637, 272] width 281 height 65
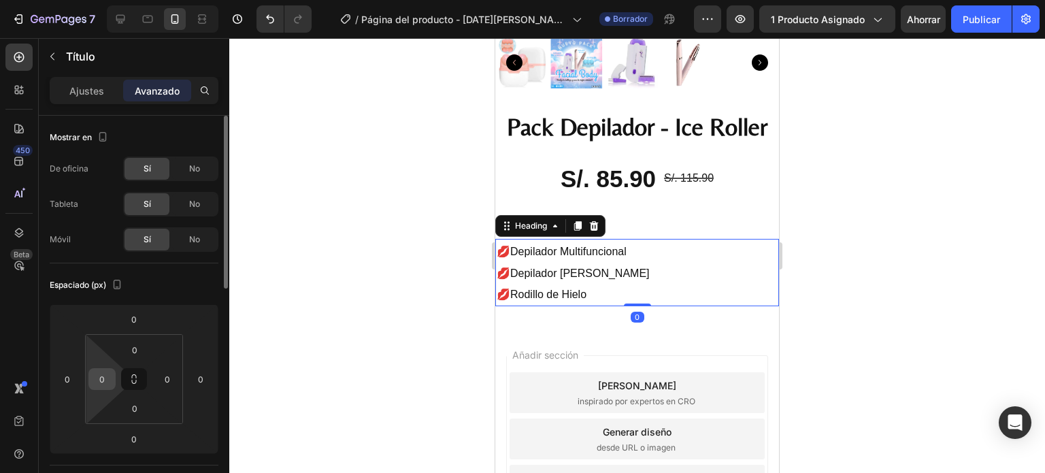
click at [103, 377] on input "0" at bounding box center [102, 379] width 20 height 20
type input "8"
click at [327, 339] on div at bounding box center [637, 255] width 816 height 435
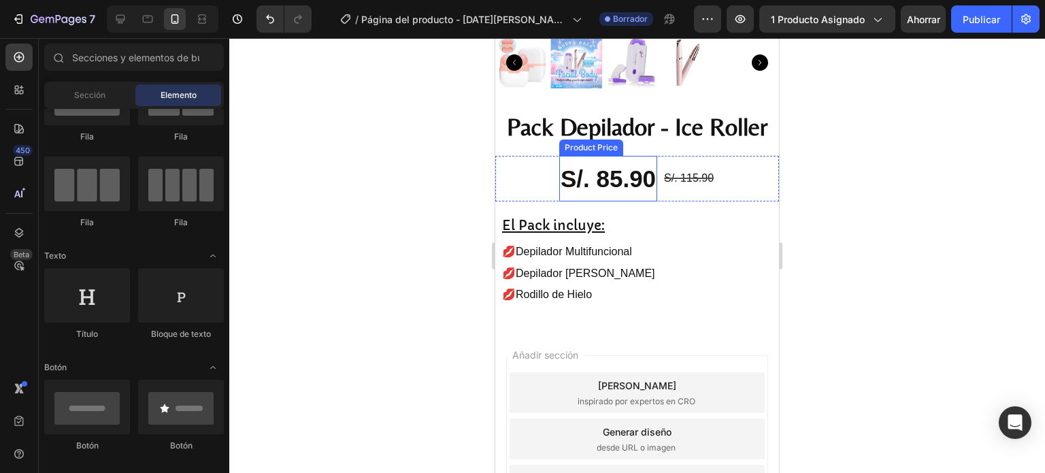
click at [572, 182] on div "S/. 85.90" at bounding box center [608, 179] width 98 height 46
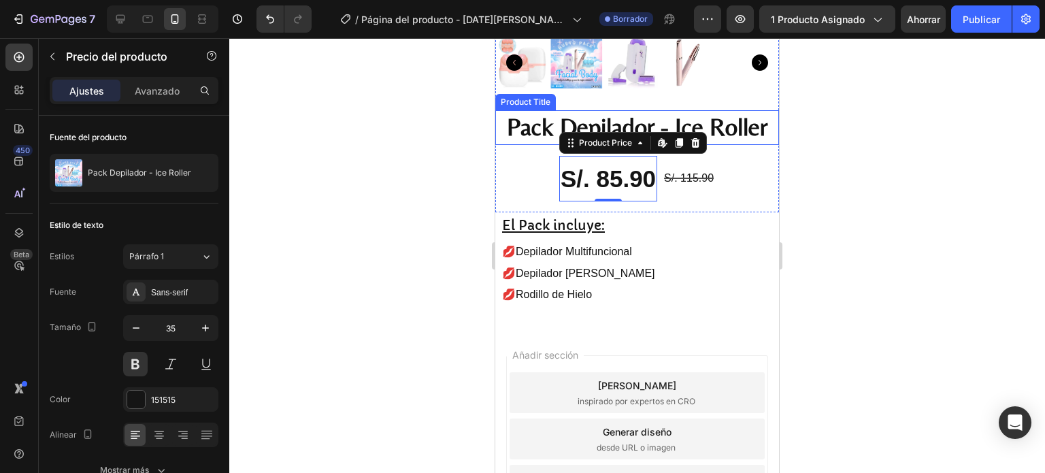
click at [513, 116] on h2 "Pack Depilador - Ice Roller" at bounding box center [637, 127] width 284 height 35
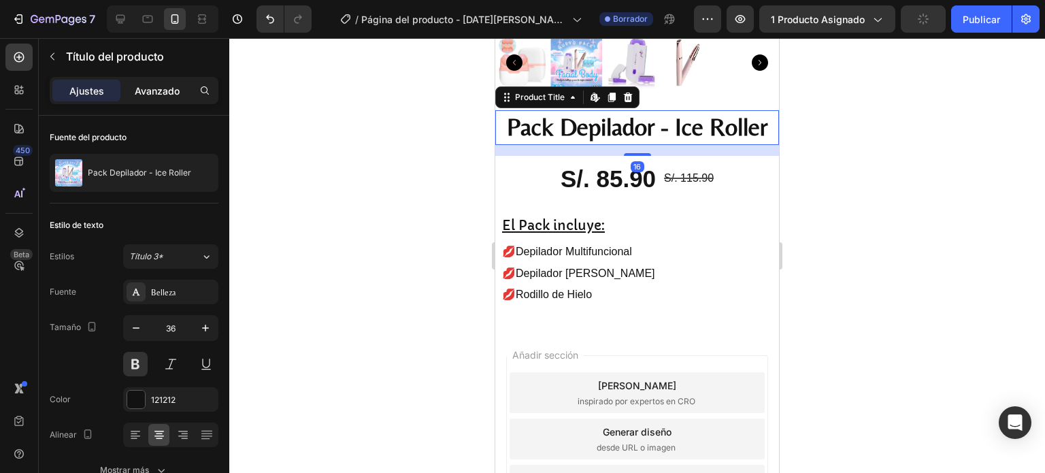
click at [152, 95] on font "Avanzado" at bounding box center [157, 91] width 45 height 12
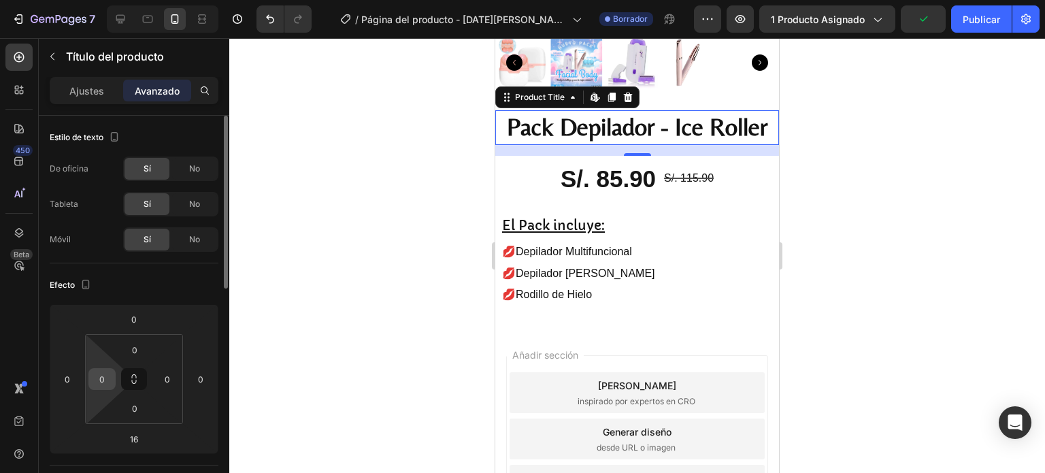
click at [114, 378] on div "0" at bounding box center [101, 379] width 27 height 22
click at [109, 376] on input "0" at bounding box center [102, 379] width 20 height 20
type input "8"
click at [366, 298] on div at bounding box center [637, 255] width 816 height 435
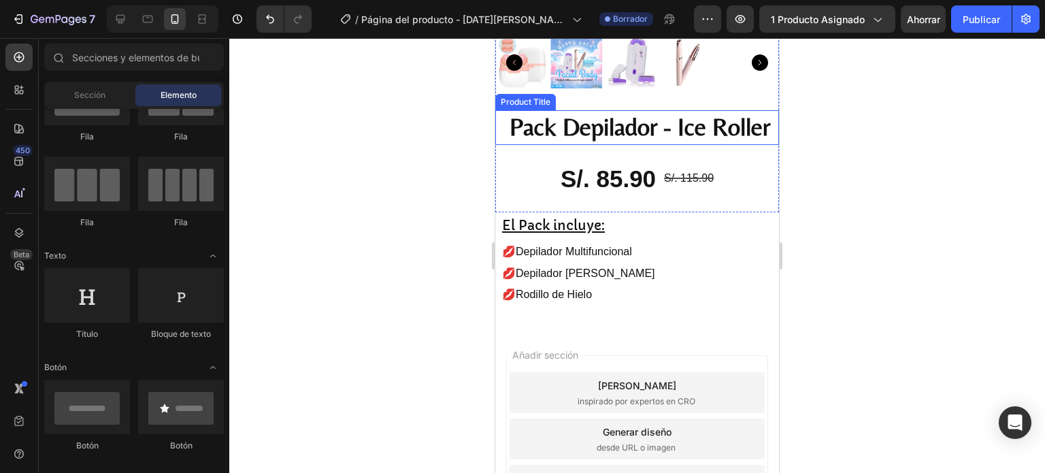
click at [576, 62] on img at bounding box center [577, 63] width 52 height 52
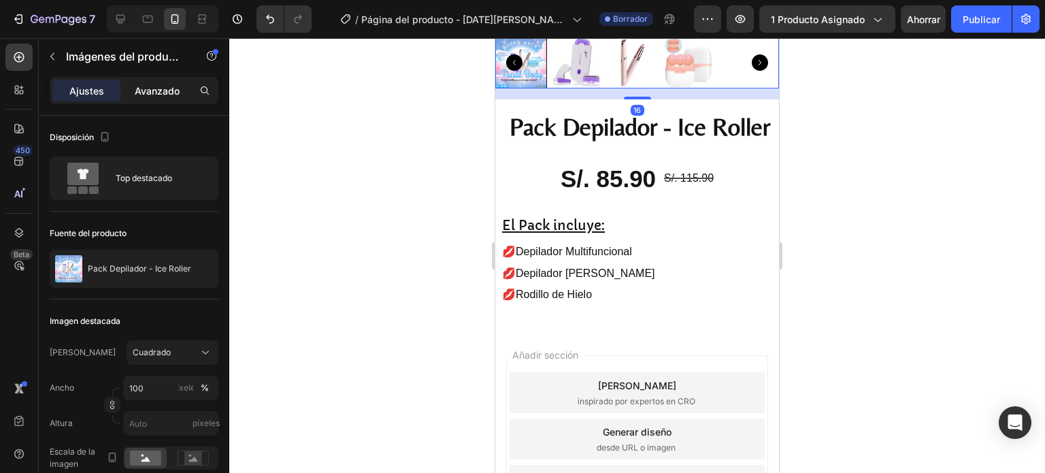
click at [150, 95] on font "Avanzado" at bounding box center [157, 91] width 45 height 12
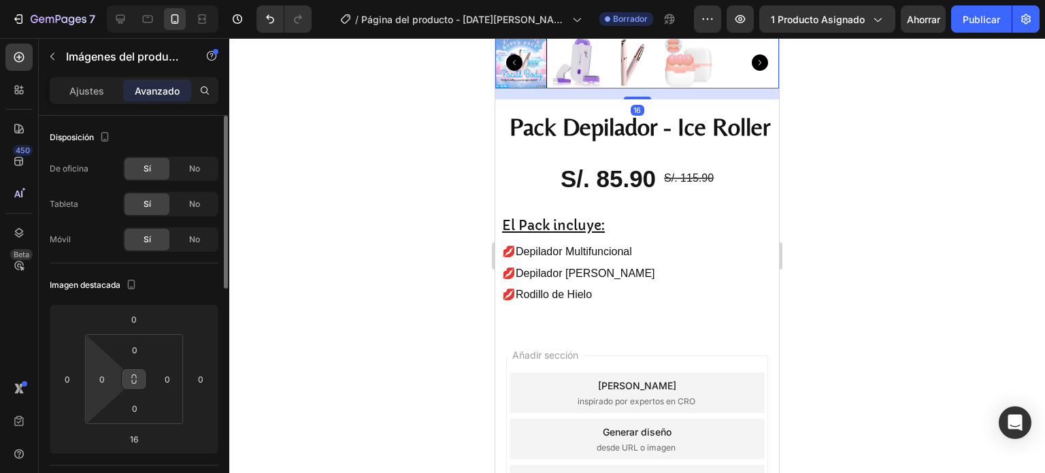
drag, startPoint x: 108, startPoint y: 382, endPoint x: 120, endPoint y: 376, distance: 14.0
click at [108, 382] on input "0" at bounding box center [102, 379] width 20 height 20
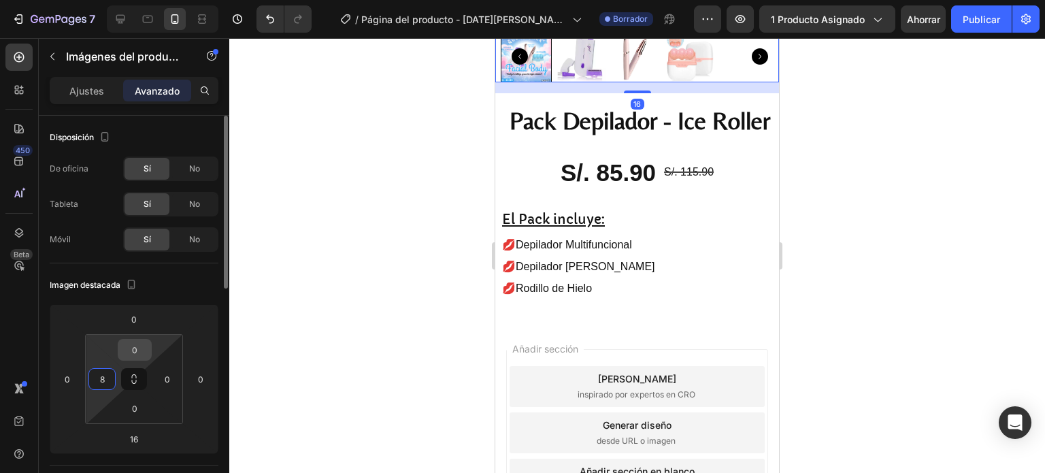
scroll to position [340, 0]
type input "8"
click at [134, 351] on input "0" at bounding box center [134, 350] width 27 height 20
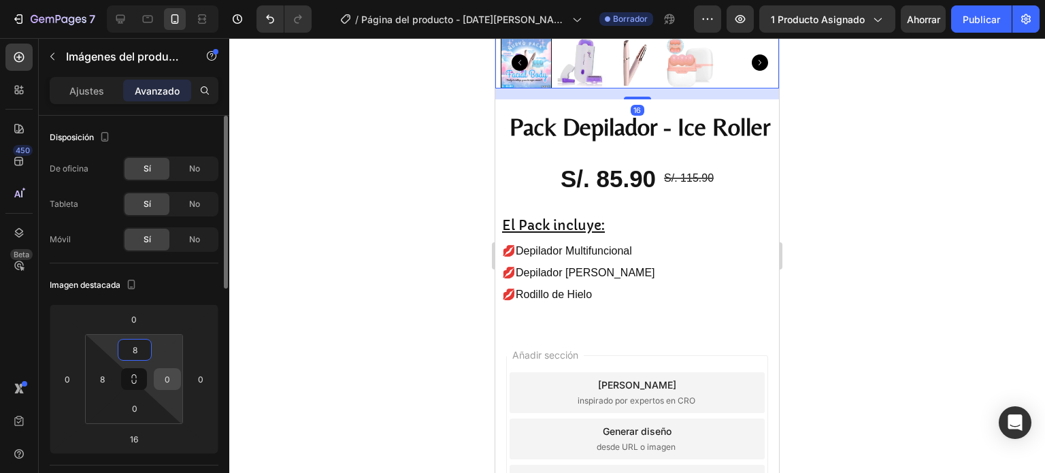
type input "8"
click at [169, 378] on input "0" at bounding box center [167, 379] width 20 height 20
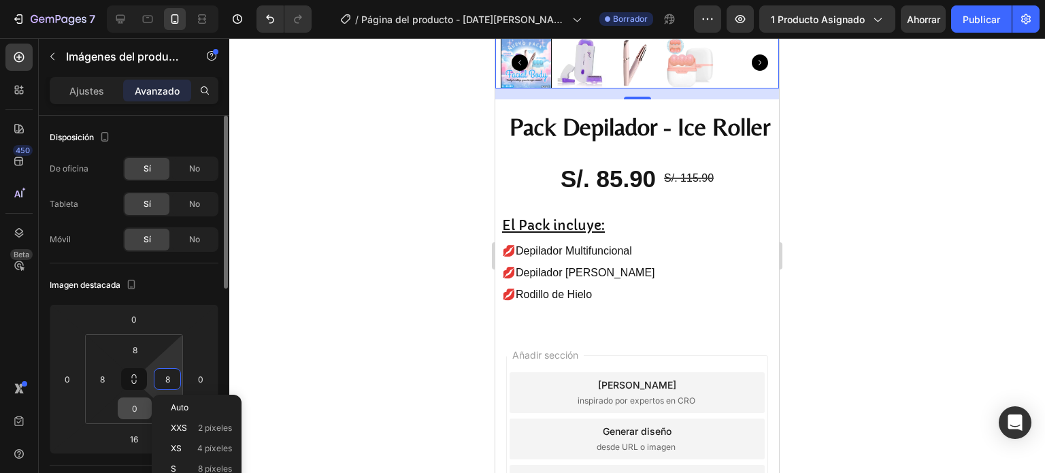
scroll to position [339, 0]
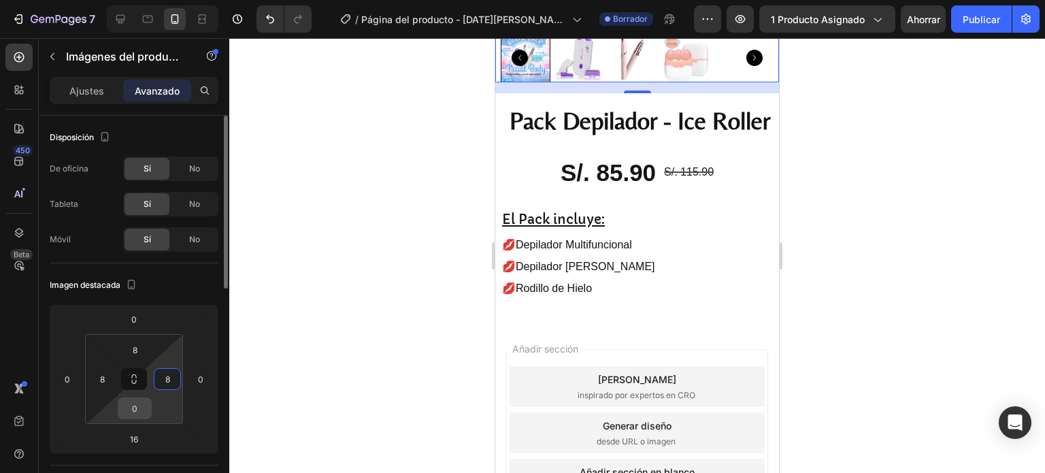
type input "8"
click at [144, 408] on input "0" at bounding box center [134, 408] width 27 height 20
type input "8"
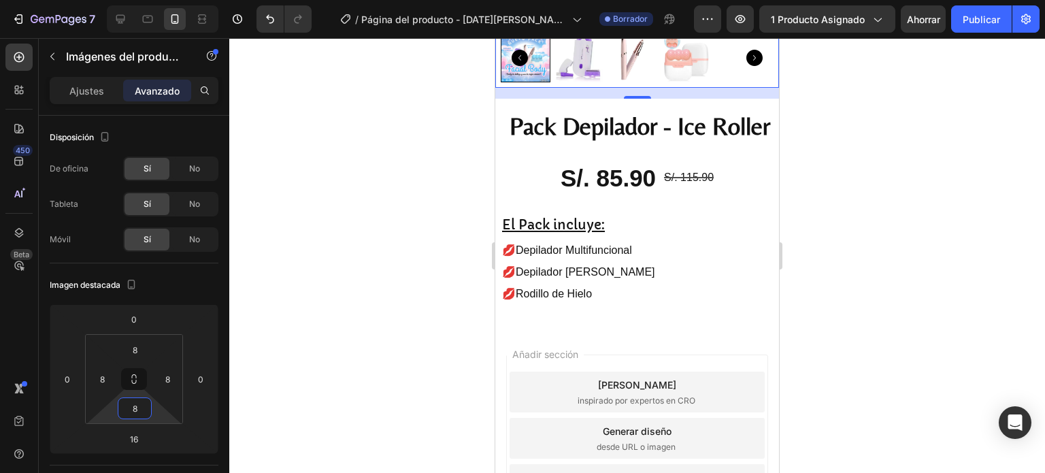
click at [389, 302] on div at bounding box center [637, 255] width 816 height 435
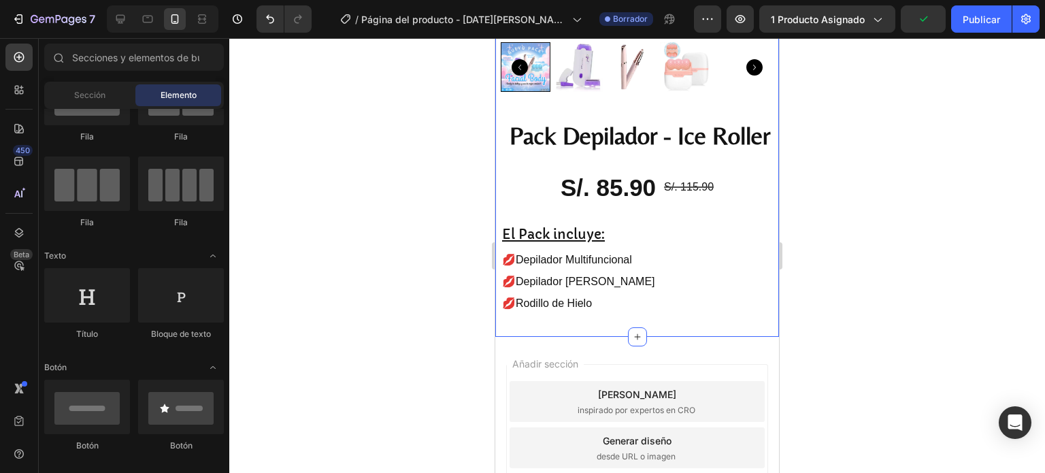
scroll to position [340, 0]
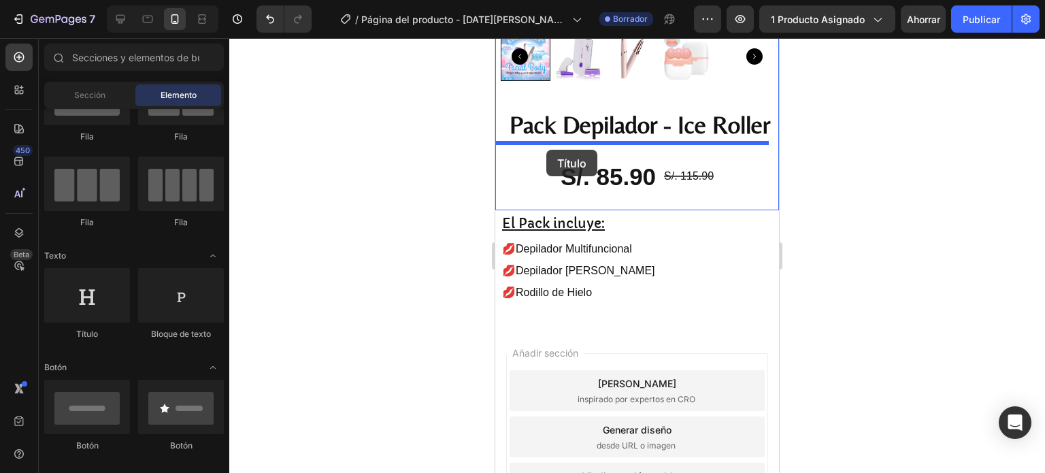
drag, startPoint x: 598, startPoint y: 345, endPoint x: 547, endPoint y: 150, distance: 201.9
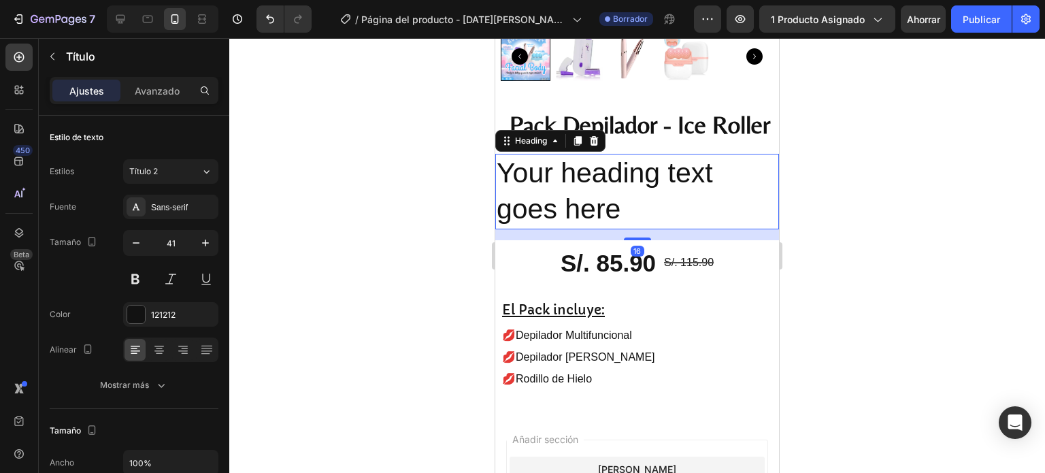
click at [573, 189] on h2 "Your heading text goes here" at bounding box center [637, 192] width 284 height 76
click at [573, 189] on p "Your heading text goes here" at bounding box center [637, 191] width 281 height 73
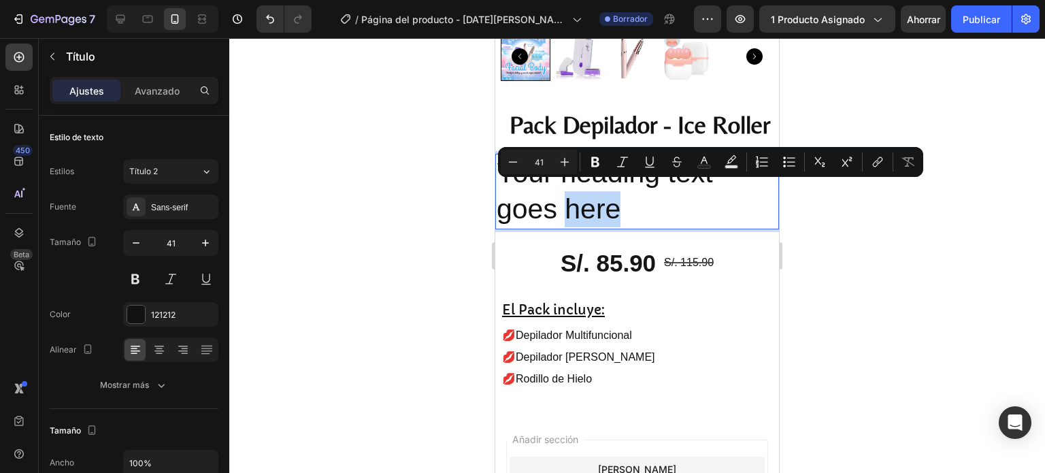
click at [613, 190] on p "Your heading text goes here" at bounding box center [637, 191] width 281 height 73
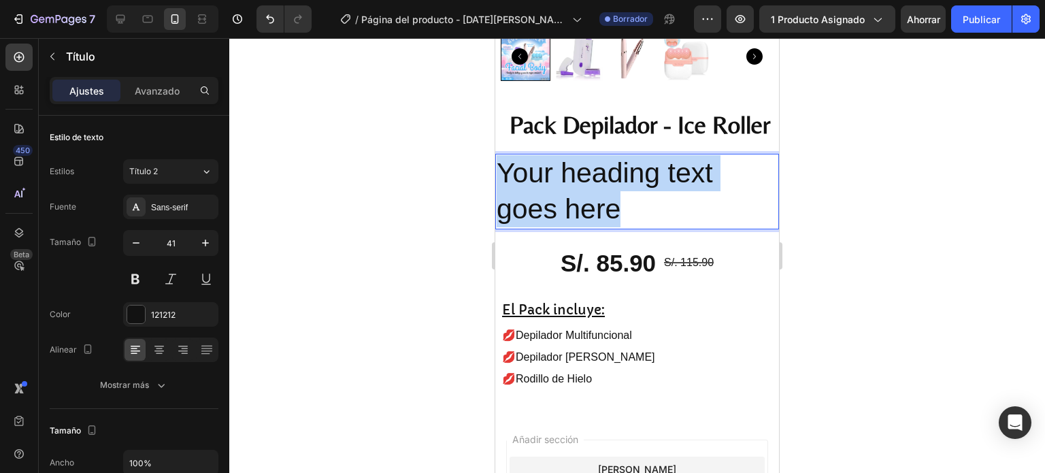
drag, startPoint x: 630, startPoint y: 201, endPoint x: 974, endPoint y: 187, distance: 344.7
click at [495, 149] on html "Mobile ( 417 px) iPhone 13 Mini iPhone 13 Pro iPhone 11 Pro Max iPhone 15 Pro M…" at bounding box center [637, 199] width 284 height 1003
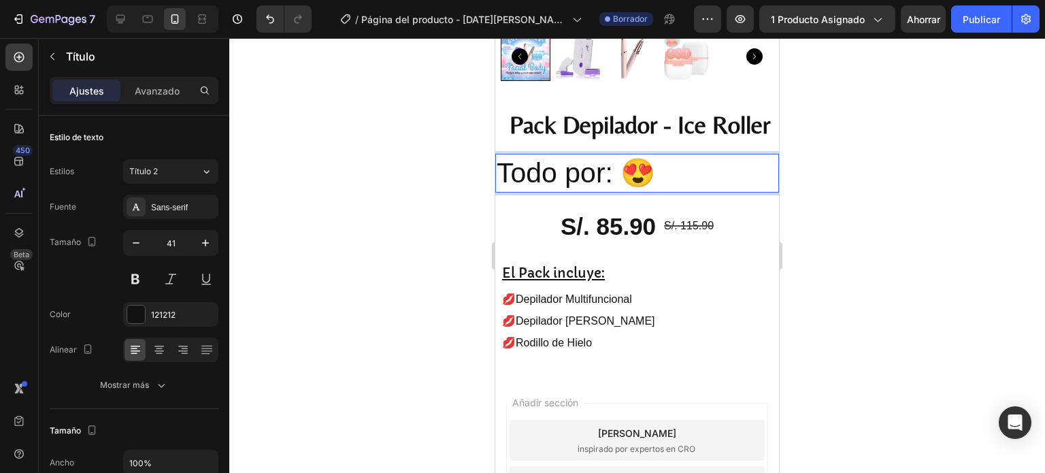
click at [825, 178] on div at bounding box center [637, 255] width 816 height 435
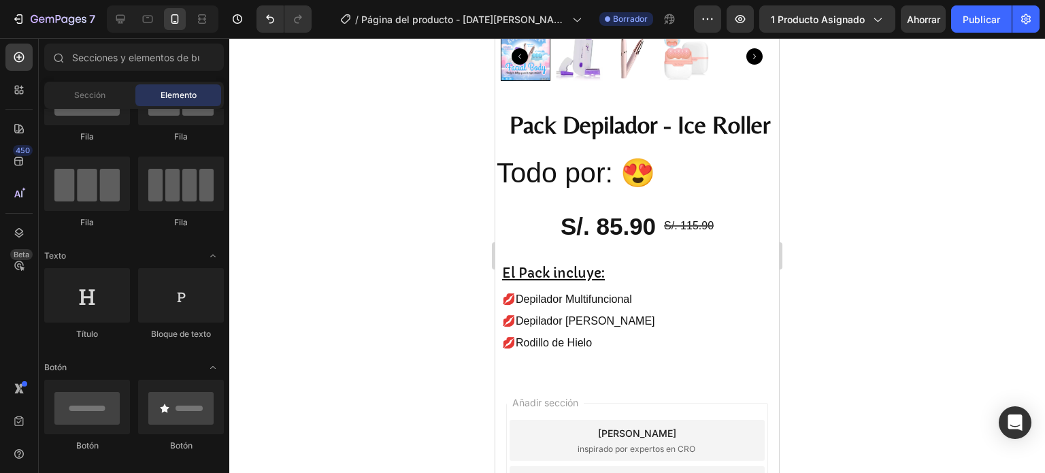
click at [507, 155] on p "Todo por: 😍" at bounding box center [637, 173] width 281 height 36
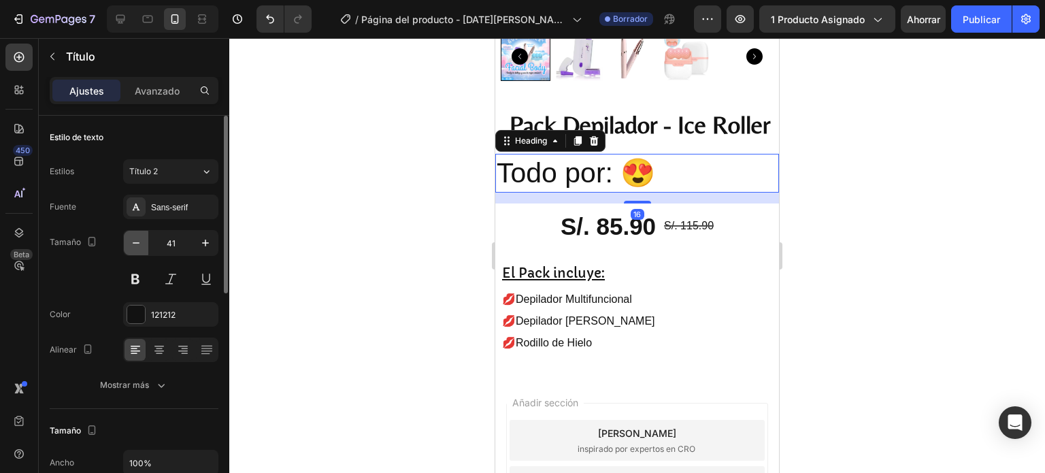
click at [144, 242] on button "button" at bounding box center [136, 243] width 25 height 25
click at [133, 244] on icon "button" at bounding box center [136, 243] width 14 height 14
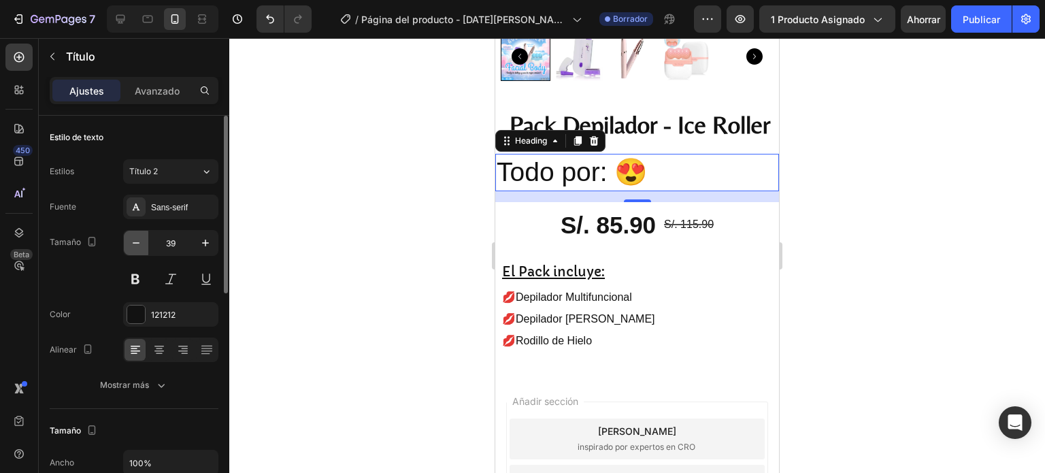
click at [133, 244] on icon "button" at bounding box center [136, 243] width 14 height 14
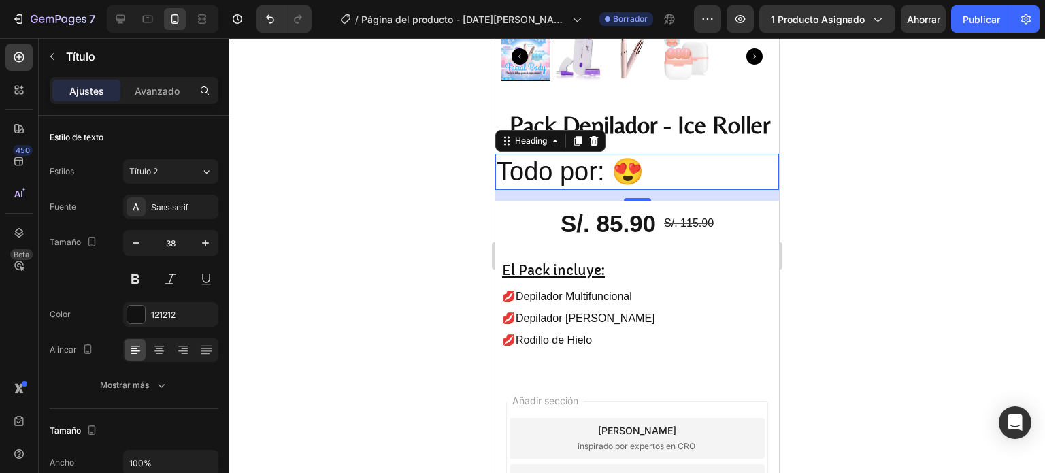
type input "37"
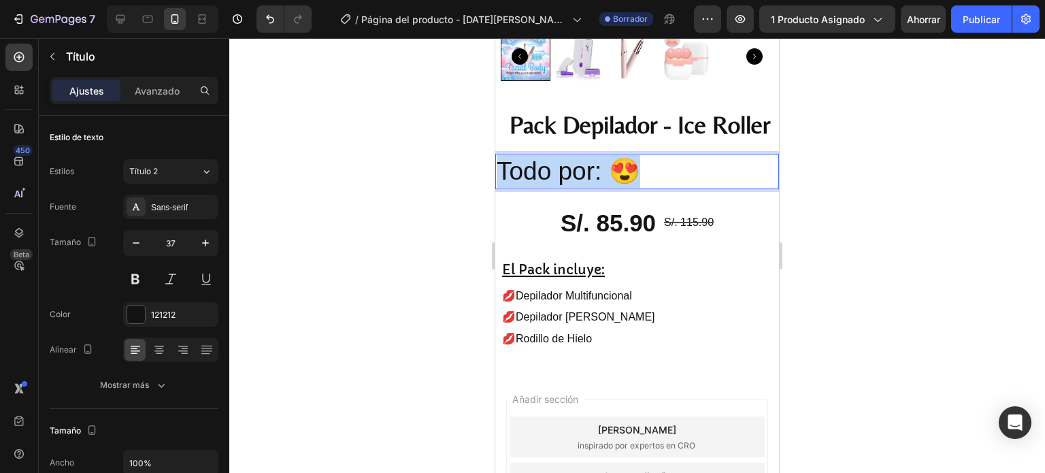
drag, startPoint x: 665, startPoint y: 168, endPoint x: 502, endPoint y: 175, distance: 163.5
click at [502, 175] on p "Todo por: 😍" at bounding box center [637, 171] width 281 height 33
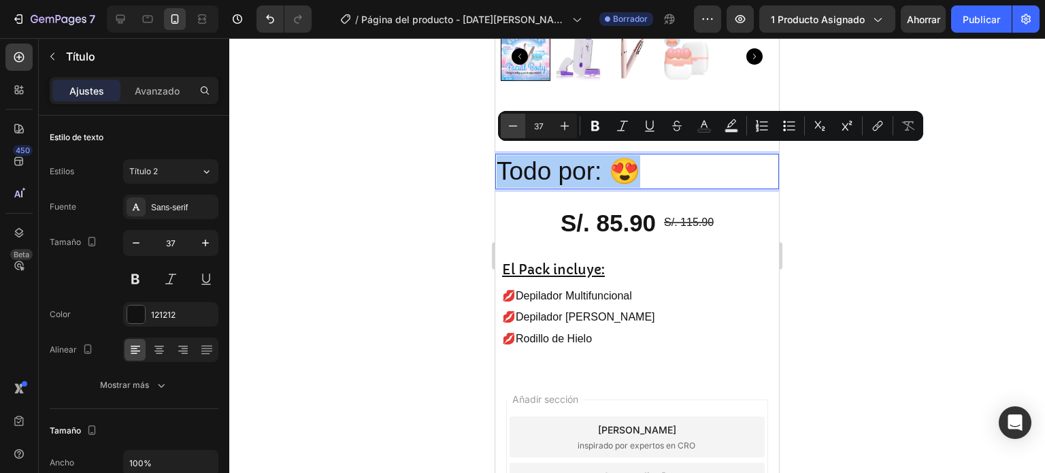
click at [519, 131] on icon "Editor contextual toolbar" at bounding box center [513, 126] width 14 height 14
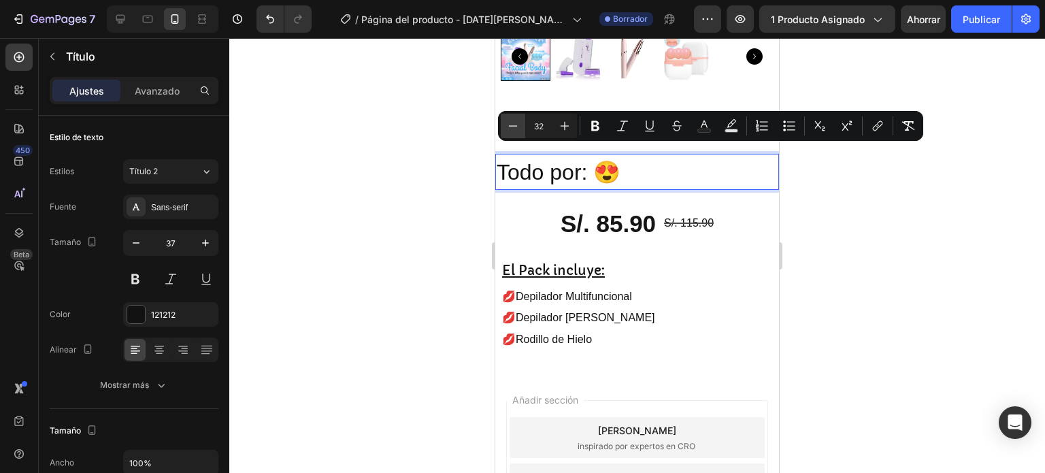
click at [519, 131] on icon "Editor contextual toolbar" at bounding box center [513, 126] width 14 height 14
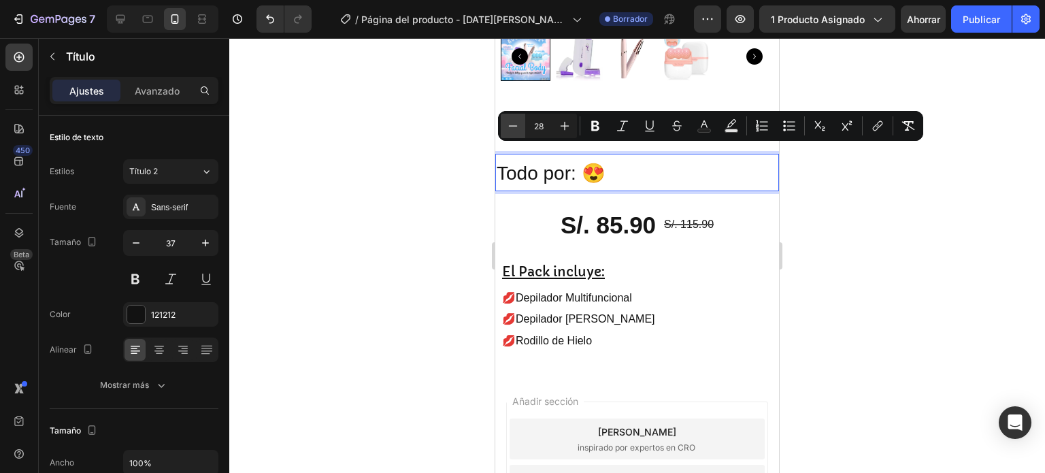
click at [519, 131] on icon "Editor contextual toolbar" at bounding box center [513, 126] width 14 height 14
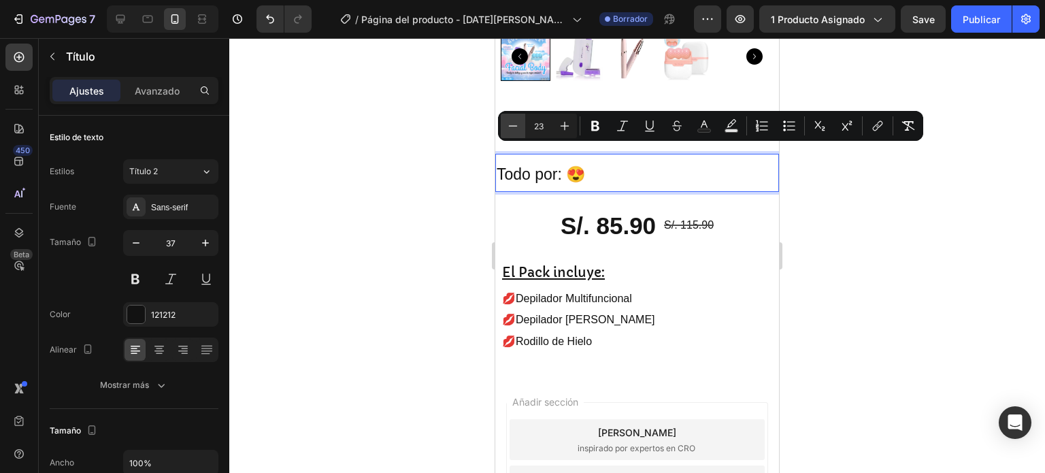
click at [519, 131] on icon "Editor contextual toolbar" at bounding box center [513, 126] width 14 height 14
click at [519, 131] on icon "Barra de herramientas contextual del editor" at bounding box center [513, 126] width 14 height 14
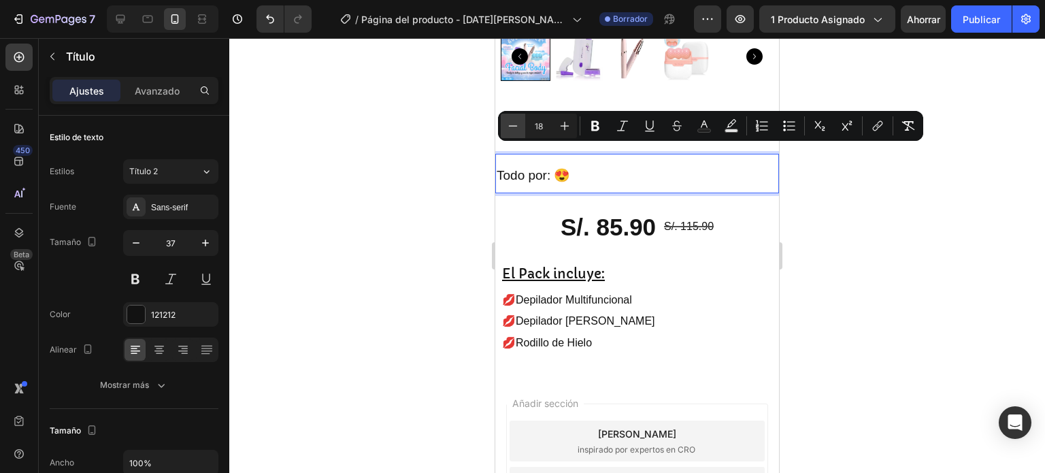
click at [519, 131] on icon "Barra de herramientas contextual del editor" at bounding box center [513, 126] width 14 height 14
type input "17"
click at [131, 248] on icon "button" at bounding box center [136, 243] width 14 height 14
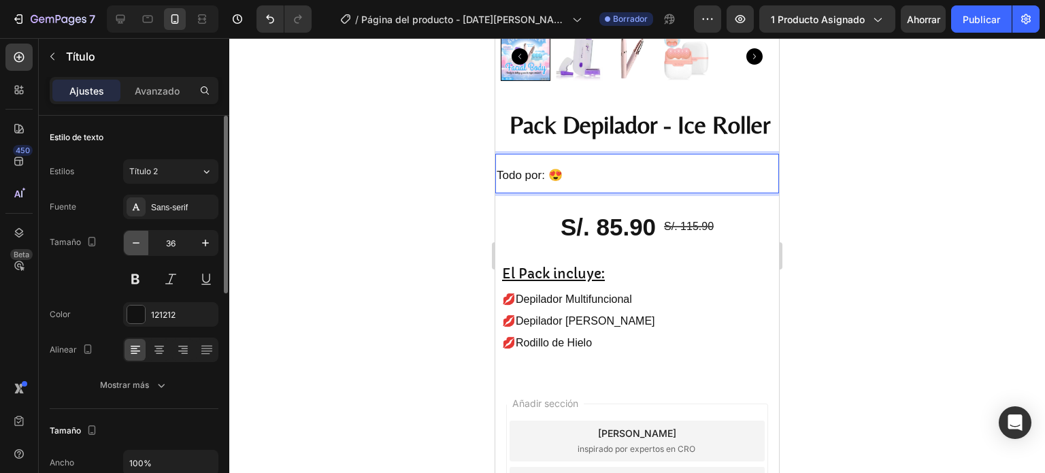
click at [131, 248] on icon "button" at bounding box center [136, 243] width 14 height 14
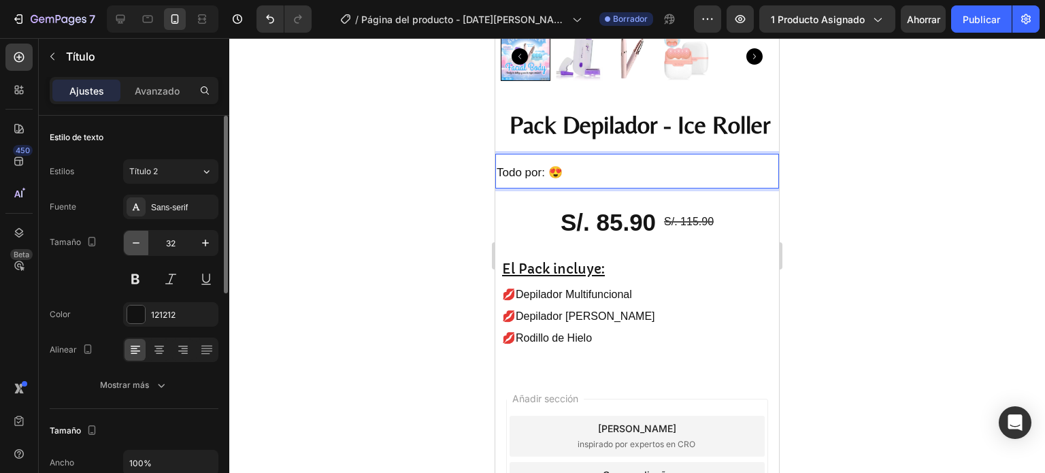
click at [131, 248] on icon "button" at bounding box center [136, 243] width 14 height 14
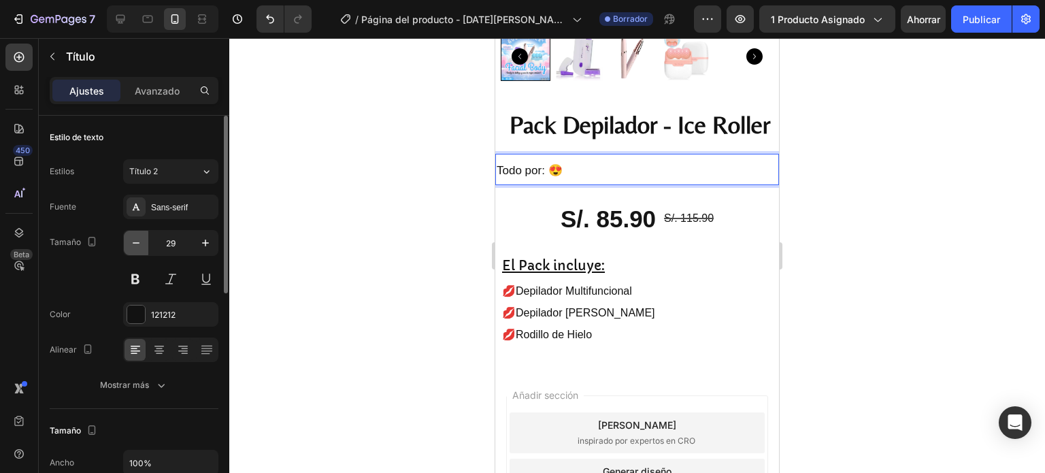
click at [131, 248] on icon "button" at bounding box center [136, 243] width 14 height 14
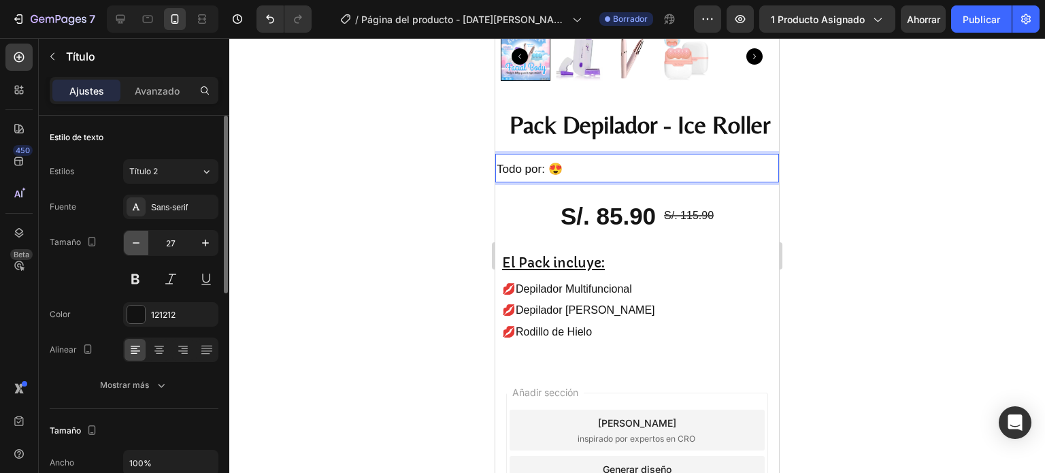
click at [131, 248] on icon "button" at bounding box center [136, 243] width 14 height 14
type input "24"
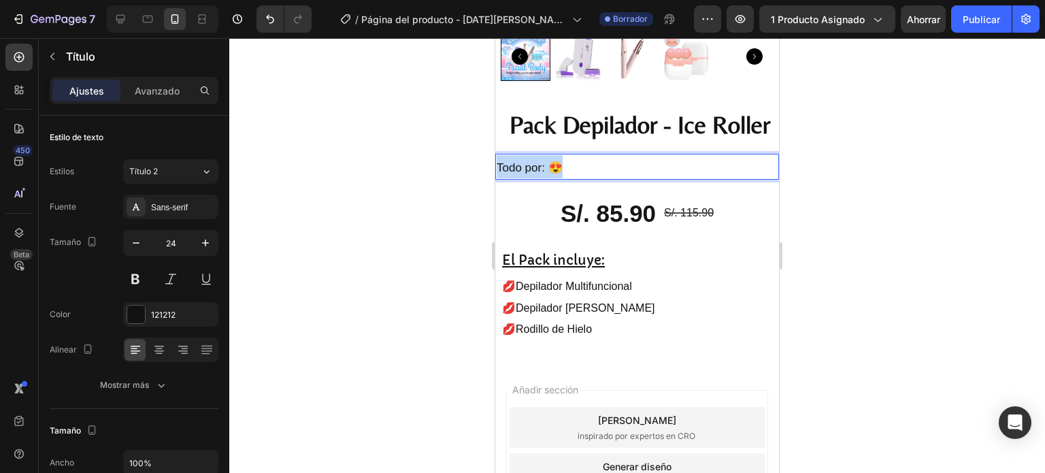
drag, startPoint x: 579, startPoint y: 161, endPoint x: 988, endPoint y: 206, distance: 411.5
click at [495, 166] on html "Mobile ( 417 px) iPhone 13 Mini iPhone 13 Pro iPhone 11 Pro Max iPhone 15 Pro M…" at bounding box center [637, 175] width 284 height 954
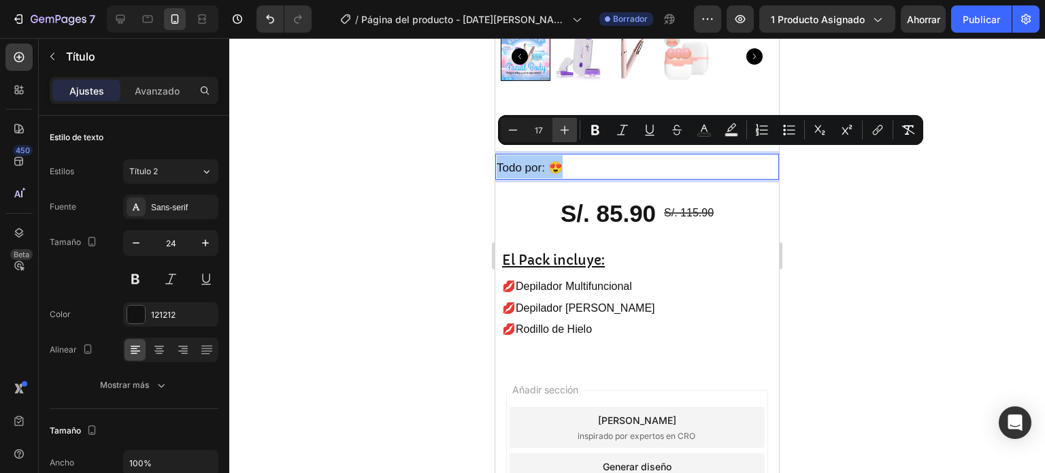
click at [560, 138] on button "Más" at bounding box center [565, 130] width 25 height 25
click at [560, 137] on button "Más" at bounding box center [565, 130] width 25 height 25
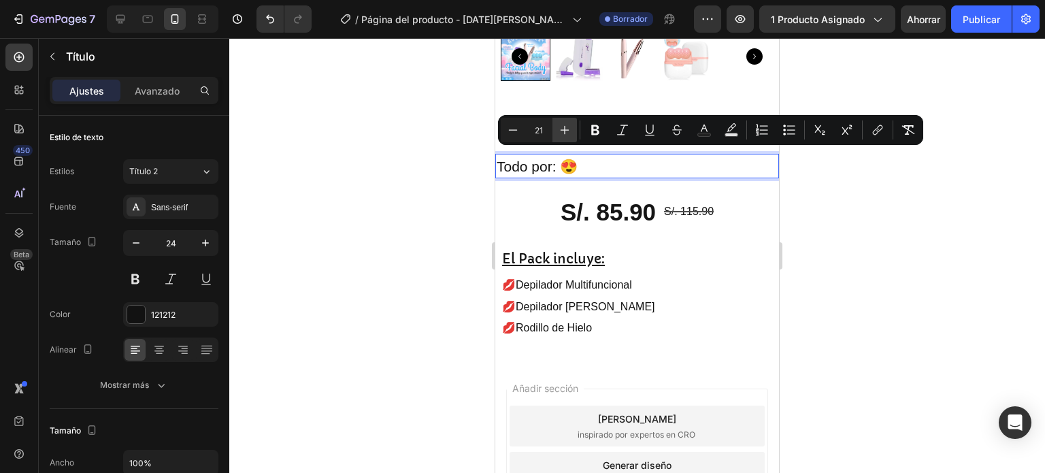
click at [560, 137] on button "Más" at bounding box center [565, 130] width 25 height 25
type input "22"
click at [853, 189] on div at bounding box center [637, 255] width 816 height 435
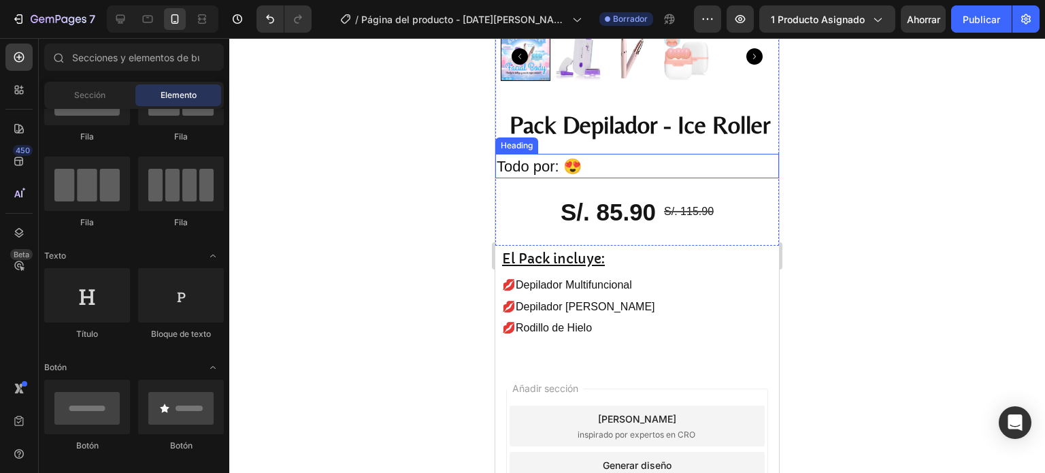
click at [544, 161] on span "Todo por: 😍" at bounding box center [539, 166] width 85 height 17
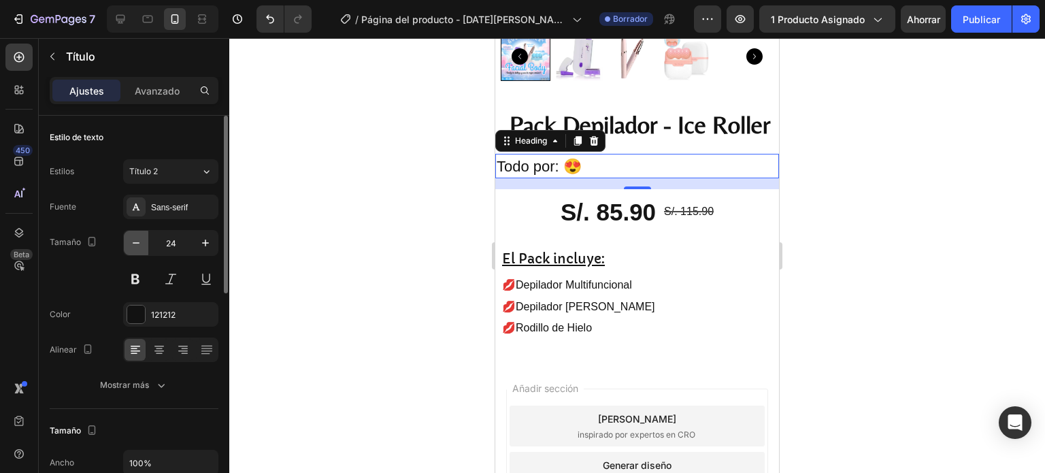
click at [136, 234] on button "button" at bounding box center [136, 243] width 25 height 25
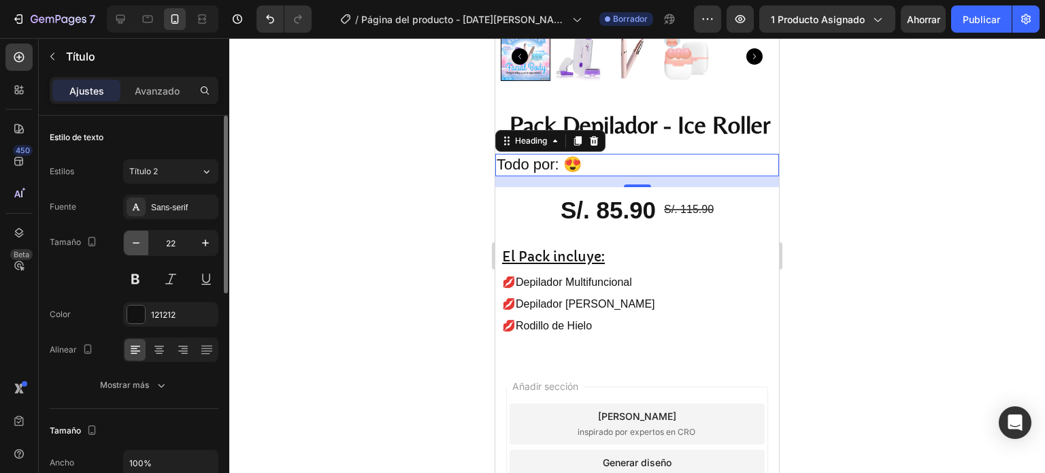
click at [136, 234] on button "button" at bounding box center [136, 243] width 25 height 25
type input "21"
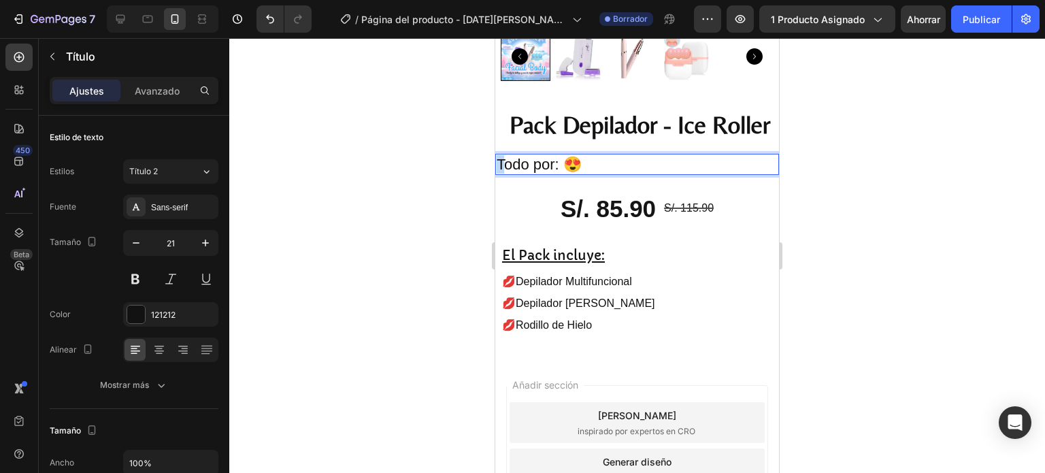
drag, startPoint x: 625, startPoint y: 157, endPoint x: 507, endPoint y: 163, distance: 117.9
click at [607, 155] on p "Todo por: 😍" at bounding box center [637, 164] width 281 height 18
drag, startPoint x: 591, startPoint y: 157, endPoint x: 500, endPoint y: 163, distance: 92.0
click at [500, 163] on p "Todo por: 😍" at bounding box center [637, 164] width 281 height 18
click at [533, 161] on span "Todo por: 😍" at bounding box center [539, 164] width 85 height 17
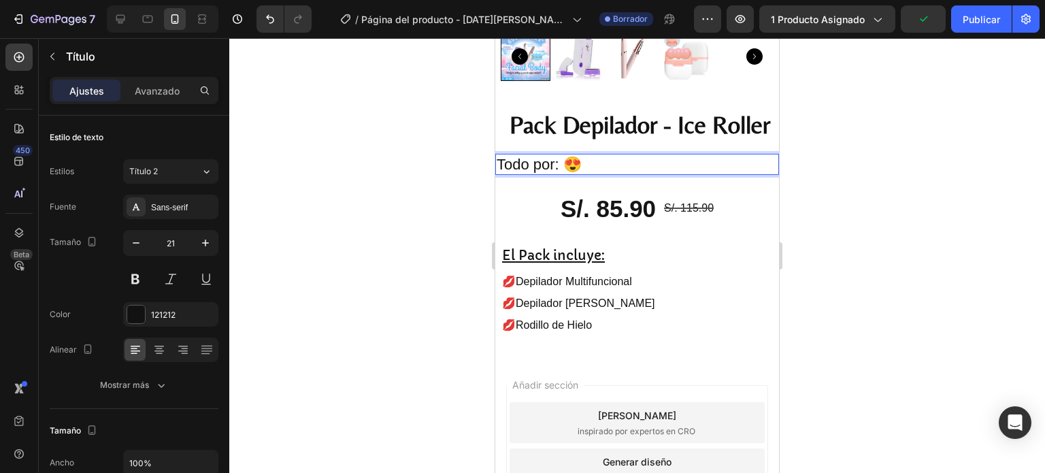
click at [526, 157] on span "Todo por: 😍" at bounding box center [539, 164] width 85 height 17
drag, startPoint x: 526, startPoint y: 157, endPoint x: 498, endPoint y: 157, distance: 27.9
click at [498, 157] on span "Todo por: 😍" at bounding box center [539, 164] width 85 height 17
click at [550, 157] on span "Llevate por: 😍" at bounding box center [547, 164] width 101 height 17
click at [551, 157] on span "Llevate tpor: 😍" at bounding box center [549, 164] width 105 height 17
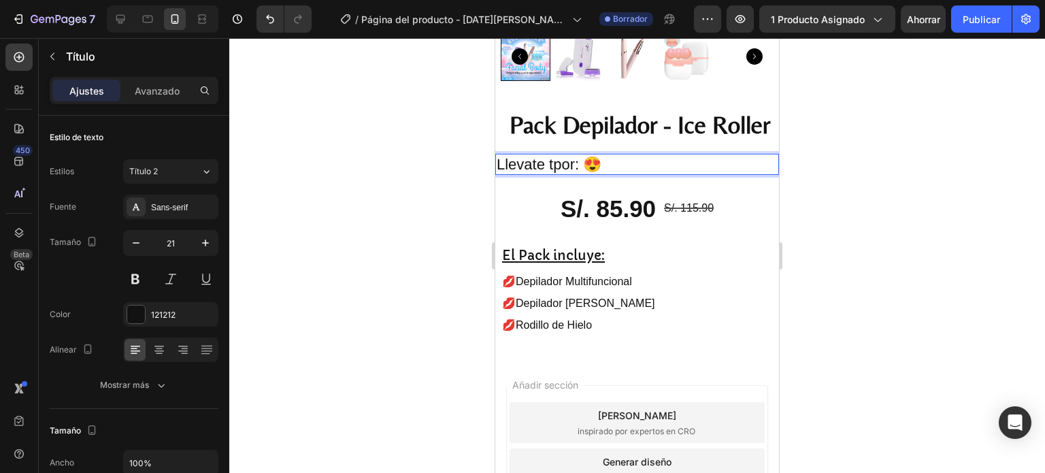
click at [555, 158] on span "Llevate tpor: 😍" at bounding box center [549, 164] width 105 height 17
click at [561, 157] on span "Llevate [PERSON_NAME]: 😍" at bounding box center [598, 164] width 202 height 17
click at [569, 157] on span "Llevate todpor: 😍" at bounding box center [558, 164] width 122 height 17
click at [574, 156] on span "Llevate todopor: 😍" at bounding box center [562, 164] width 130 height 17
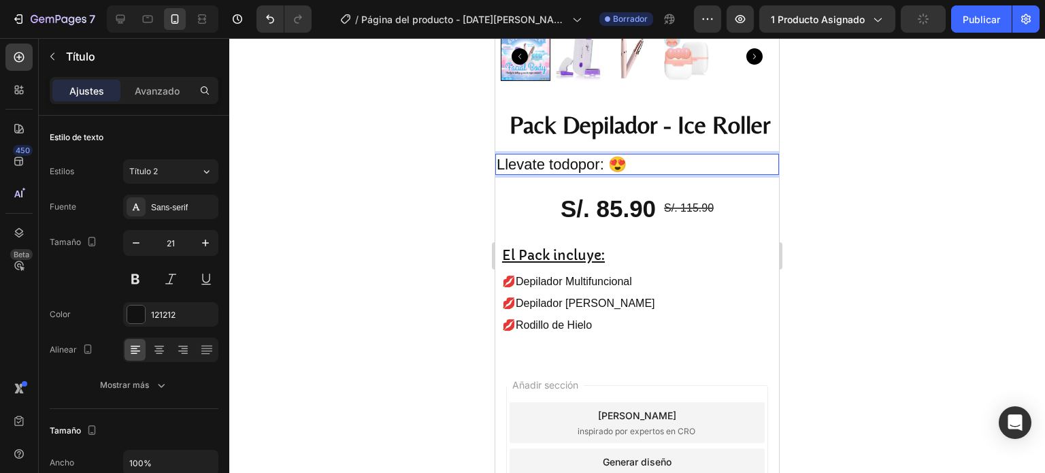
click at [585, 156] on span "Llevate todopor: 😍" at bounding box center [562, 164] width 130 height 17
click at [504, 157] on span "Llevate todo por: 😍" at bounding box center [564, 164] width 134 height 17
click at [926, 163] on div at bounding box center [637, 255] width 816 height 435
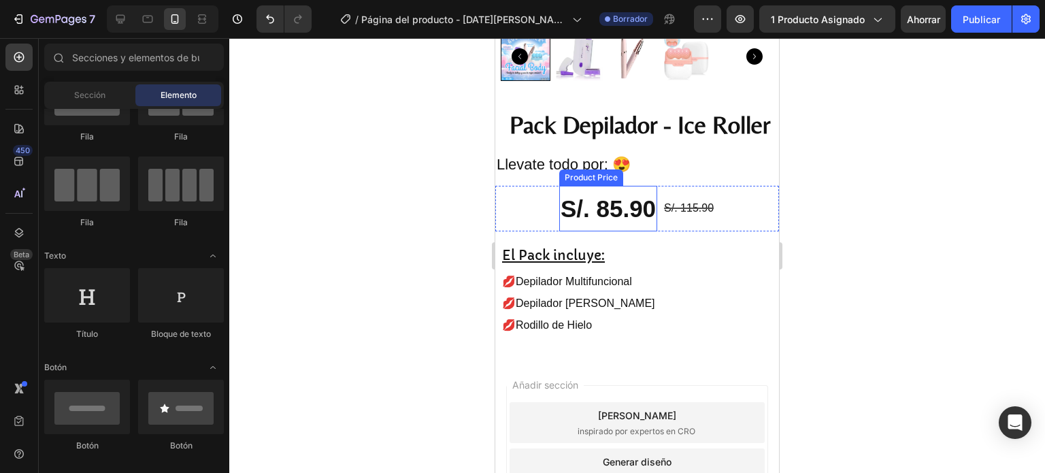
click at [547, 160] on span "Llevate todo por: 😍" at bounding box center [564, 164] width 134 height 17
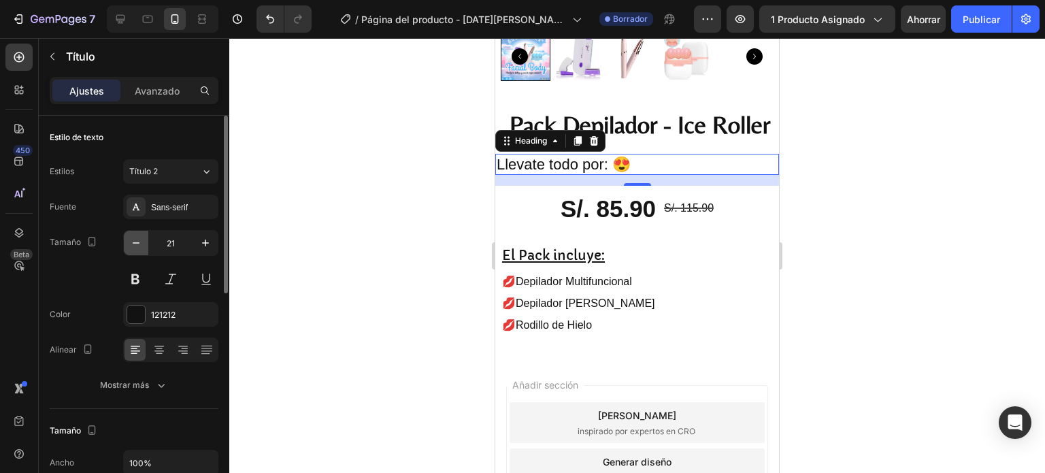
click at [129, 246] on icon "button" at bounding box center [136, 243] width 14 height 14
type input "20"
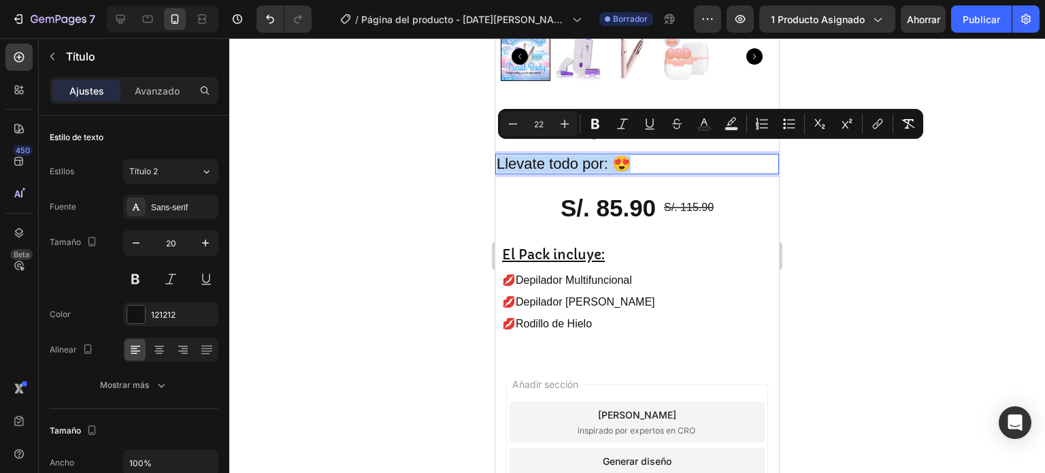
drag, startPoint x: 643, startPoint y: 158, endPoint x: 498, endPoint y: 157, distance: 145.6
click at [518, 126] on icon "Editor contextual toolbar" at bounding box center [513, 124] width 14 height 14
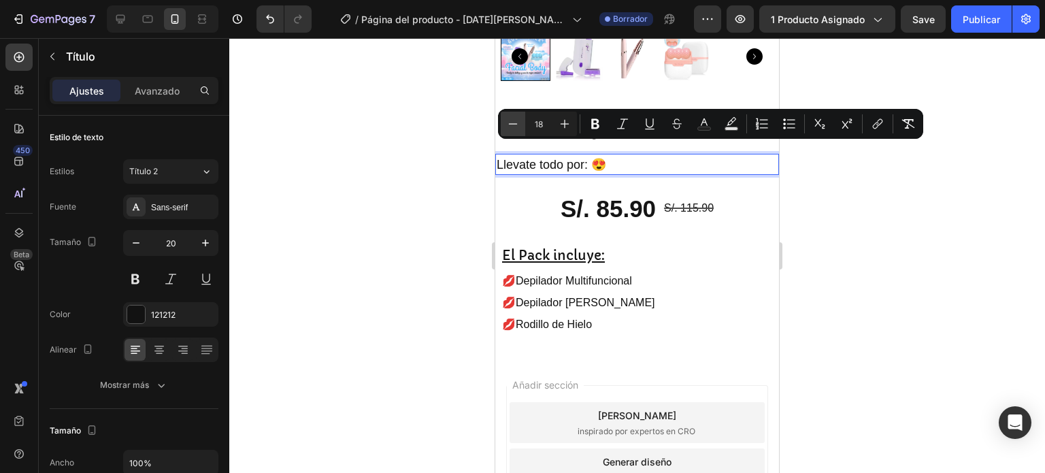
click at [518, 126] on icon "Editor contextual toolbar" at bounding box center [513, 124] width 14 height 14
type input "17"
click at [977, 279] on div at bounding box center [637, 255] width 816 height 435
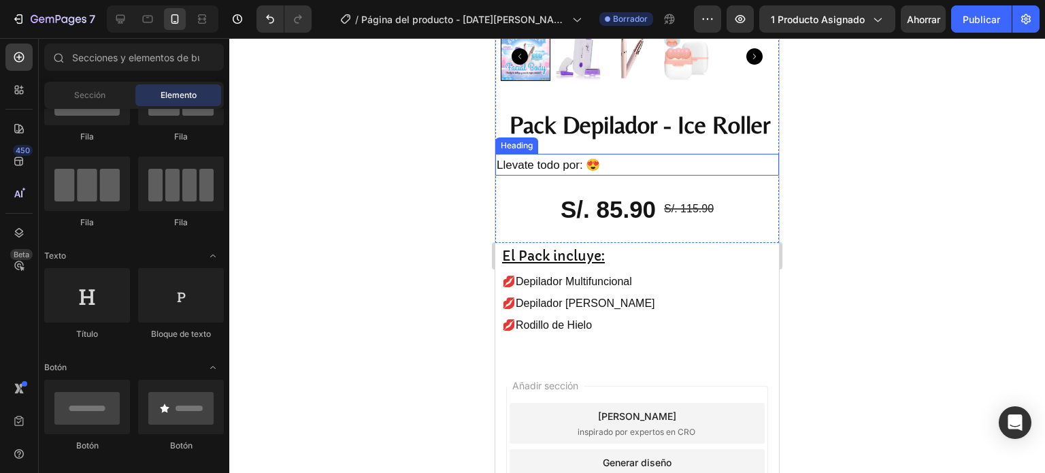
click at [620, 160] on p "⁠⁠⁠⁠⁠⁠⁠ Llevate todo por: 😍" at bounding box center [637, 164] width 281 height 19
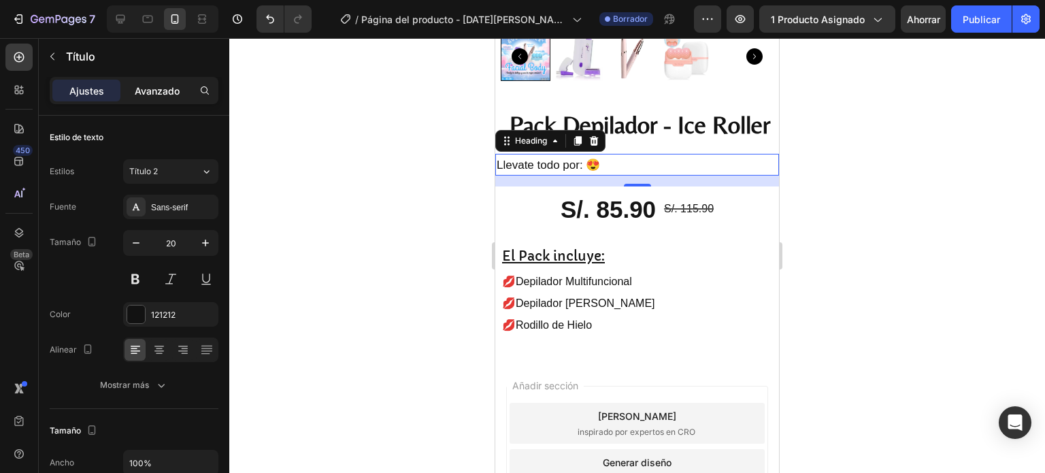
click at [155, 96] on p "Avanzado" at bounding box center [157, 91] width 45 height 14
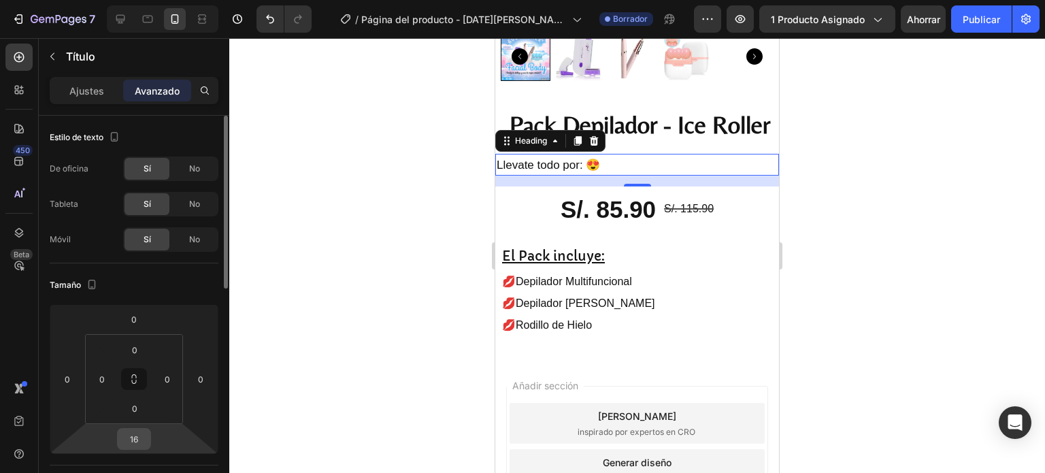
click at [135, 436] on input "16" at bounding box center [133, 439] width 27 height 20
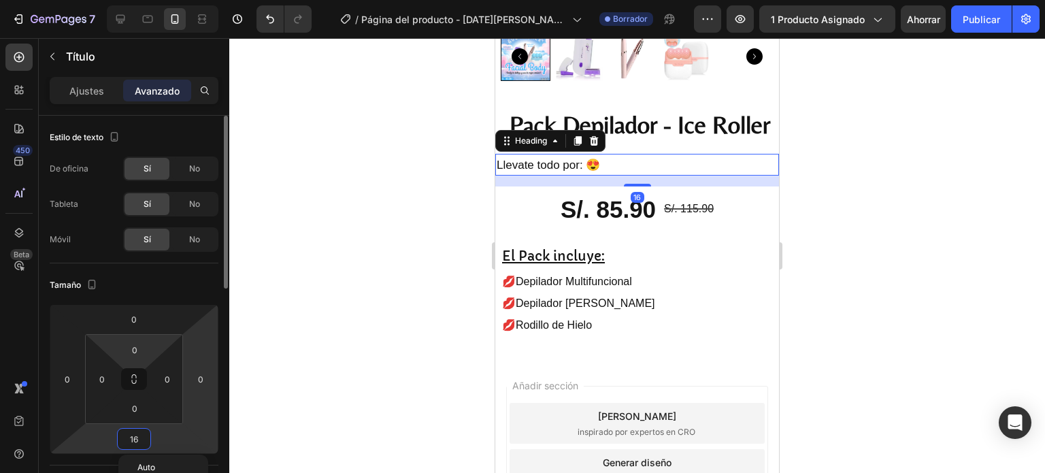
scroll to position [68, 0]
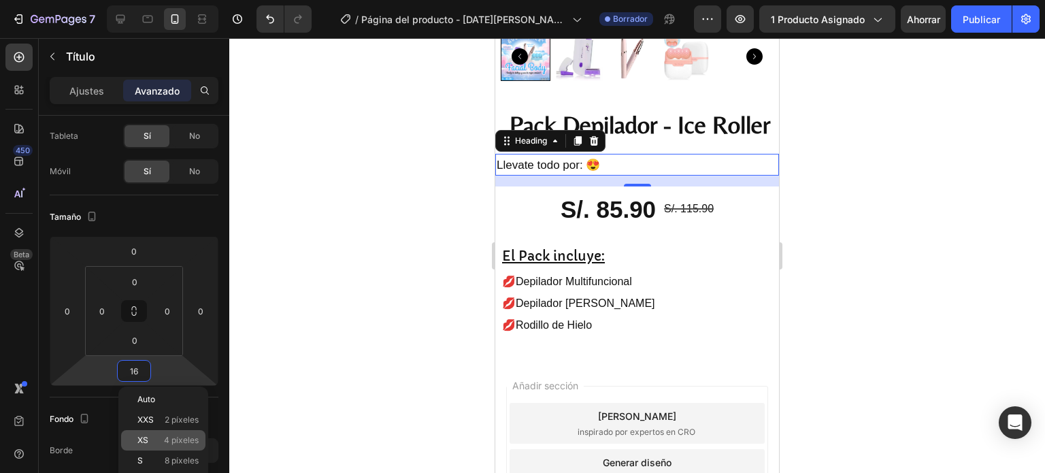
click at [152, 442] on p "XS 4 píxeles" at bounding box center [167, 441] width 61 height 10
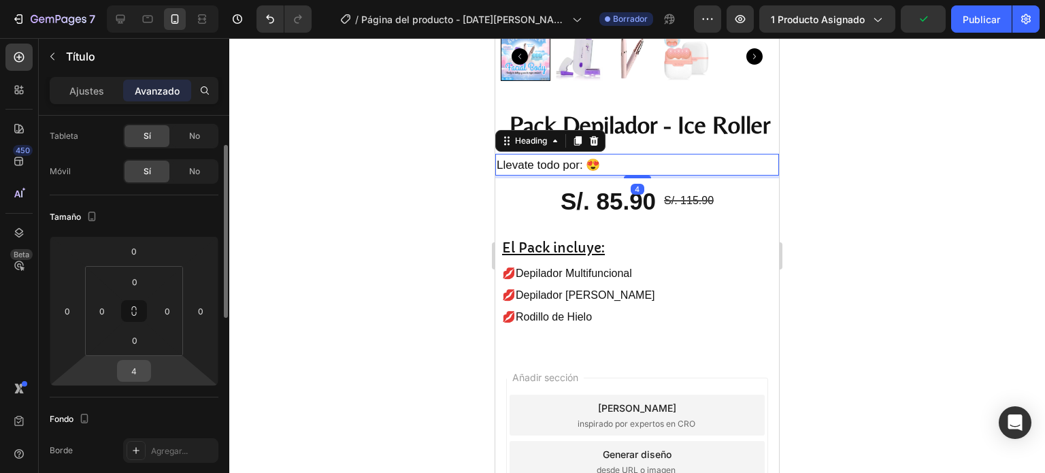
click at [142, 372] on input "4" at bounding box center [133, 371] width 27 height 20
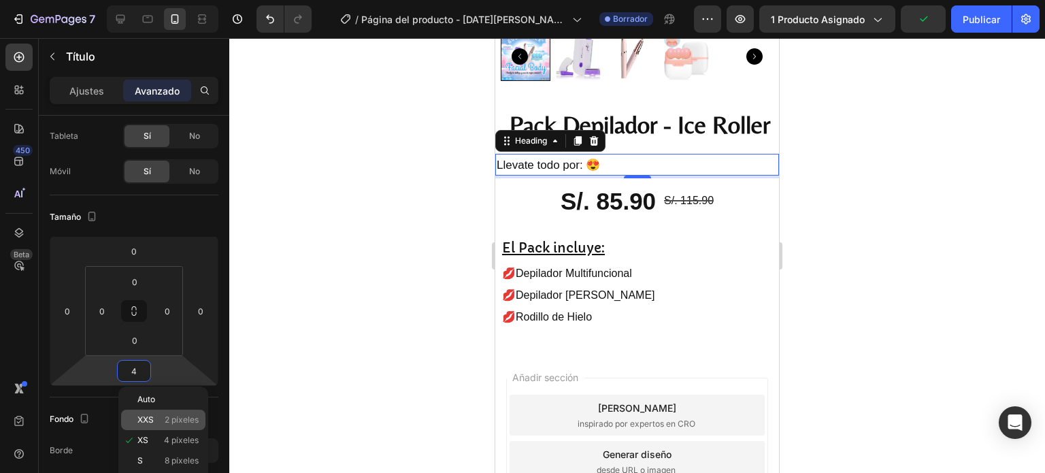
click at [163, 427] on div "XXS 2 píxeles" at bounding box center [163, 420] width 84 height 20
type input "2"
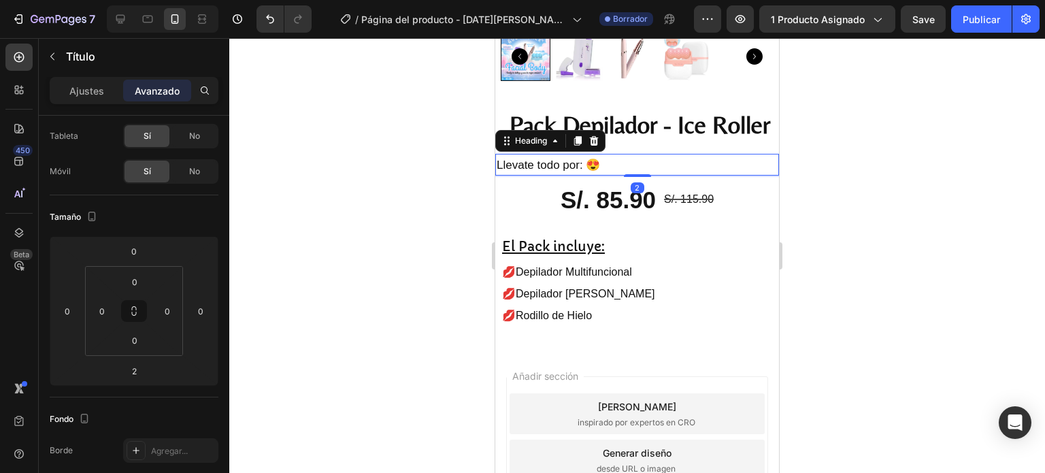
click at [895, 207] on div at bounding box center [637, 255] width 816 height 435
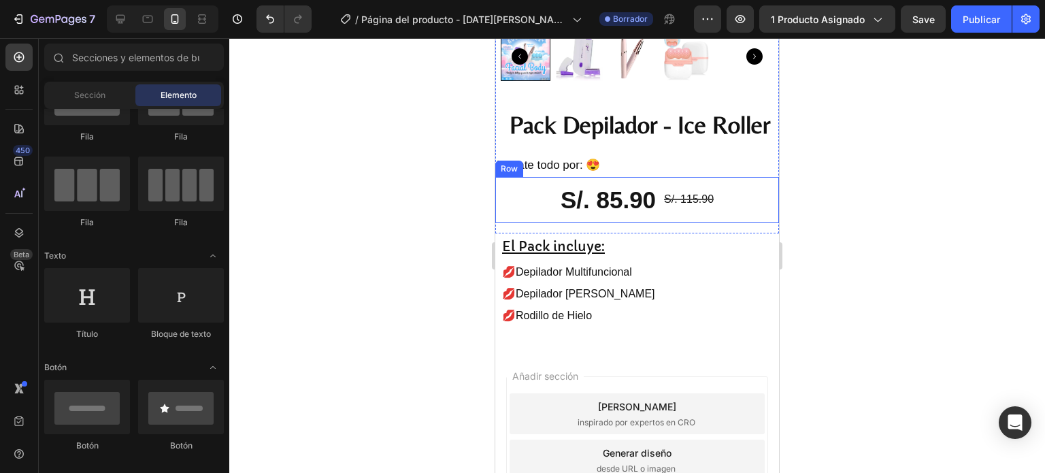
click at [642, 198] on div "S/. 85.90" at bounding box center [608, 200] width 98 height 46
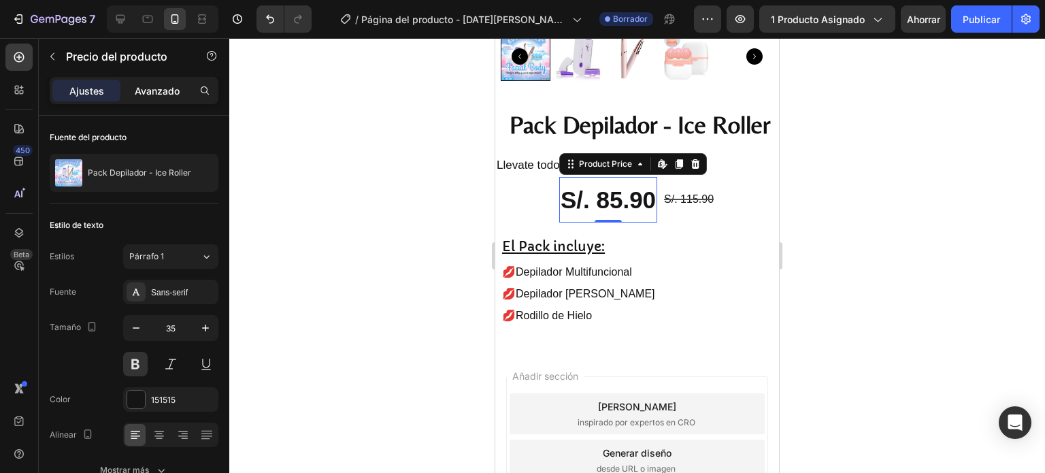
click at [165, 94] on font "Avanzado" at bounding box center [157, 91] width 45 height 12
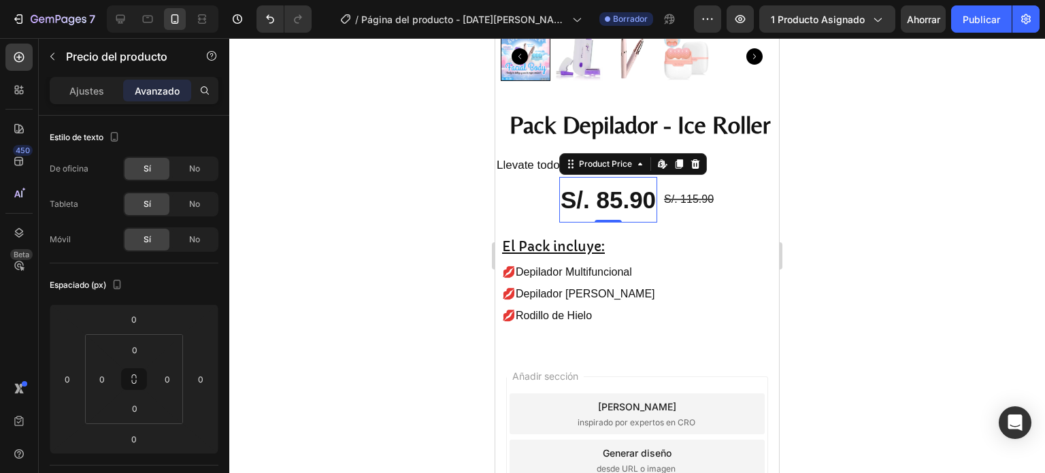
click at [542, 182] on div "S/. 85.90 Product Price Edit content in Shopify 0 Product Price Edit content in…" at bounding box center [637, 200] width 284 height 46
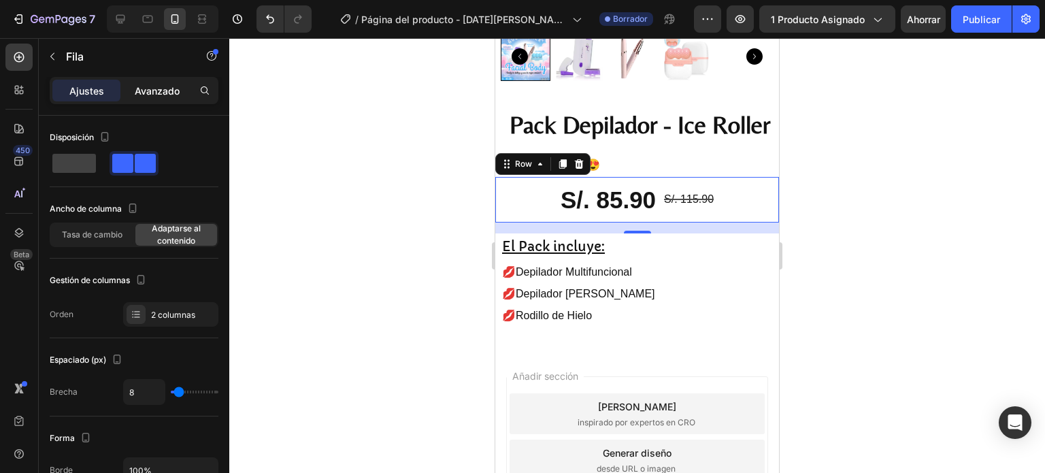
click at [174, 85] on font "Avanzado" at bounding box center [157, 91] width 45 height 12
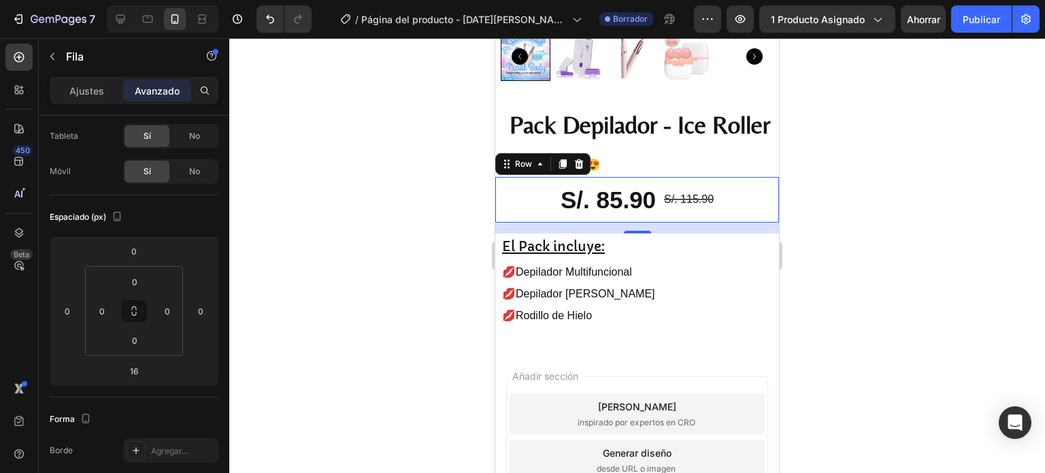
click at [890, 201] on div at bounding box center [637, 255] width 816 height 435
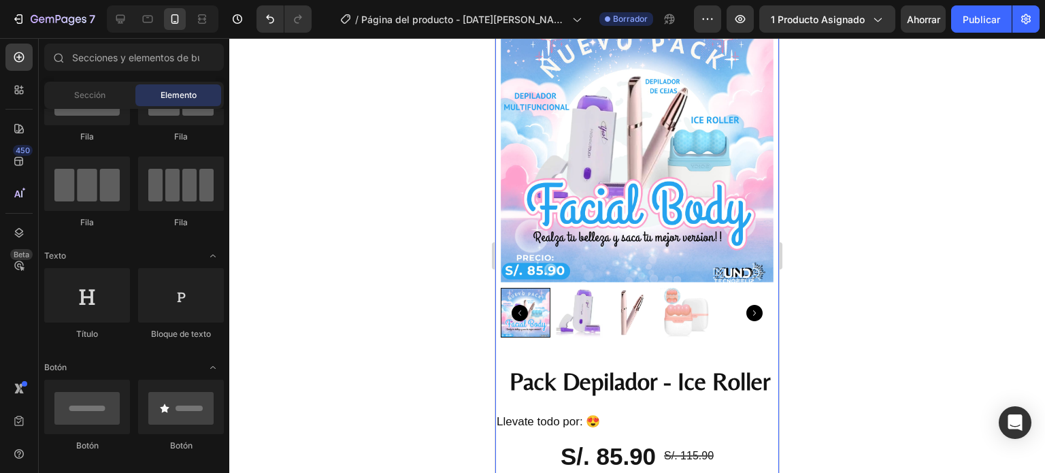
scroll to position [0, 0]
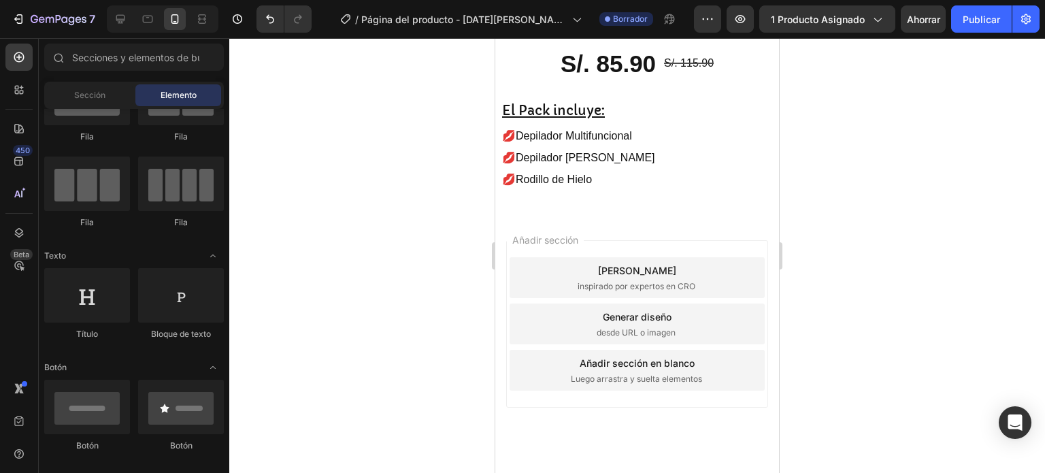
click at [898, 222] on div at bounding box center [637, 255] width 816 height 435
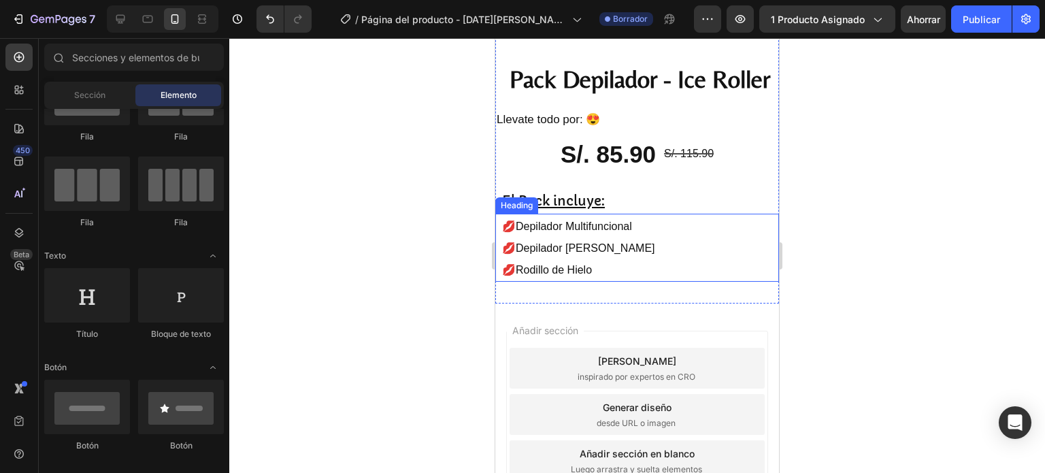
scroll to position [408, 0]
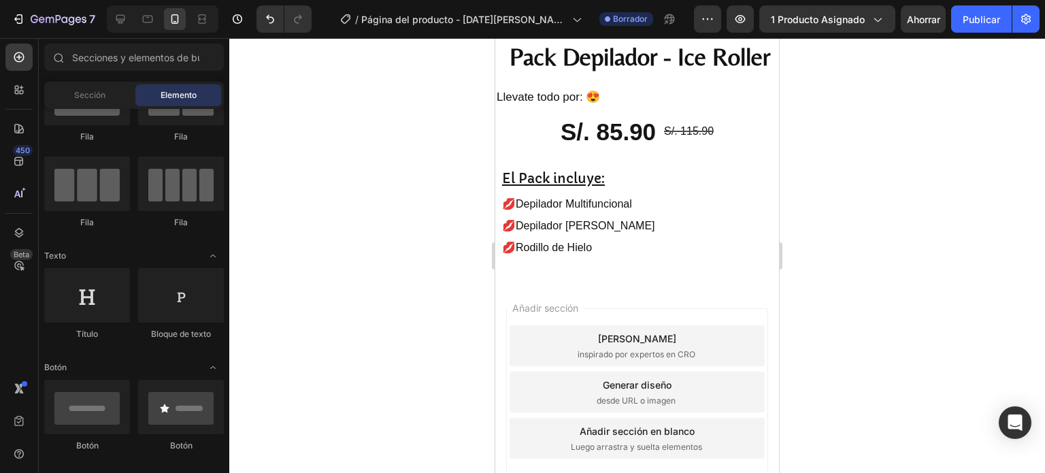
click at [885, 209] on div at bounding box center [637, 255] width 816 height 435
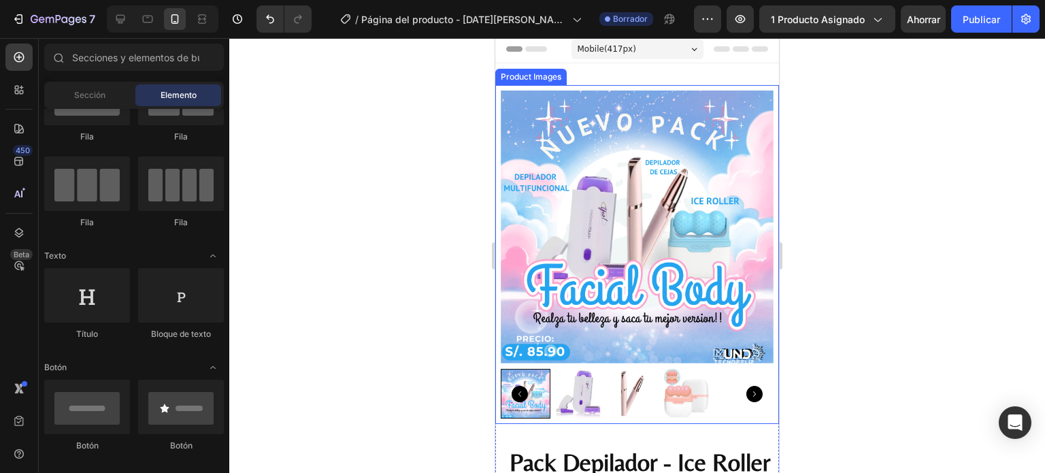
scroll to position [0, 0]
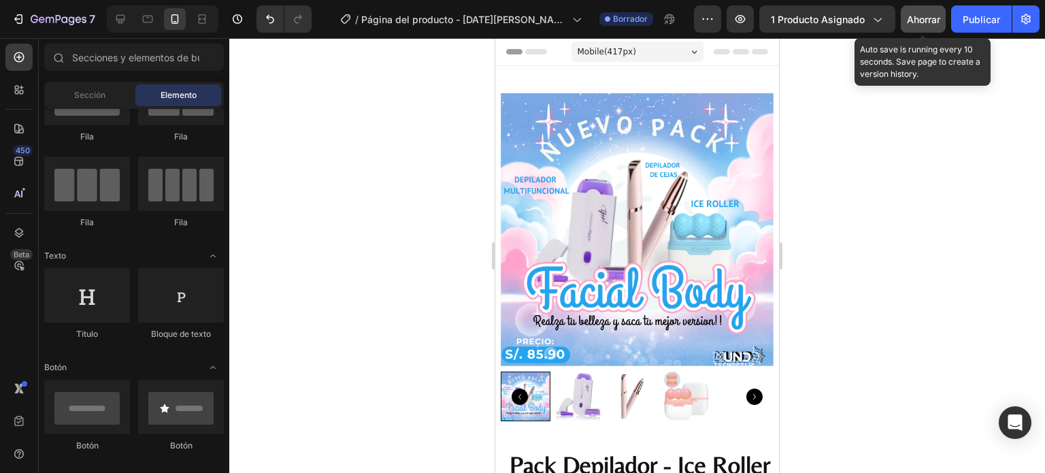
click at [924, 15] on font "Ahorrar" at bounding box center [923, 20] width 33 height 12
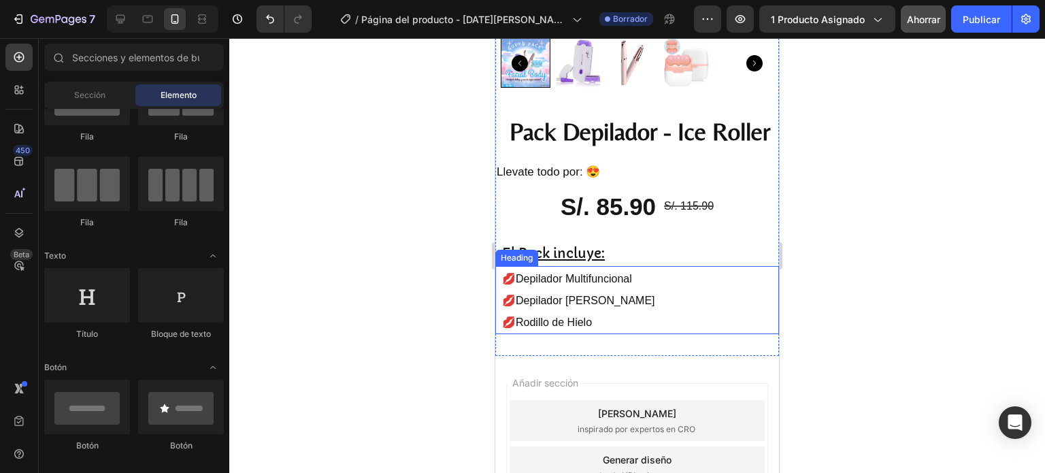
scroll to position [340, 0]
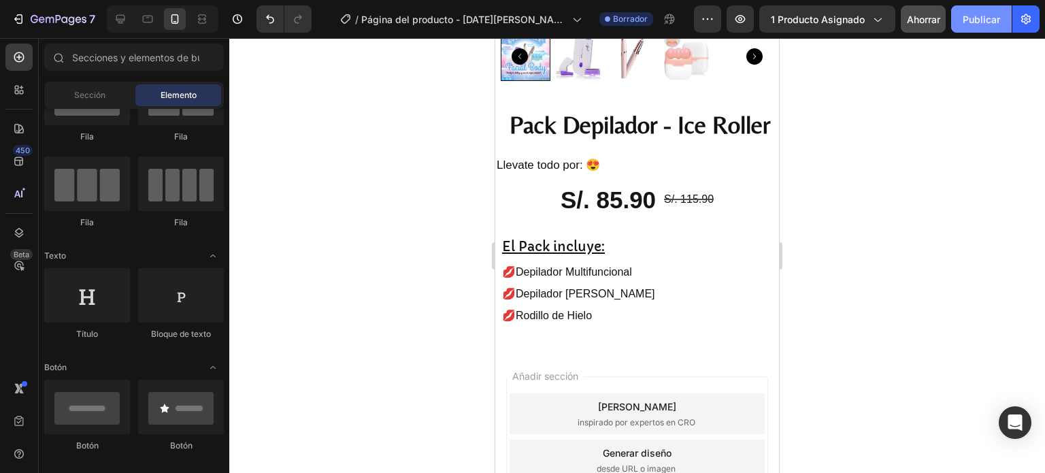
click at [990, 16] on font "Publicar" at bounding box center [981, 20] width 37 height 12
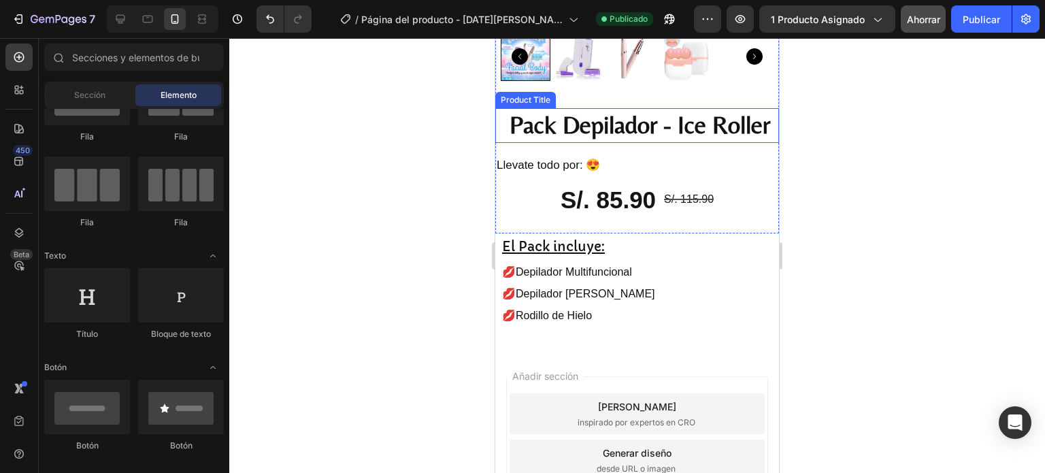
click at [604, 108] on h2 "Pack Depilador - Ice Roller" at bounding box center [640, 125] width 278 height 35
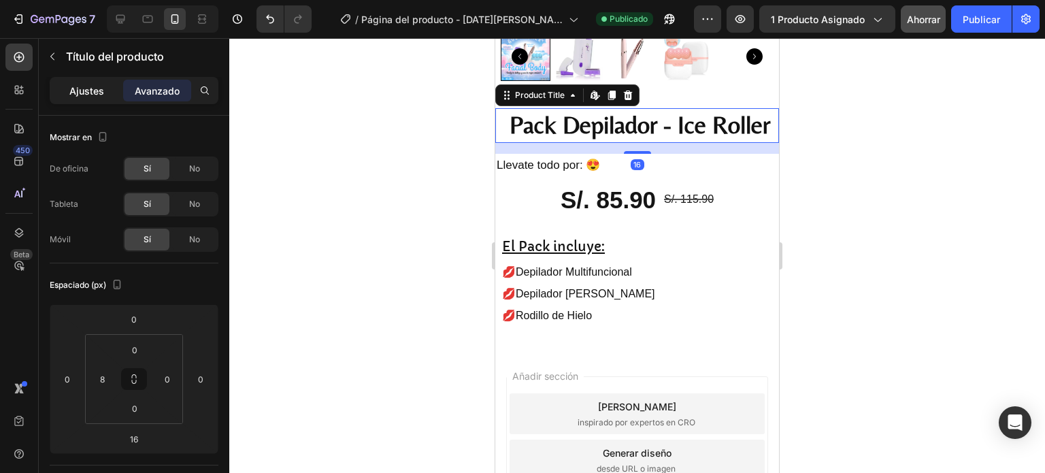
click at [82, 89] on font "Ajustes" at bounding box center [86, 91] width 35 height 12
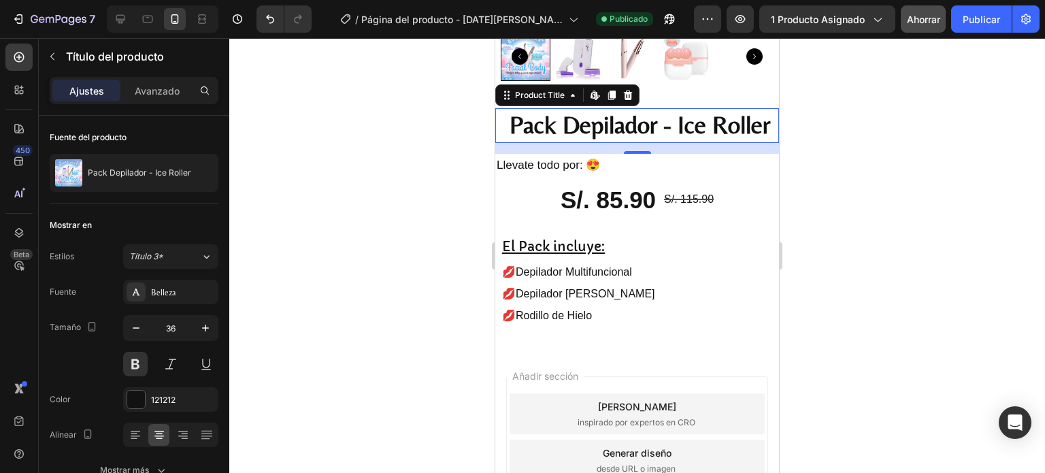
click at [630, 114] on h2 "Pack Depilador - Ice Roller" at bounding box center [640, 125] width 278 height 35
click at [760, 121] on h2 "Pack Depilador - Ice Roller" at bounding box center [640, 125] width 278 height 35
click at [752, 123] on h2 "Pack Depilador - Ice Roller" at bounding box center [640, 125] width 278 height 35
click at [763, 123] on h2 "Pack Depilador - Ice Roller" at bounding box center [640, 125] width 278 height 35
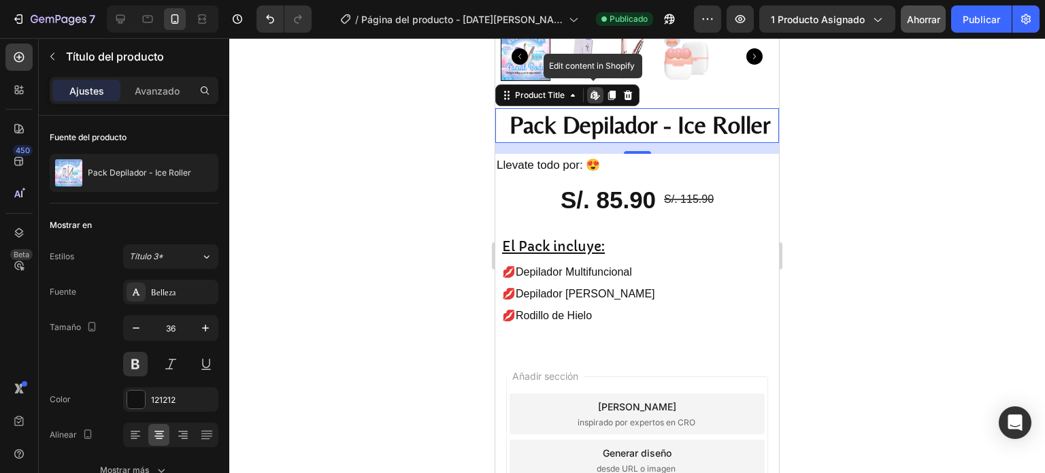
click at [766, 120] on h2 "Pack Depilador - Ice Roller" at bounding box center [640, 125] width 278 height 35
click at [743, 114] on h2 "Pack Depilador - Ice Roller" at bounding box center [640, 125] width 278 height 35
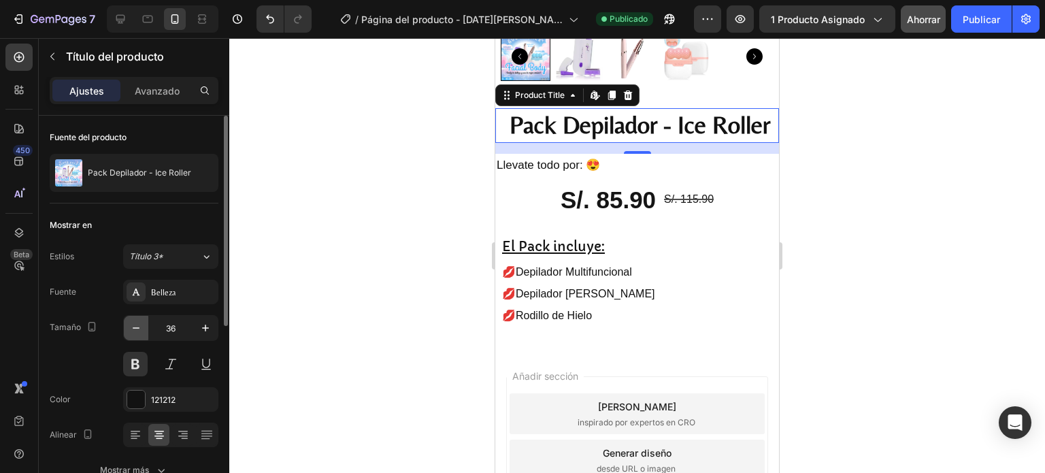
click at [136, 331] on icon "button" at bounding box center [136, 328] width 14 height 14
type input "35"
click at [569, 116] on h2 "Pack Depilador - Ice Roller" at bounding box center [640, 125] width 278 height 34
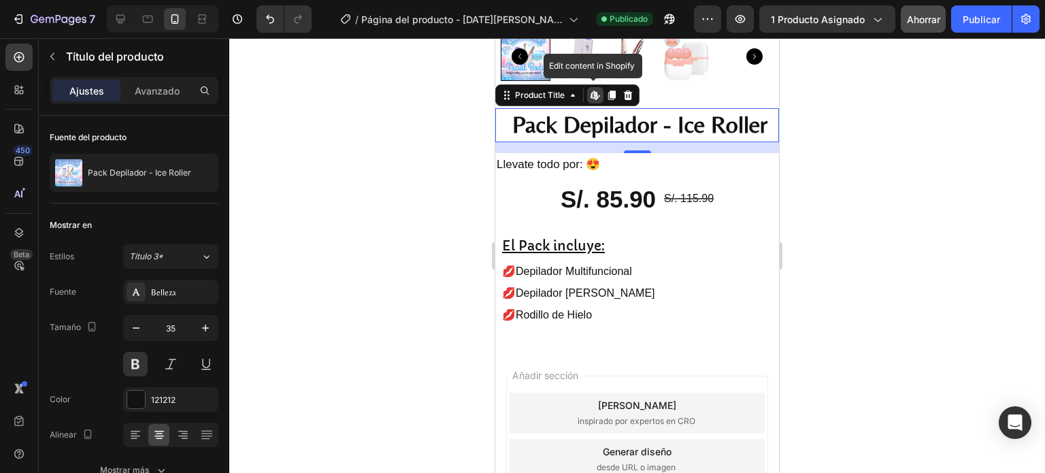
click at [936, 178] on div at bounding box center [637, 255] width 816 height 435
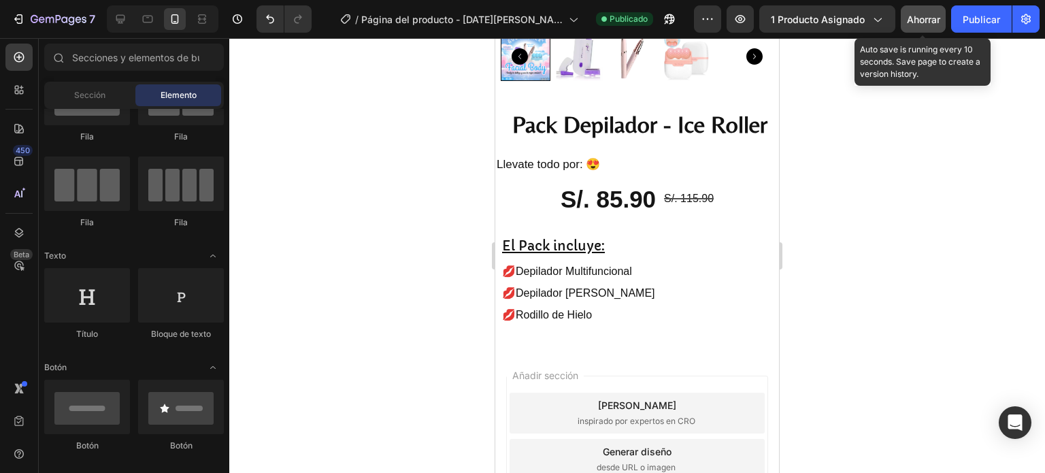
click at [934, 24] on font "Ahorrar" at bounding box center [923, 20] width 33 height 12
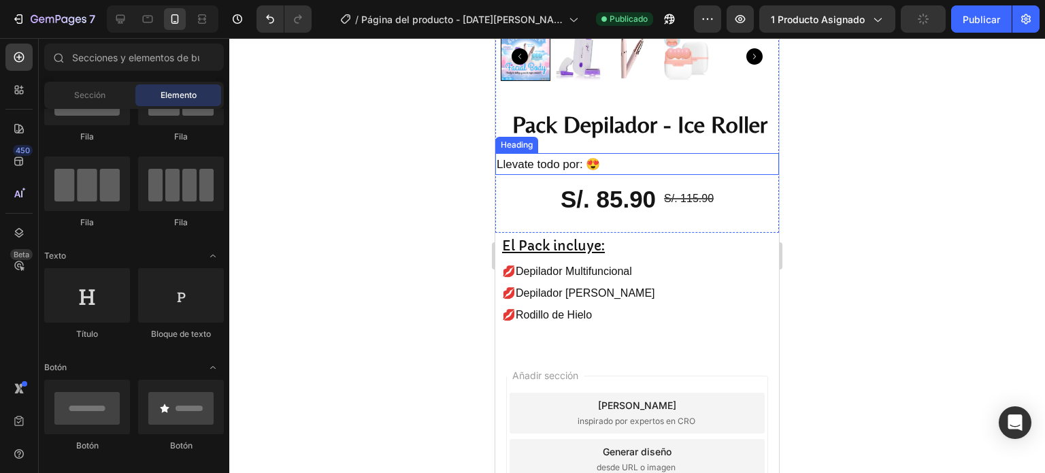
click at [539, 158] on span "Llevate todo por: 😍" at bounding box center [548, 164] width 103 height 13
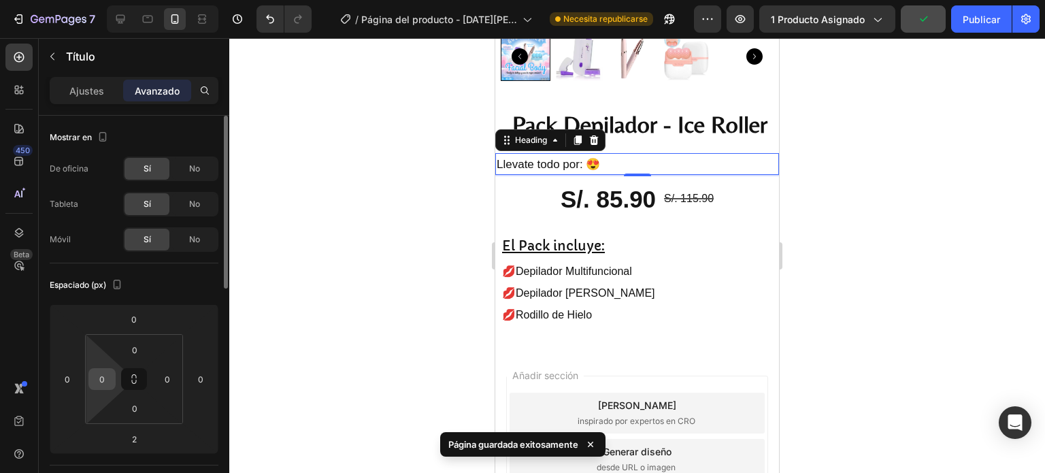
click at [106, 374] on input "0" at bounding box center [102, 379] width 20 height 20
type input "8"
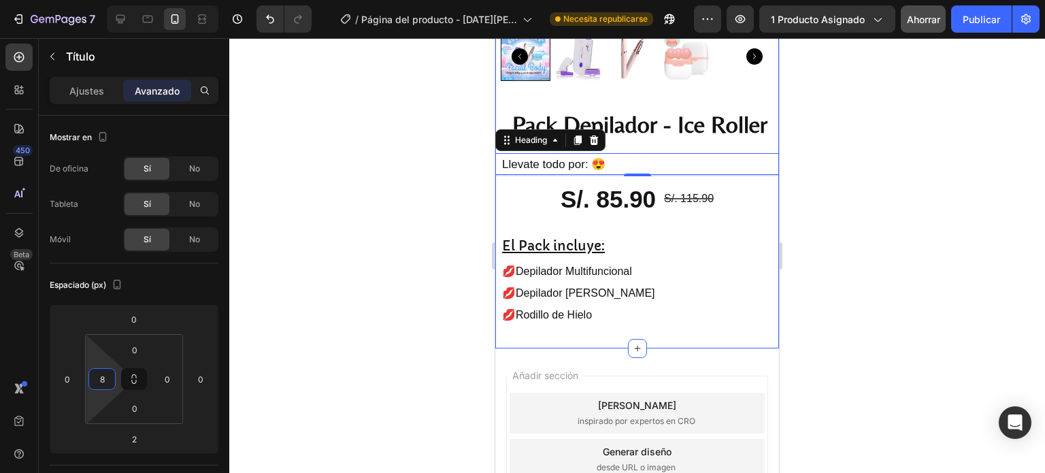
click at [589, 294] on p "⁠⁠⁠⁠⁠⁠⁠ 💋Depilador Multifuncional 💋Depilador [PERSON_NAME] 💋Rodillo de Hielo" at bounding box center [640, 292] width 276 height 65
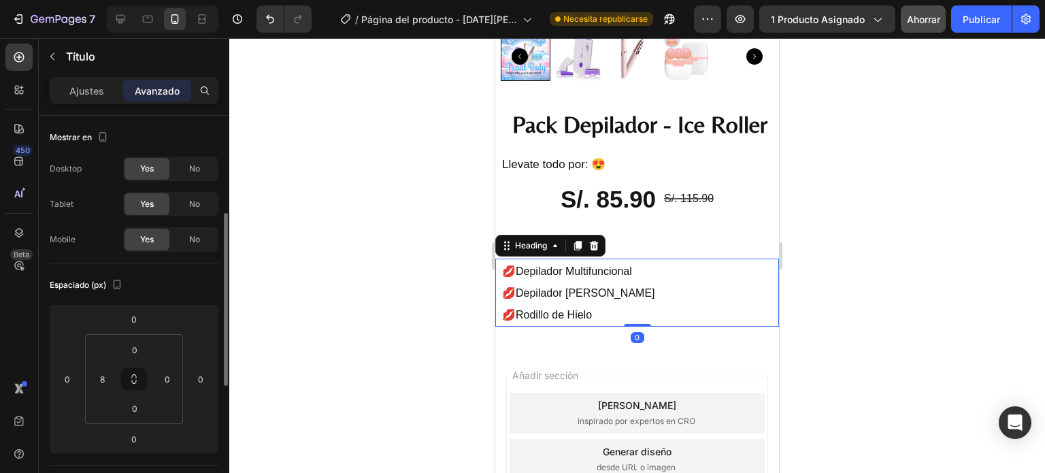
scroll to position [68, 0]
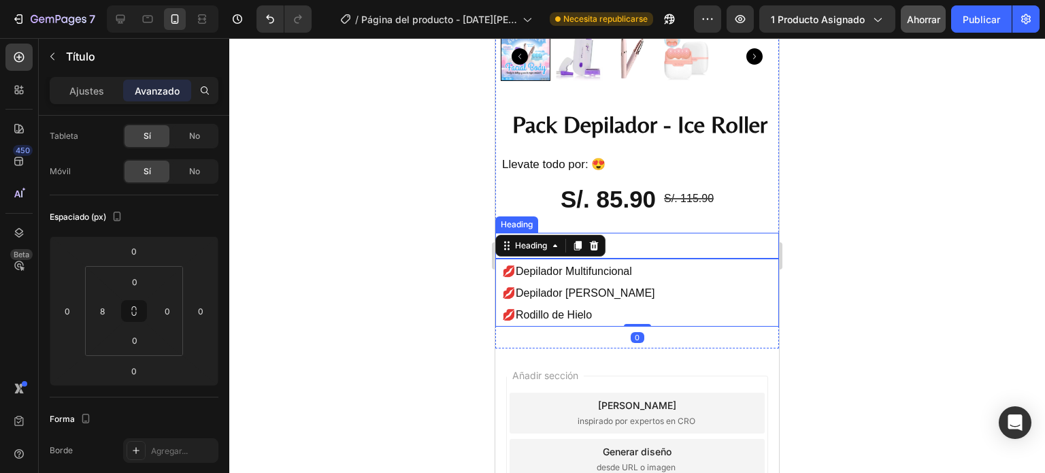
click at [662, 236] on p "⁠⁠⁠⁠⁠⁠⁠ El Pack incluye:" at bounding box center [640, 246] width 276 height 24
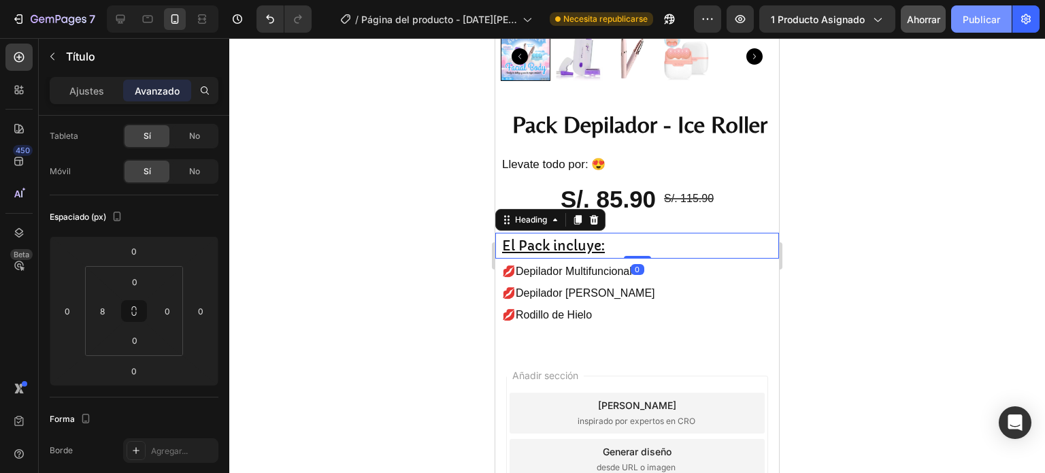
click at [985, 28] on button "Publicar" at bounding box center [981, 18] width 61 height 27
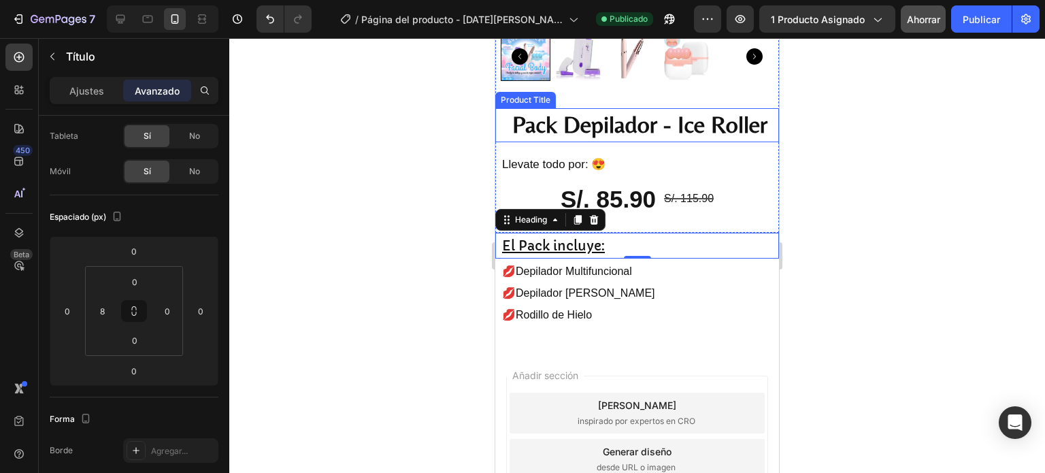
click at [626, 114] on h2 "Pack Depilador - Ice Roller" at bounding box center [640, 125] width 278 height 34
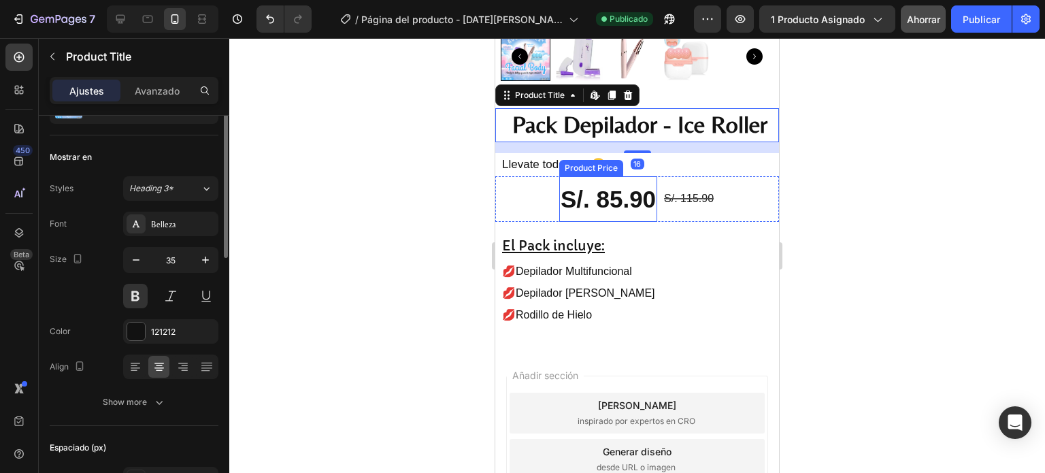
scroll to position [0, 0]
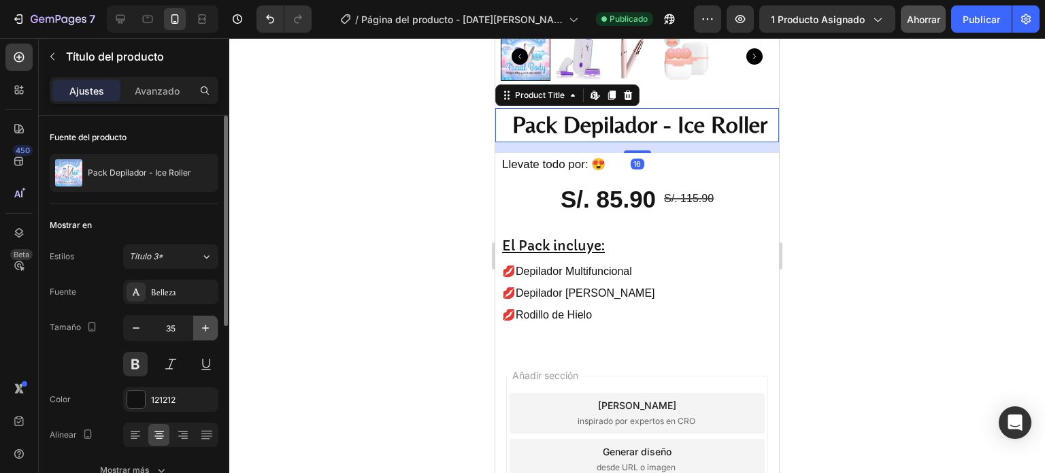
click at [199, 329] on icon "button" at bounding box center [206, 328] width 14 height 14
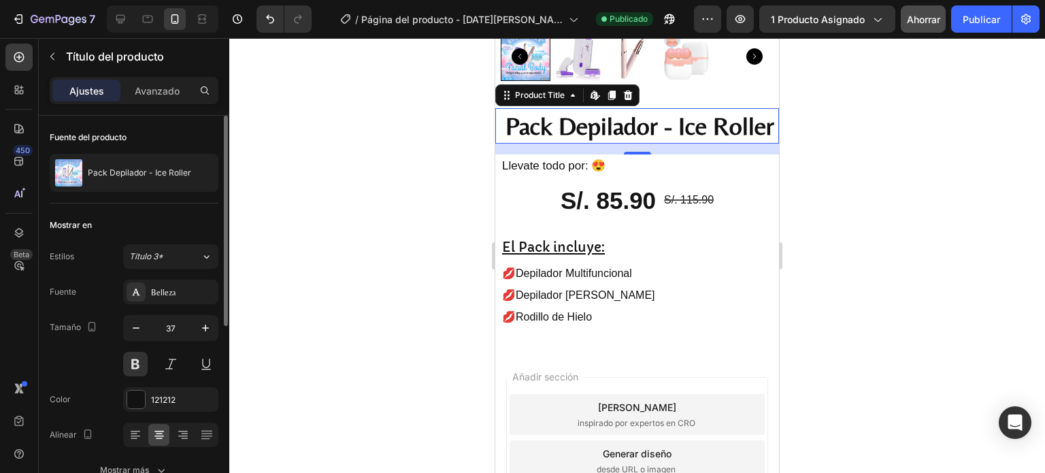
click at [120, 329] on div "Tamaño 37" at bounding box center [134, 345] width 169 height 61
click at [135, 329] on icon "button" at bounding box center [136, 328] width 14 height 14
click at [924, 5] on div "7 Historial de versiones / Página del producto - [DATE][PERSON_NAME] 22:10:56 P…" at bounding box center [522, 19] width 1045 height 39
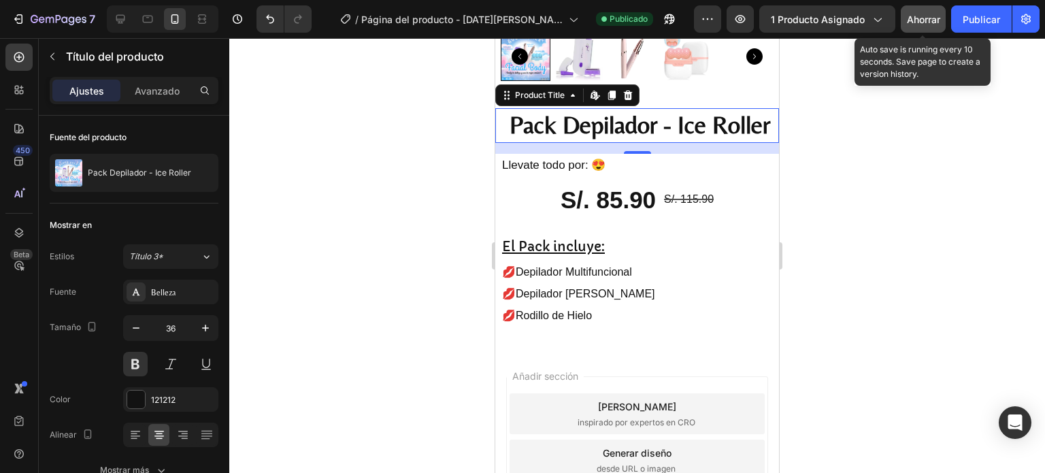
click at [927, 14] on font "Ahorrar" at bounding box center [923, 20] width 33 height 12
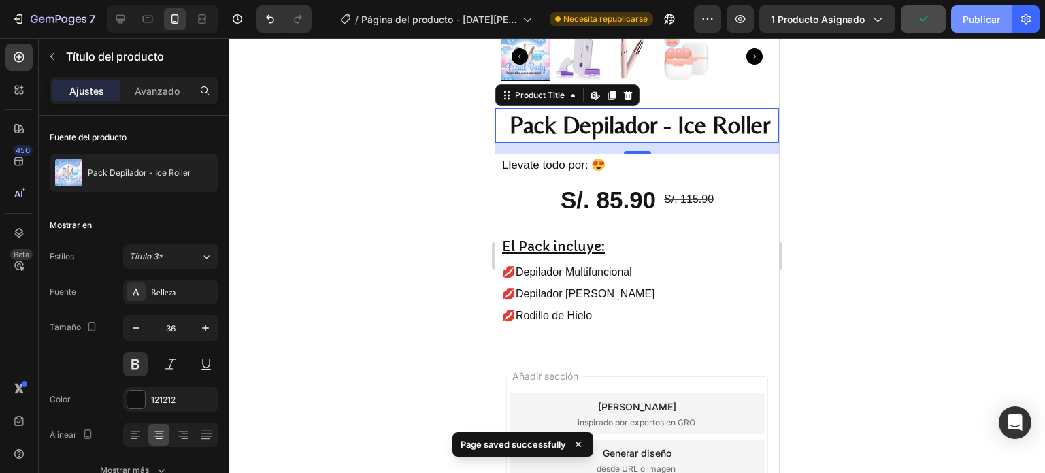
click at [982, 16] on font "Publicar" at bounding box center [981, 20] width 37 height 12
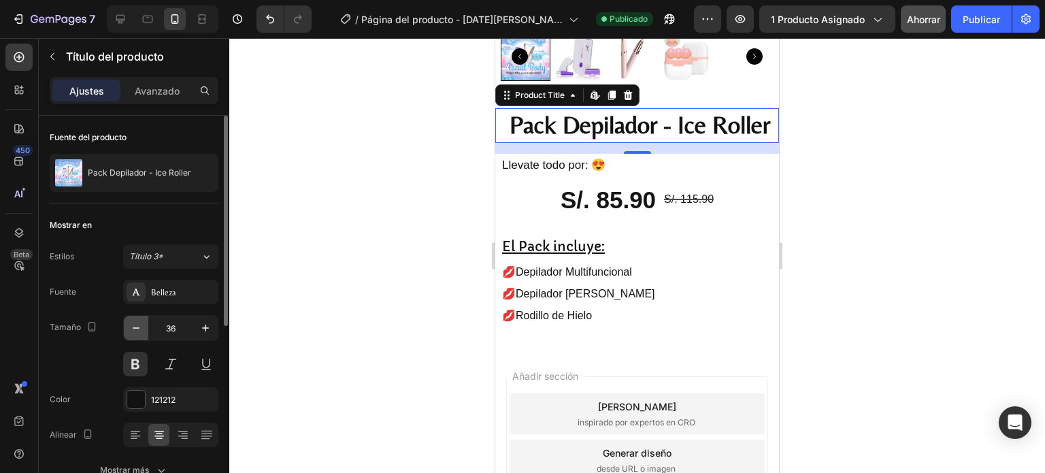
click at [136, 329] on icon "button" at bounding box center [136, 328] width 14 height 14
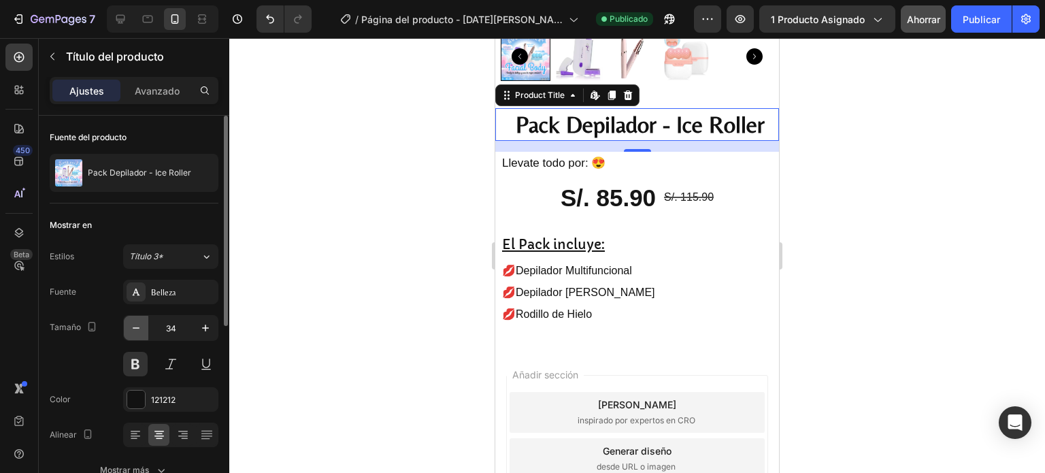
click at [136, 329] on icon "button" at bounding box center [136, 328] width 14 height 14
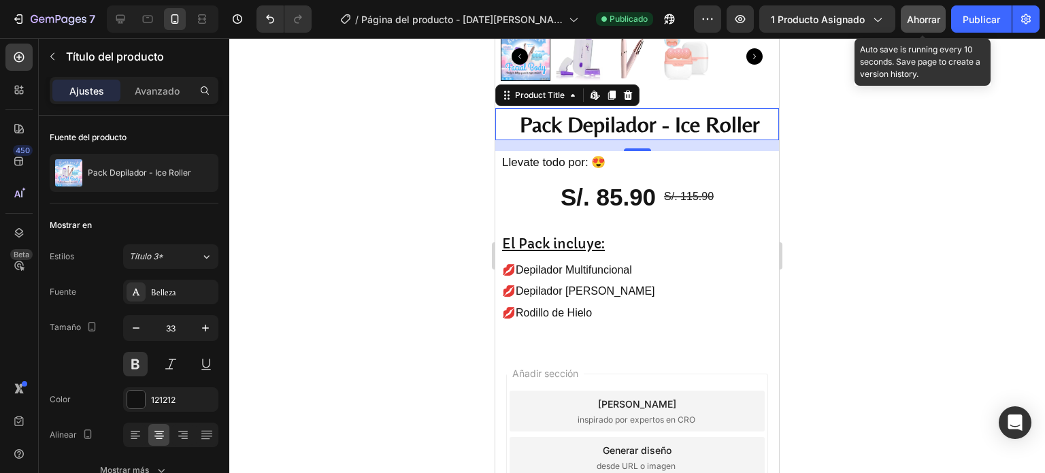
click at [917, 25] on div "Ahorrar" at bounding box center [923, 19] width 33 height 14
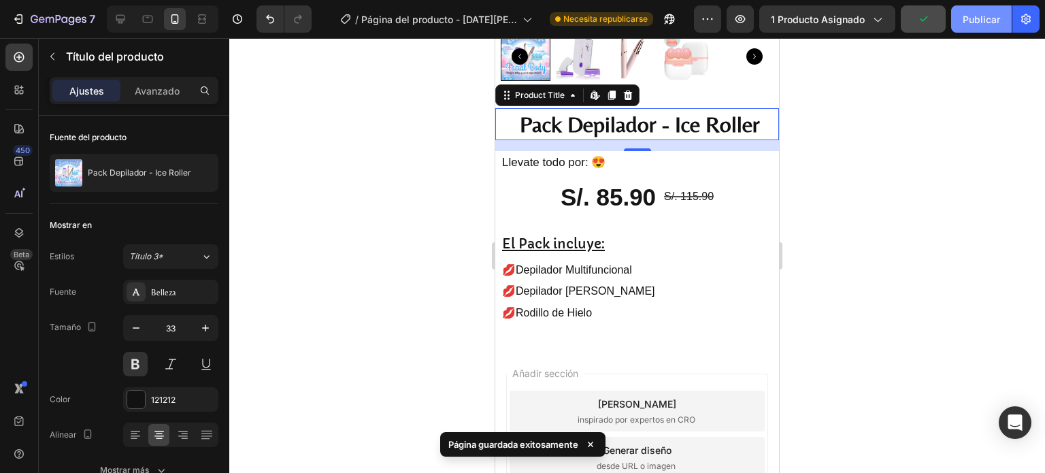
click at [966, 23] on font "Publicar" at bounding box center [981, 20] width 37 height 12
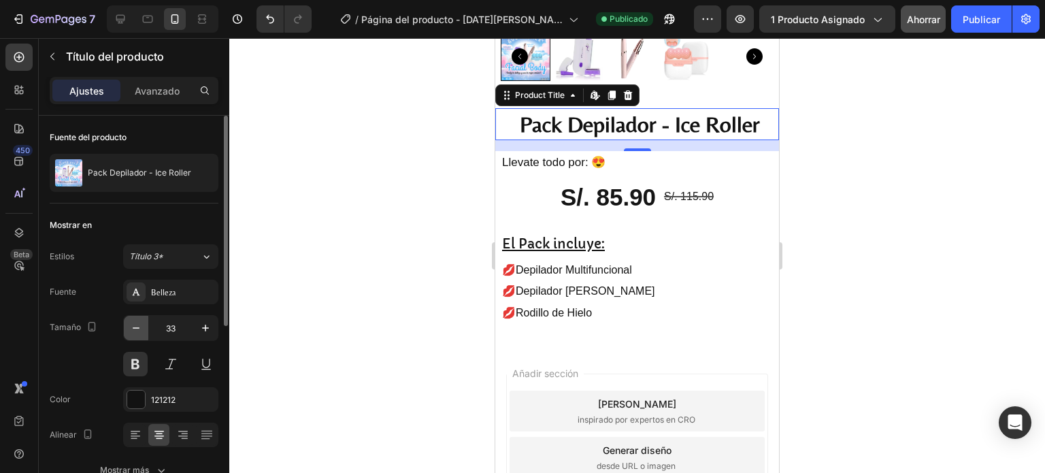
click at [139, 331] on icon "button" at bounding box center [136, 328] width 14 height 14
type input "31"
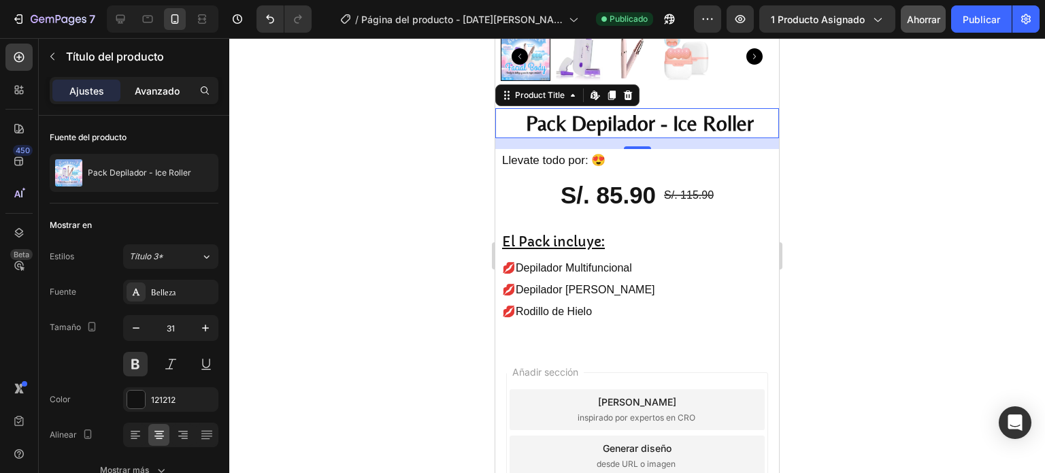
click at [152, 91] on font "Avanzado" at bounding box center [157, 91] width 45 height 12
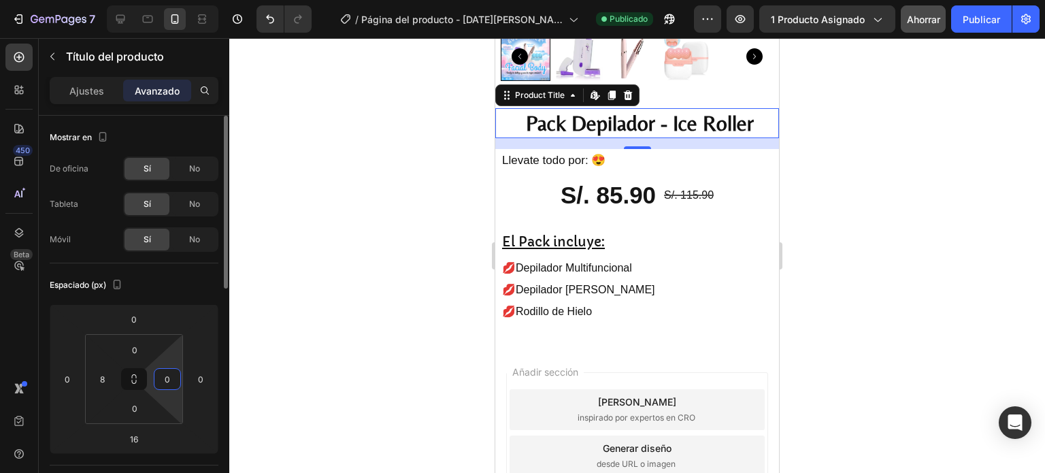
click at [169, 377] on input "0" at bounding box center [167, 379] width 20 height 20
type input "8"
click at [86, 85] on font "Ajustes" at bounding box center [86, 91] width 35 height 12
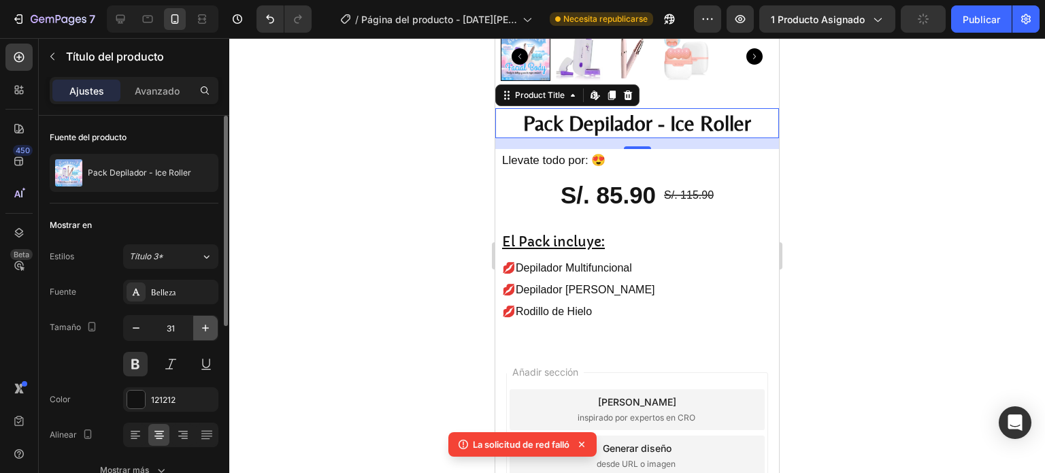
click at [199, 330] on icon "button" at bounding box center [206, 328] width 14 height 14
type input "32"
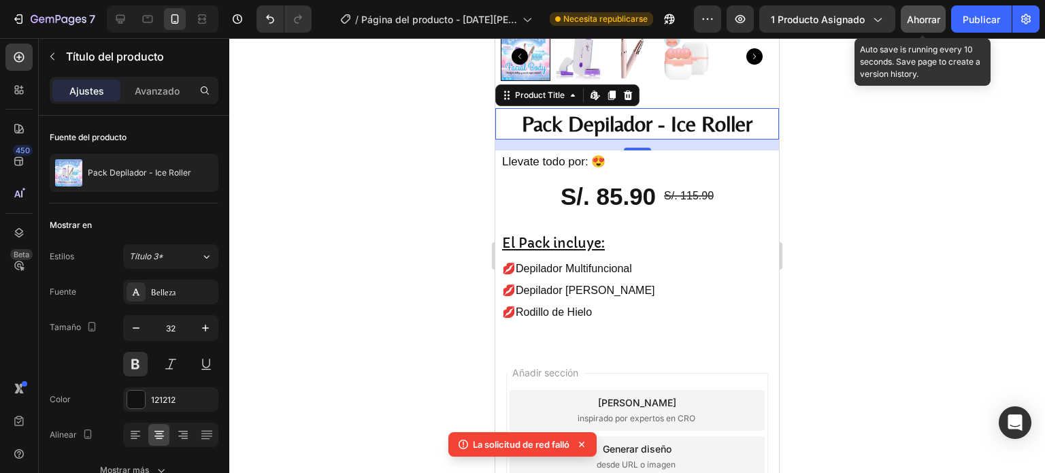
click at [919, 16] on font "Ahorrar" at bounding box center [923, 20] width 33 height 12
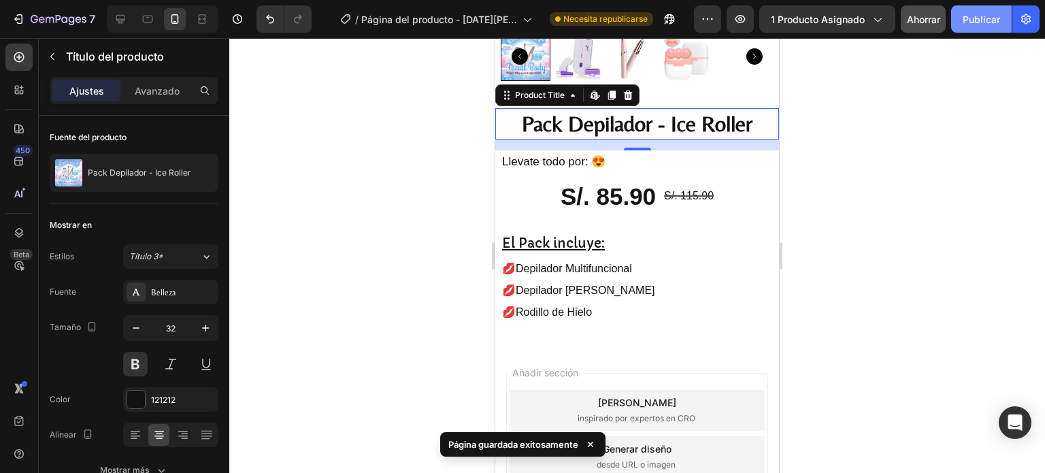
click at [986, 16] on font "Publicar" at bounding box center [981, 20] width 37 height 12
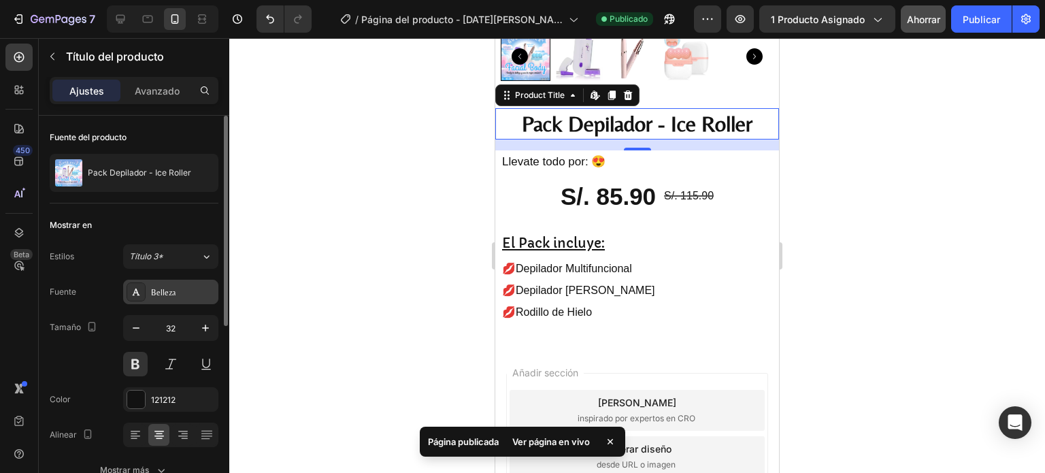
click at [179, 291] on div "Belleza" at bounding box center [183, 293] width 64 height 12
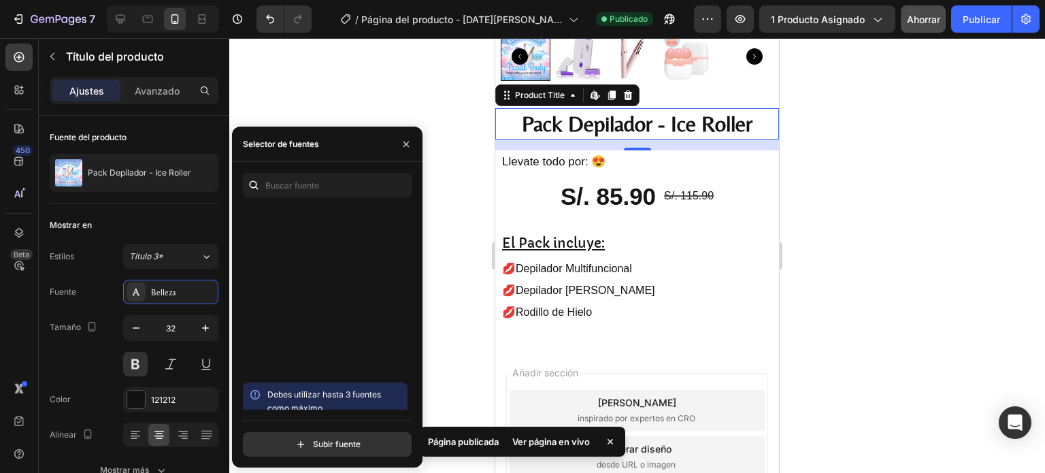
scroll to position [749, 0]
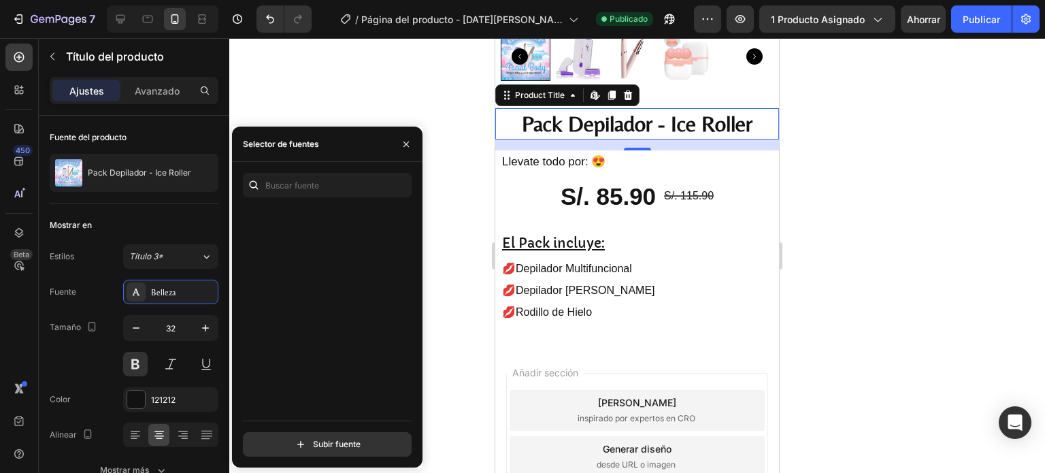
scroll to position [953, 0]
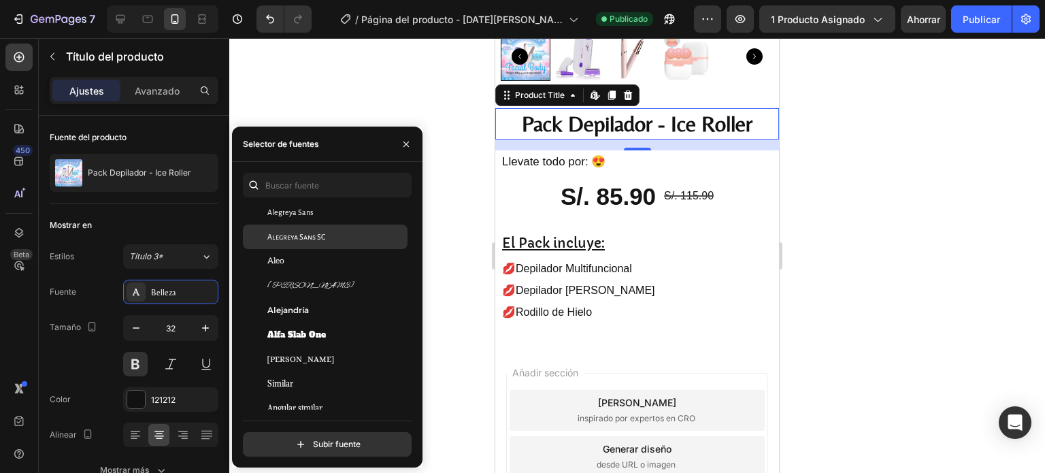
click at [300, 239] on font "Alegreya Sans SC" at bounding box center [296, 237] width 58 height 8
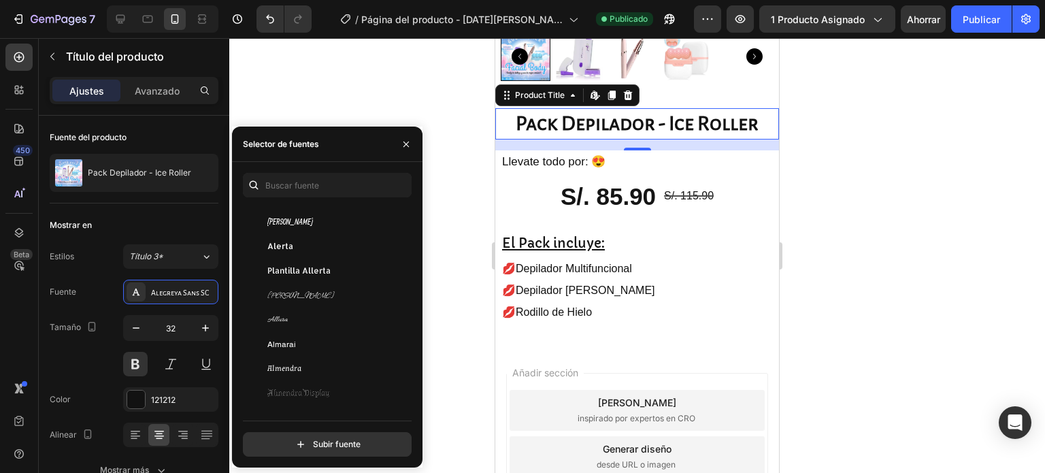
scroll to position [1225, 0]
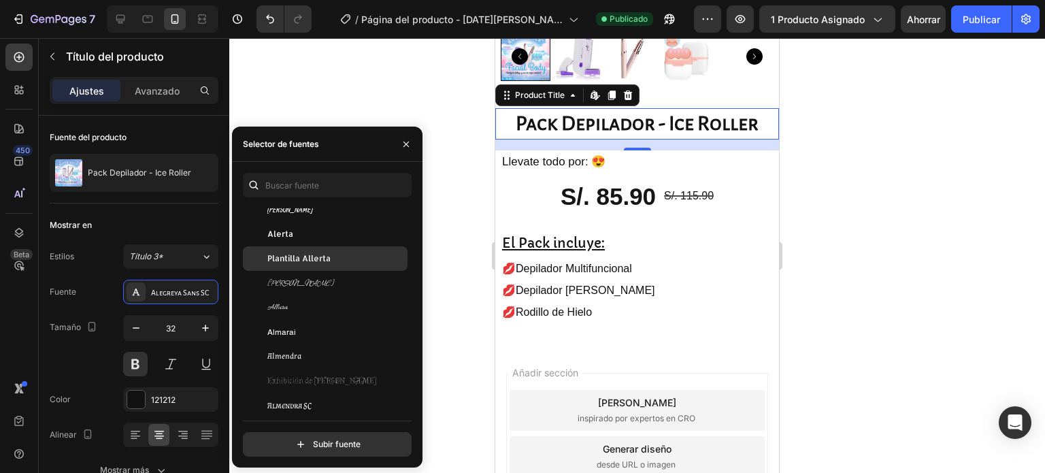
click at [327, 258] on font "Plantilla Allerta" at bounding box center [298, 258] width 63 height 10
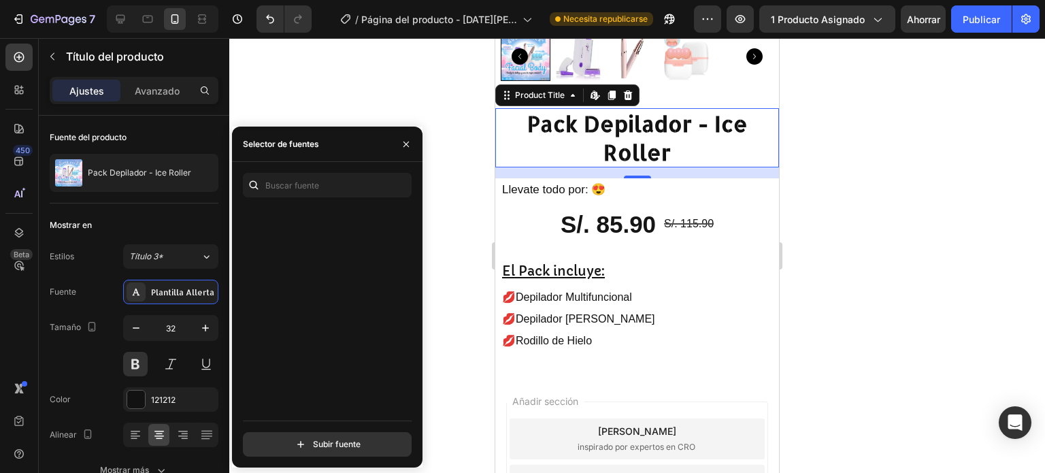
scroll to position [30163, 0]
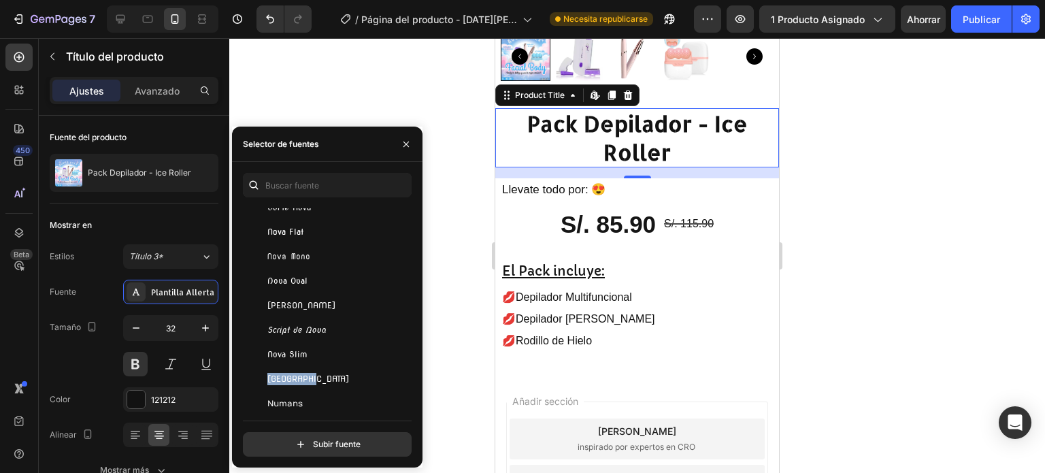
drag, startPoint x: 408, startPoint y: 359, endPoint x: 408, endPoint y: 369, distance: 9.5
click at [408, 369] on div "Debes utilizar hasta 3 fuentes como máximo. Noto Serif Tibetan Noto Serif Todhr…" at bounding box center [327, 325] width 169 height 235
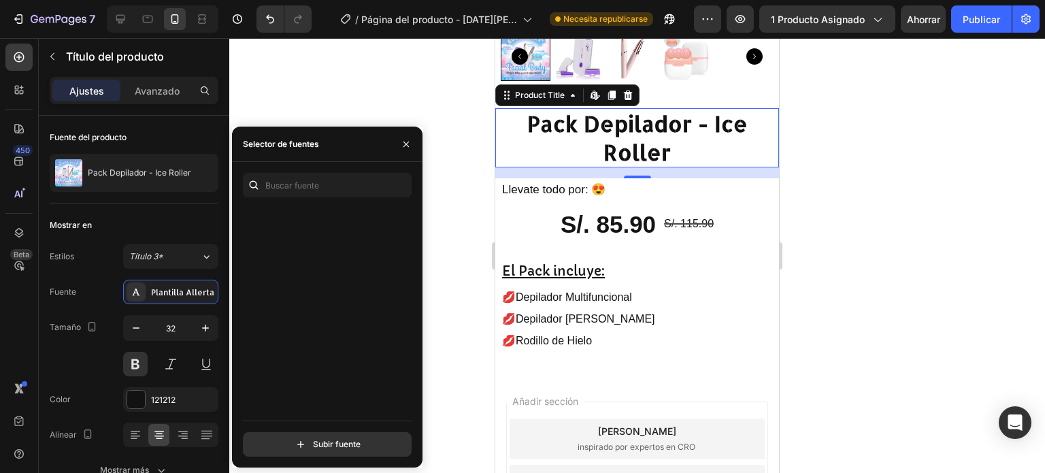
scroll to position [31920, 0]
drag, startPoint x: 411, startPoint y: 367, endPoint x: 419, endPoint y: 295, distance: 71.9
click at [419, 296] on div "Debes utilizar hasta 3 fuentes como máximo. Camino Gótico Uno Patrick Hand Patr…" at bounding box center [327, 315] width 191 height 284
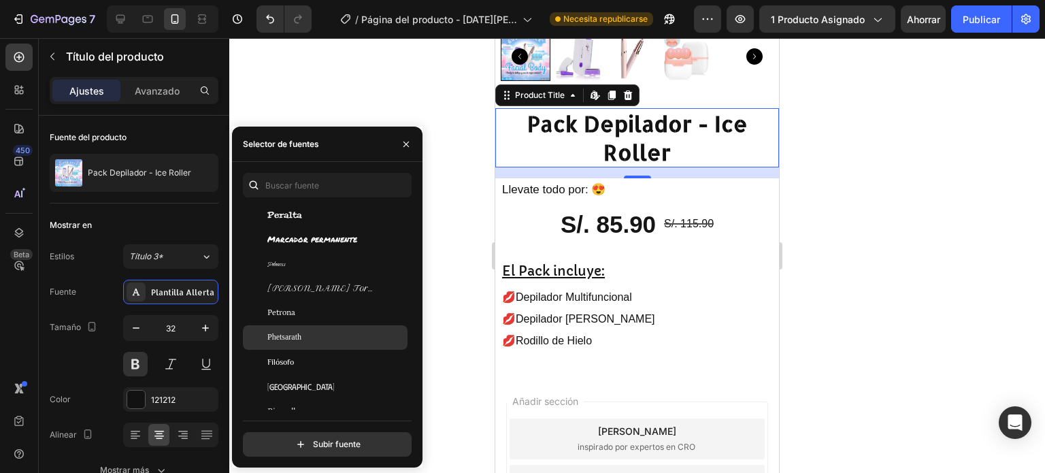
click at [347, 338] on div "Phetsarath" at bounding box center [335, 337] width 137 height 12
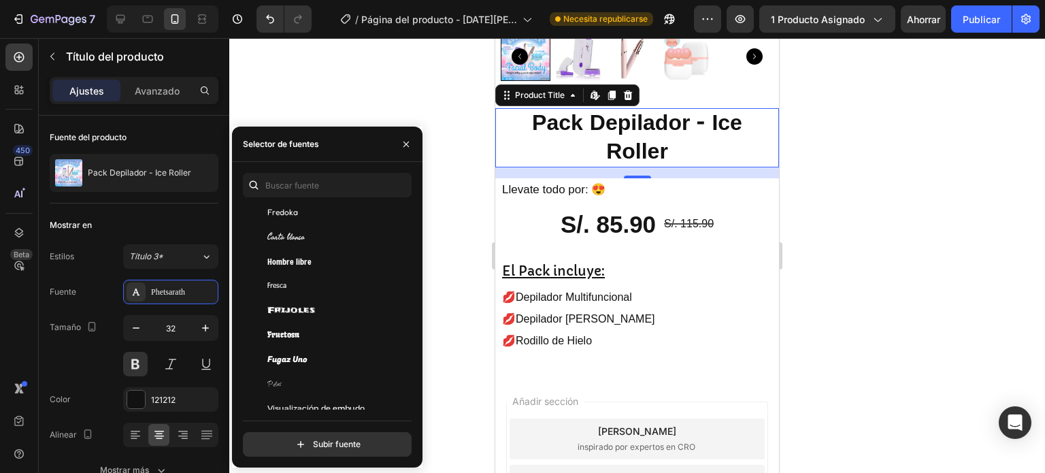
scroll to position [12515, 0]
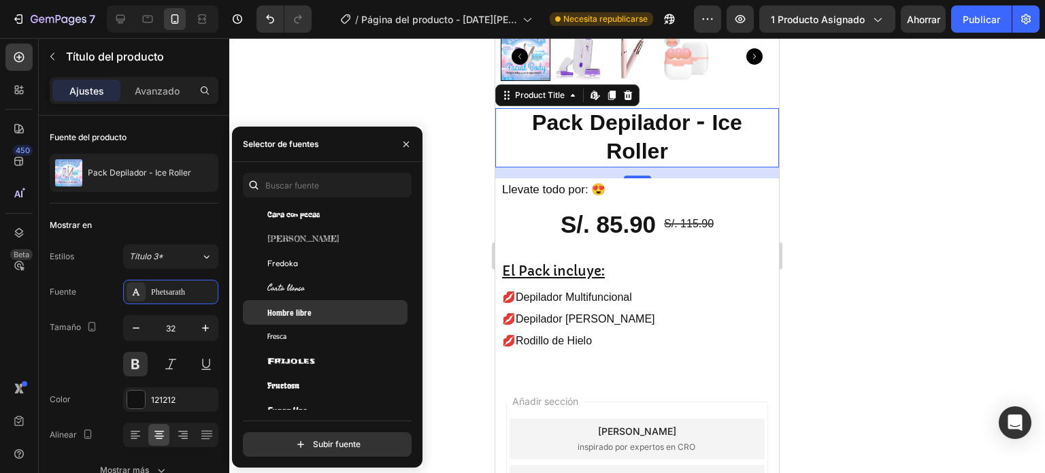
click at [340, 314] on div "Hombre libre" at bounding box center [335, 312] width 137 height 12
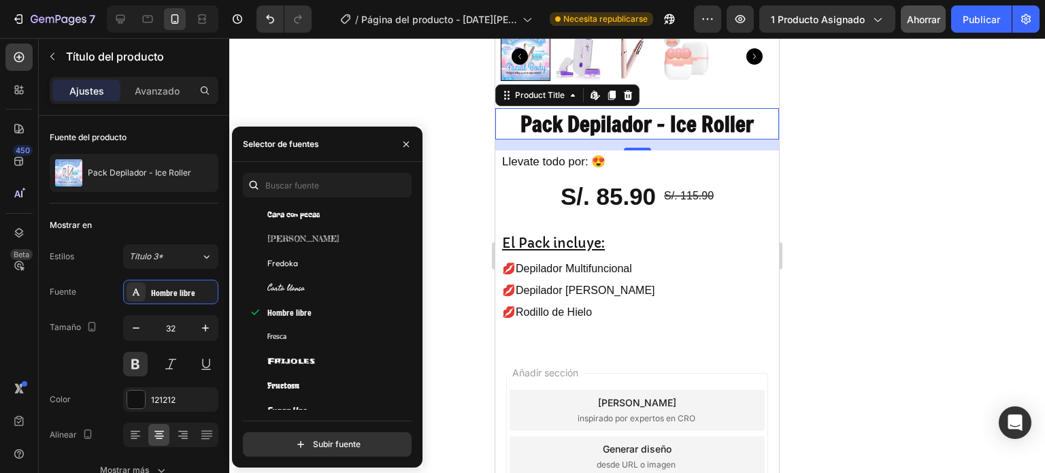
click at [926, 24] on font "Ahorrar" at bounding box center [923, 20] width 33 height 12
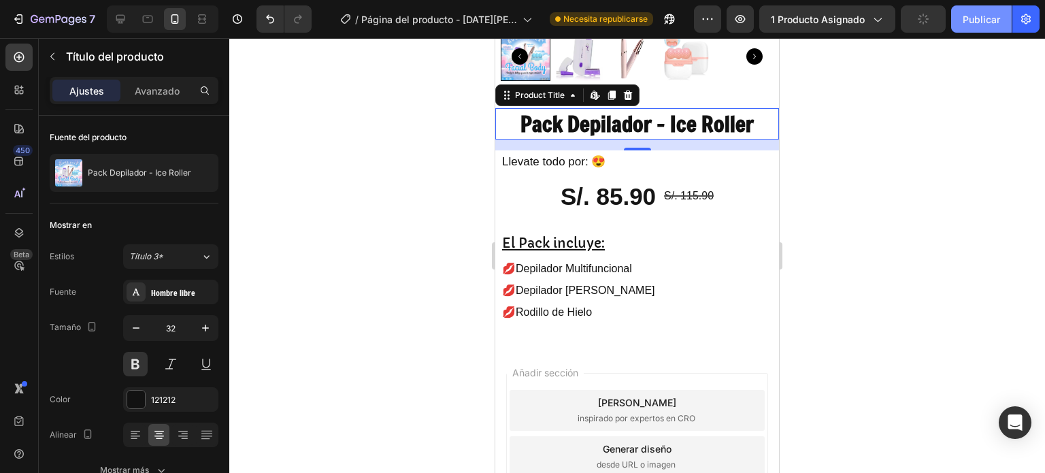
click at [983, 29] on button "Publicar" at bounding box center [981, 18] width 61 height 27
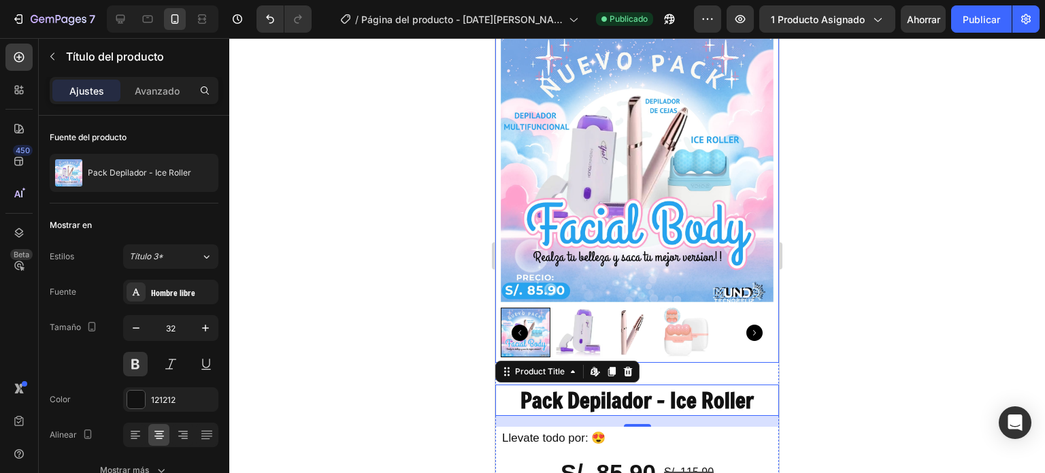
scroll to position [204, 0]
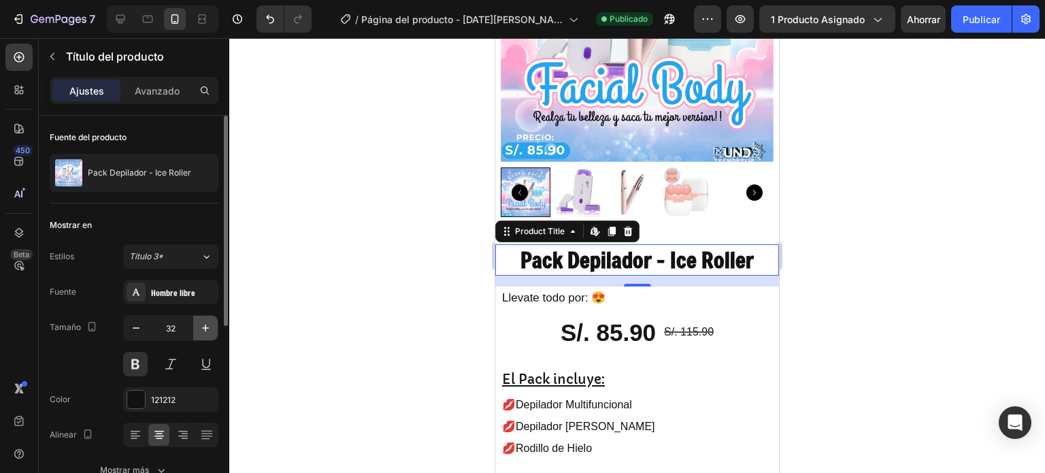
click at [208, 328] on icon "button" at bounding box center [206, 328] width 14 height 14
click at [203, 333] on icon "button" at bounding box center [206, 328] width 14 height 14
type input "34"
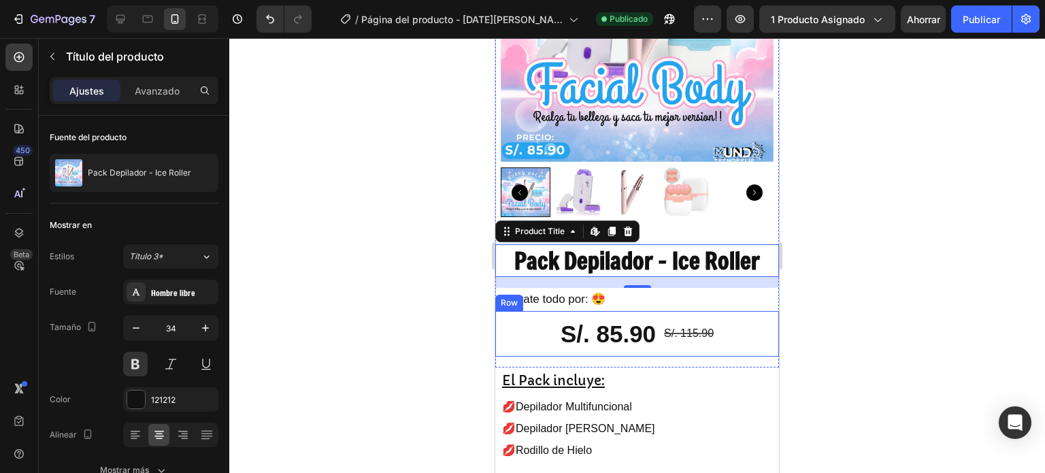
click at [540, 293] on span "Llevate todo por: 😍" at bounding box center [553, 299] width 103 height 13
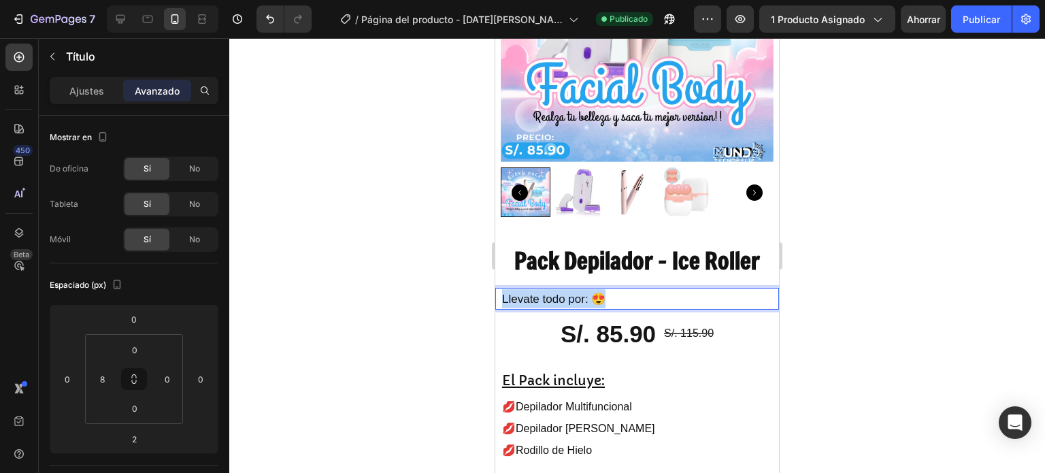
drag, startPoint x: 518, startPoint y: 289, endPoint x: 502, endPoint y: 289, distance: 16.3
click at [502, 289] on p "Llevate todo por: 😍" at bounding box center [640, 298] width 276 height 19
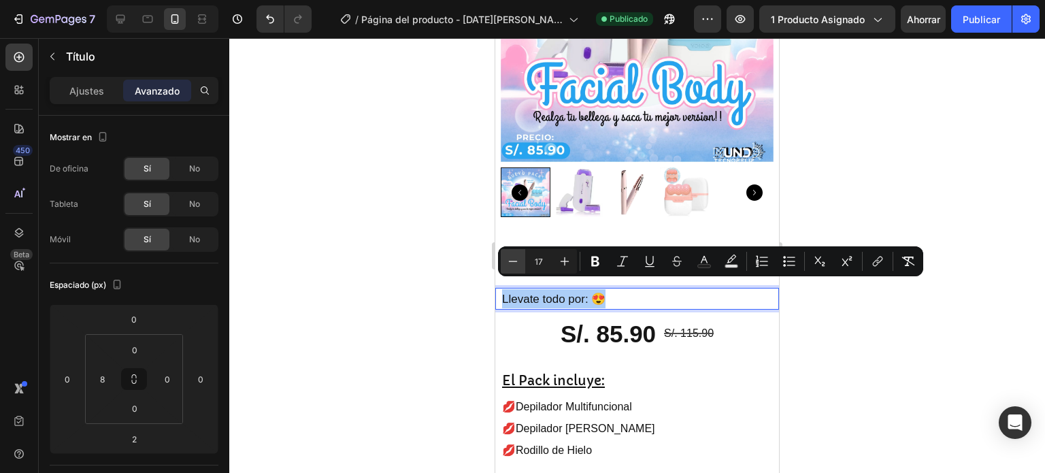
click at [517, 264] on icon "Editor contextual toolbar" at bounding box center [513, 262] width 14 height 14
type input "15"
click at [900, 327] on div at bounding box center [637, 255] width 816 height 435
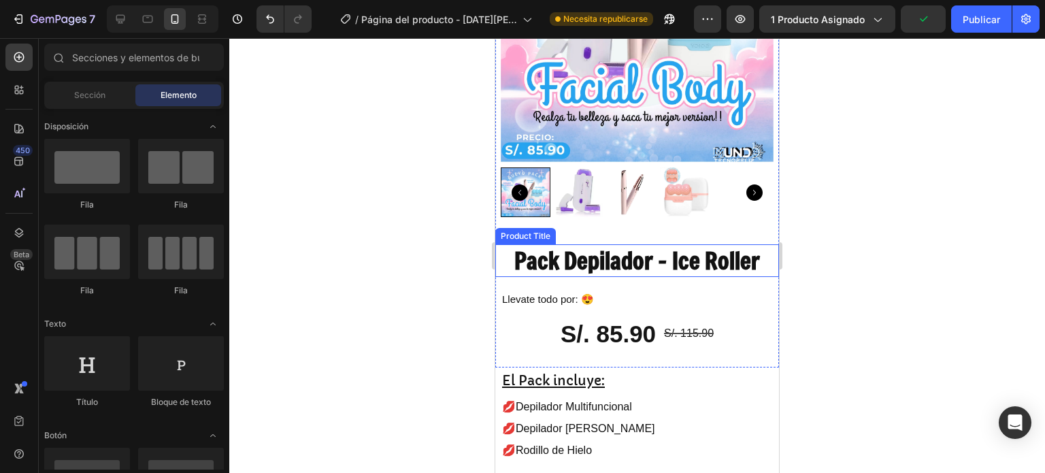
click at [643, 257] on h2 "Pack Depilador - Ice Roller" at bounding box center [637, 260] width 273 height 33
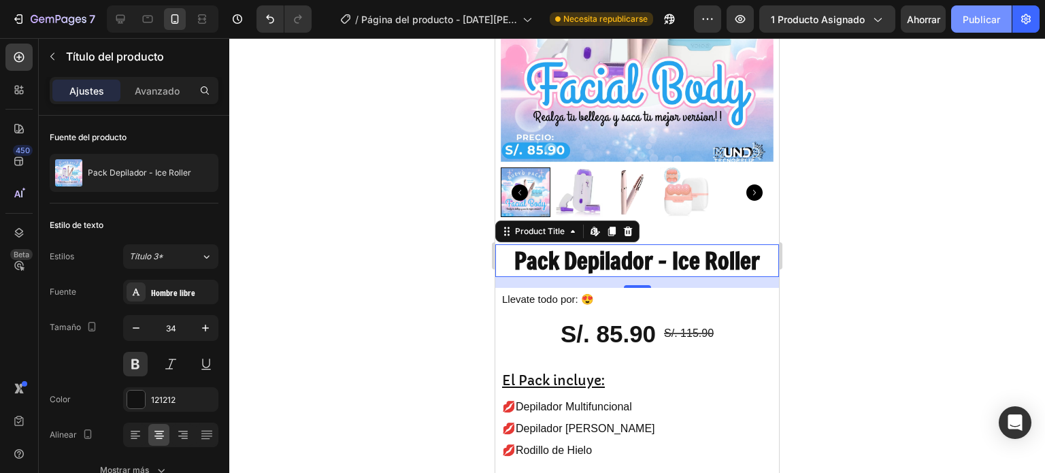
click at [968, 17] on font "Publicar" at bounding box center [981, 20] width 37 height 12
click at [924, 33] on div "7 Historial de versiones / Página del producto - 27 de agosto, 22:10:56 Necesit…" at bounding box center [522, 19] width 1045 height 39
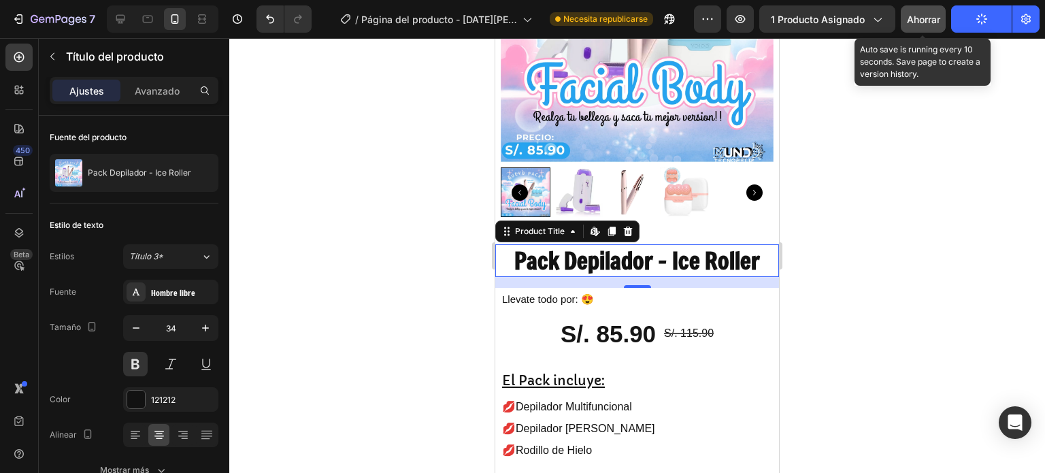
click at [924, 22] on font "Ahorrar" at bounding box center [923, 20] width 33 height 12
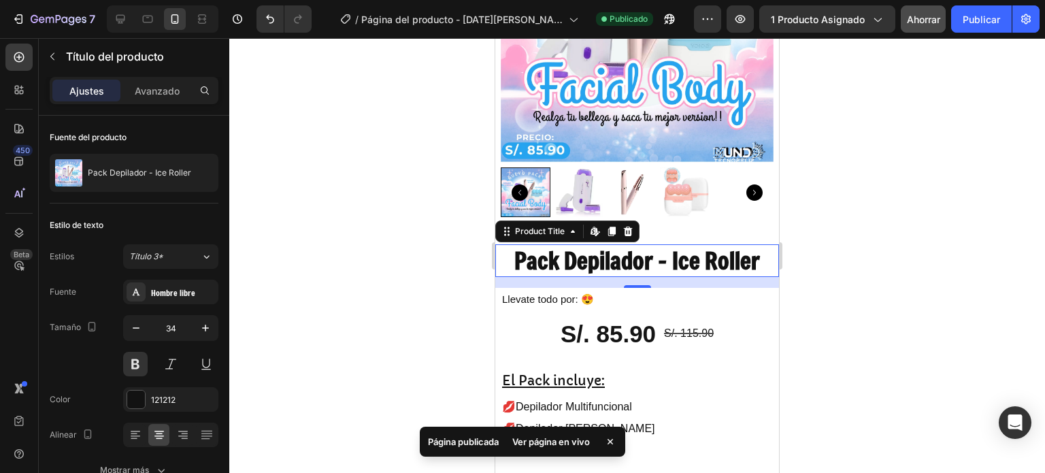
drag, startPoint x: 923, startPoint y: 250, endPoint x: 881, endPoint y: 248, distance: 42.2
click at [922, 248] on div at bounding box center [637, 255] width 816 height 435
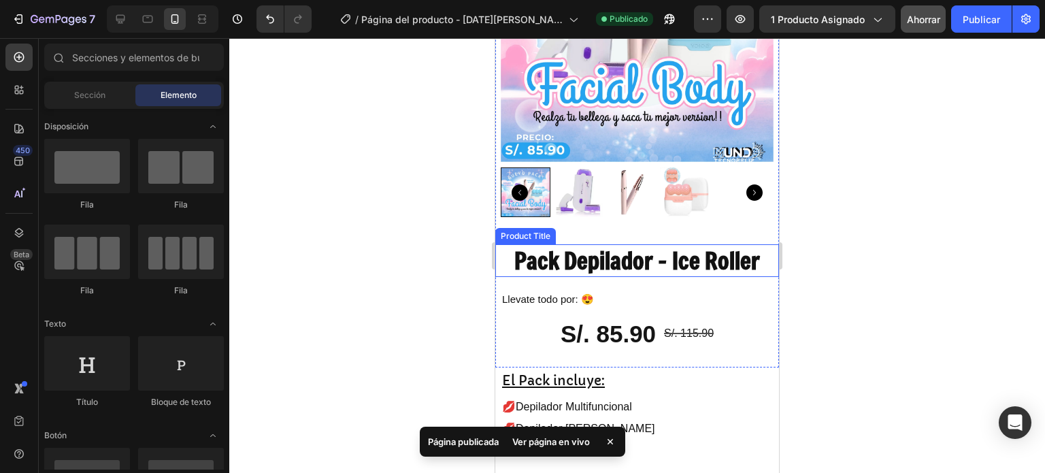
click at [647, 252] on h2 "Pack Depilador - Ice Roller" at bounding box center [637, 260] width 273 height 33
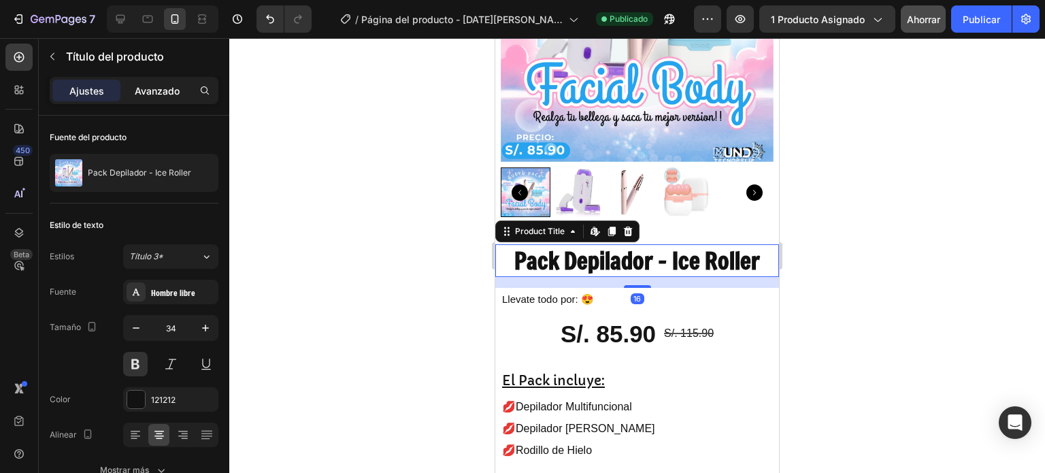
click at [148, 95] on font "Avanzado" at bounding box center [157, 91] width 45 height 12
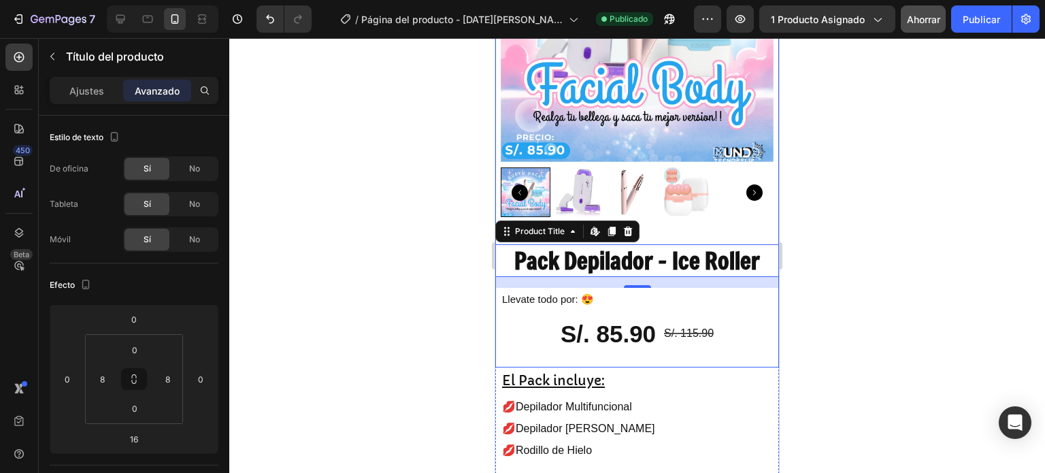
click at [663, 219] on div "Product Images" at bounding box center [637, 59] width 284 height 350
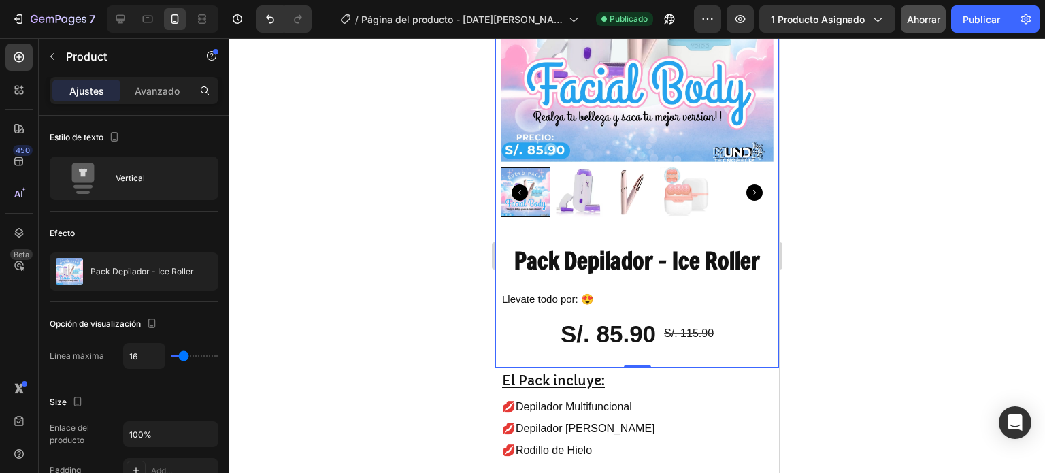
click at [858, 221] on div at bounding box center [637, 255] width 816 height 435
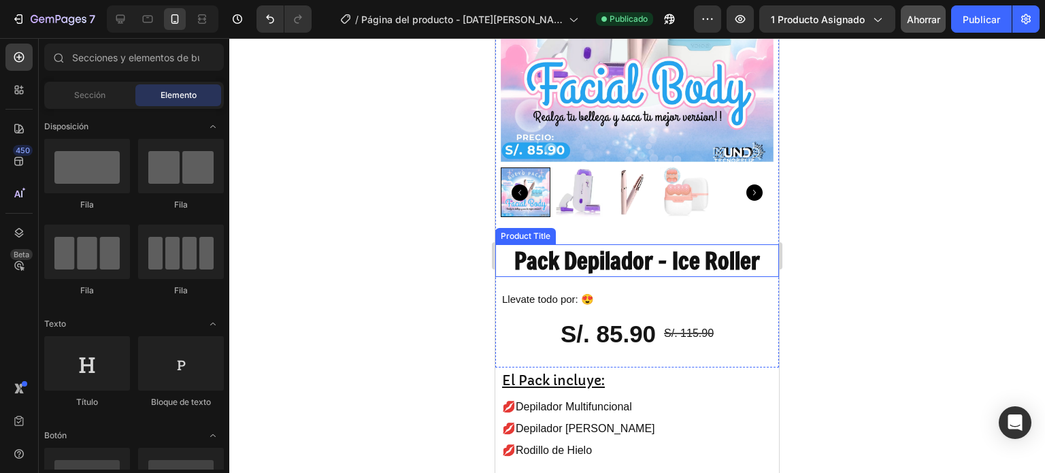
click at [677, 253] on h2 "Pack Depilador - Ice Roller" at bounding box center [637, 260] width 273 height 33
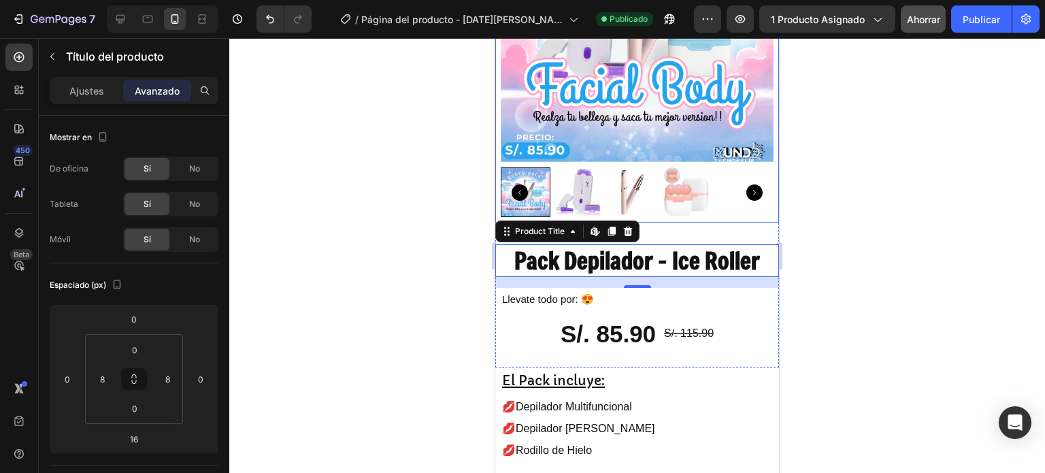
click at [653, 193] on img at bounding box center [632, 192] width 50 height 50
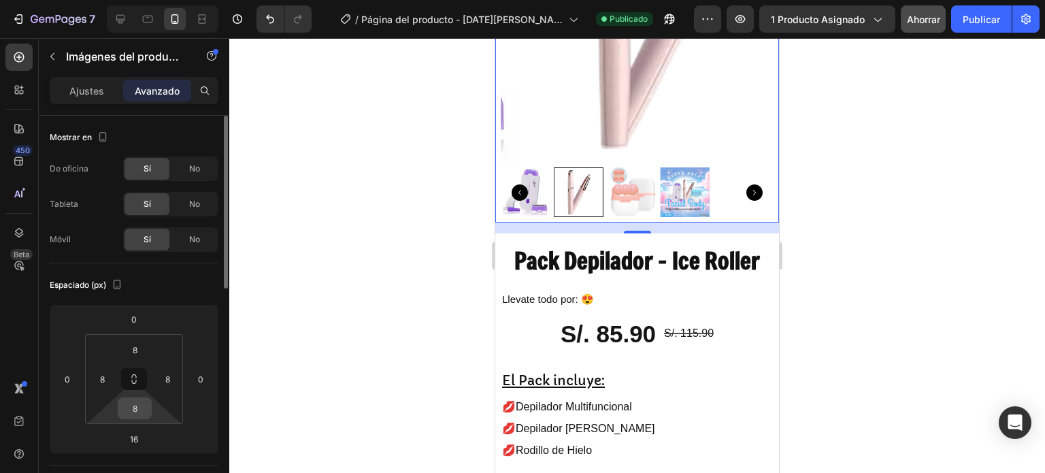
click at [136, 411] on input "8" at bounding box center [134, 408] width 27 height 20
click at [152, 436] on font "Auto" at bounding box center [147, 437] width 18 height 10
type input "Auto"
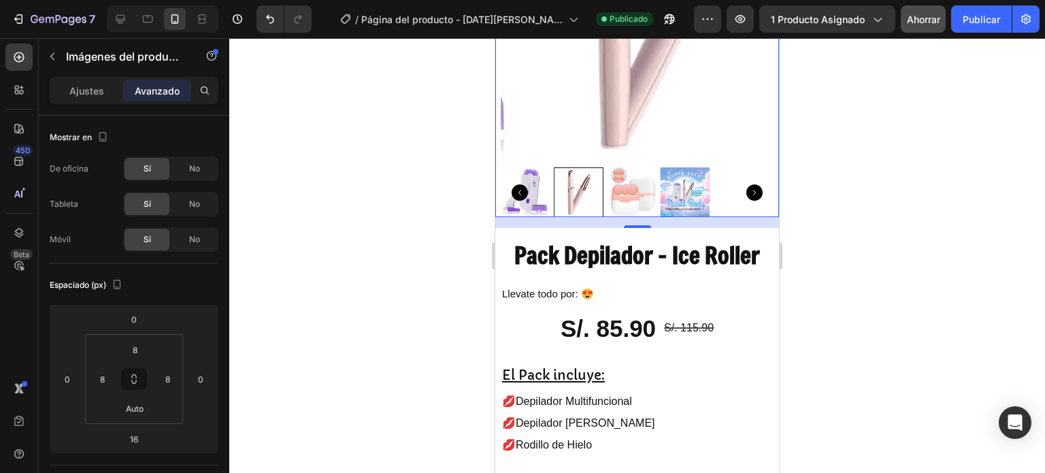
click at [839, 198] on div at bounding box center [637, 255] width 816 height 435
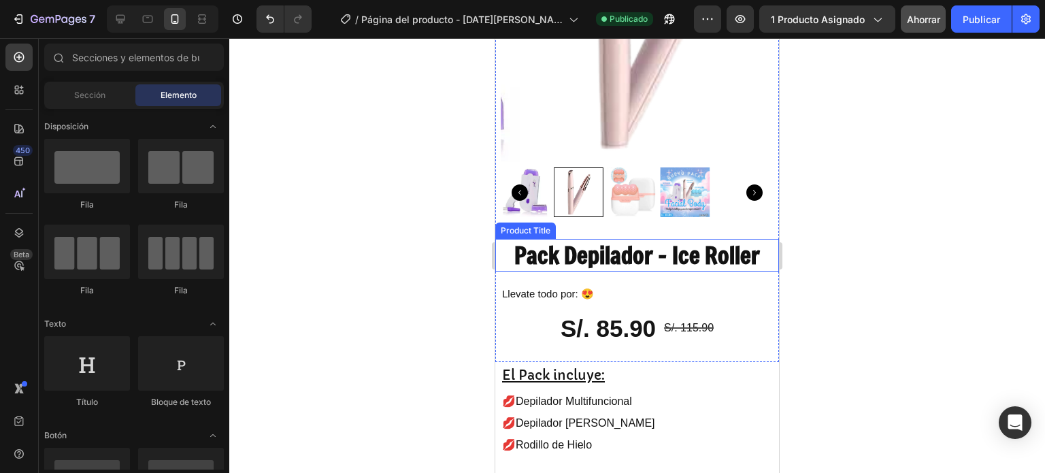
click at [594, 239] on h2 "Pack Depilador - Ice Roller" at bounding box center [637, 255] width 273 height 33
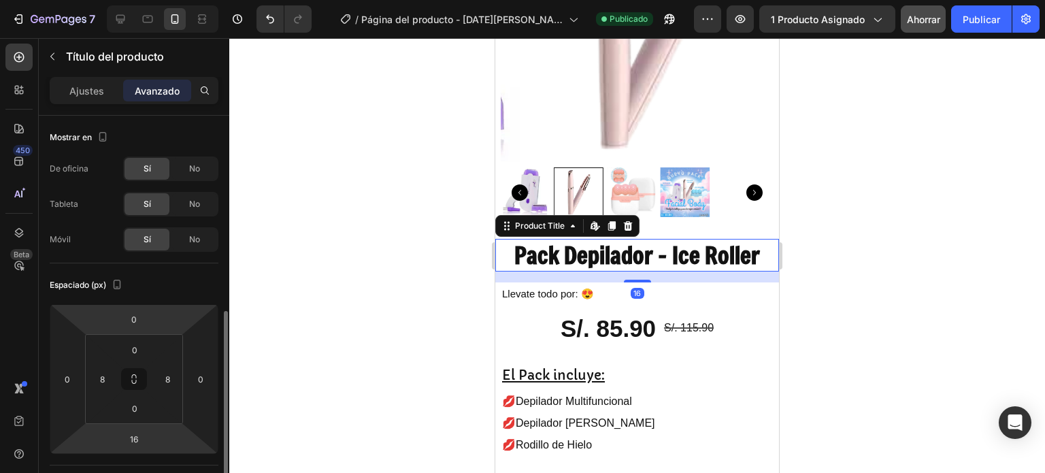
scroll to position [136, 0]
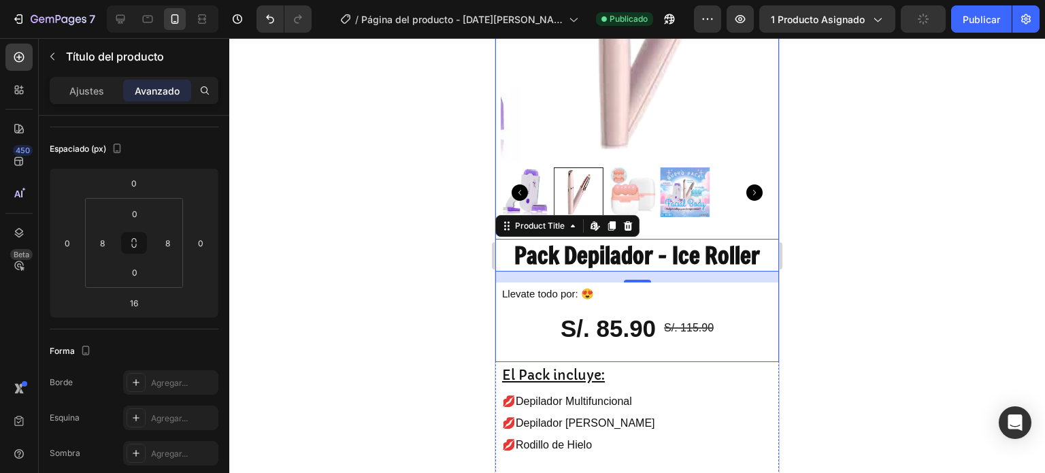
click at [719, 220] on div "Product Images Pack Depilador - Ice Roller Product Title Edit content in Shopif…" at bounding box center [637, 123] width 284 height 478
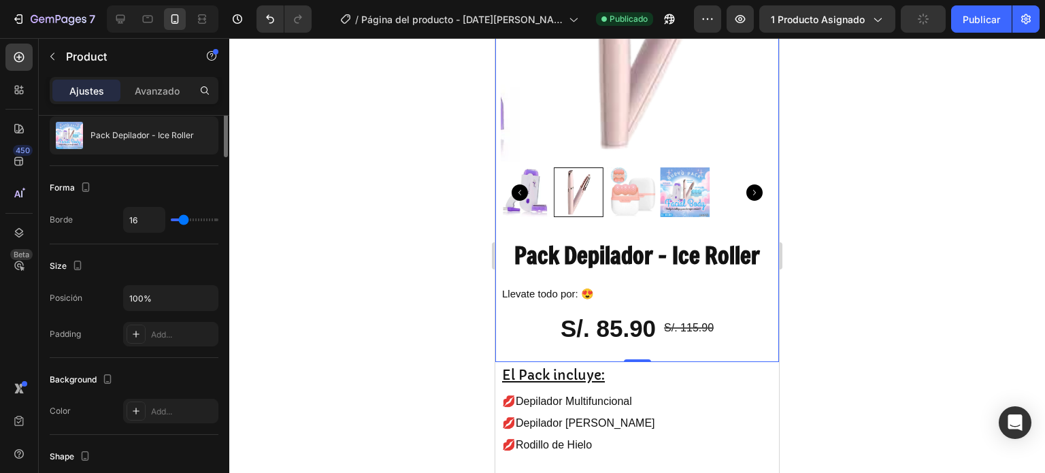
scroll to position [0, 0]
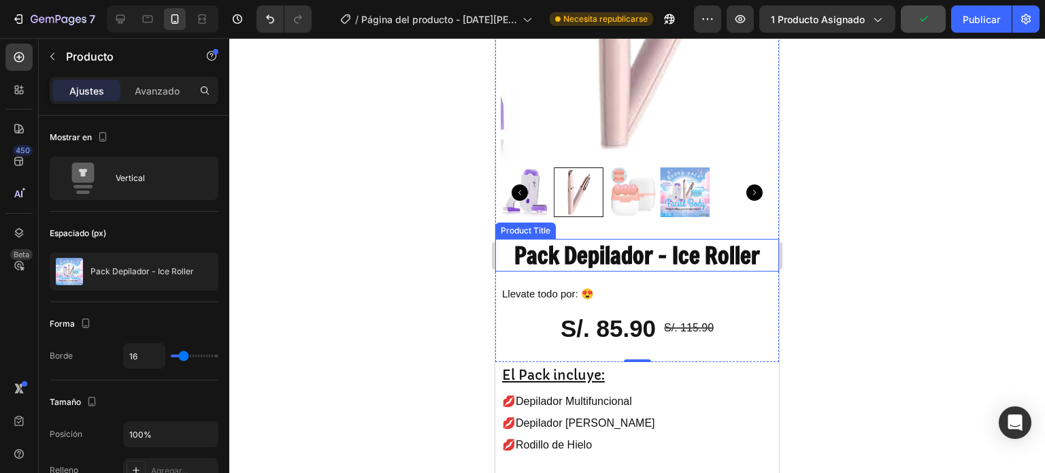
click at [589, 244] on h2 "Pack Depilador - Ice Roller" at bounding box center [637, 255] width 273 height 33
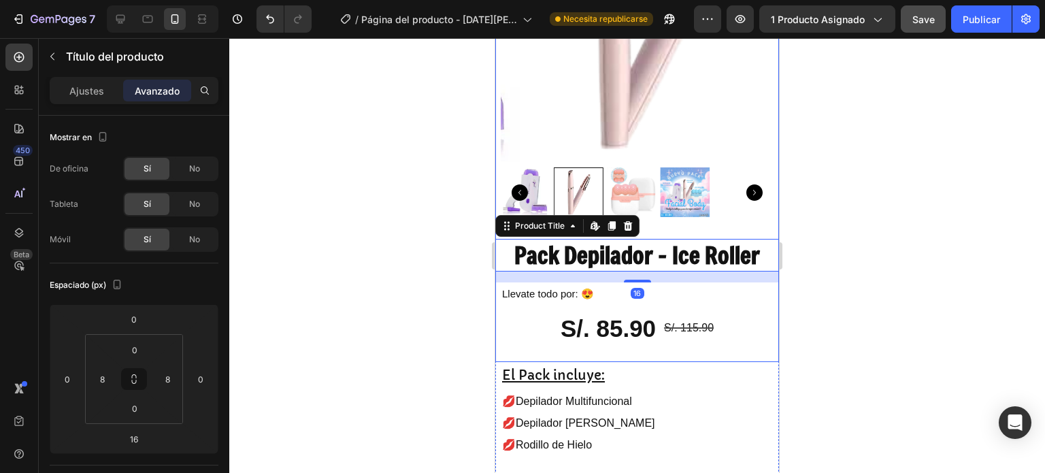
click at [656, 218] on div "Product Images Pack Depilador - Ice Roller Product Title Edit content in Shopif…" at bounding box center [637, 123] width 284 height 478
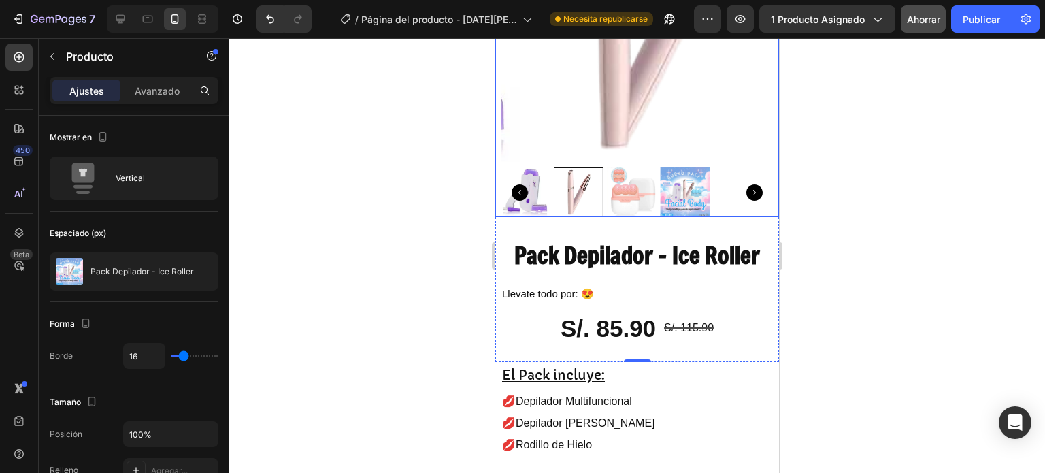
click at [645, 130] on img at bounding box center [658, 25] width 273 height 273
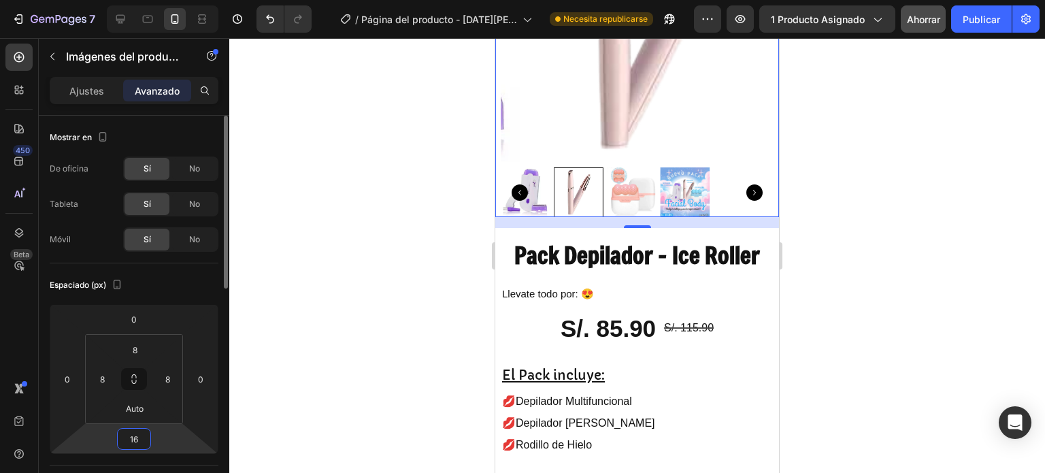
click at [136, 432] on input "16" at bounding box center [133, 439] width 27 height 20
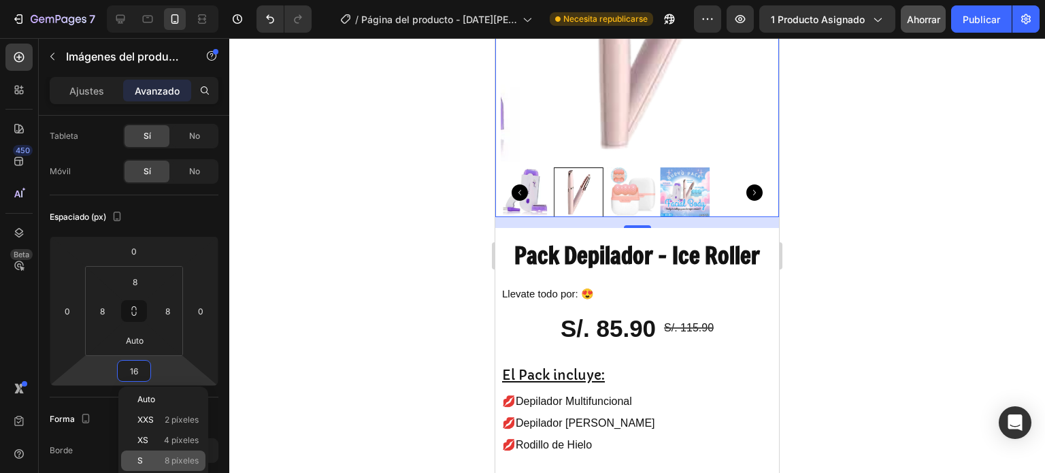
click at [157, 456] on p "S 8 píxeles" at bounding box center [167, 461] width 61 height 10
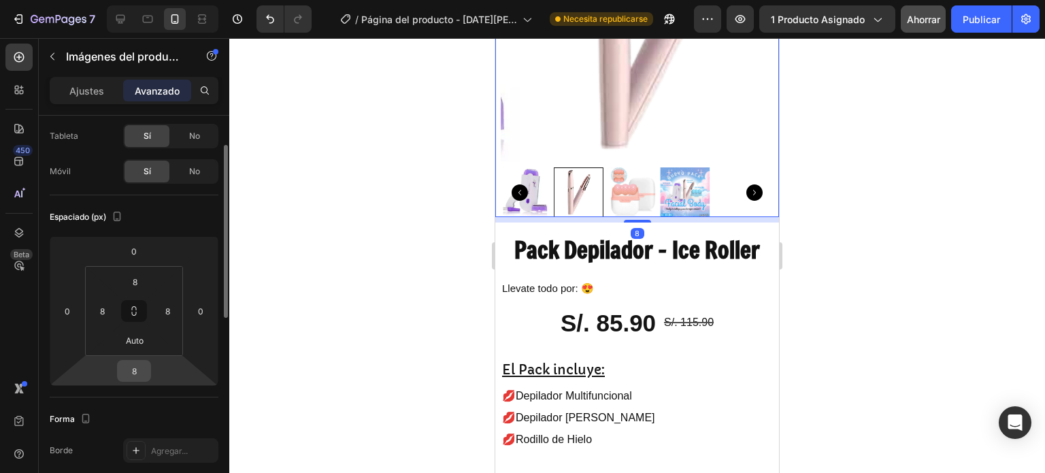
click at [140, 366] on input "8" at bounding box center [133, 371] width 27 height 20
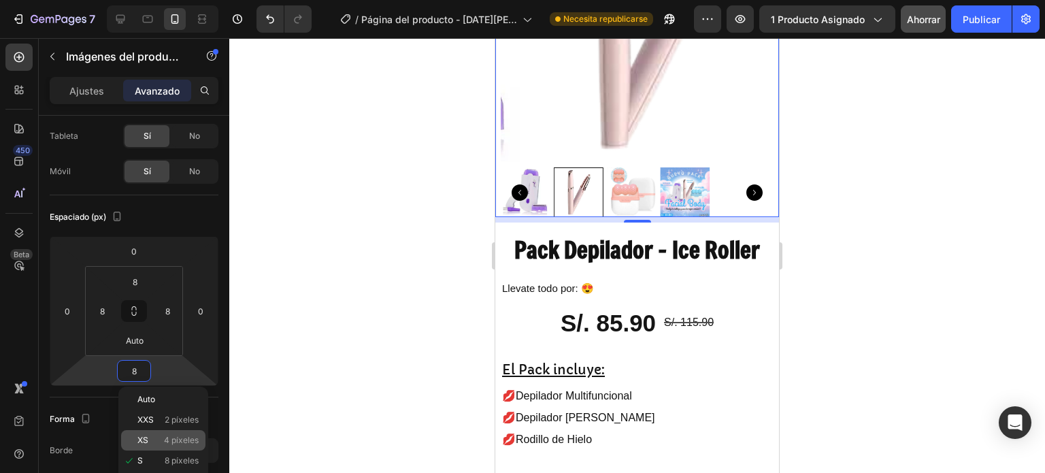
click at [167, 448] on div "XS 4 píxeles" at bounding box center [163, 440] width 84 height 20
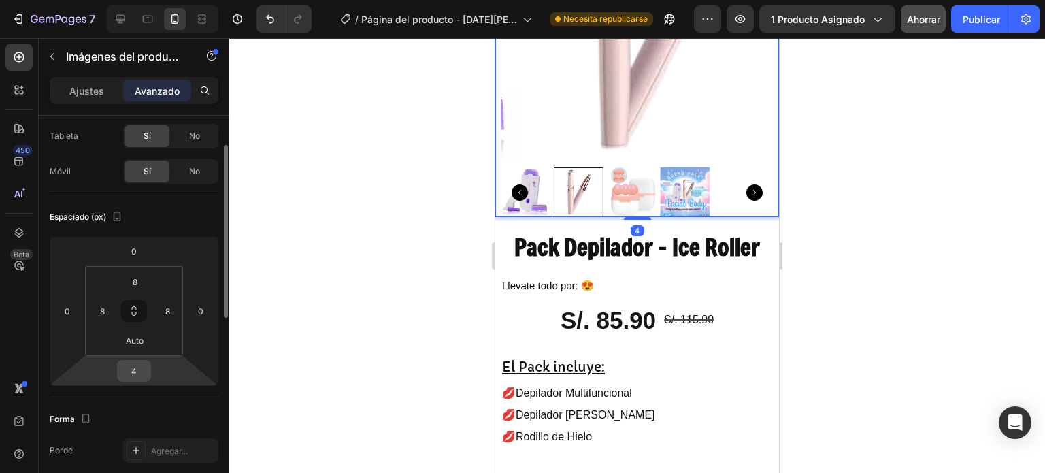
click at [136, 361] on input "4" at bounding box center [133, 371] width 27 height 20
click at [136, 364] on input "4" at bounding box center [133, 371] width 27 height 20
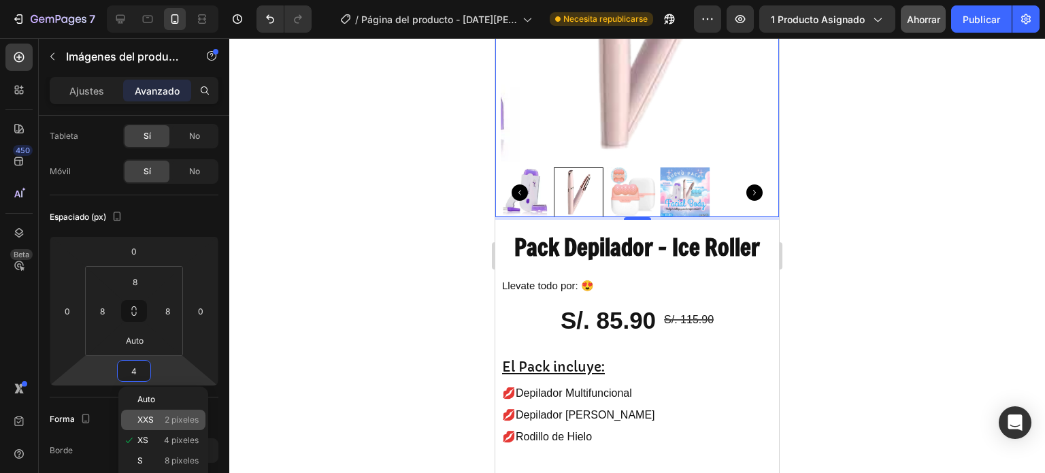
click at [144, 422] on font "XXS" at bounding box center [145, 419] width 16 height 10
type input "2"
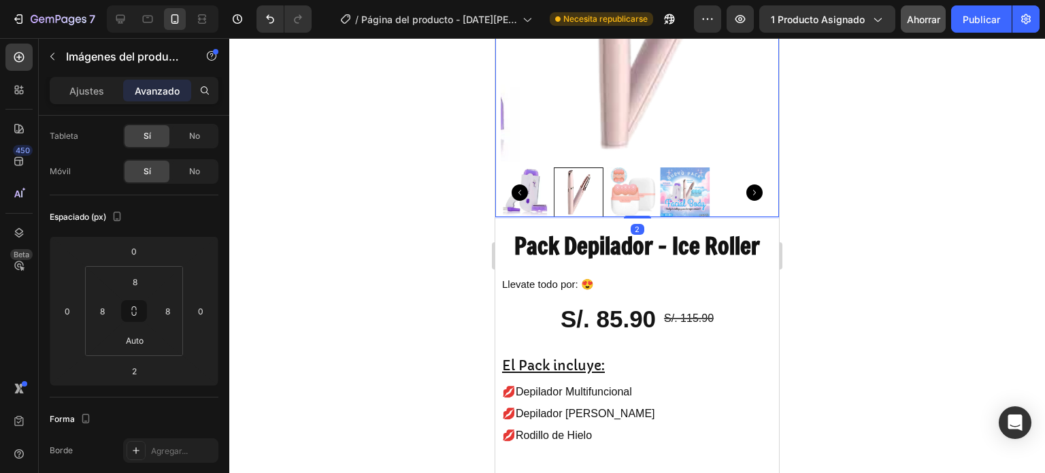
click at [384, 285] on div at bounding box center [637, 255] width 816 height 435
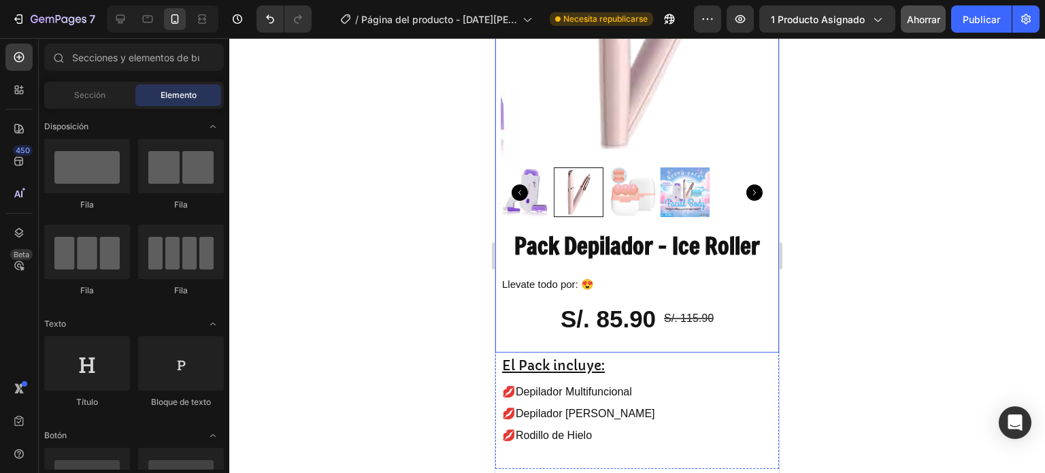
click at [643, 215] on div "Product Images Pack Depilador - Ice Roller Product Title ⁠⁠⁠⁠⁠⁠⁠ Llevate todo p…" at bounding box center [637, 118] width 284 height 469
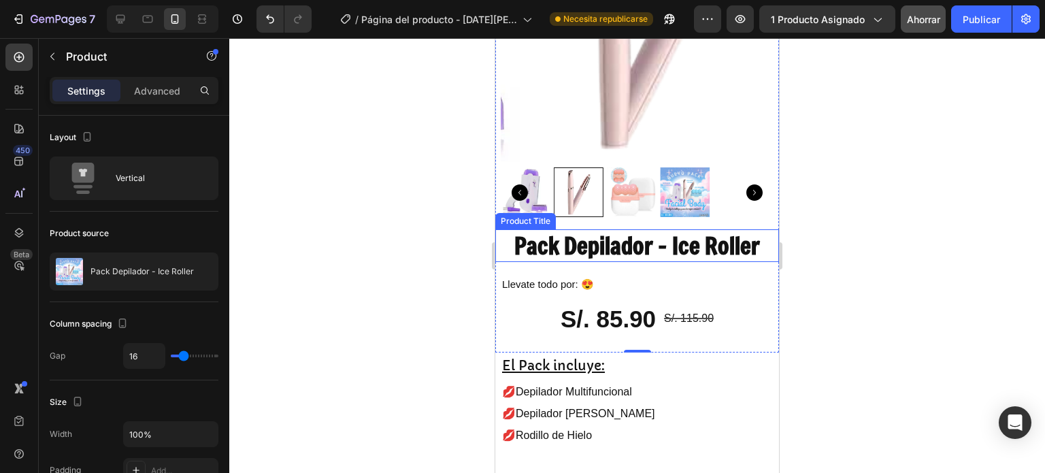
click at [637, 238] on h2 "Pack Depilador - Ice Roller" at bounding box center [637, 245] width 273 height 33
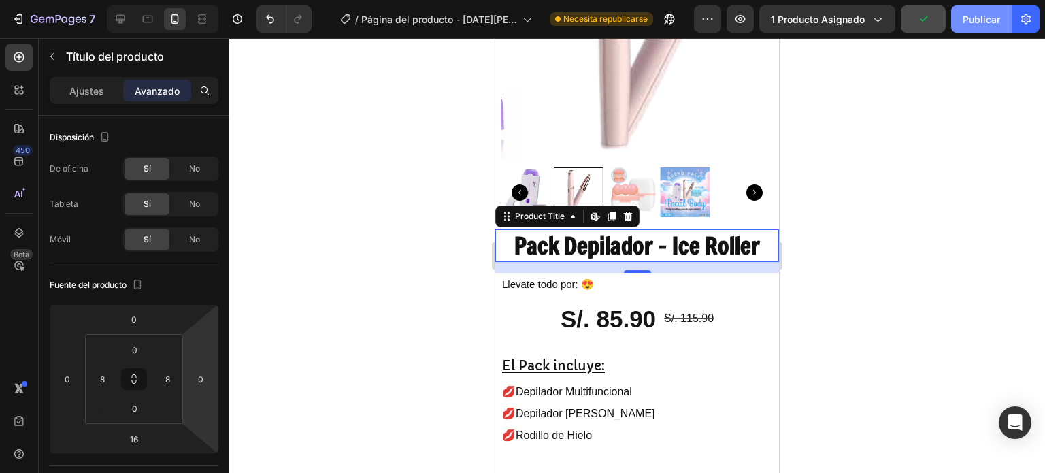
click at [956, 17] on button "Publicar" at bounding box center [981, 18] width 61 height 27
click at [821, 258] on div at bounding box center [637, 255] width 816 height 435
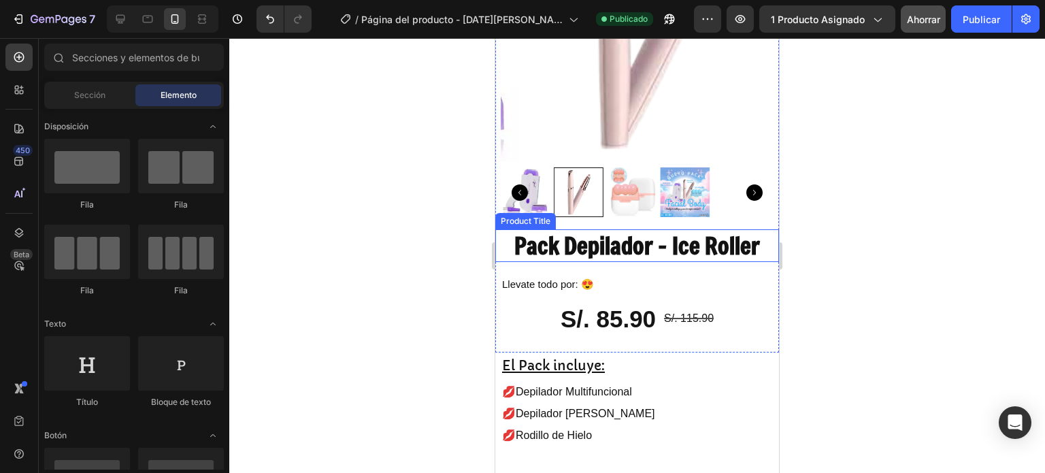
click at [583, 235] on h2 "Pack Depilador - Ice Roller" at bounding box center [637, 245] width 273 height 33
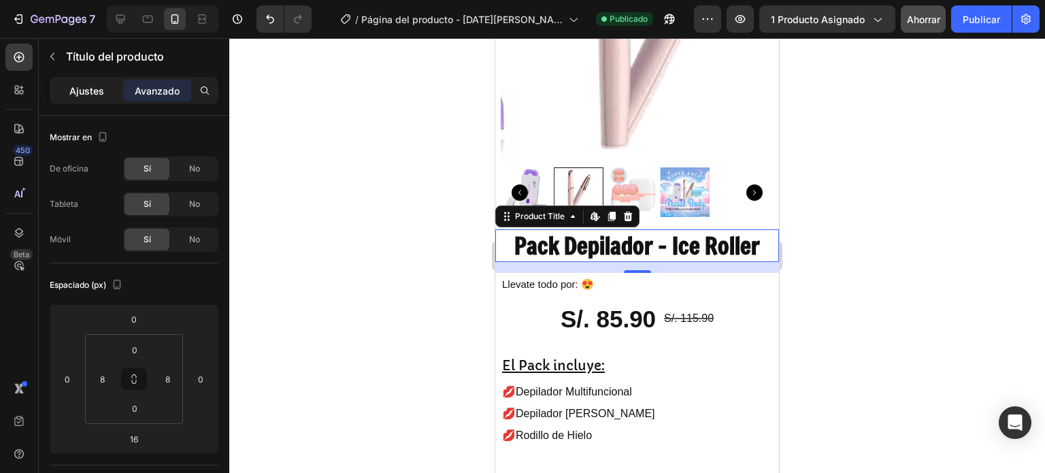
click at [96, 95] on font "Ajustes" at bounding box center [86, 91] width 35 height 12
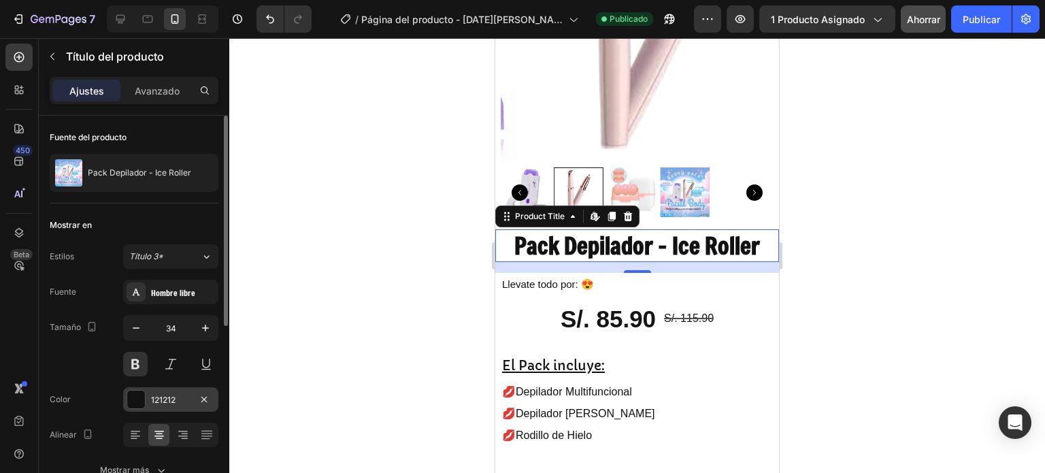
click at [155, 395] on font "121212" at bounding box center [163, 400] width 25 height 10
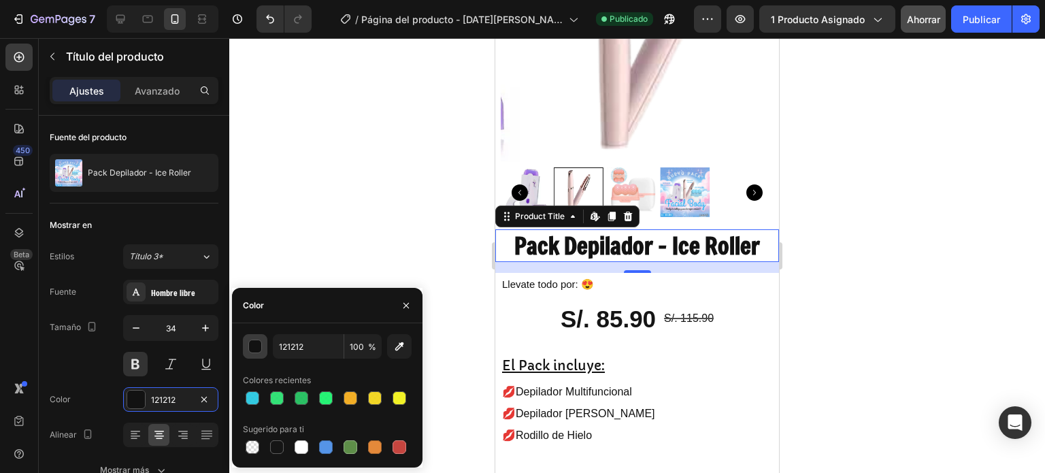
click at [259, 351] on div "button" at bounding box center [256, 347] width 14 height 14
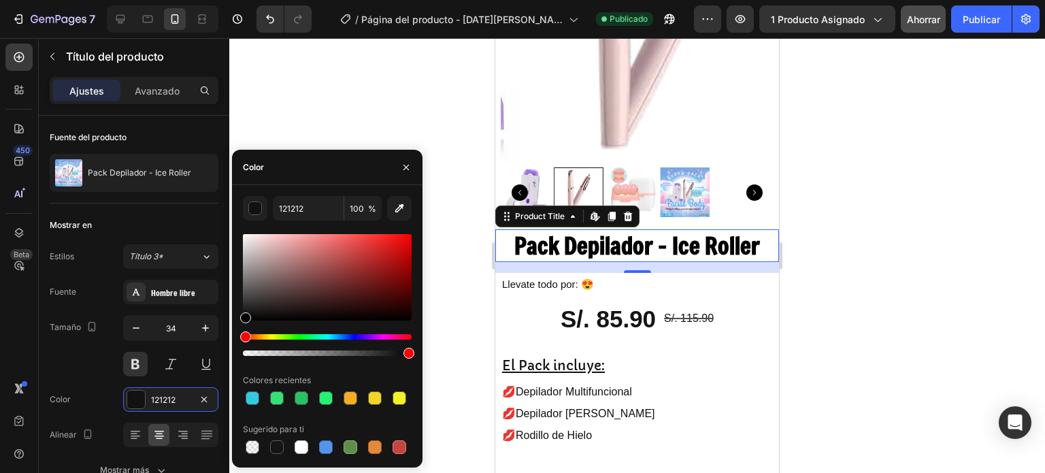
click at [370, 338] on div "Hue" at bounding box center [327, 336] width 169 height 5
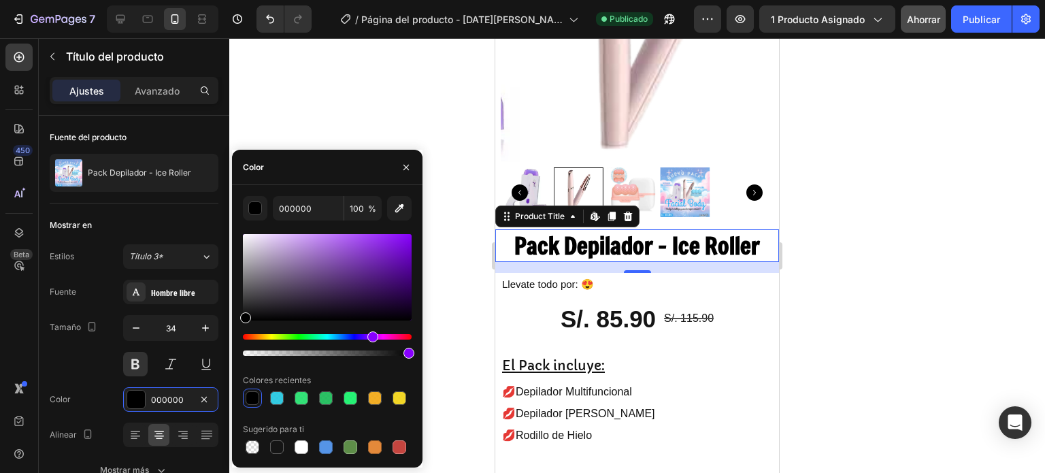
click at [371, 338] on div "Hue" at bounding box center [373, 336] width 11 height 11
click at [377, 264] on div at bounding box center [327, 277] width 169 height 86
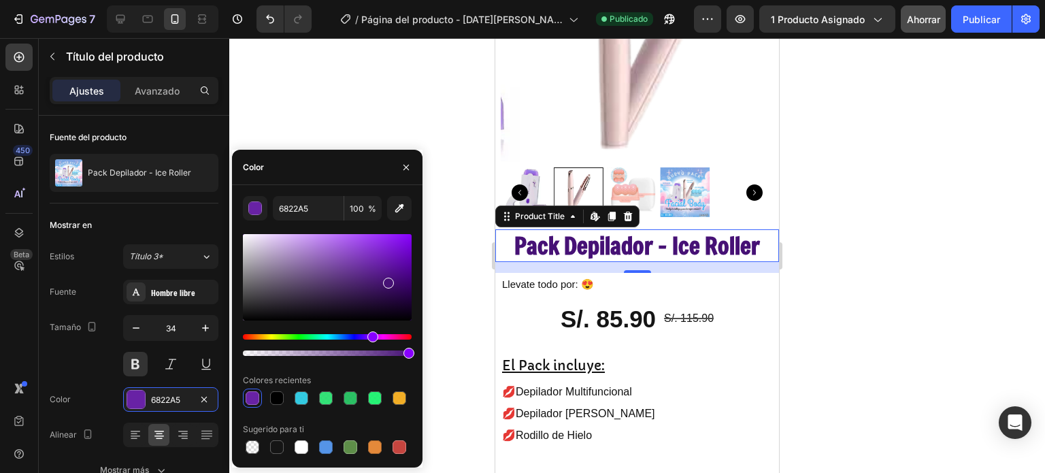
drag, startPoint x: 384, startPoint y: 263, endPoint x: 388, endPoint y: 280, distance: 17.5
click at [388, 280] on div at bounding box center [327, 277] width 169 height 86
drag, startPoint x: 388, startPoint y: 280, endPoint x: 381, endPoint y: 282, distance: 7.1
click at [381, 282] on div at bounding box center [381, 285] width 11 height 11
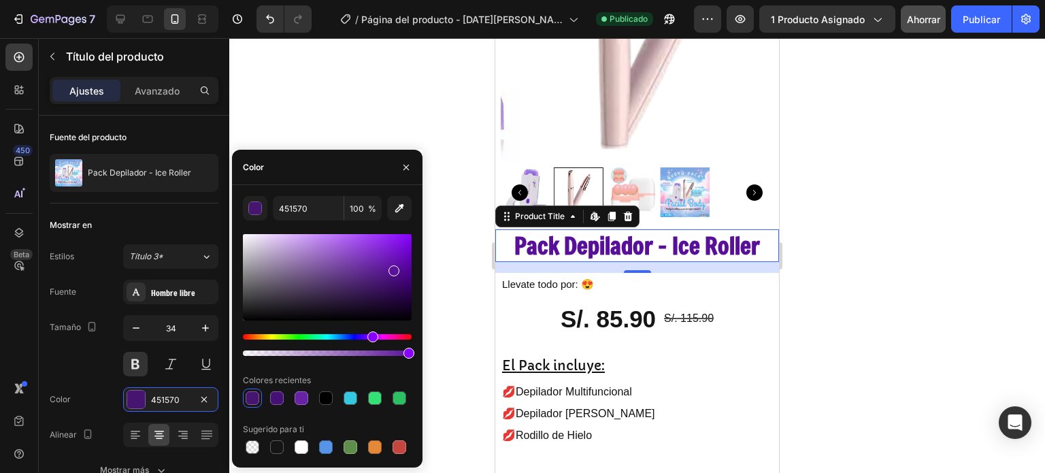
drag, startPoint x: 381, startPoint y: 282, endPoint x: 394, endPoint y: 269, distance: 18.8
click at [394, 269] on div at bounding box center [394, 270] width 11 height 11
drag, startPoint x: 396, startPoint y: 269, endPoint x: 400, endPoint y: 261, distance: 9.1
click at [400, 261] on div at bounding box center [402, 263] width 11 height 11
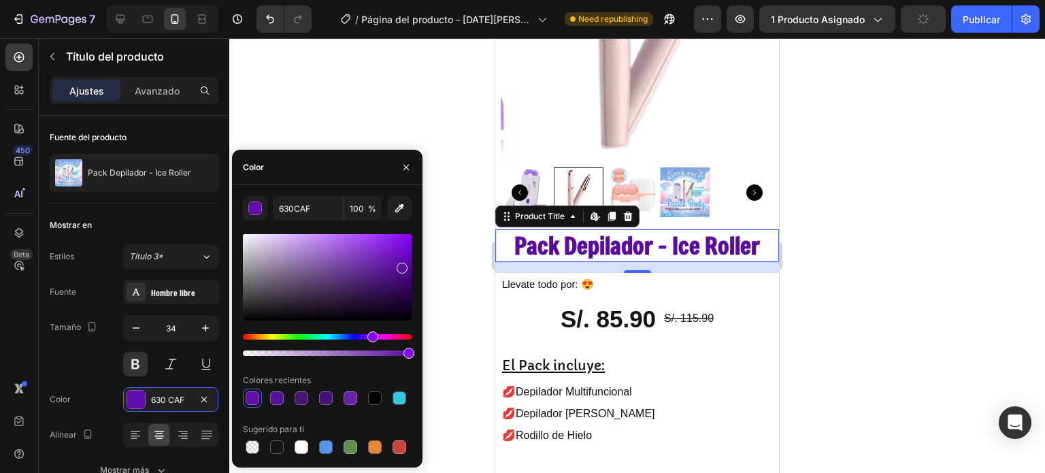
click at [400, 265] on div at bounding box center [402, 268] width 11 height 11
click at [401, 259] on div at bounding box center [402, 261] width 11 height 11
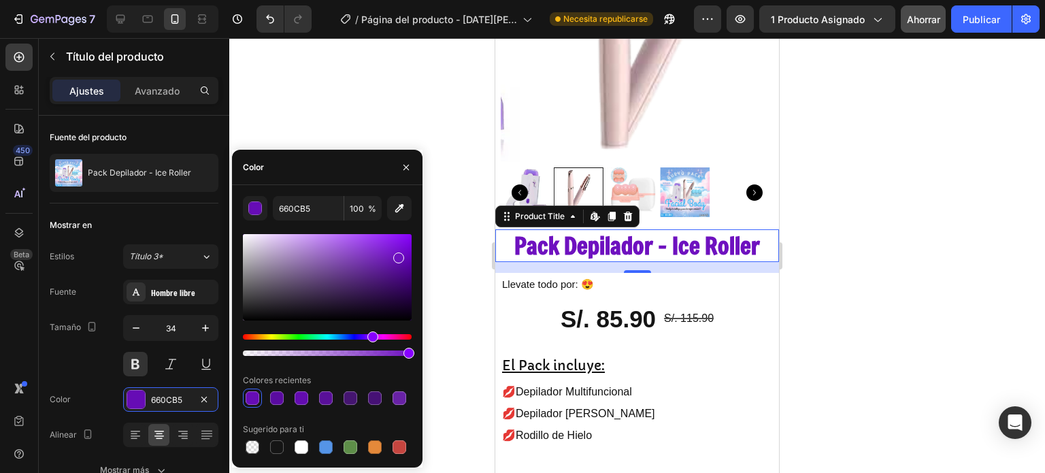
click at [397, 255] on div at bounding box center [398, 258] width 11 height 11
type input "6E11BF"
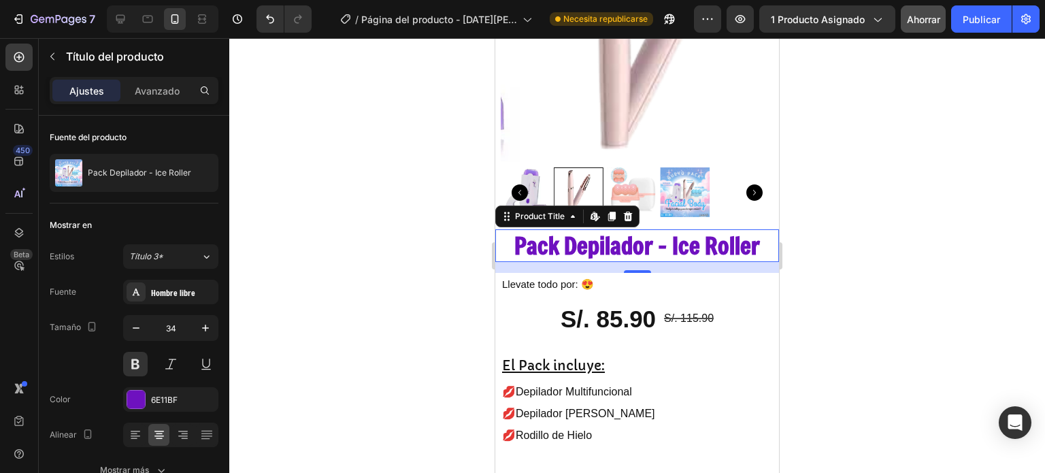
click at [306, 119] on div at bounding box center [637, 255] width 816 height 435
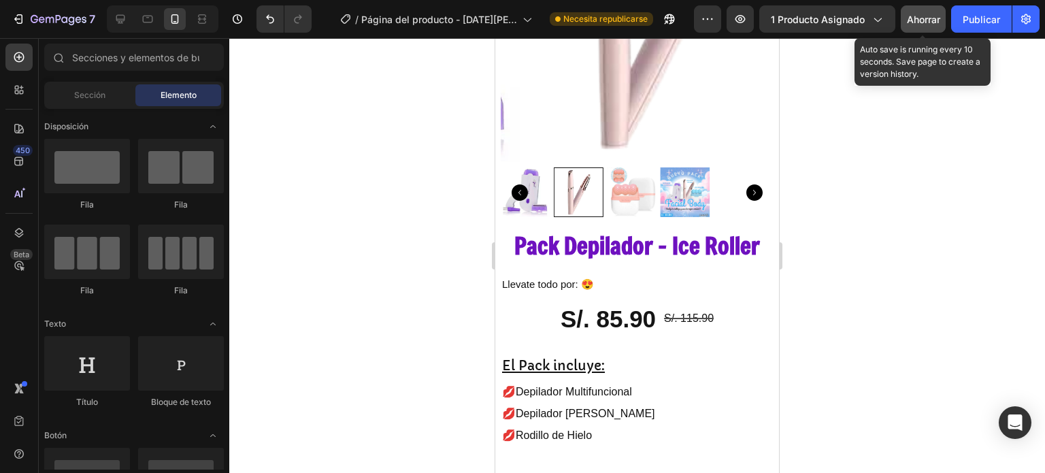
click at [940, 12] on div "Ahorrar" at bounding box center [923, 19] width 33 height 14
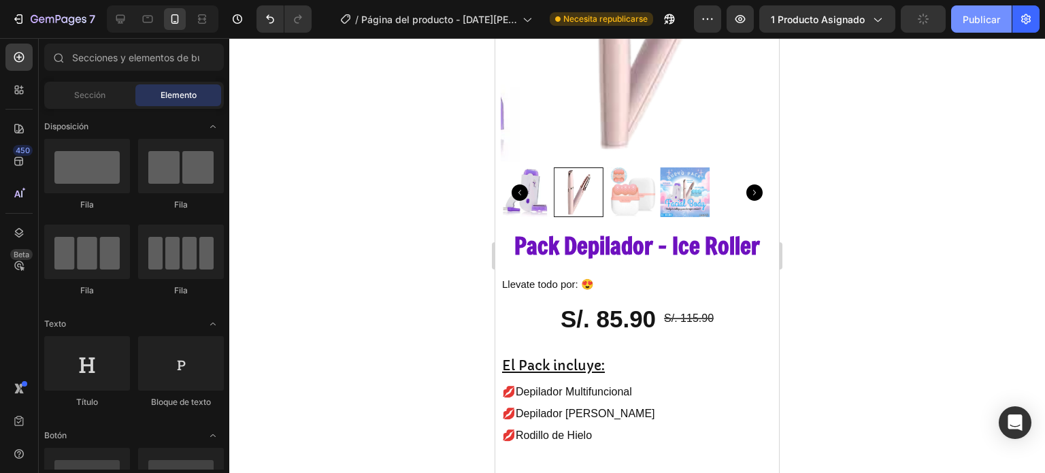
click at [963, 18] on font "Publicar" at bounding box center [981, 20] width 37 height 12
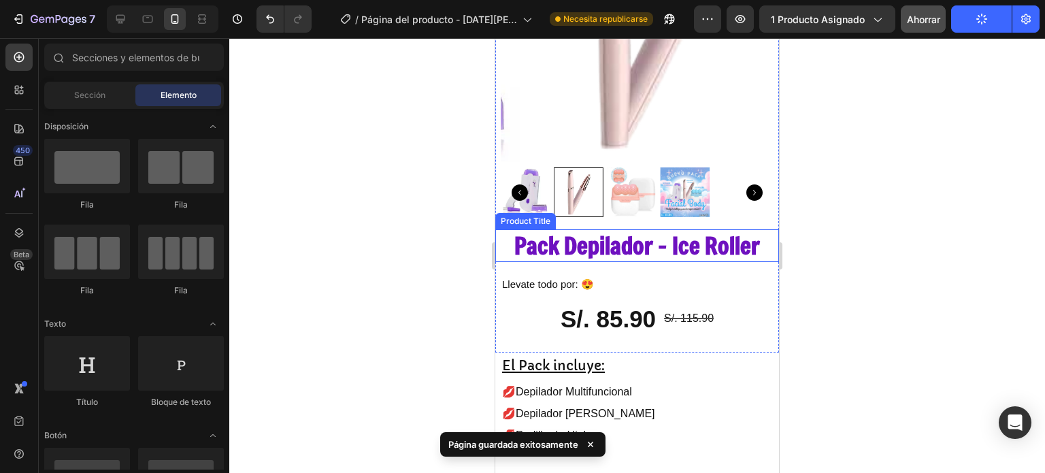
click at [628, 247] on h2 "Pack Depilador - Ice Roller" at bounding box center [637, 245] width 273 height 33
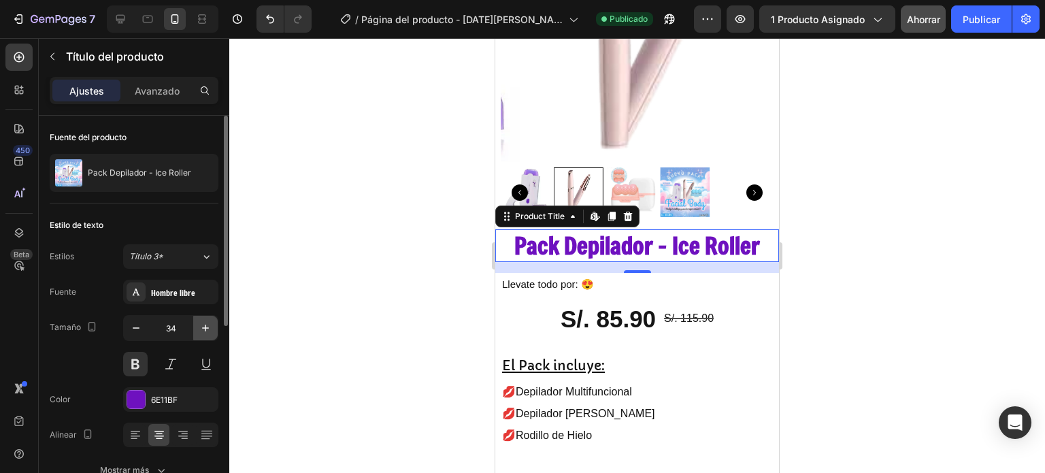
click at [207, 338] on button "button" at bounding box center [205, 328] width 25 height 25
click at [208, 336] on button "button" at bounding box center [205, 328] width 25 height 25
type input "36"
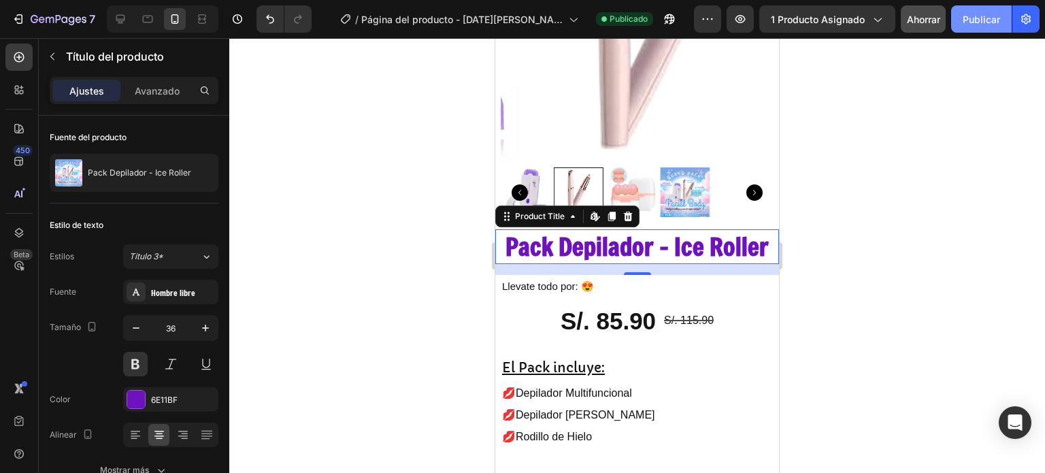
click at [959, 31] on button "Publicar" at bounding box center [981, 18] width 61 height 27
click at [713, 233] on h2 "Pack Depilador - Ice Roller" at bounding box center [637, 246] width 273 height 35
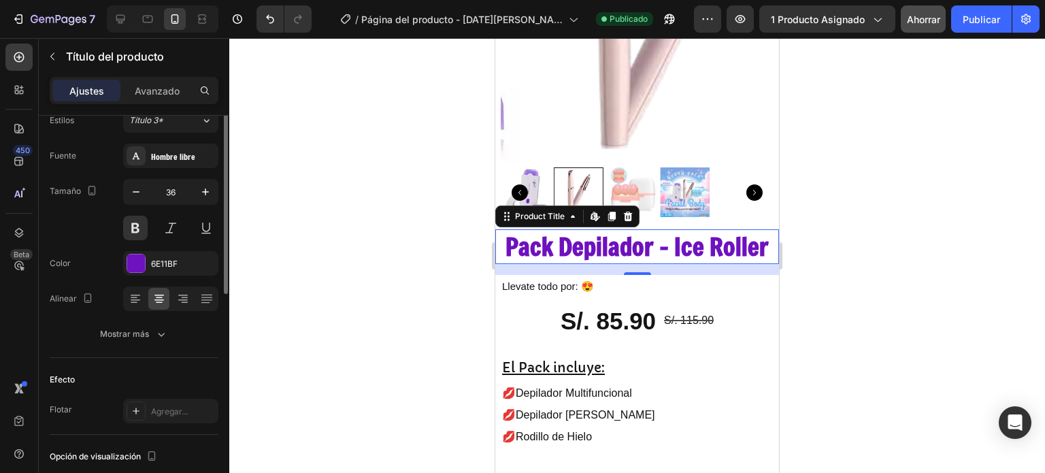
scroll to position [0, 0]
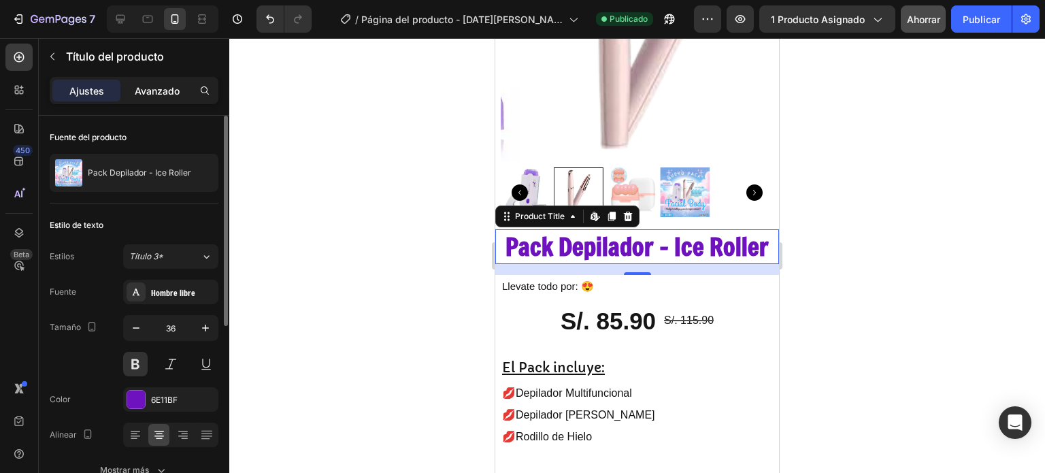
click at [153, 93] on font "Avanzado" at bounding box center [157, 91] width 45 height 12
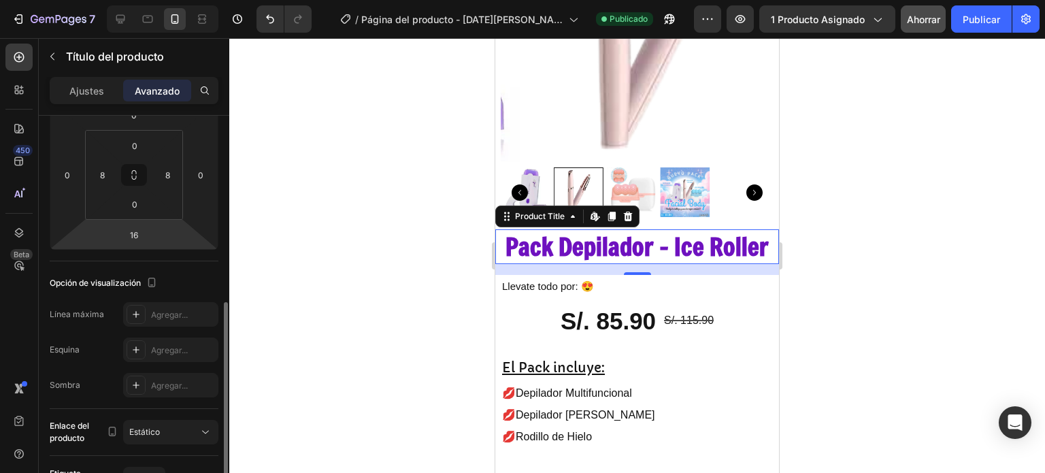
scroll to position [272, 0]
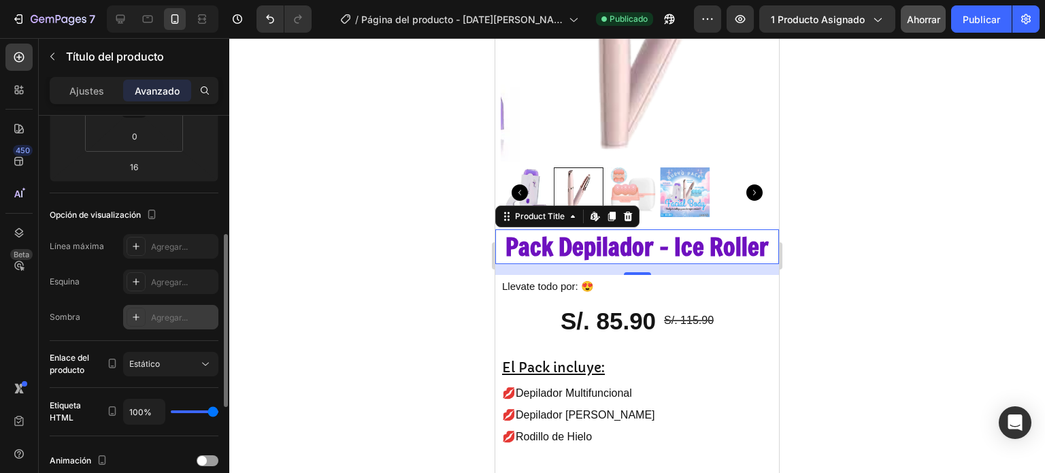
drag, startPoint x: 136, startPoint y: 245, endPoint x: 176, endPoint y: 324, distance: 88.6
click at [136, 245] on icon at bounding box center [136, 246] width 7 height 7
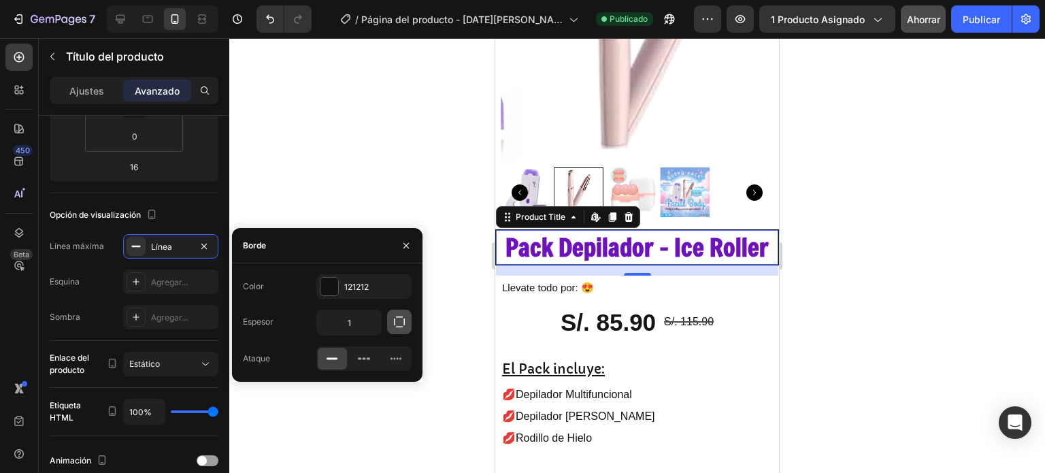
click at [400, 327] on icon "button" at bounding box center [399, 321] width 11 height 11
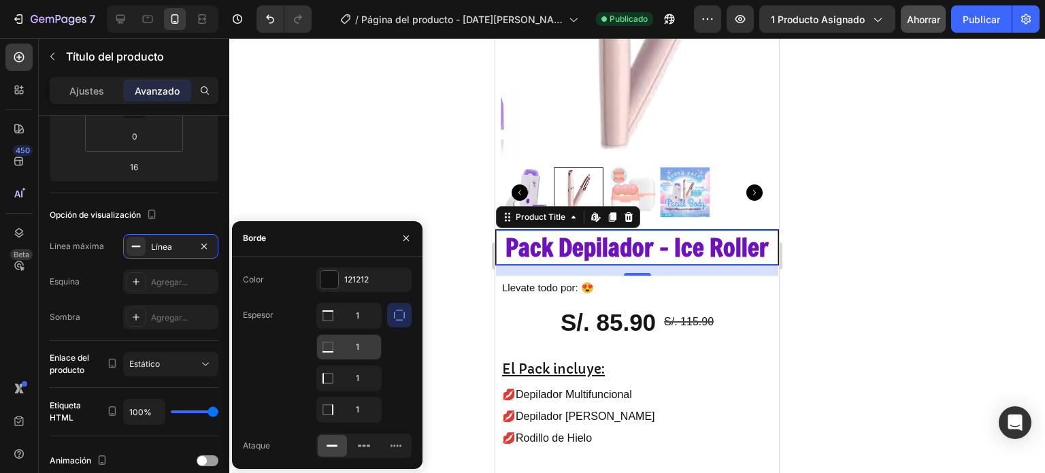
click at [325, 323] on icon at bounding box center [328, 316] width 14 height 14
click at [354, 348] on input "1" at bounding box center [349, 347] width 64 height 25
click at [284, 402] on div "Espesor 1 1 1 1" at bounding box center [327, 363] width 169 height 120
click at [365, 342] on input "1" at bounding box center [349, 347] width 64 height 25
type input "2"
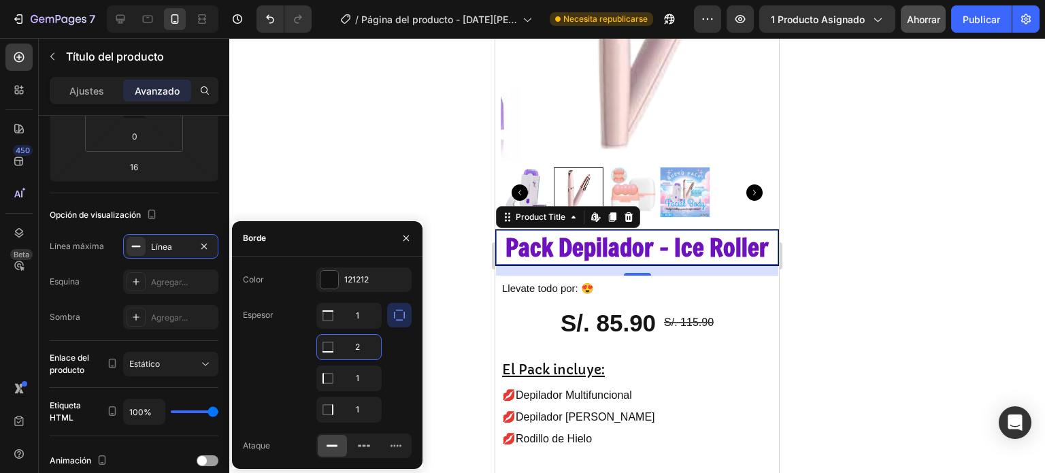
click at [364, 171] on div at bounding box center [637, 255] width 816 height 435
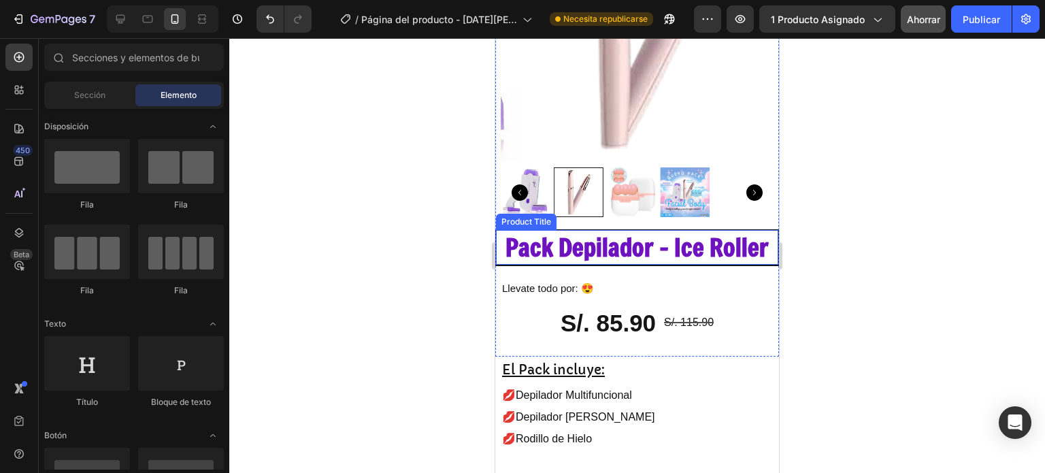
click at [626, 265] on h2 "Pack Depilador - Ice Roller" at bounding box center [638, 247] width 272 height 35
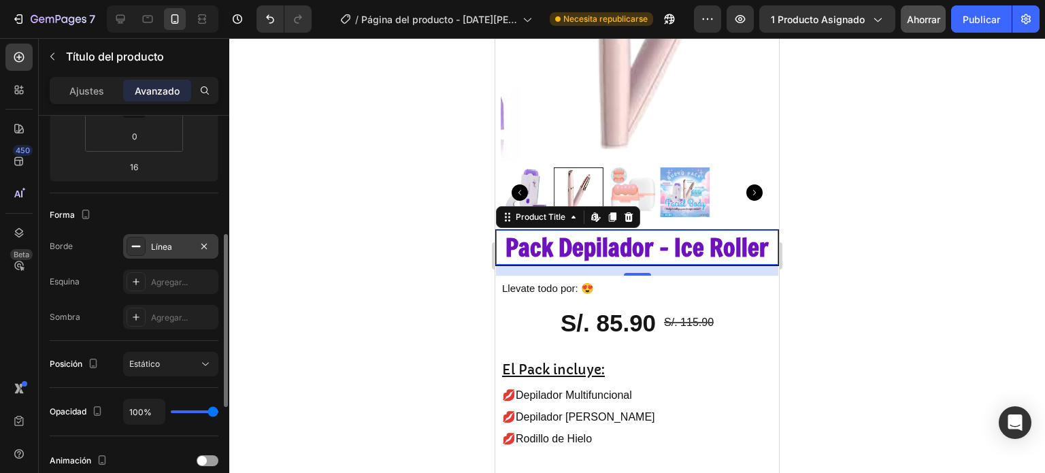
click at [144, 248] on div at bounding box center [136, 246] width 19 height 19
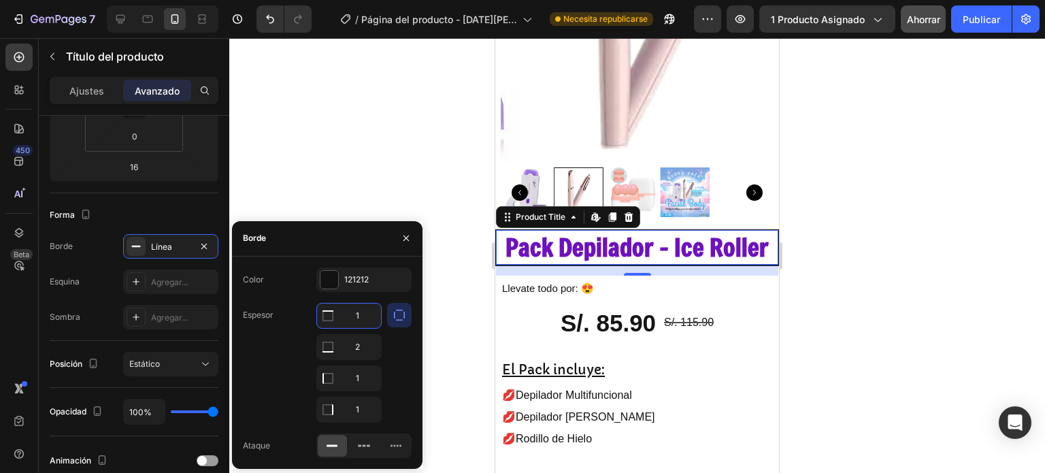
click at [362, 318] on input "1" at bounding box center [349, 316] width 64 height 25
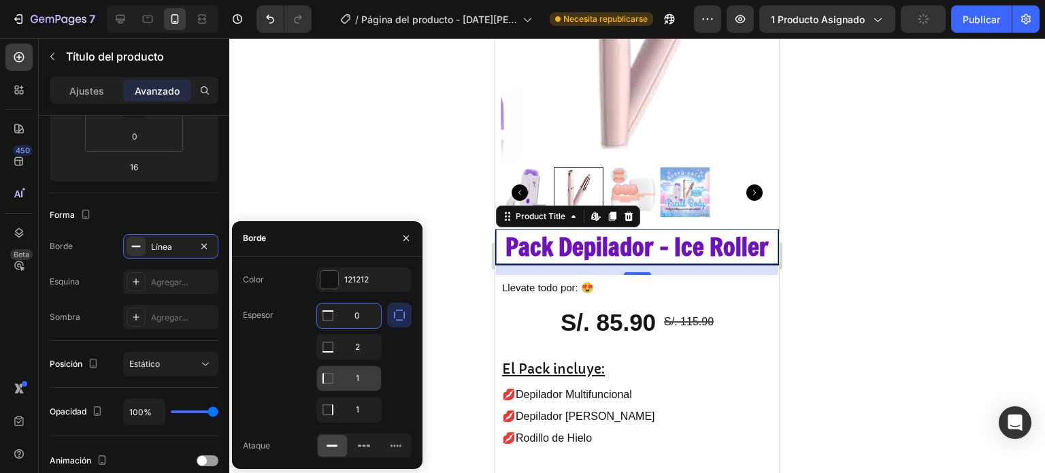
type input "0"
click at [351, 380] on input "1" at bounding box center [349, 378] width 64 height 25
type input "0"
click at [366, 328] on input "1" at bounding box center [349, 316] width 64 height 25
type input "0"
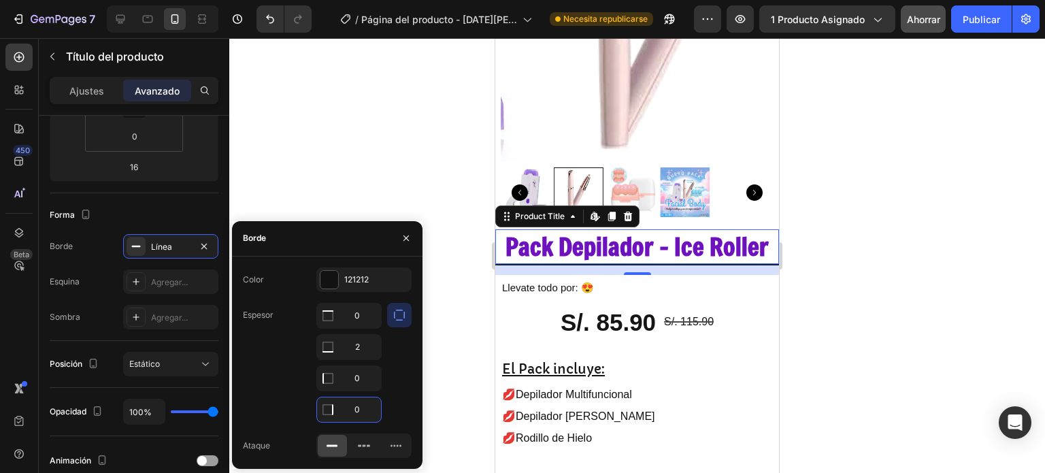
click at [387, 144] on div at bounding box center [637, 255] width 816 height 435
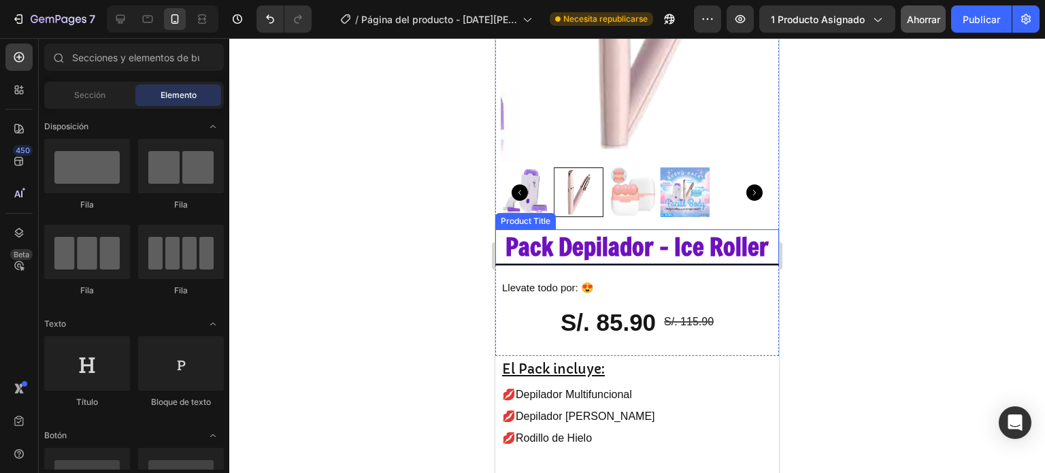
click at [578, 263] on h2 "Pack Depilador - Ice Roller" at bounding box center [637, 246] width 273 height 35
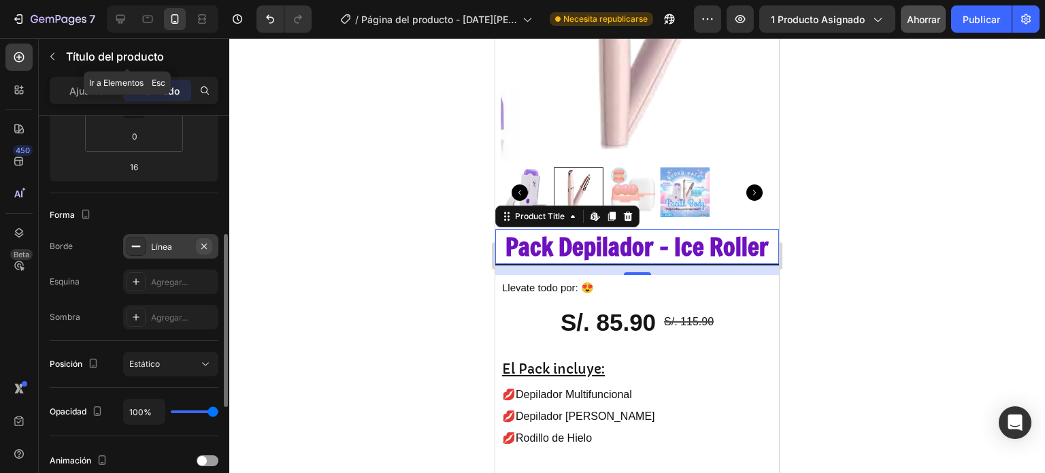
click at [211, 245] on button "button" at bounding box center [204, 246] width 16 height 16
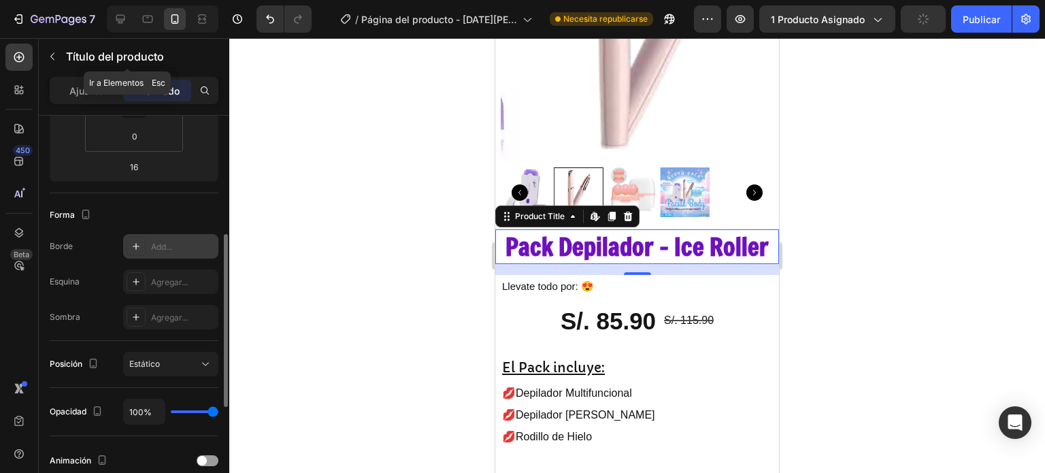
click at [343, 301] on div at bounding box center [637, 255] width 816 height 435
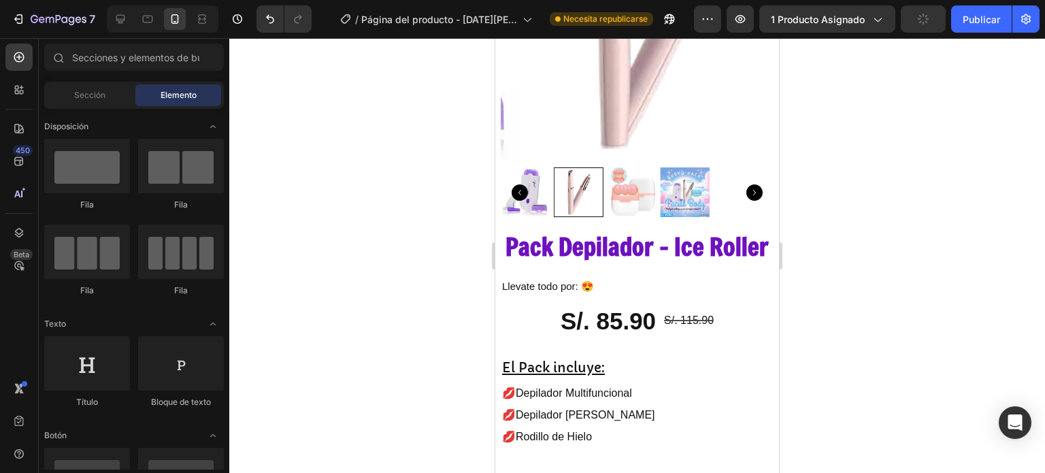
click at [359, 305] on div at bounding box center [637, 255] width 816 height 435
click at [530, 295] on p "⁠⁠⁠⁠⁠⁠⁠ Llevate todo por: 😍" at bounding box center [640, 285] width 276 height 19
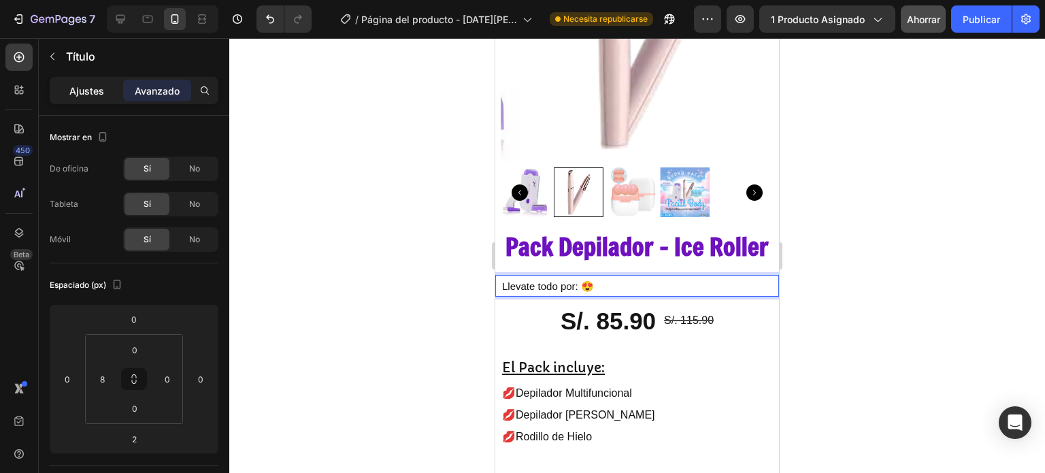
click at [86, 97] on div "Ajustes" at bounding box center [86, 91] width 68 height 22
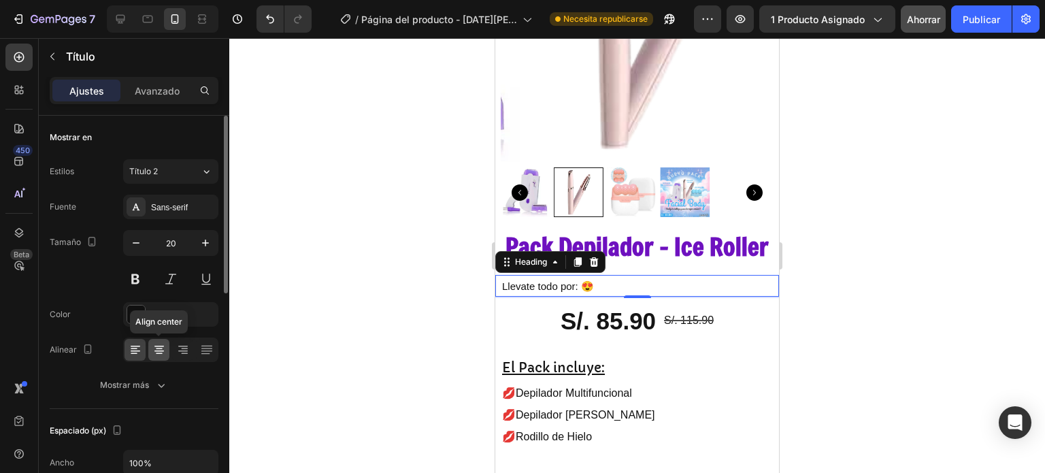
click at [166, 343] on div at bounding box center [158, 350] width 21 height 22
click at [140, 244] on icon "button" at bounding box center [136, 243] width 14 height 14
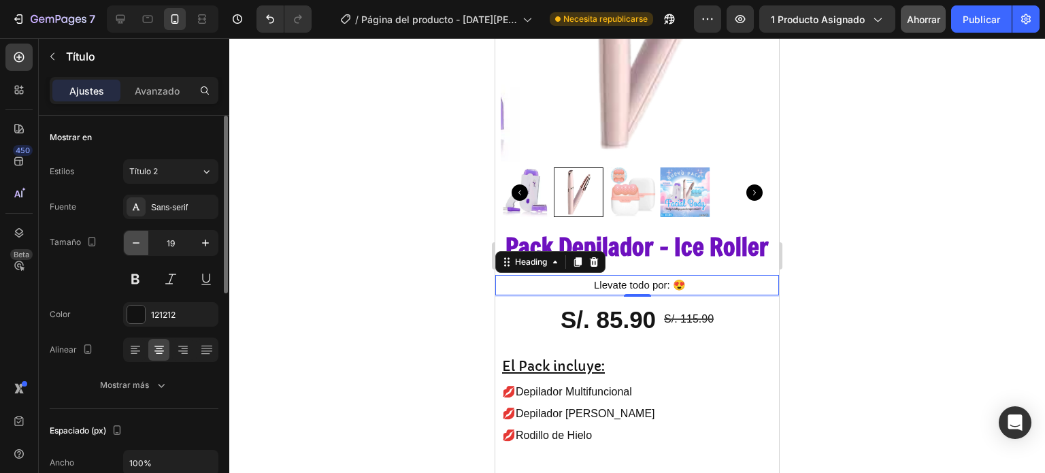
click at [140, 244] on icon "button" at bounding box center [136, 243] width 14 height 14
type input "16"
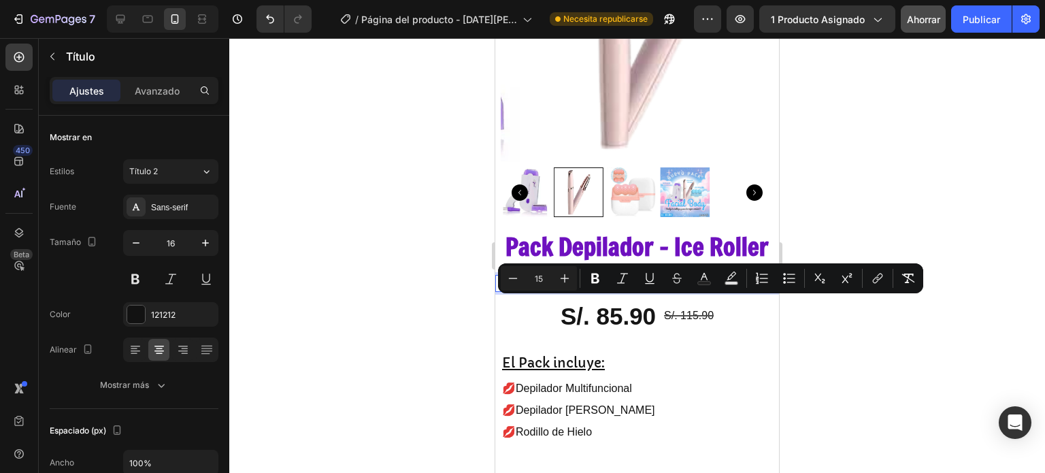
drag, startPoint x: 691, startPoint y: 308, endPoint x: 585, endPoint y: 310, distance: 105.5
click at [513, 280] on icon "Editor contextual toolbar" at bounding box center [513, 279] width 14 height 14
type input "13"
click at [741, 334] on div "S/. 85.90 Product Price Product Price S/. 115.90 Product Price Product Price Row" at bounding box center [637, 317] width 284 height 46
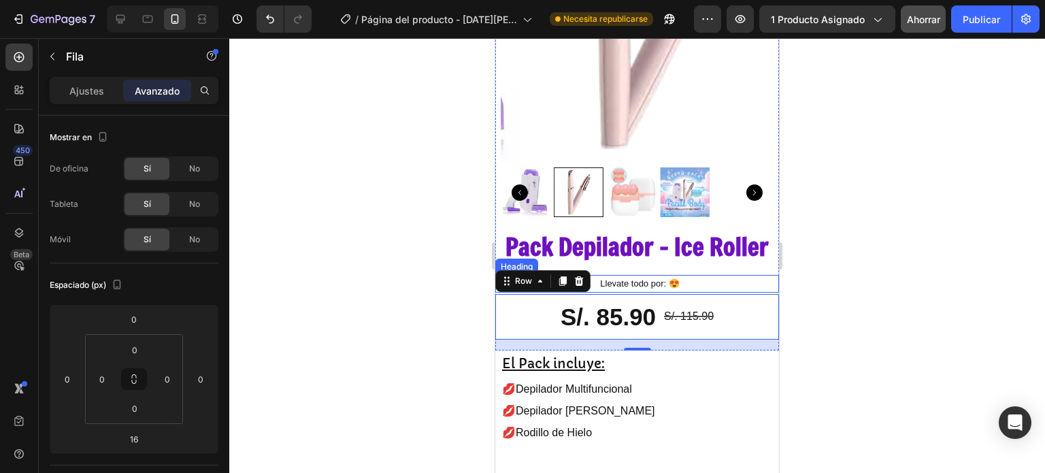
click at [745, 291] on p "⁠⁠⁠⁠⁠⁠⁠ Llevate todo por: 😍" at bounding box center [640, 283] width 276 height 15
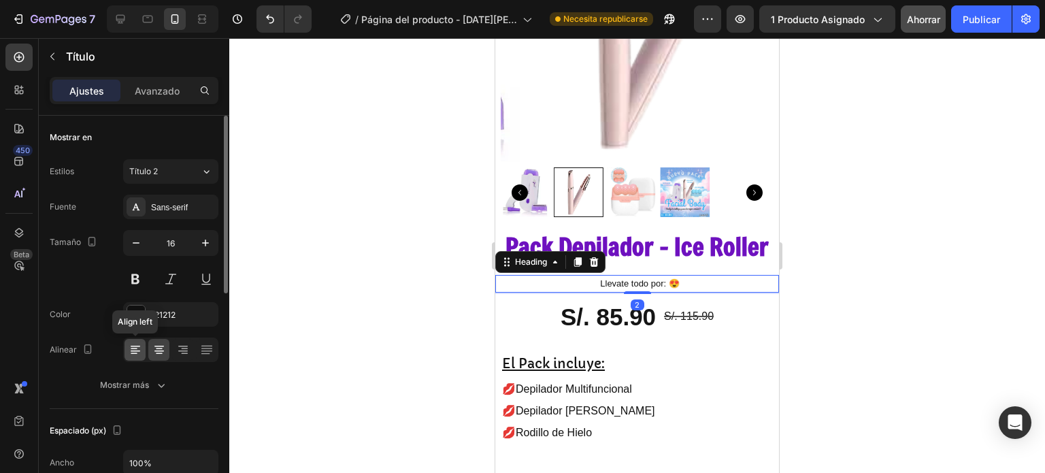
click at [131, 351] on icon at bounding box center [136, 350] width 14 height 14
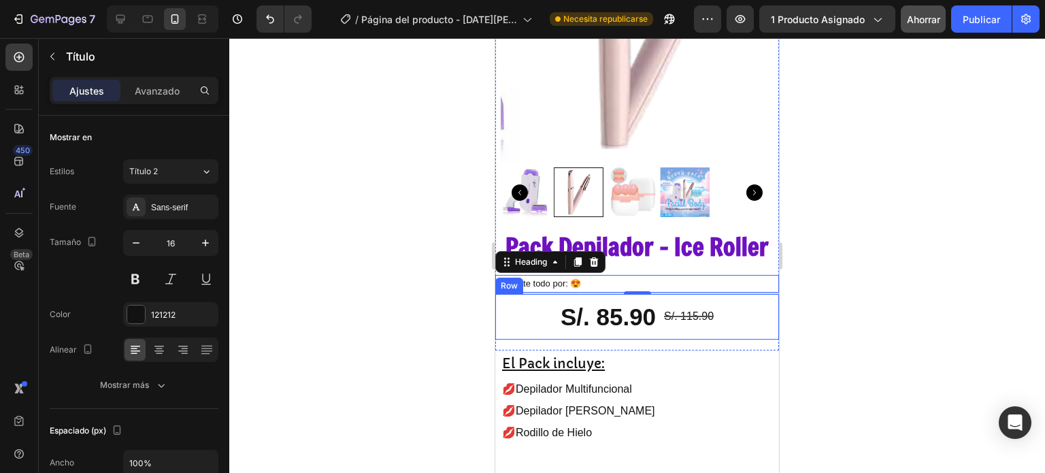
click at [751, 334] on div "S/. 85.90 Product Price Product Price S/. 115.90 Product Price Product Price Row" at bounding box center [637, 317] width 284 height 46
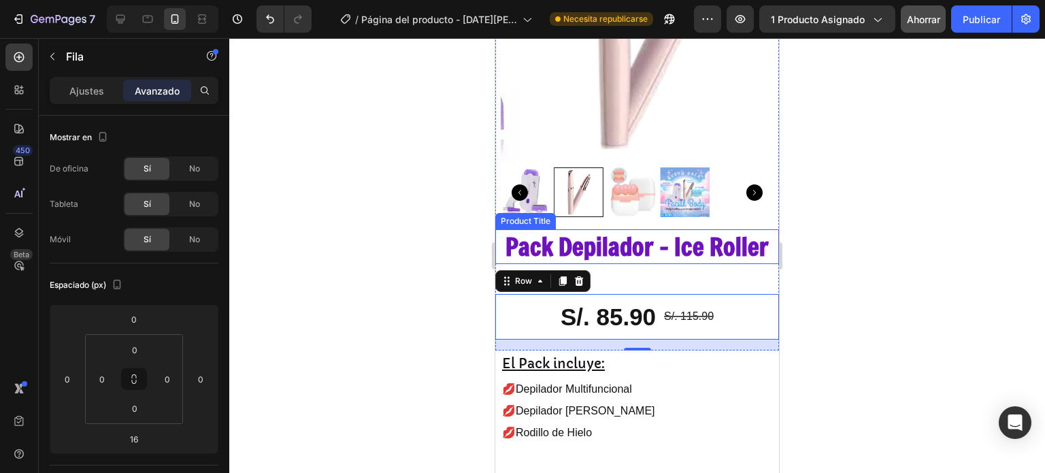
click at [571, 264] on h2 "Pack Depilador - Ice Roller" at bounding box center [637, 246] width 273 height 35
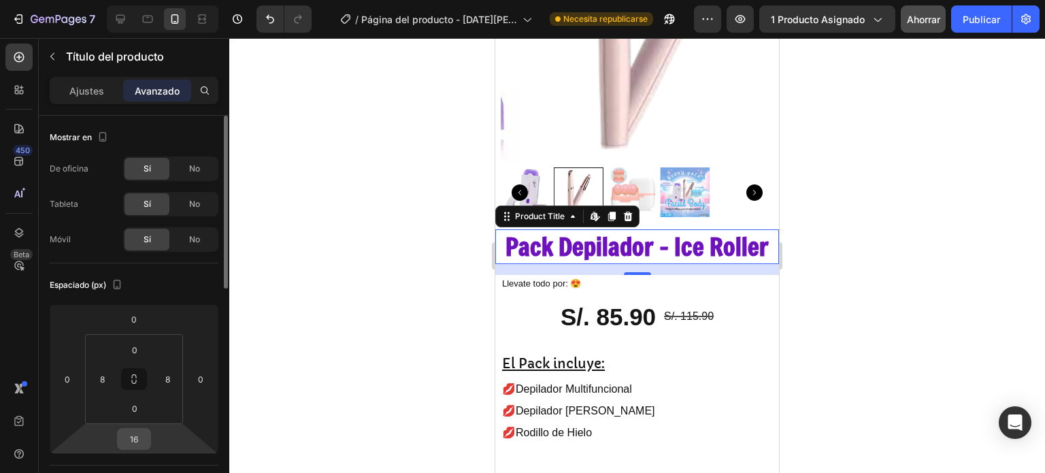
click at [135, 434] on input "16" at bounding box center [133, 439] width 27 height 20
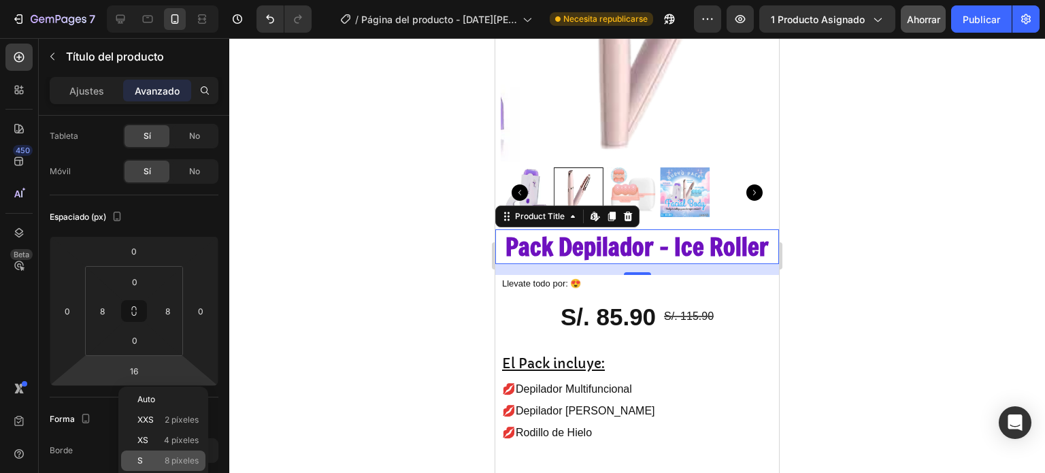
click at [155, 454] on div "S 8 píxeles" at bounding box center [163, 461] width 84 height 20
type input "8"
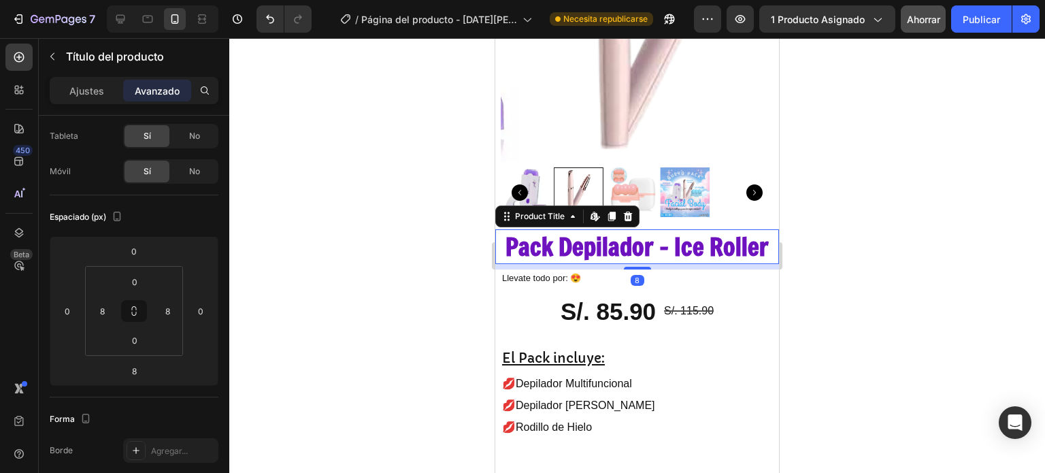
click at [854, 315] on div at bounding box center [637, 255] width 816 height 435
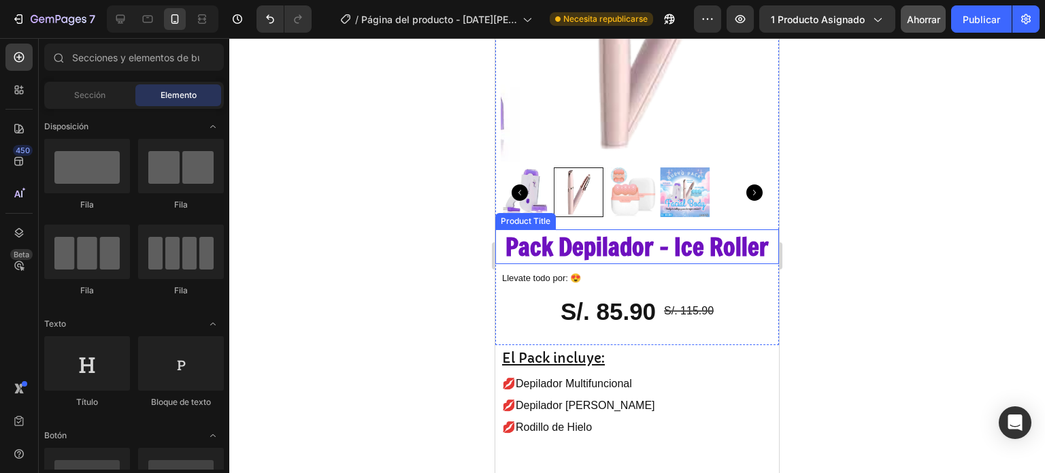
click at [724, 176] on div at bounding box center [637, 192] width 273 height 50
click at [890, 284] on div at bounding box center [637, 255] width 816 height 435
click at [677, 169] on img at bounding box center [685, 192] width 50 height 50
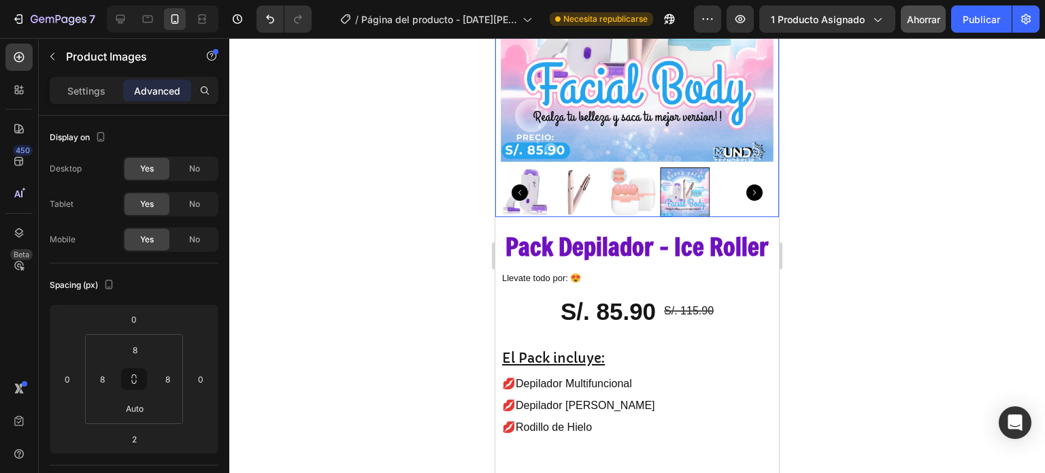
click at [747, 184] on icon "Carousel Next Arrow" at bounding box center [755, 192] width 16 height 16
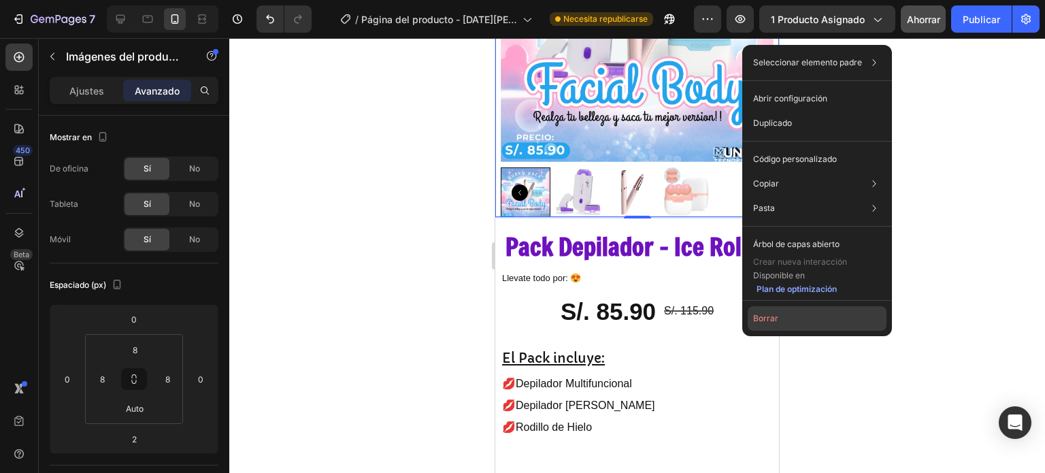
click at [781, 323] on button "Borrar" at bounding box center [817, 318] width 139 height 25
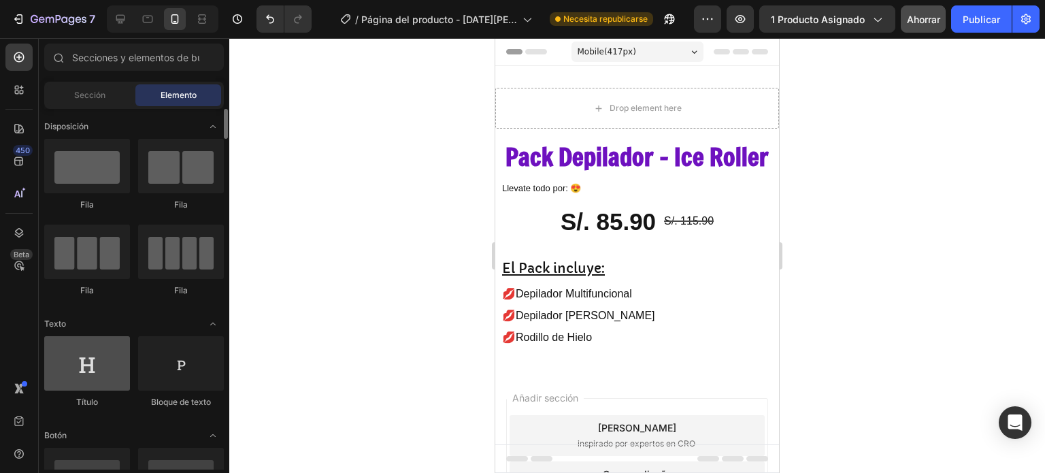
scroll to position [0, 0]
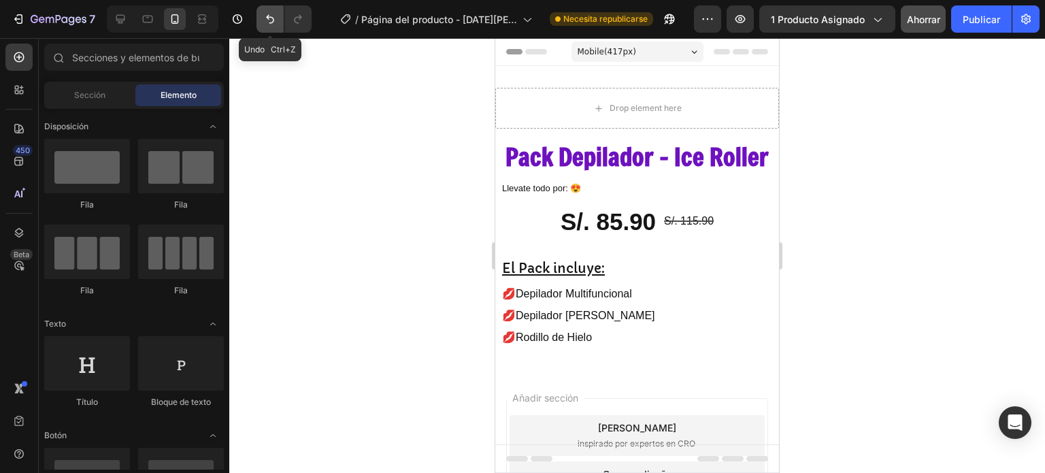
click at [273, 14] on icon "Deshacer/Rehacer" at bounding box center [270, 19] width 14 height 14
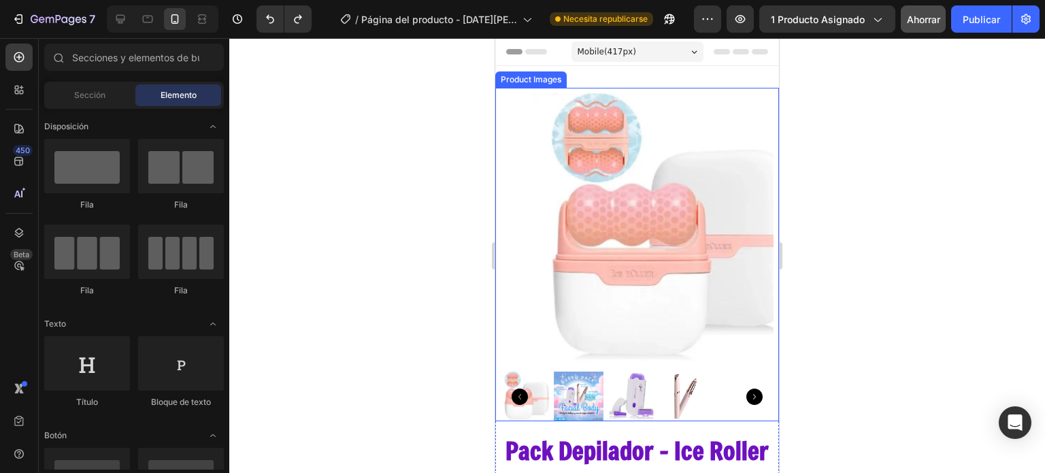
click at [747, 389] on icon "Carousel Next Arrow" at bounding box center [755, 397] width 16 height 16
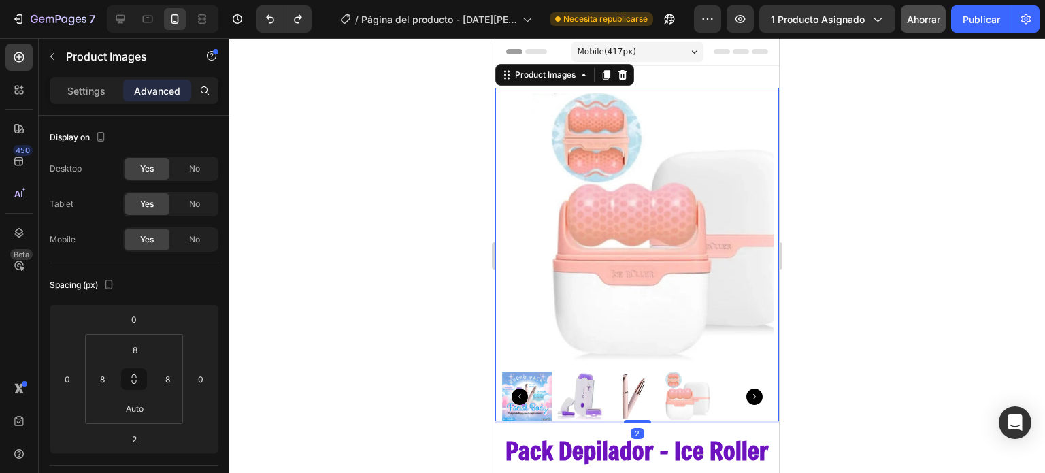
click at [747, 389] on icon "Carousel Next Arrow" at bounding box center [755, 397] width 16 height 16
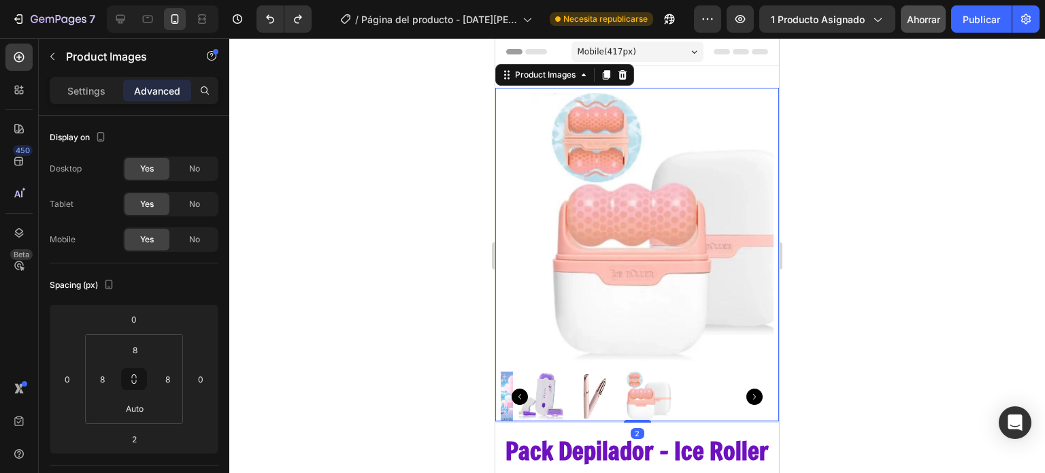
click at [747, 389] on icon "Carousel Next Arrow" at bounding box center [755, 397] width 16 height 16
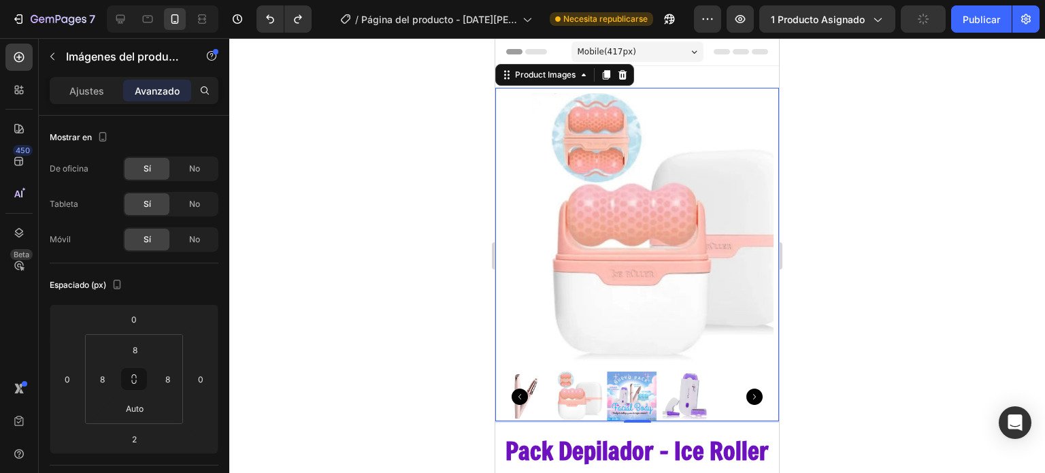
click at [610, 382] on img at bounding box center [632, 397] width 50 height 50
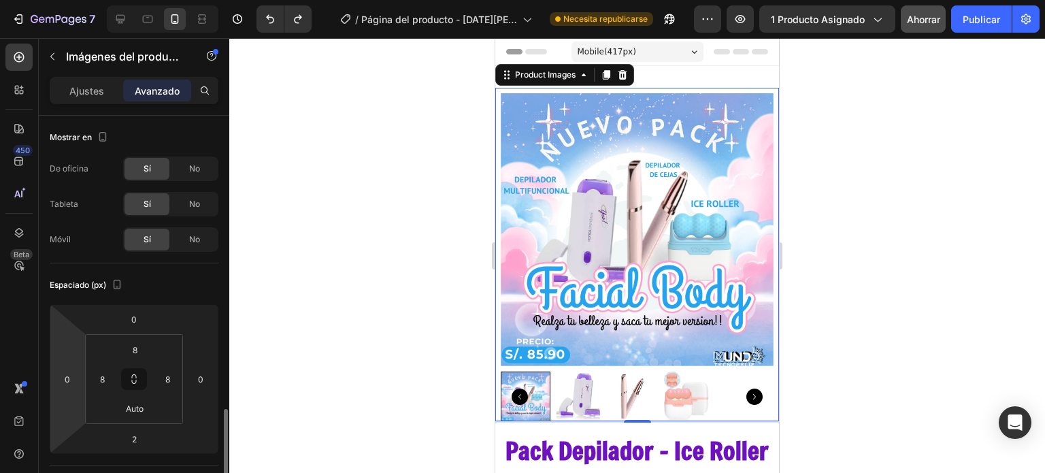
scroll to position [204, 0]
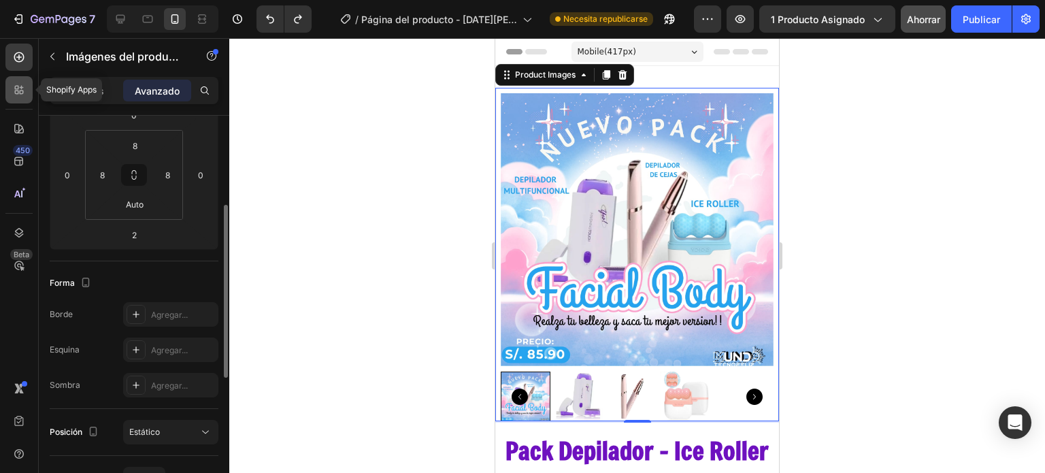
click at [27, 94] on div at bounding box center [18, 89] width 27 height 27
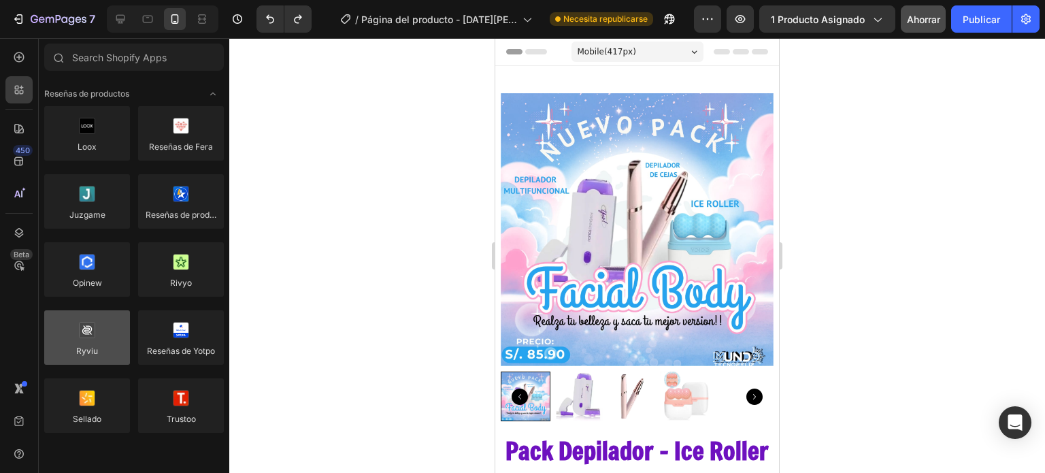
scroll to position [340, 0]
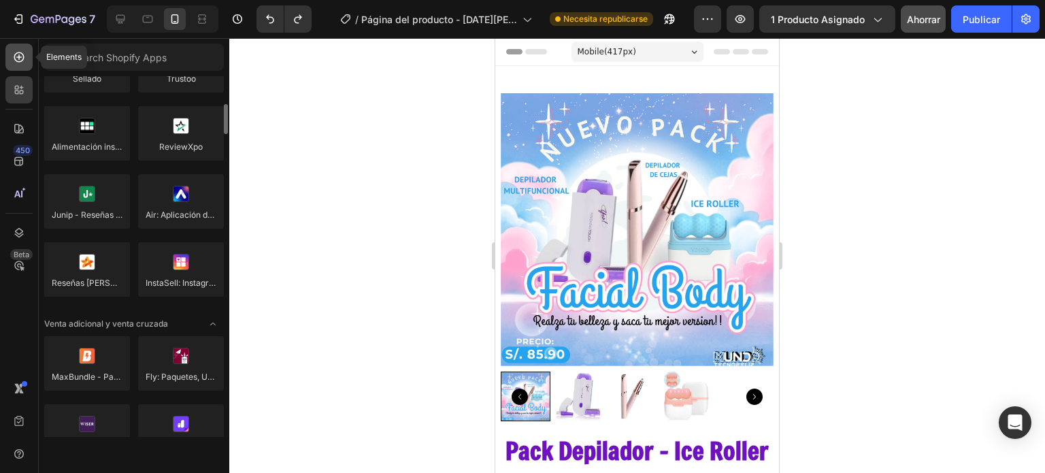
click at [18, 67] on div at bounding box center [18, 57] width 27 height 27
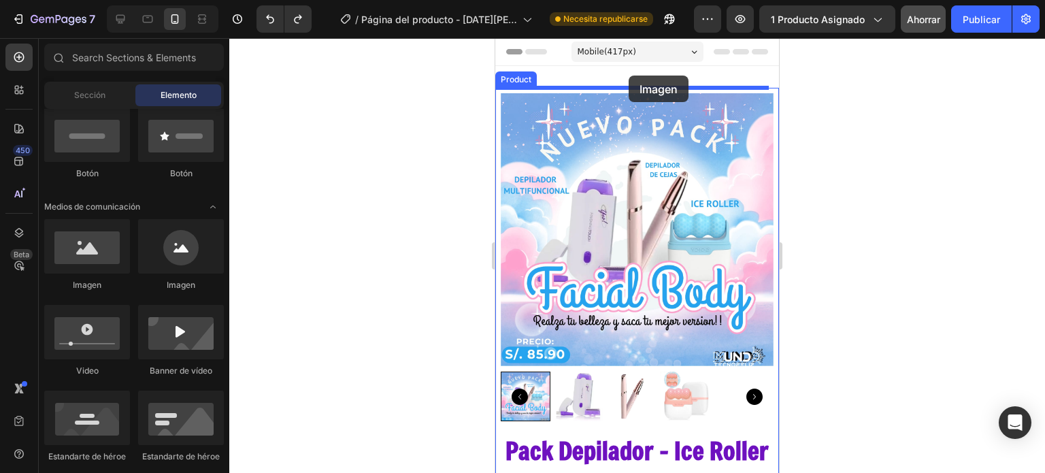
drag, startPoint x: 585, startPoint y: 288, endPoint x: 629, endPoint y: 76, distance: 216.8
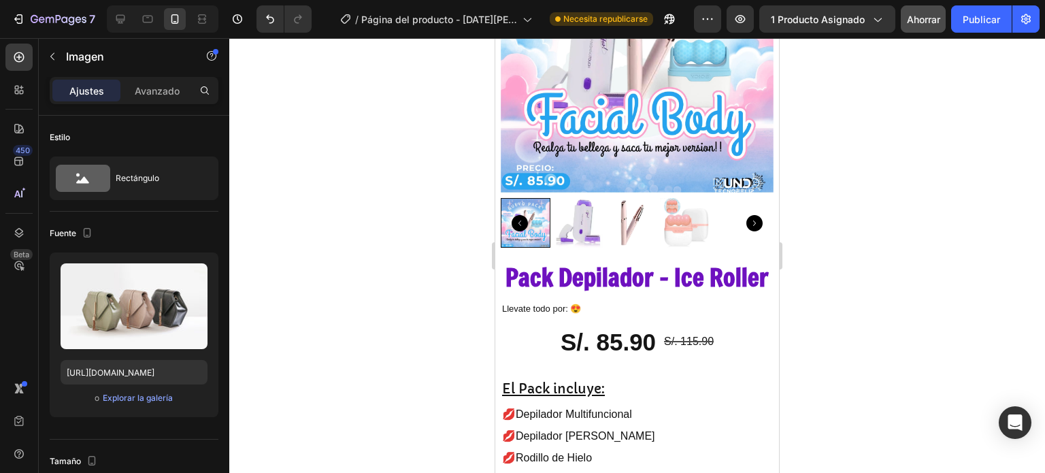
scroll to position [204, 0]
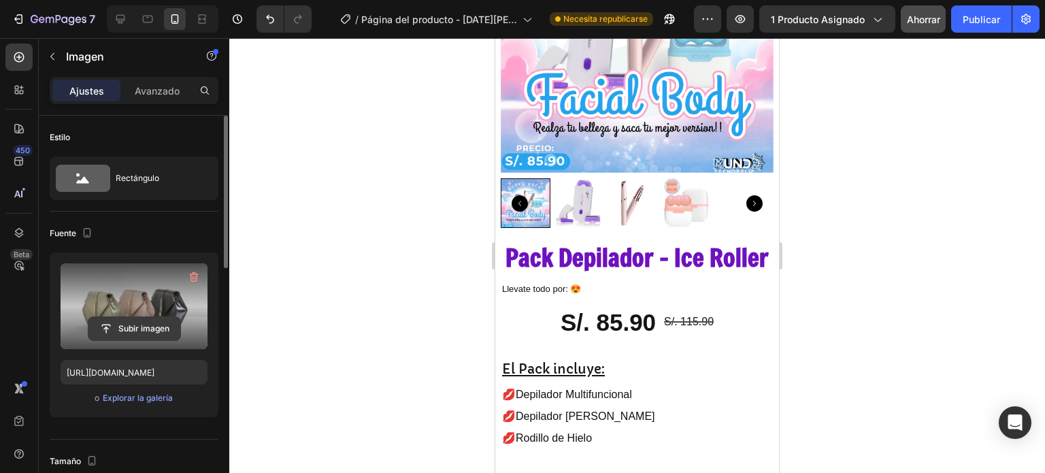
click at [118, 322] on input "file" at bounding box center [134, 328] width 92 height 23
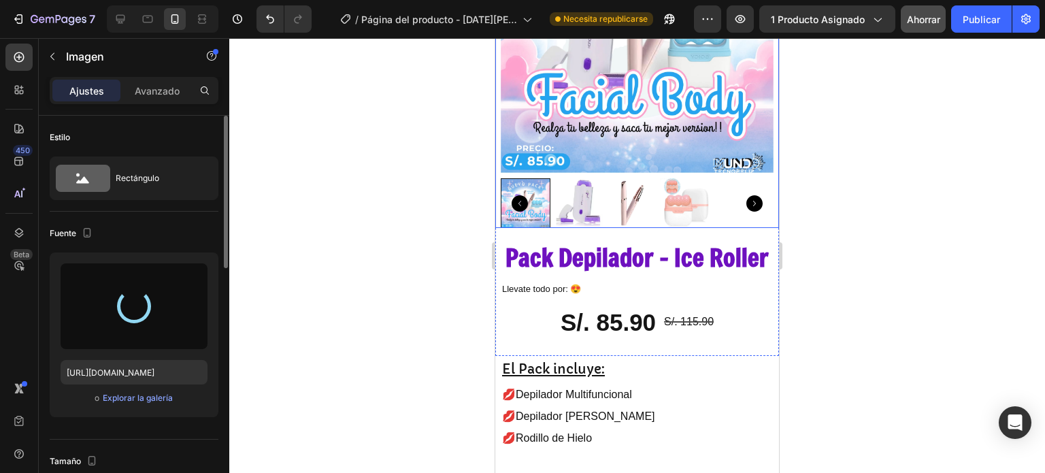
scroll to position [136, 0]
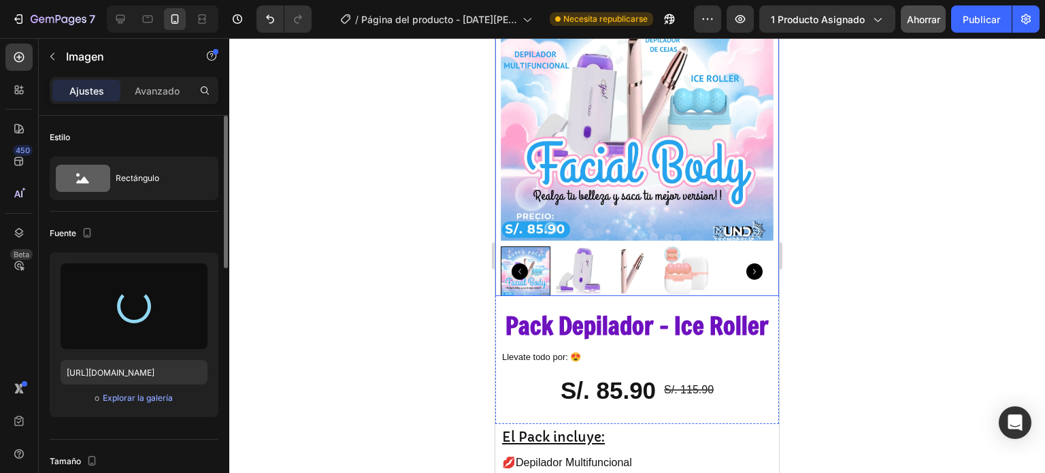
click at [634, 241] on img at bounding box center [637, 104] width 273 height 273
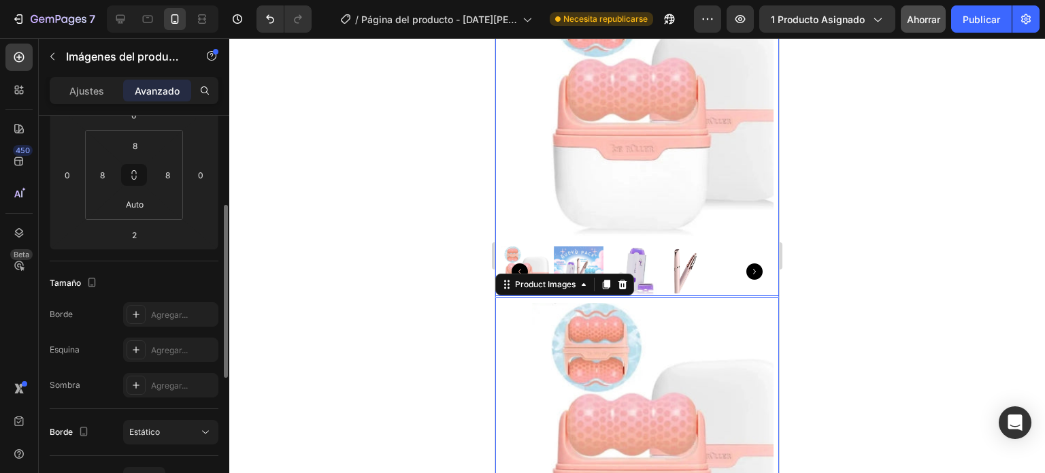
click at [621, 220] on img at bounding box center [668, 104] width 273 height 273
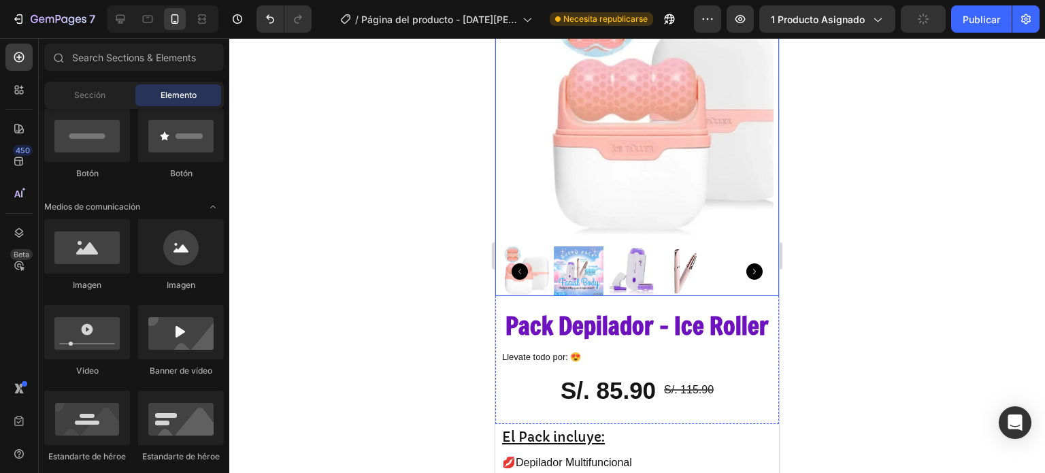
click at [604, 241] on img at bounding box center [668, 104] width 273 height 273
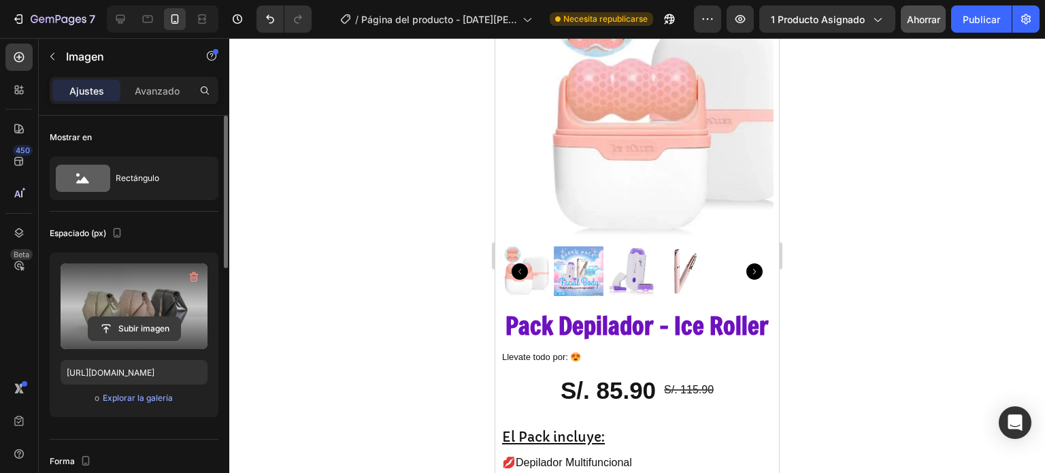
click at [143, 331] on input "file" at bounding box center [134, 328] width 92 height 23
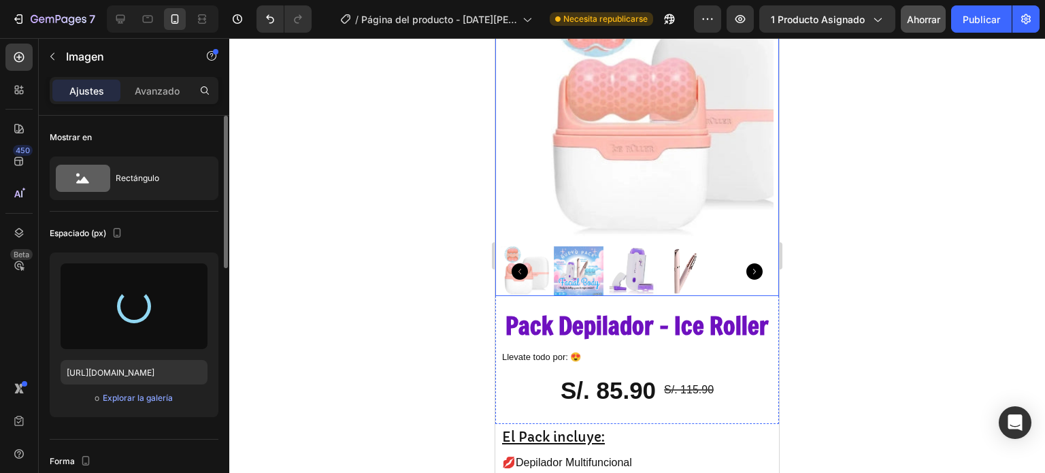
type input "https://cdn.shopify.com/s/files/1/0936/8872/5821/files/gempages_574769168646145…"
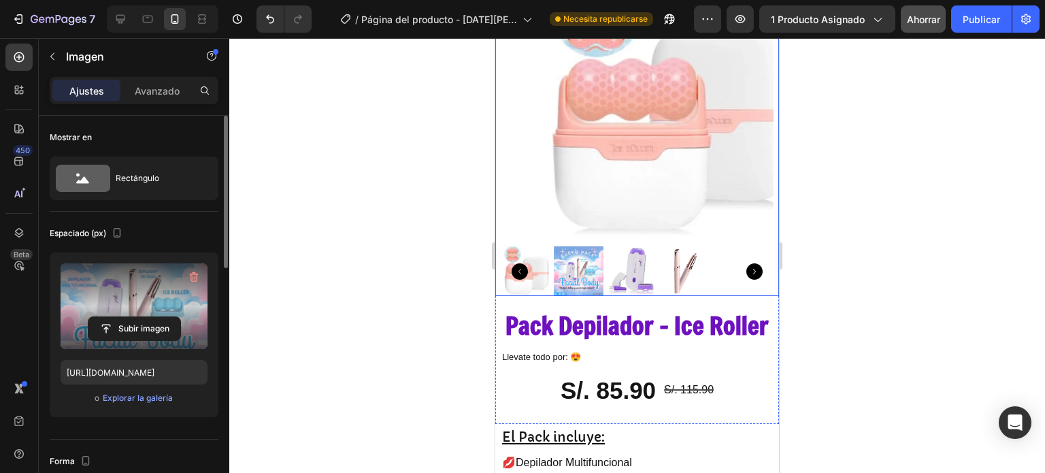
click at [553, 241] on img at bounding box center [668, 104] width 273 height 273
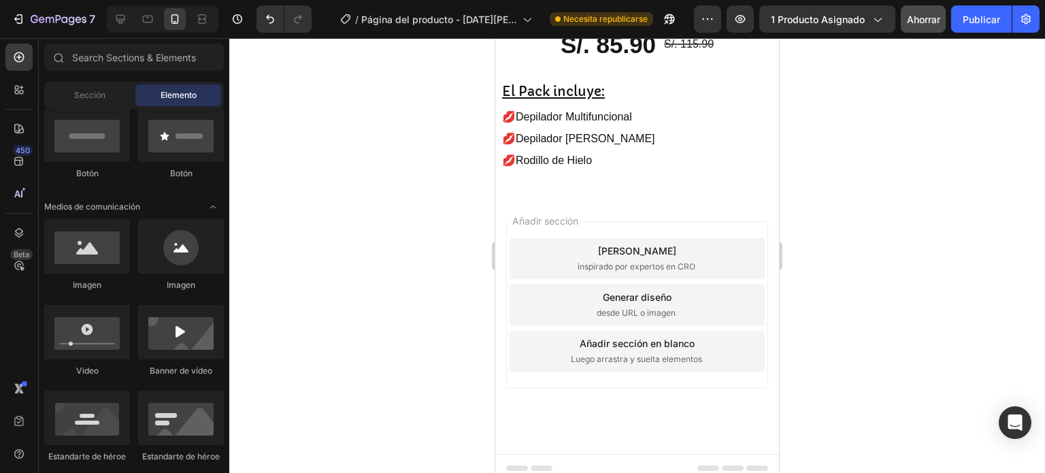
click at [963, 282] on div at bounding box center [637, 255] width 816 height 435
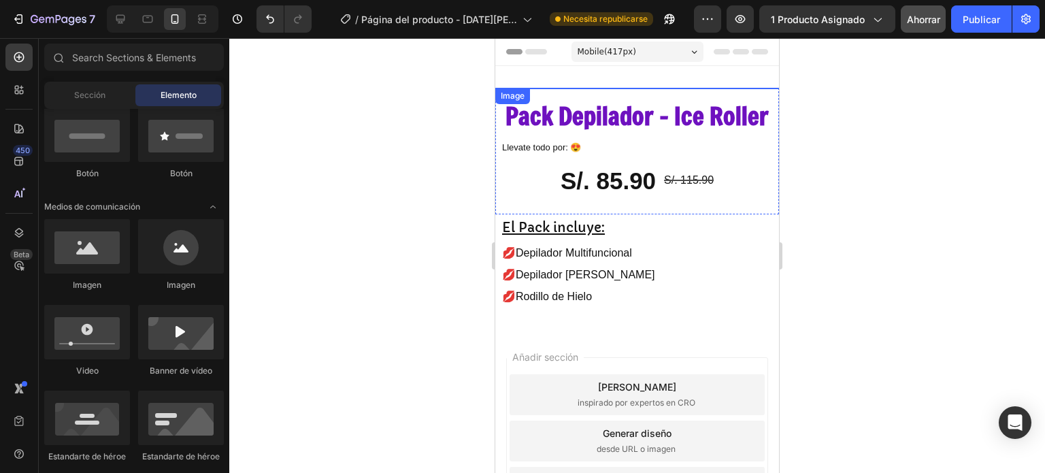
scroll to position [0, 0]
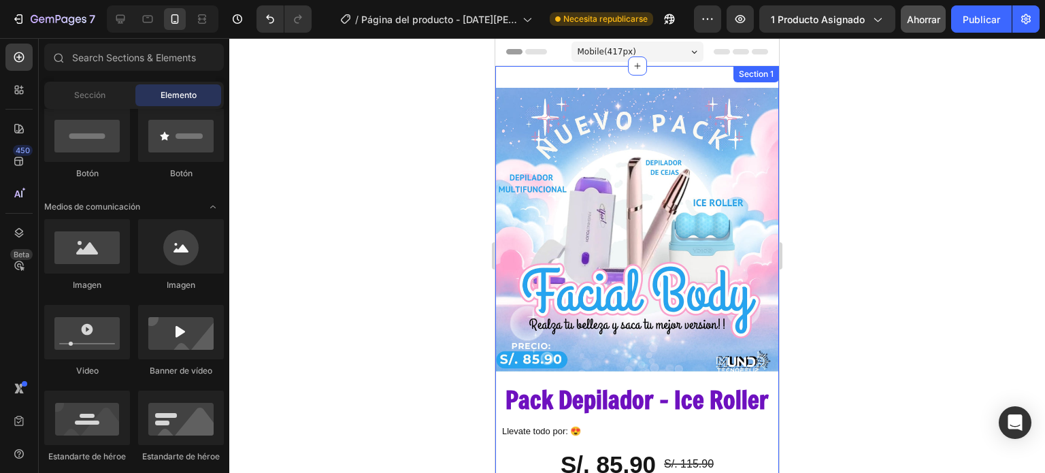
click at [630, 78] on div "Image Pack Depilador - Ice Roller Product Title ⁠⁠⁠⁠⁠⁠⁠ Llevate todo por: 😍 Hea…" at bounding box center [637, 340] width 284 height 548
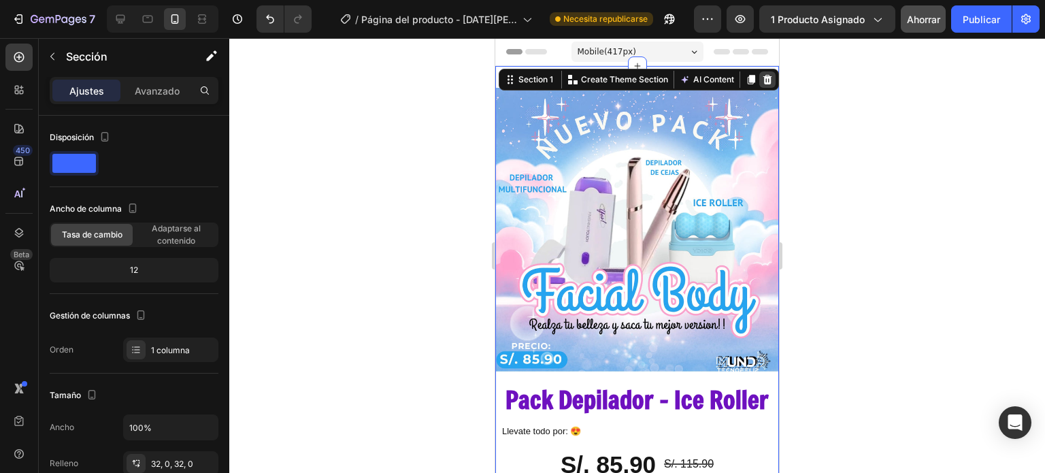
click at [764, 75] on icon at bounding box center [768, 80] width 9 height 10
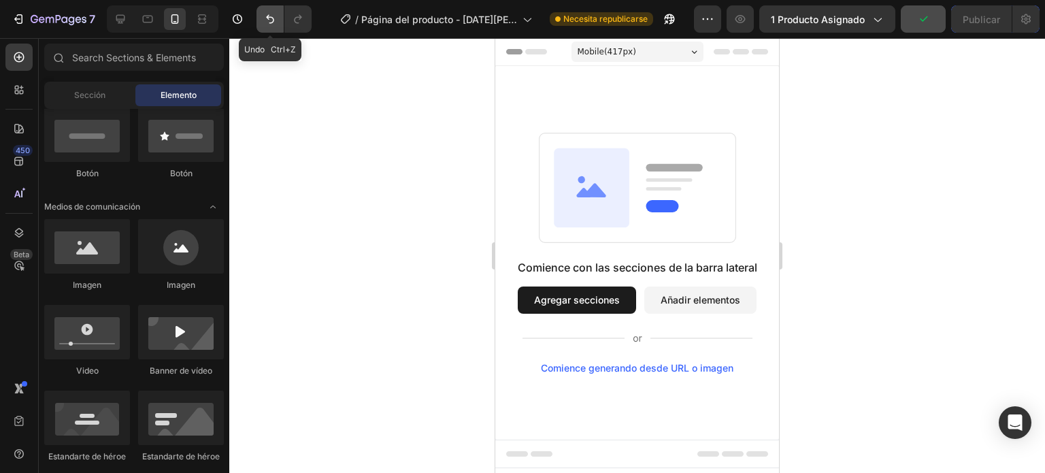
click at [262, 20] on button "Deshacer/Rehacer" at bounding box center [270, 18] width 27 height 27
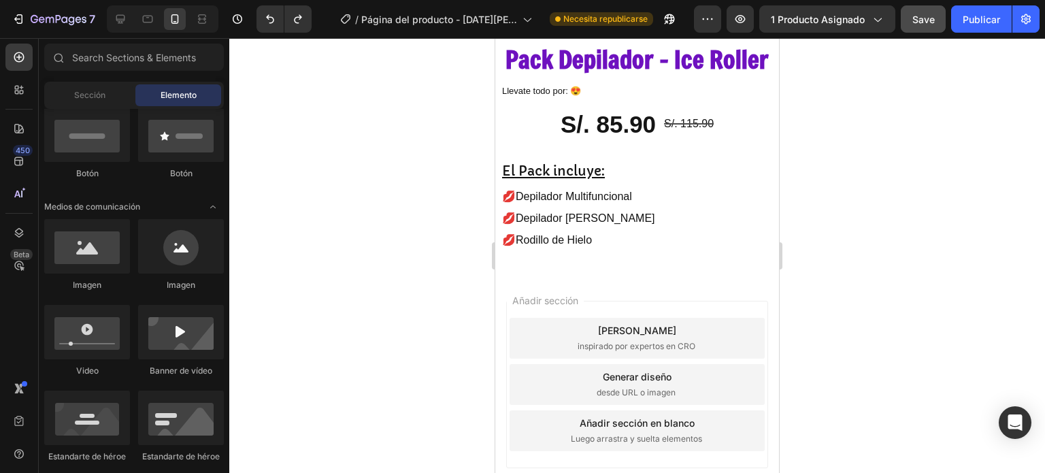
scroll to position [68, 0]
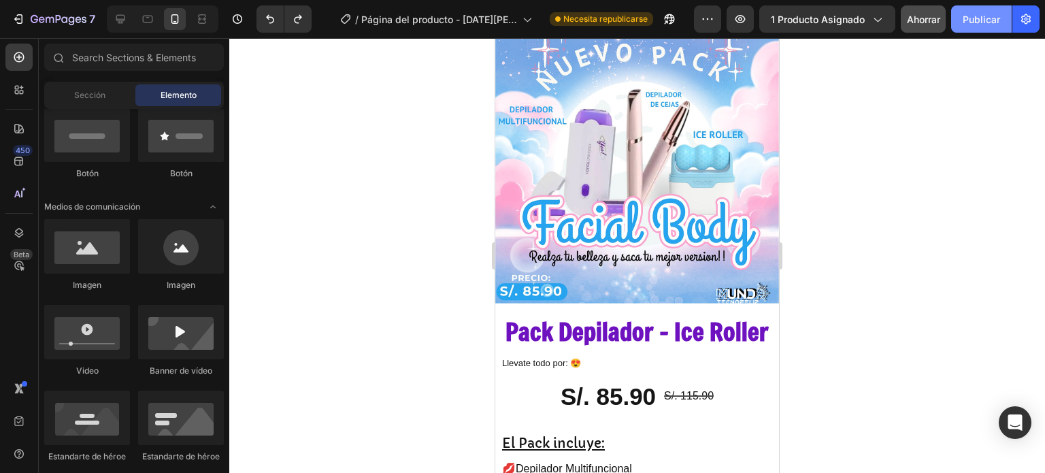
click at [981, 20] on font "Publicar" at bounding box center [981, 20] width 37 height 12
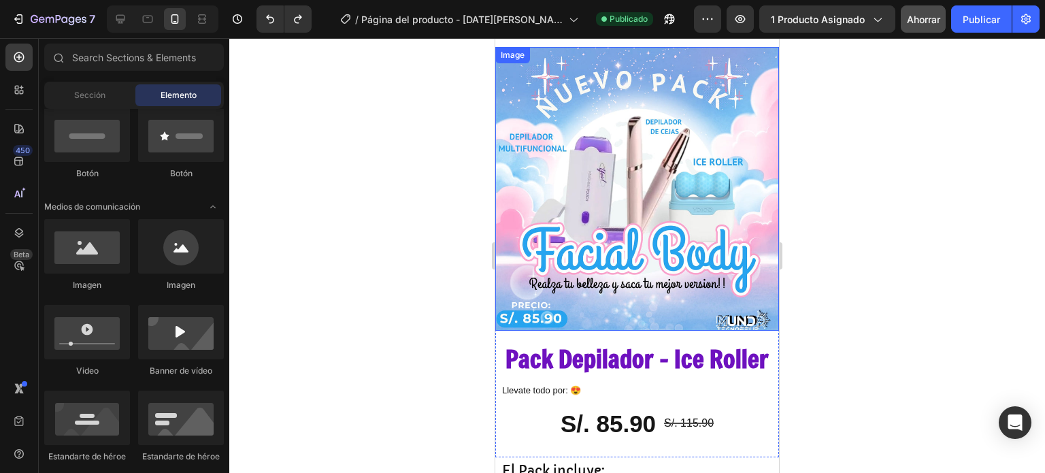
scroll to position [0, 0]
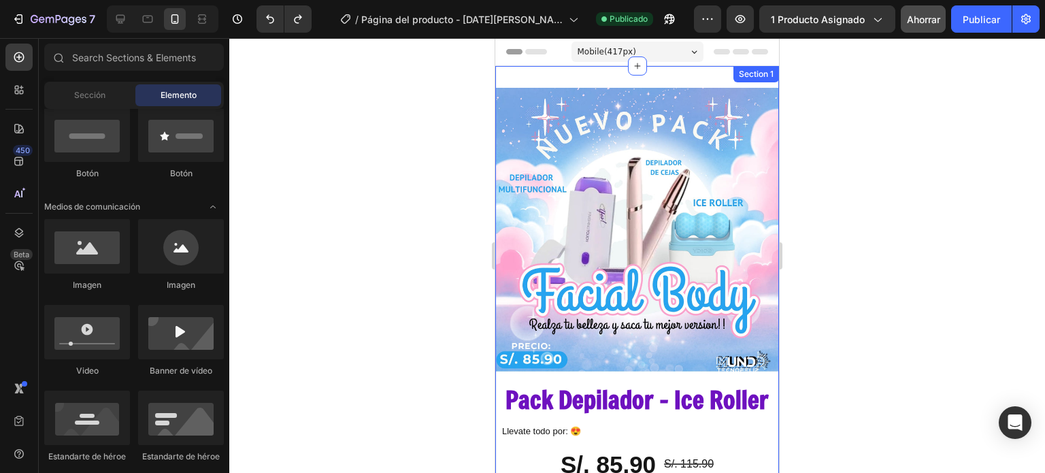
click at [610, 79] on div "Image Pack Depilador - Ice Roller Product Title Llevate todo por: 😍 Heading S/.…" at bounding box center [637, 340] width 284 height 548
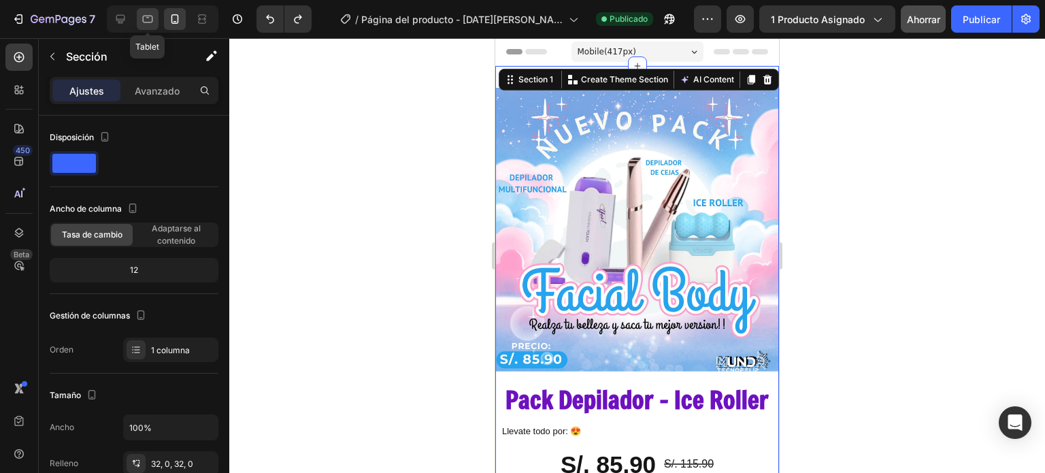
click at [148, 24] on icon at bounding box center [148, 19] width 14 height 14
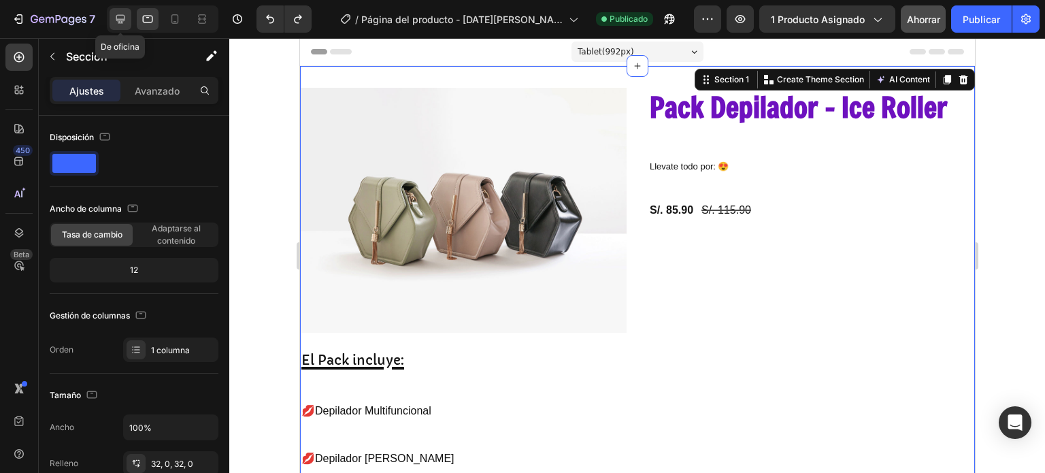
click at [119, 21] on icon at bounding box center [120, 19] width 9 height 9
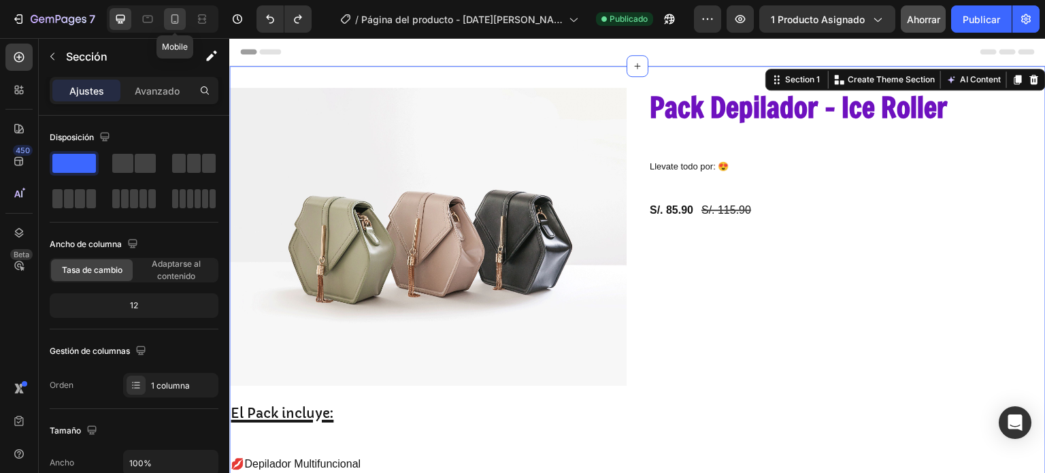
click at [172, 24] on icon at bounding box center [175, 19] width 14 height 14
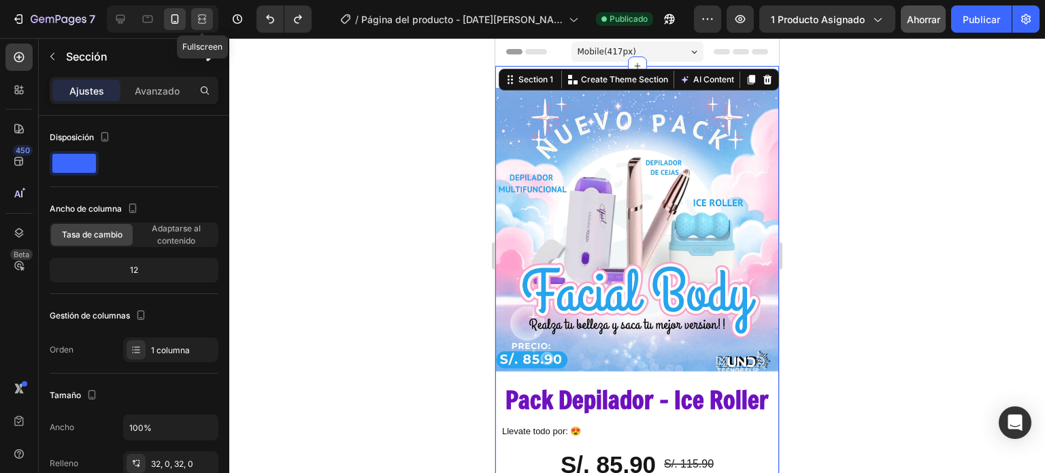
click at [204, 24] on icon at bounding box center [202, 19] width 14 height 14
click at [171, 14] on icon at bounding box center [175, 19] width 14 height 14
click at [152, 14] on icon at bounding box center [148, 19] width 14 height 14
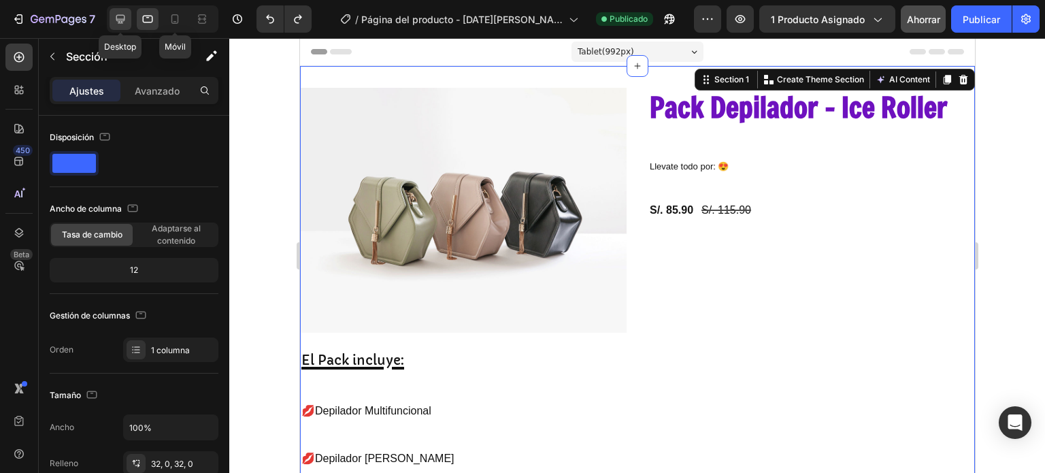
click at [125, 18] on icon at bounding box center [121, 19] width 14 height 14
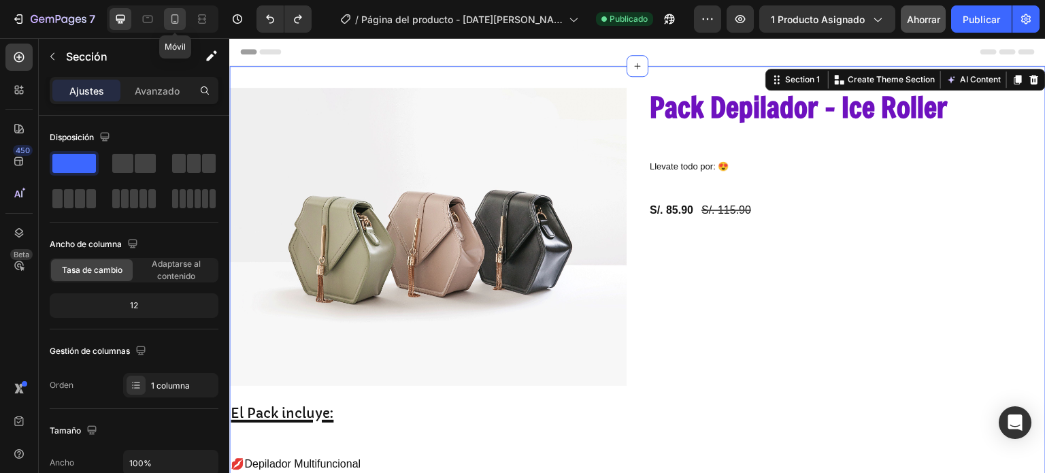
click at [177, 23] on icon at bounding box center [175, 19] width 7 height 10
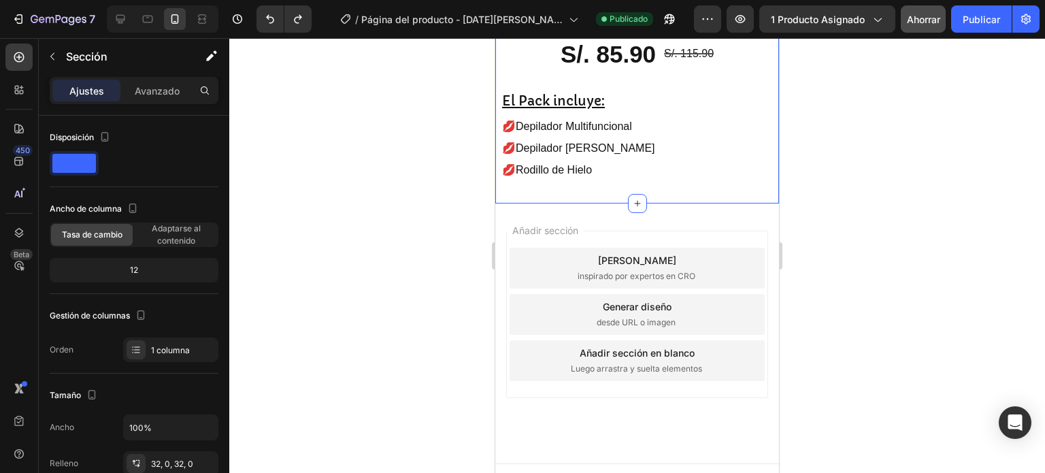
scroll to position [450, 0]
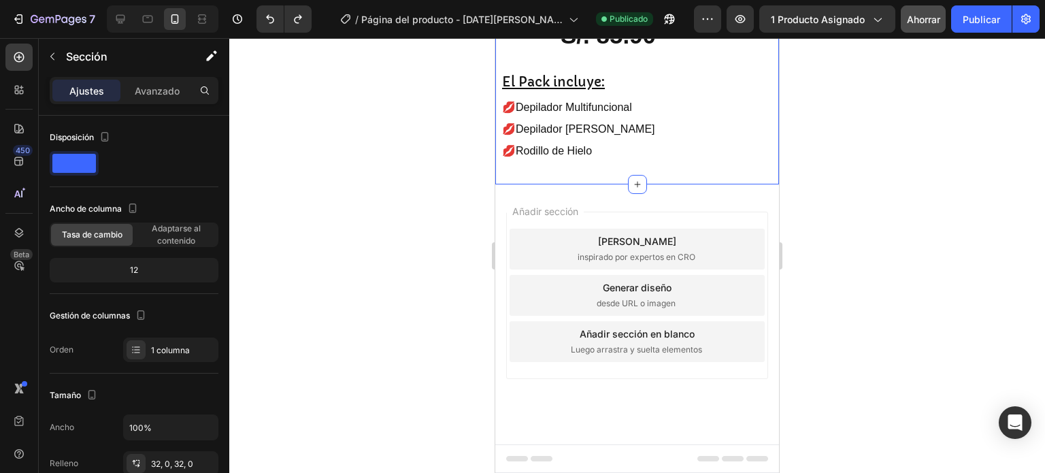
click at [602, 453] on div "Pie de página" at bounding box center [637, 458] width 262 height 27
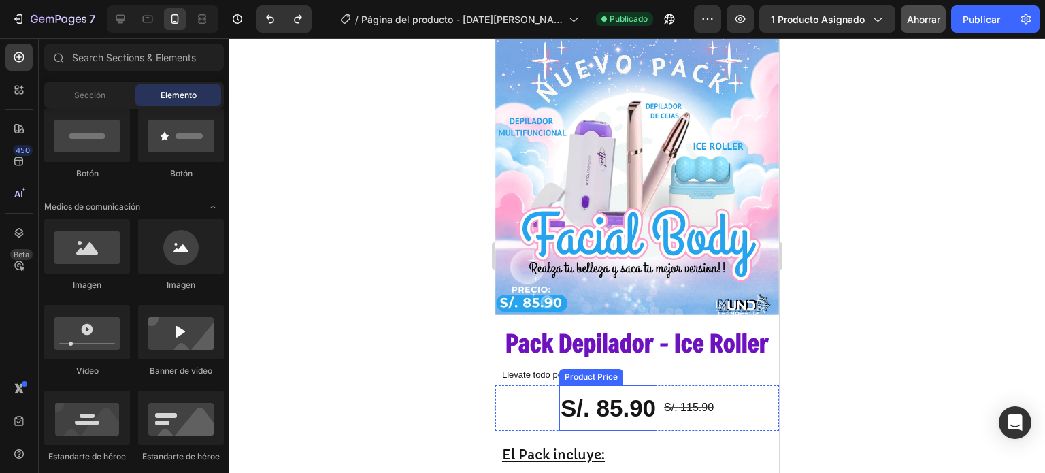
scroll to position [0, 0]
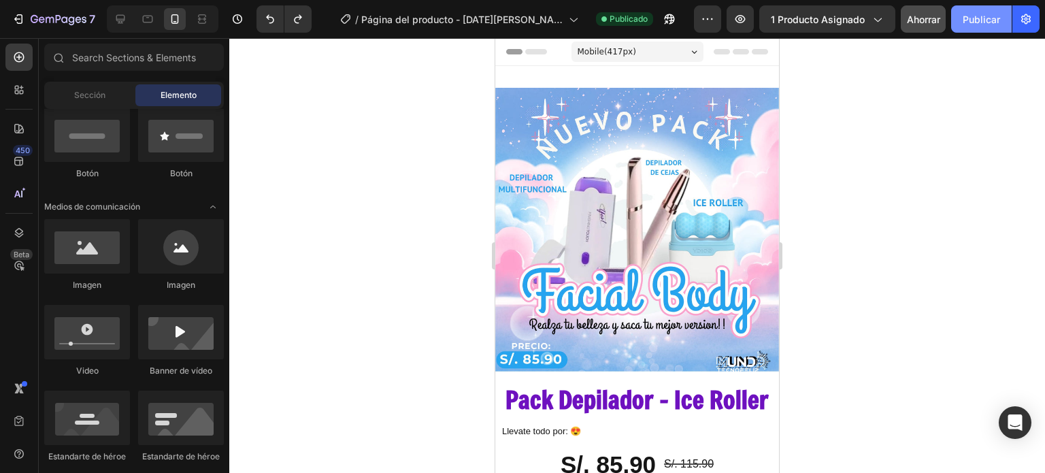
click at [975, 25] on font "Publicar" at bounding box center [981, 19] width 37 height 14
